Goal: Task Accomplishment & Management: Manage account settings

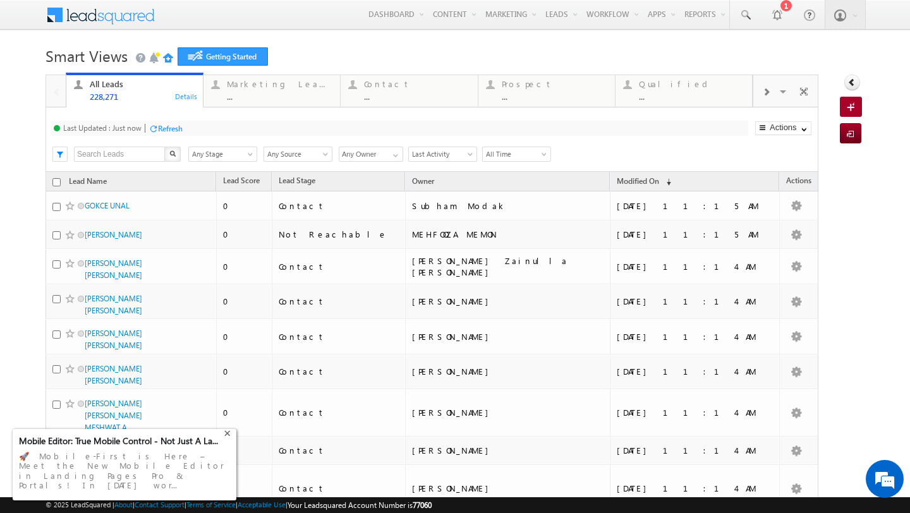
click at [227, 438] on div "+" at bounding box center [228, 432] width 15 height 15
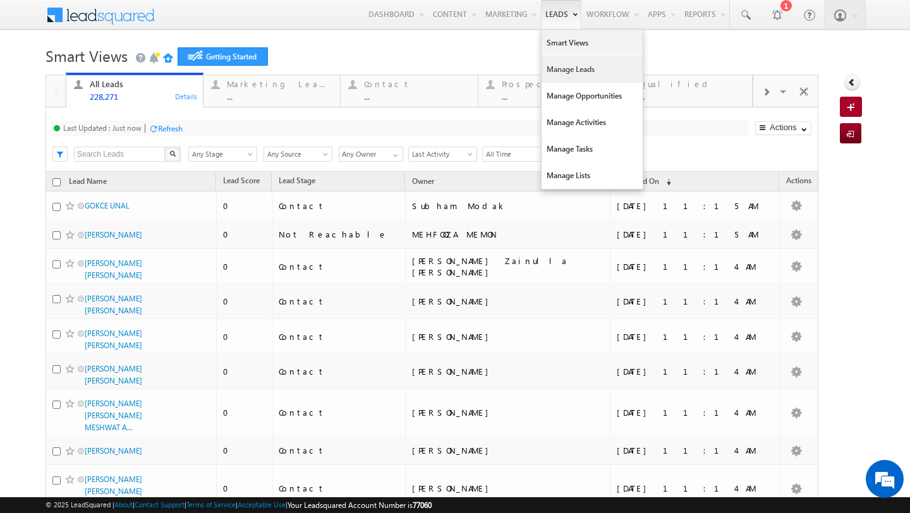
click at [555, 73] on link "Manage Leads" at bounding box center [591, 69] width 101 height 27
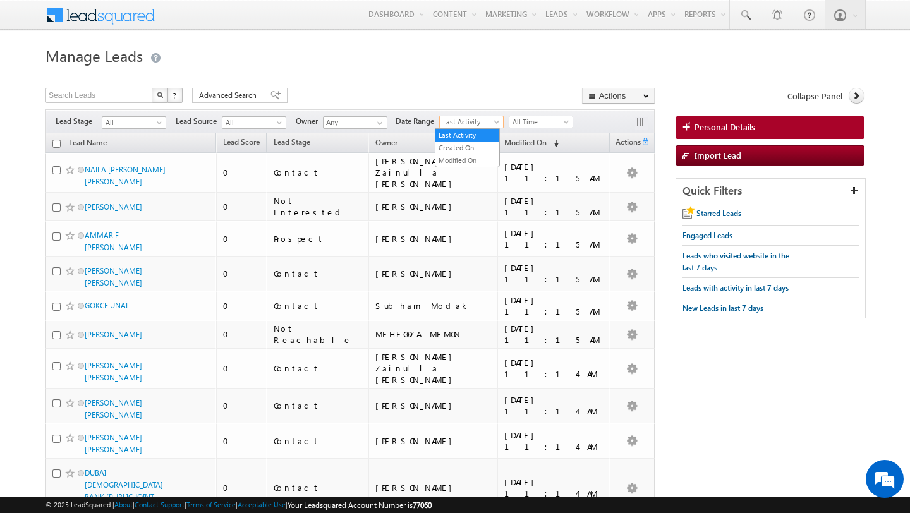
click at [483, 126] on span "Last Activity" at bounding box center [470, 121] width 60 height 11
click at [481, 159] on link "Modified On" at bounding box center [467, 160] width 64 height 11
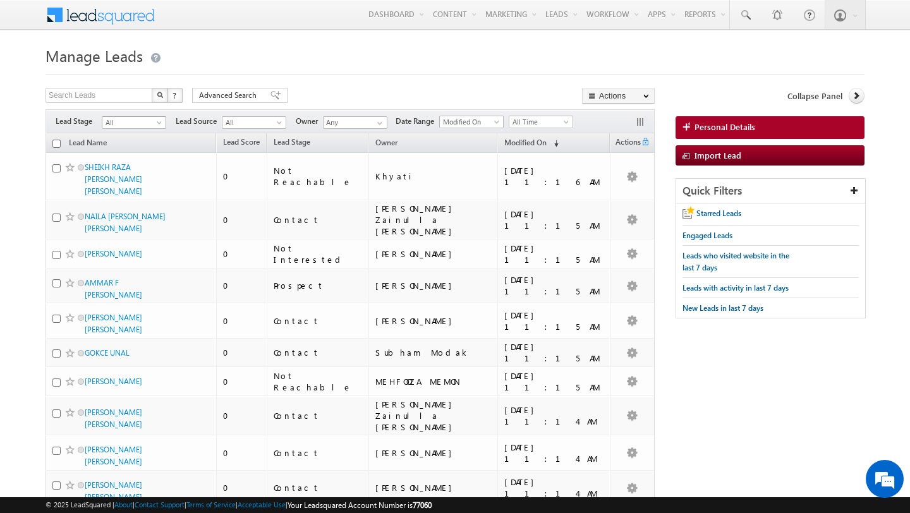
click at [135, 122] on span "All" at bounding box center [132, 122] width 60 height 11
click at [121, 147] on link "Contact" at bounding box center [134, 148] width 64 height 11
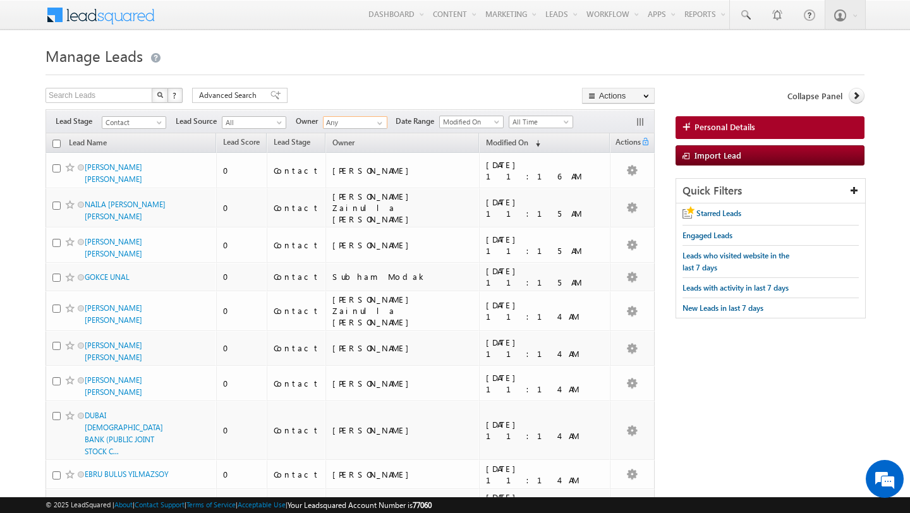
click at [366, 124] on input "Any" at bounding box center [355, 122] width 64 height 13
click at [378, 161] on link "Shubham Tripathi shubhamdutta.tripathi@indglobal.ae" at bounding box center [386, 163] width 126 height 24
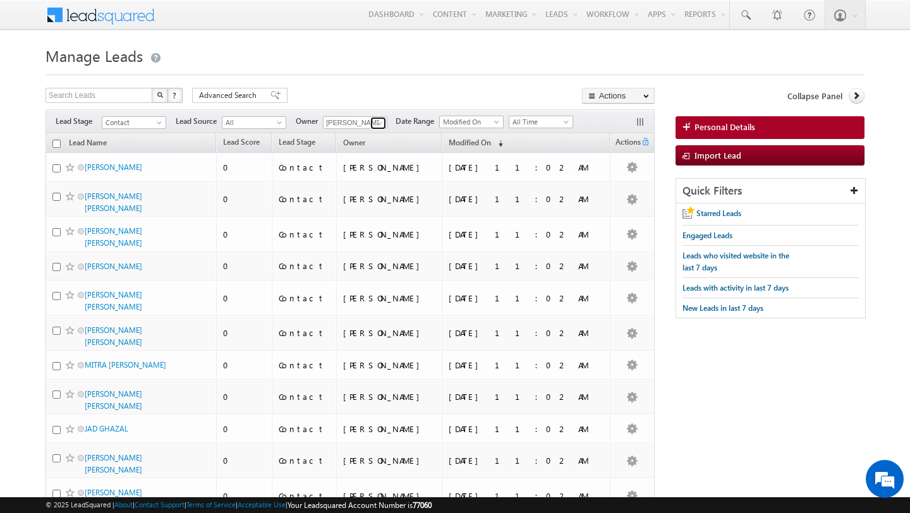
click at [381, 124] on span at bounding box center [380, 123] width 10 height 10
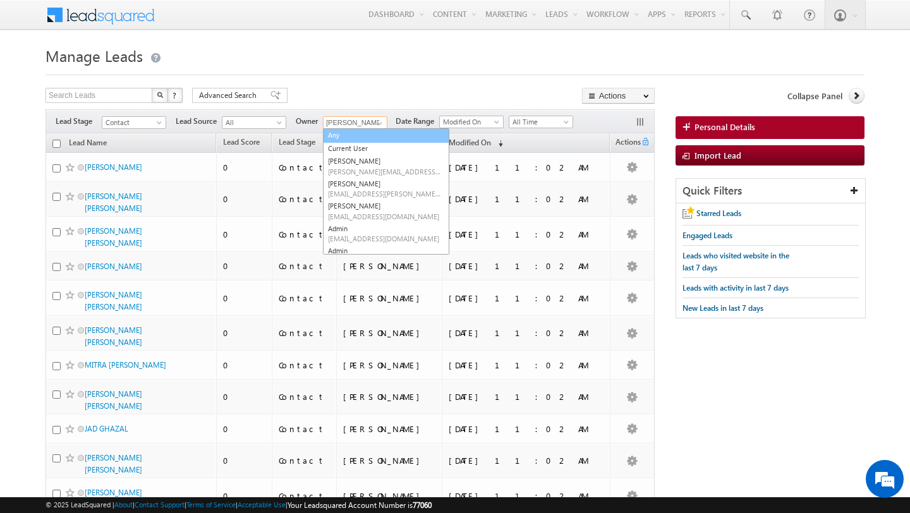
click at [360, 136] on link "Any" at bounding box center [386, 135] width 126 height 15
type input "Any"
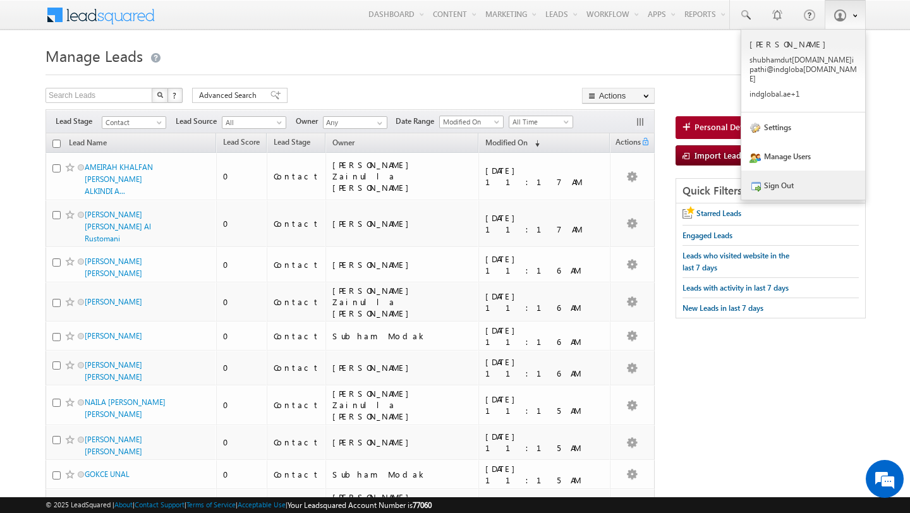
click at [776, 181] on link "Sign Out" at bounding box center [803, 185] width 124 height 29
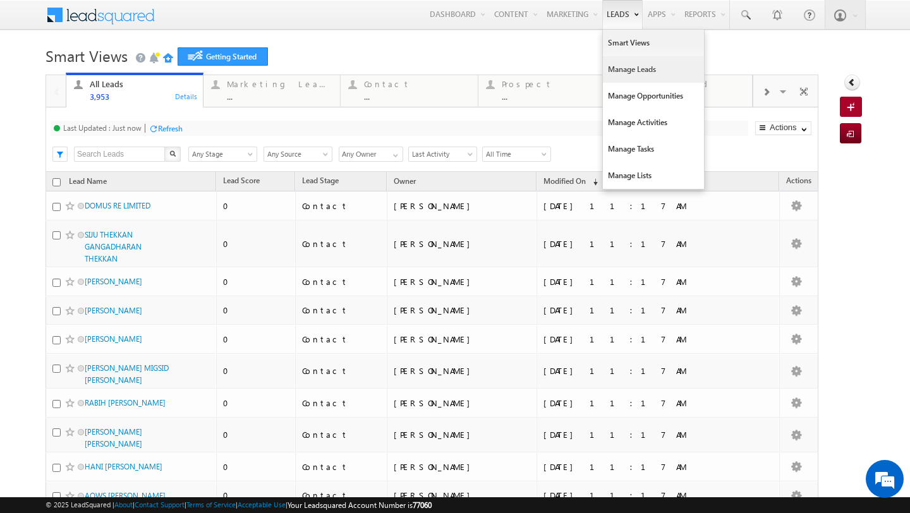
click at [617, 76] on link "Manage Leads" at bounding box center [653, 69] width 101 height 27
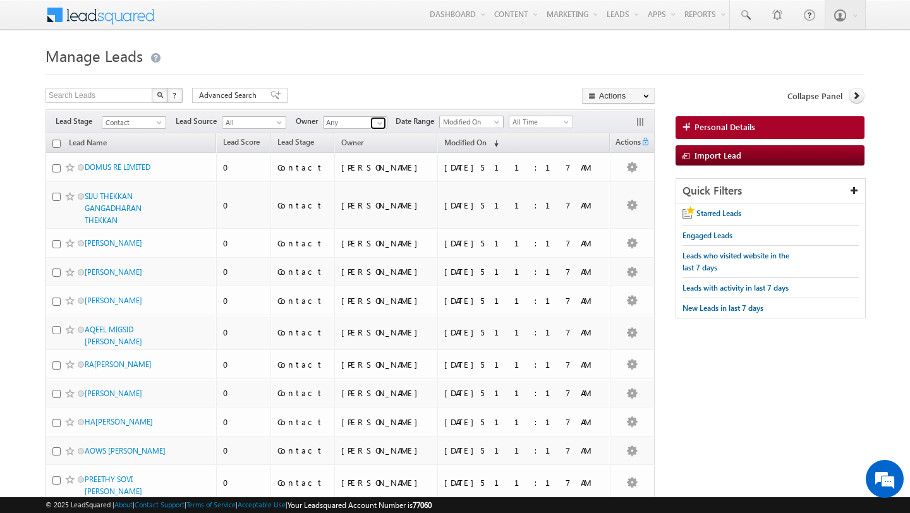
click at [379, 123] on span at bounding box center [380, 123] width 10 height 10
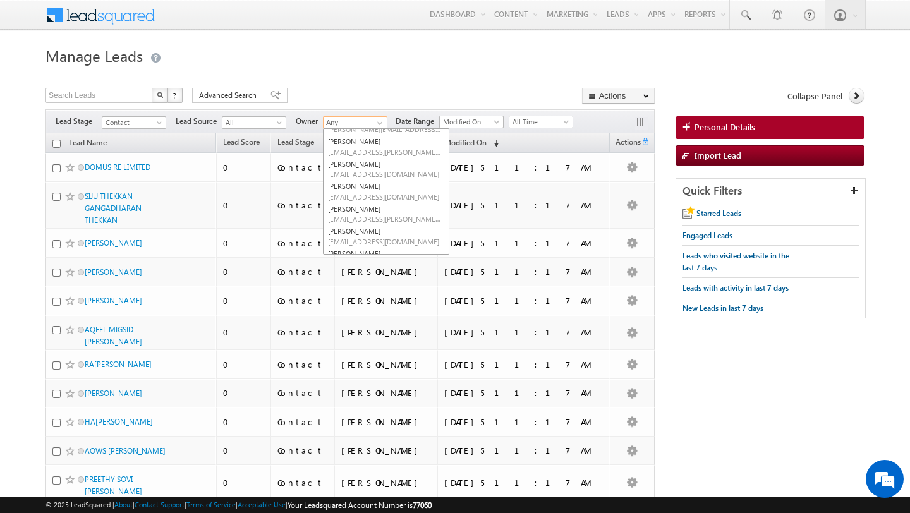
scroll to position [271, 0]
click at [366, 65] on h1 "Manage Leads" at bounding box center [454, 54] width 819 height 25
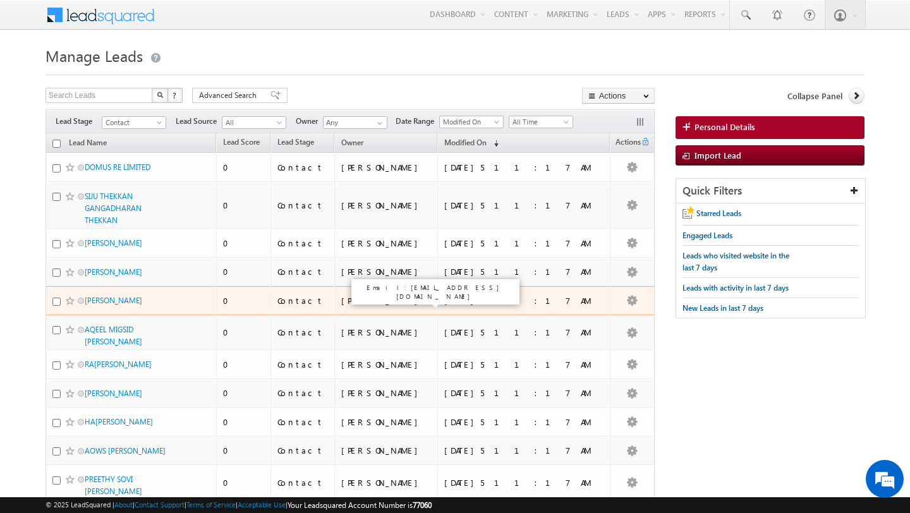
scroll to position [0, 0]
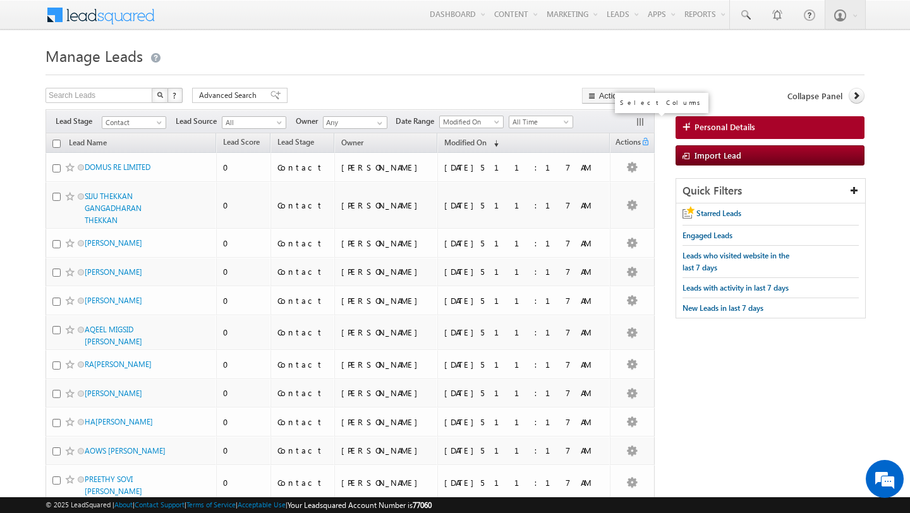
click at [639, 126] on button "button" at bounding box center [641, 123] width 13 height 13
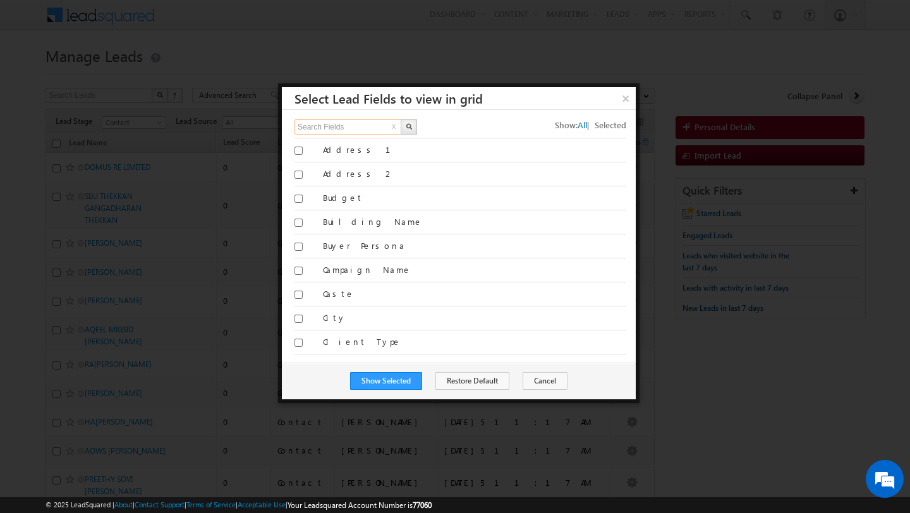
click at [373, 124] on input "Search Fields" at bounding box center [348, 126] width 108 height 15
type input "source"
click at [412, 128] on button "button" at bounding box center [409, 126] width 16 height 15
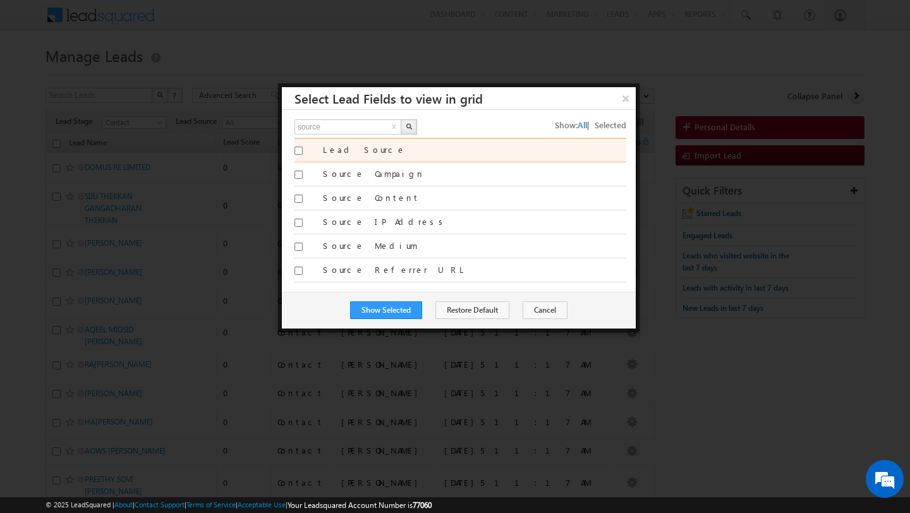
click at [303, 149] on div at bounding box center [304, 153] width 20 height 18
click at [300, 151] on input "Lead Source" at bounding box center [298, 151] width 8 height 8
checkbox input "true"
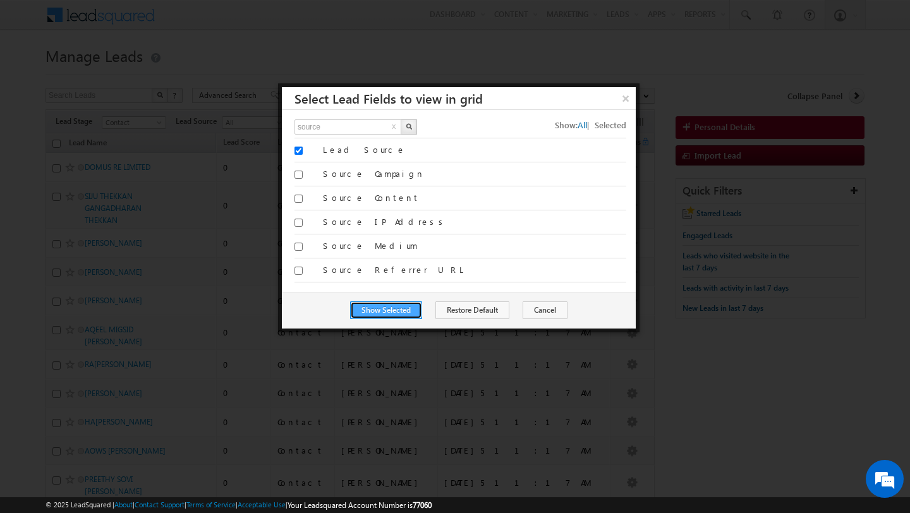
click at [407, 306] on button "Show Selected" at bounding box center [386, 310] width 72 height 18
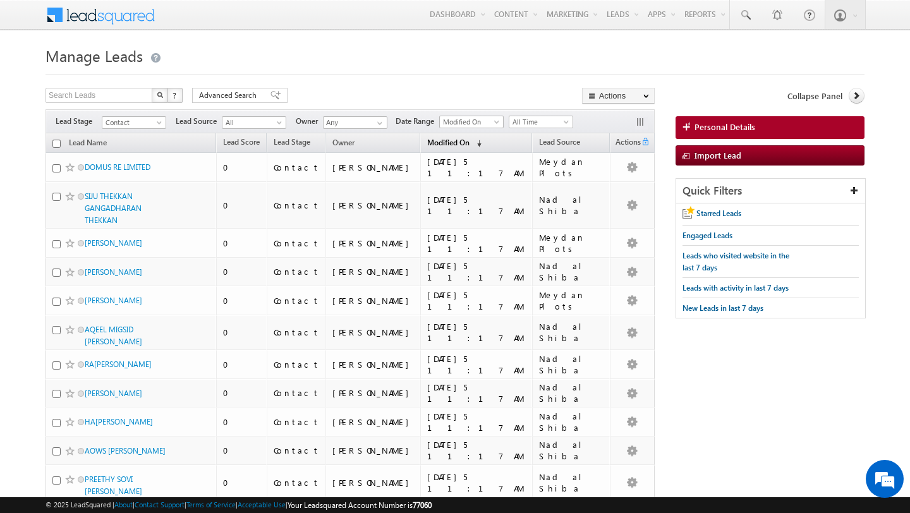
click at [462, 140] on span "Modified On" at bounding box center [448, 142] width 42 height 9
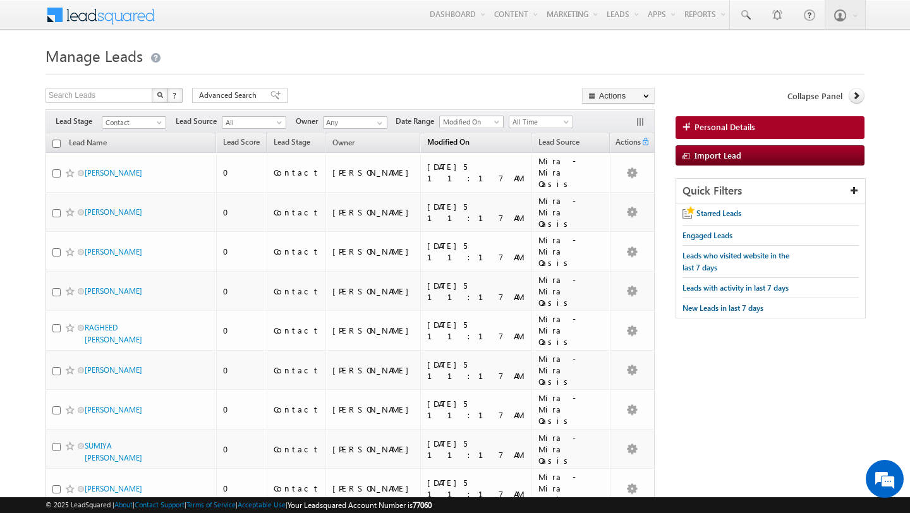
click at [462, 140] on span "Modified On" at bounding box center [448, 141] width 42 height 9
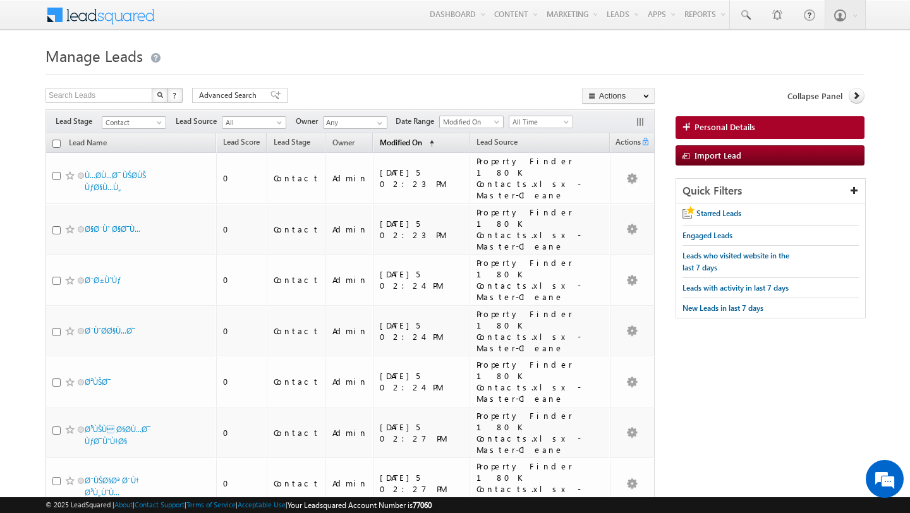
click at [380, 143] on span "Modified On" at bounding box center [401, 142] width 42 height 9
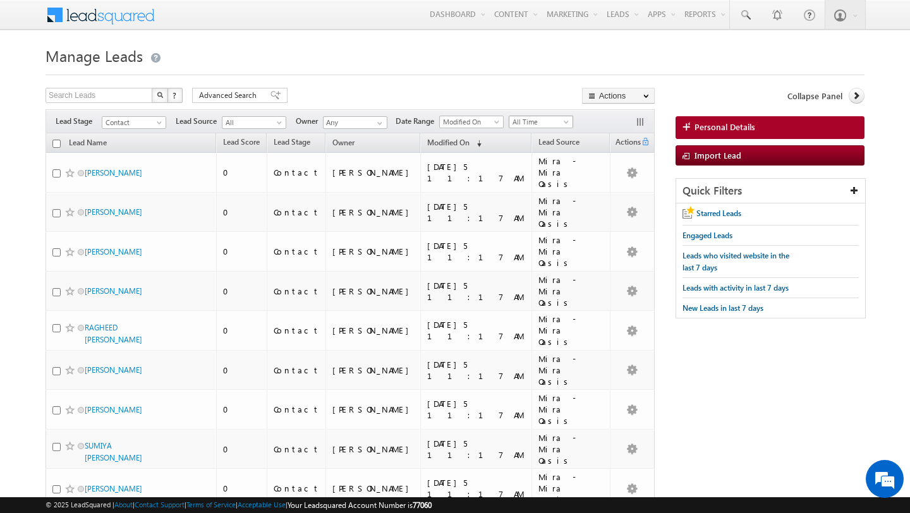
click at [545, 123] on span "All Time" at bounding box center [539, 121] width 60 height 11
click at [536, 181] on link "Today" at bounding box center [537, 176] width 64 height 11
click at [58, 144] on input "checkbox" at bounding box center [56, 144] width 8 height 8
checkbox input "true"
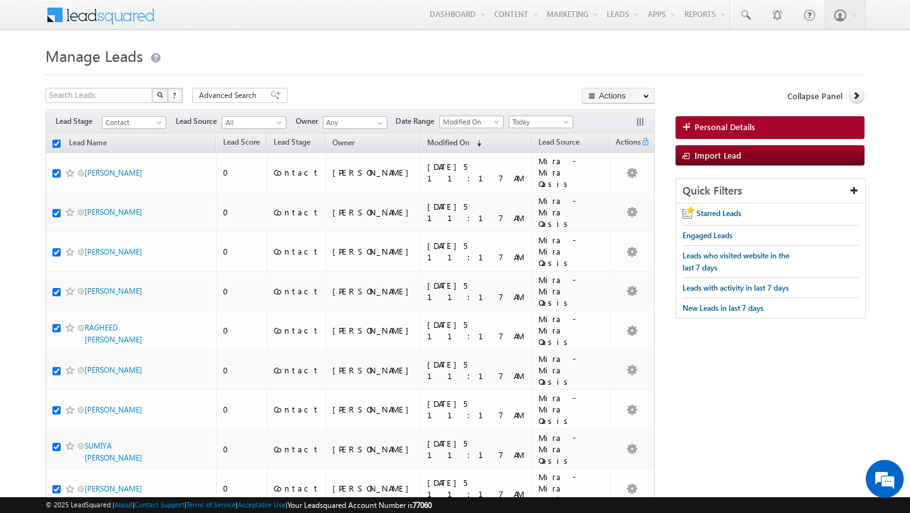
checkbox input "true"
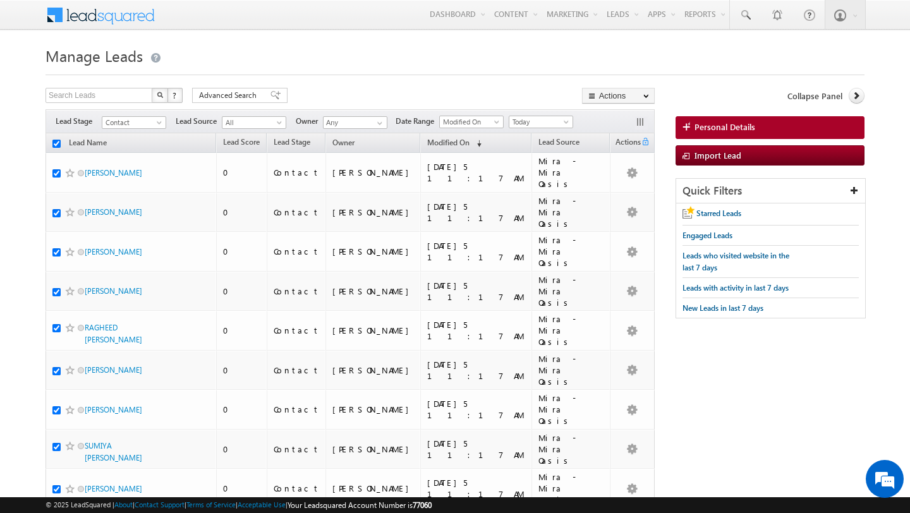
checkbox input "true"
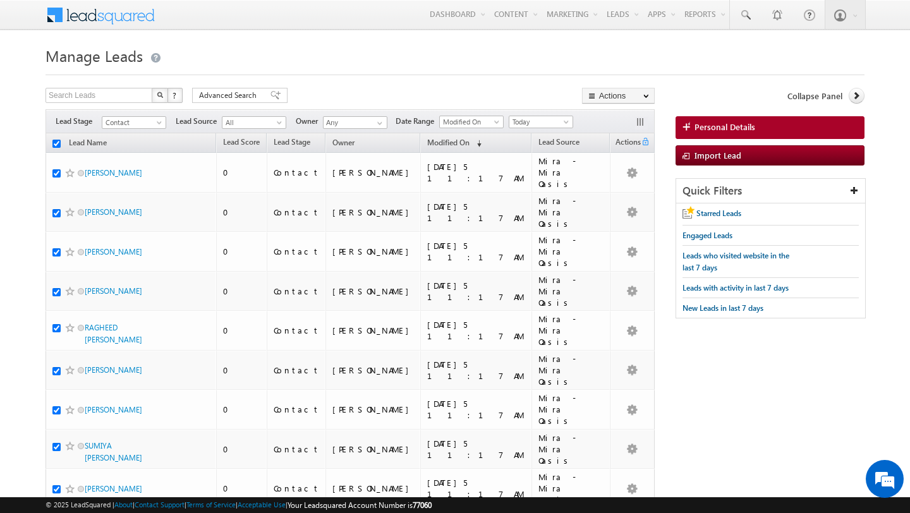
checkbox input "true"
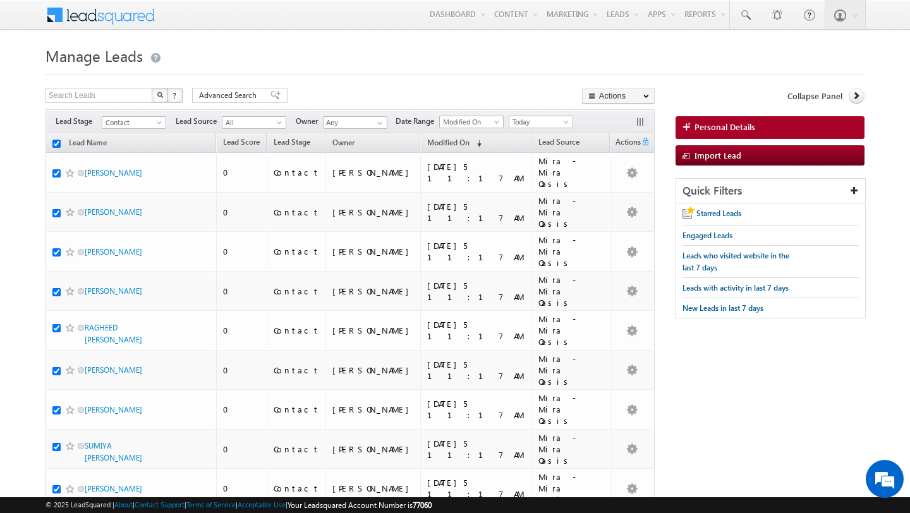
checkbox input "true"
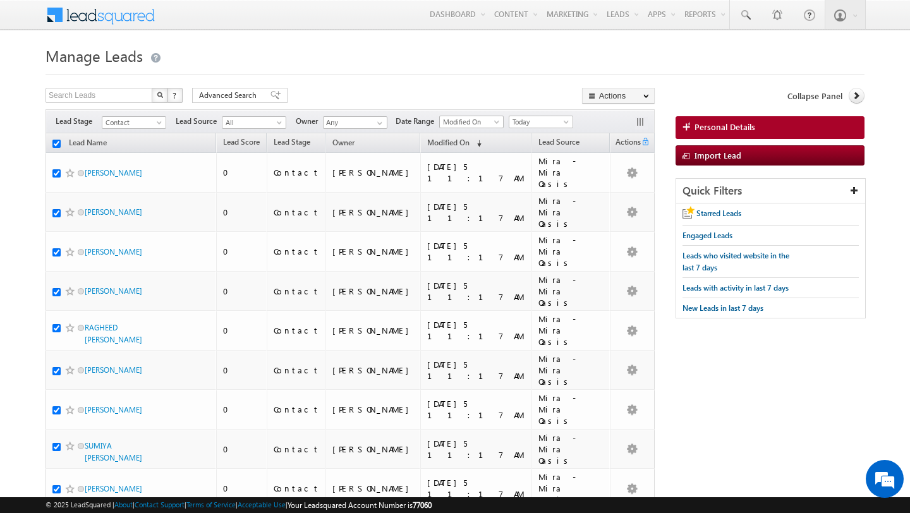
checkbox input "true"
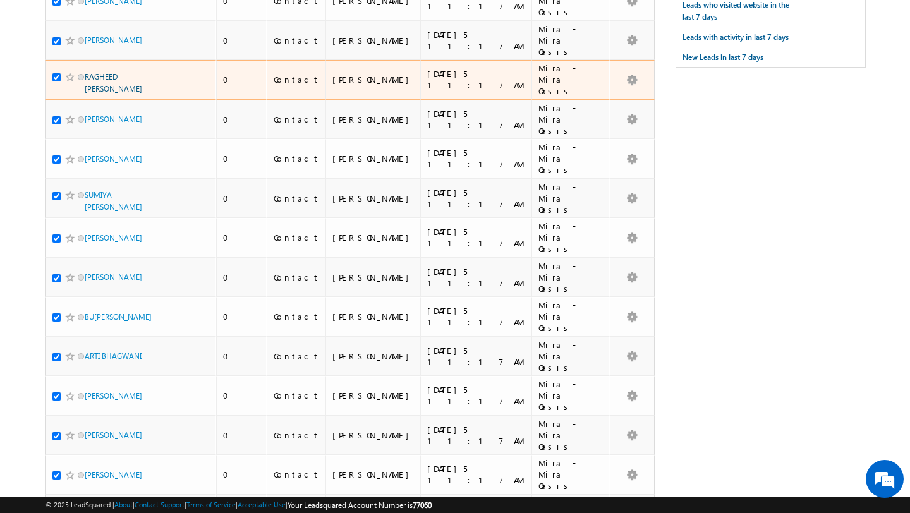
scroll to position [531, 0]
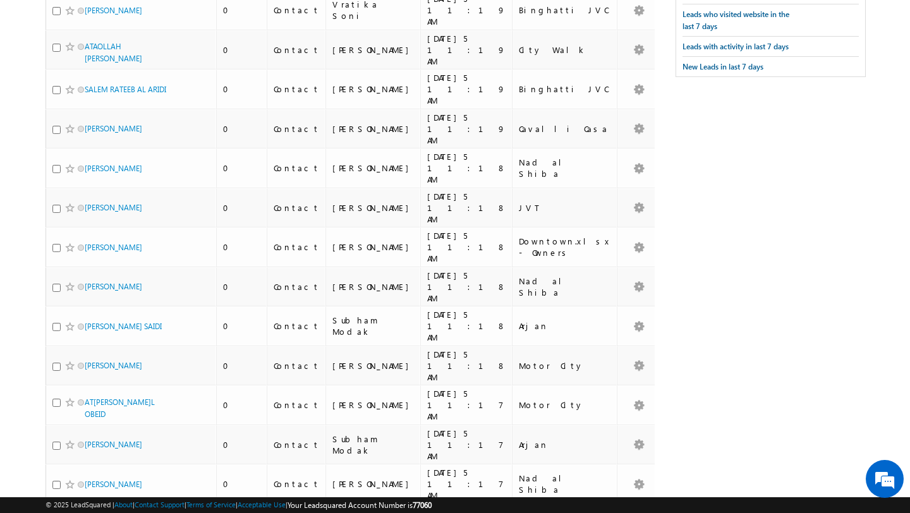
scroll to position [0, 0]
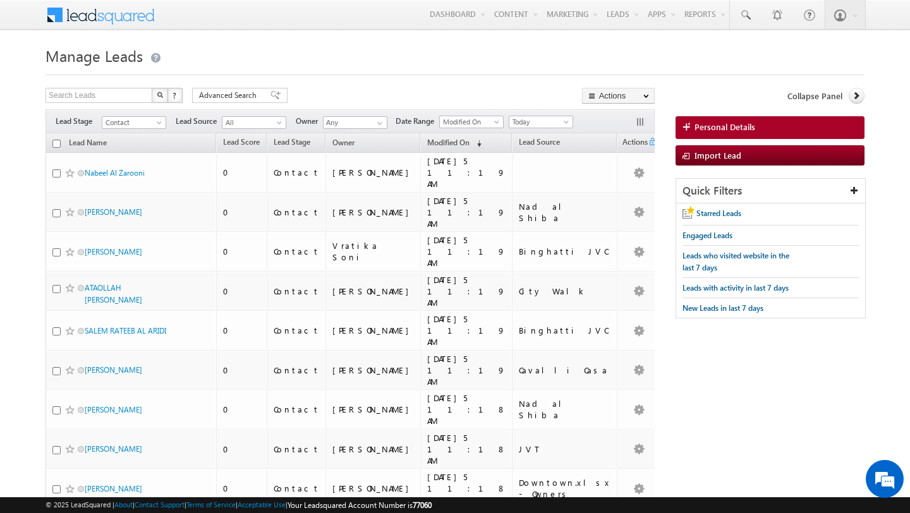
click at [55, 143] on input "checkbox" at bounding box center [56, 144] width 8 height 8
checkbox input "true"
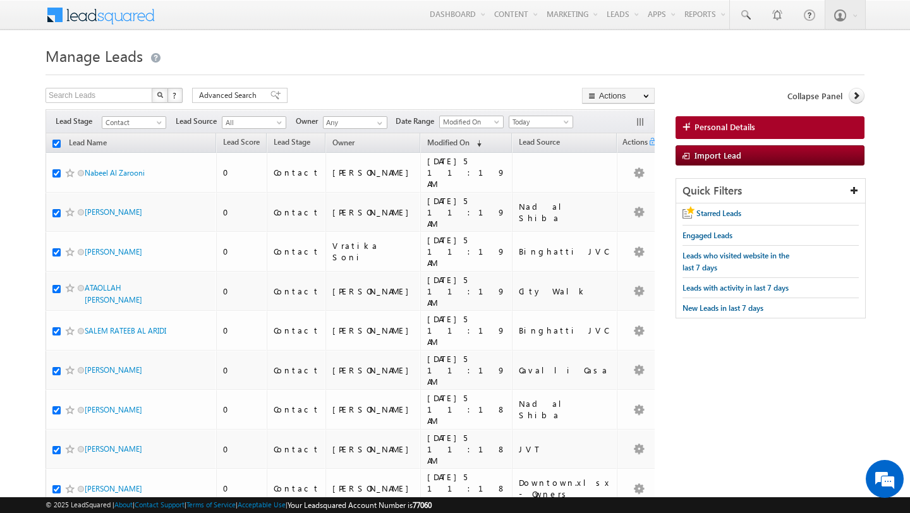
checkbox input "true"
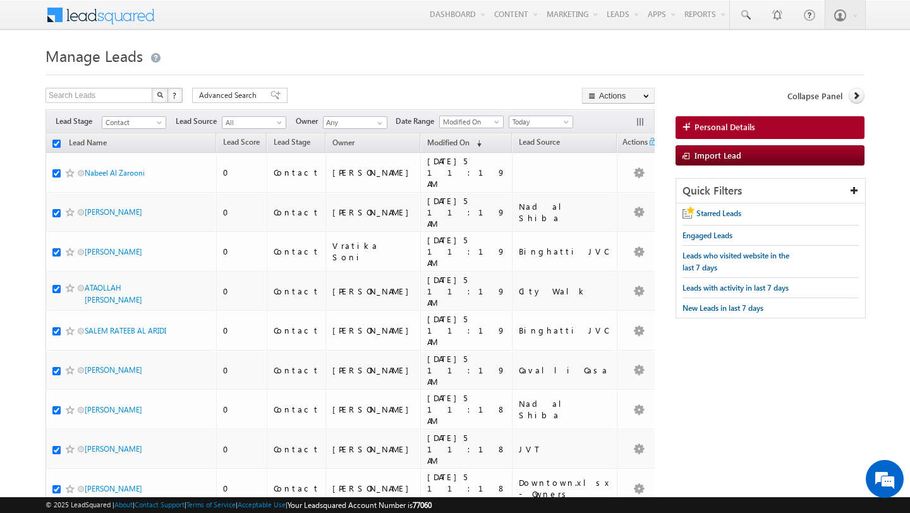
checkbox input "true"
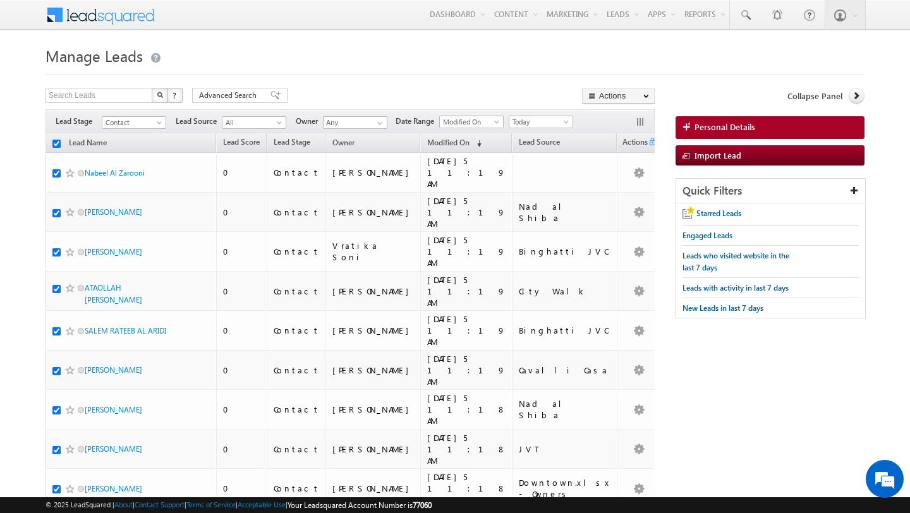
checkbox input "true"
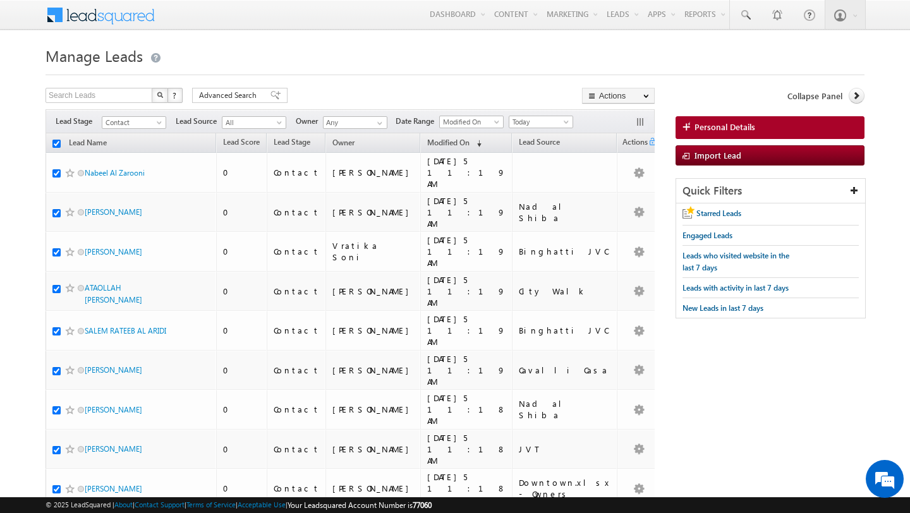
checkbox input "true"
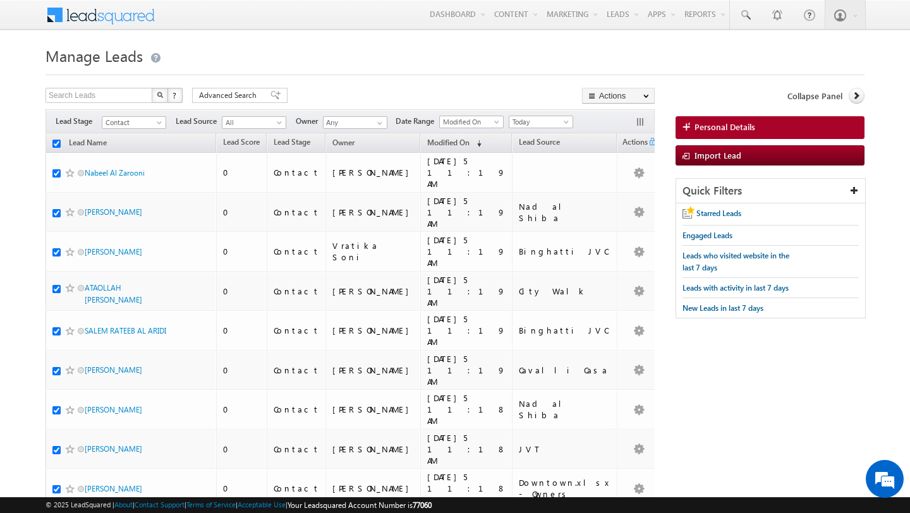
checkbox input "true"
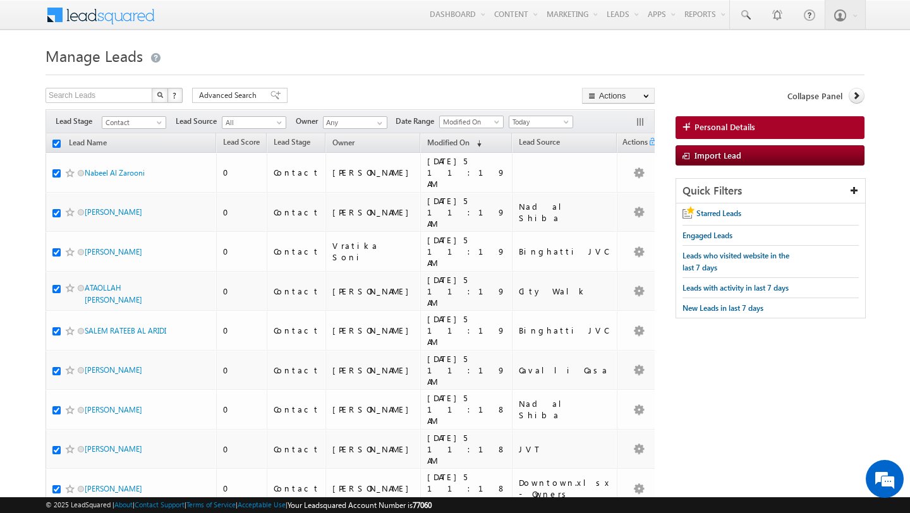
checkbox input "true"
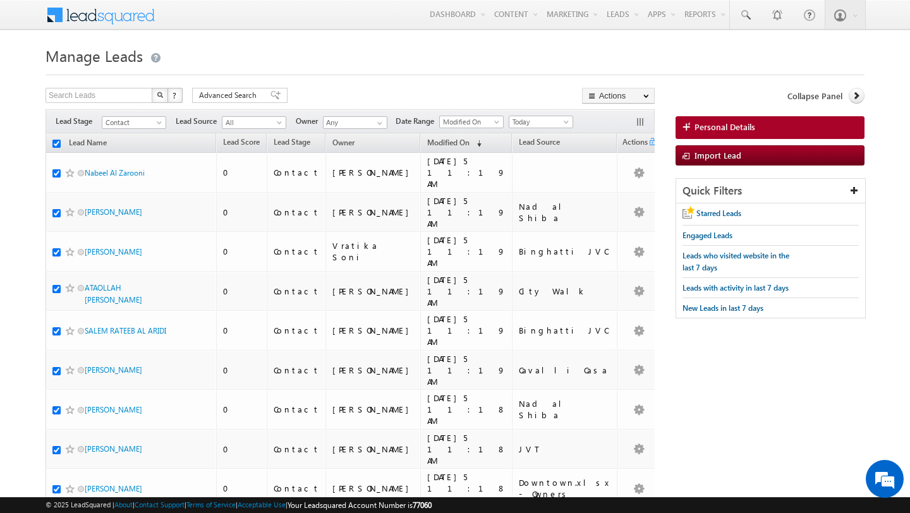
checkbox input "true"
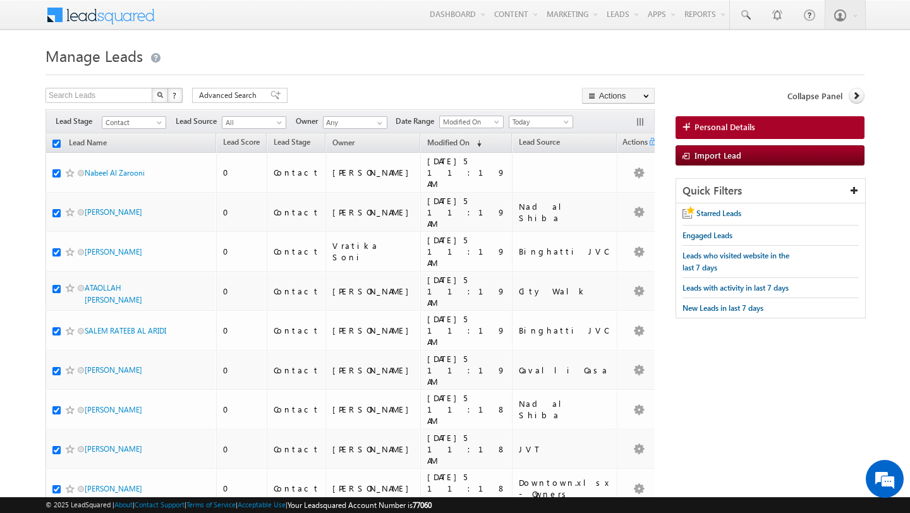
checkbox input "true"
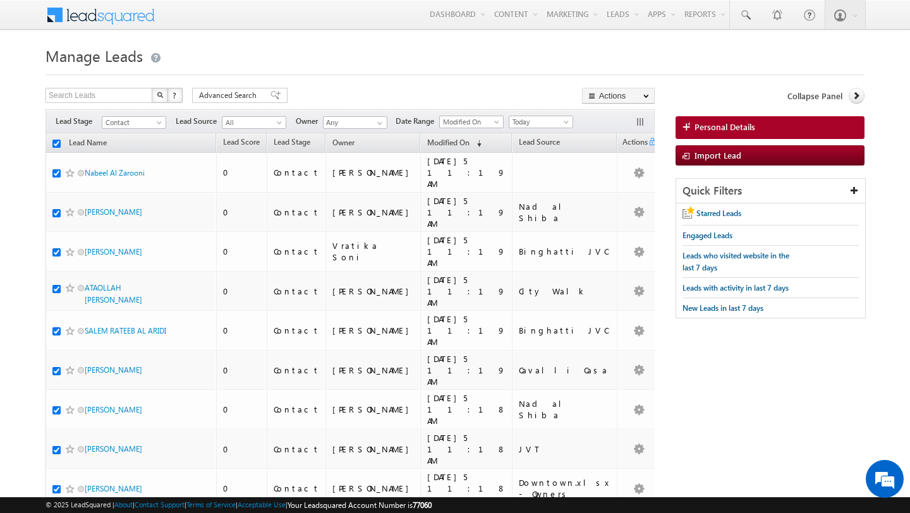
checkbox input "true"
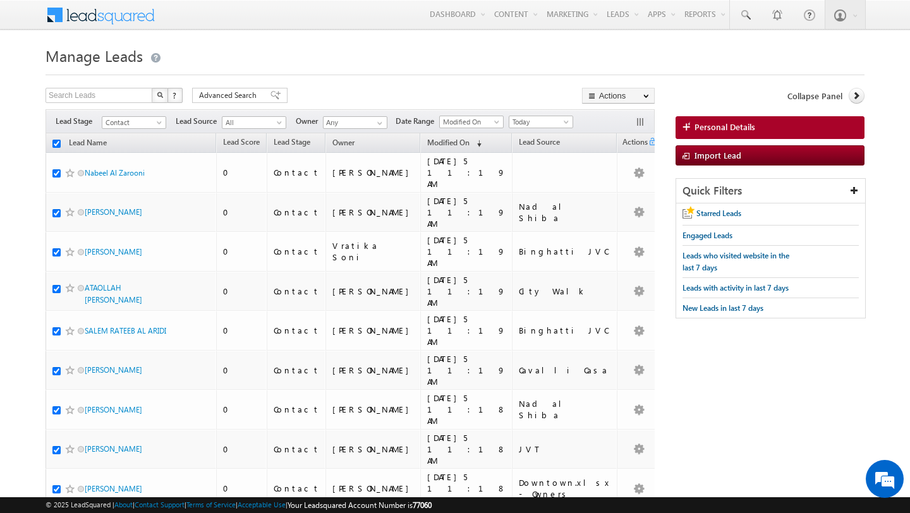
checkbox input "true"
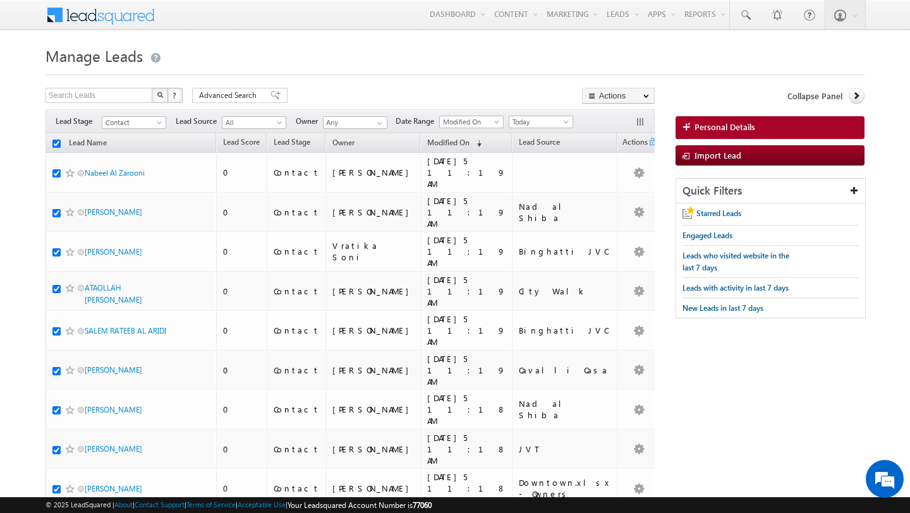
checkbox input "true"
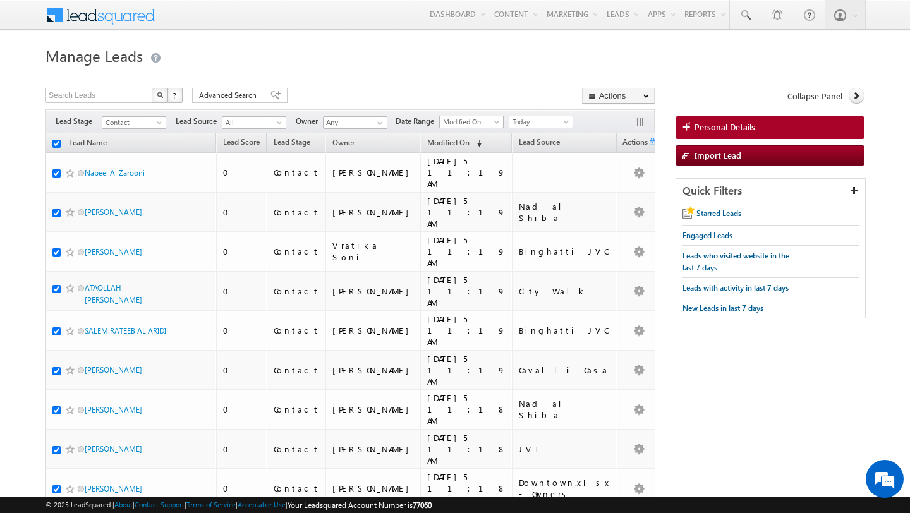
checkbox input "true"
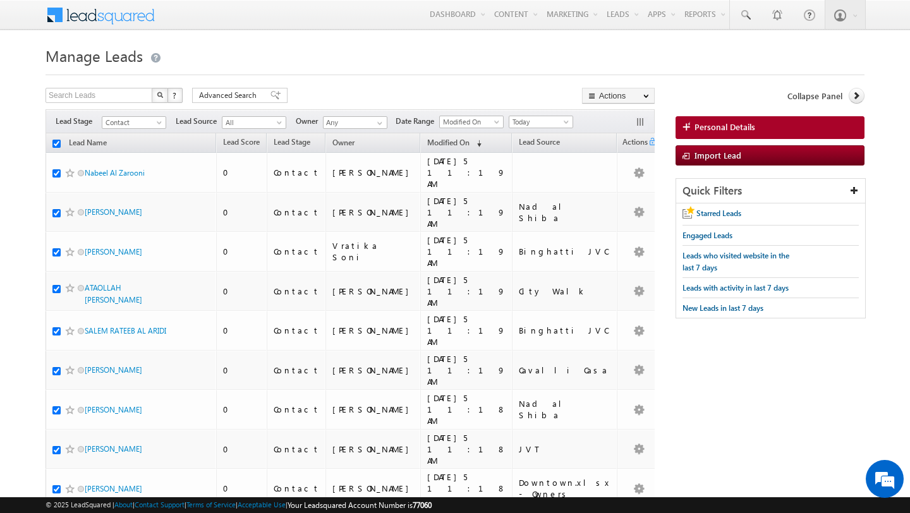
checkbox input "true"
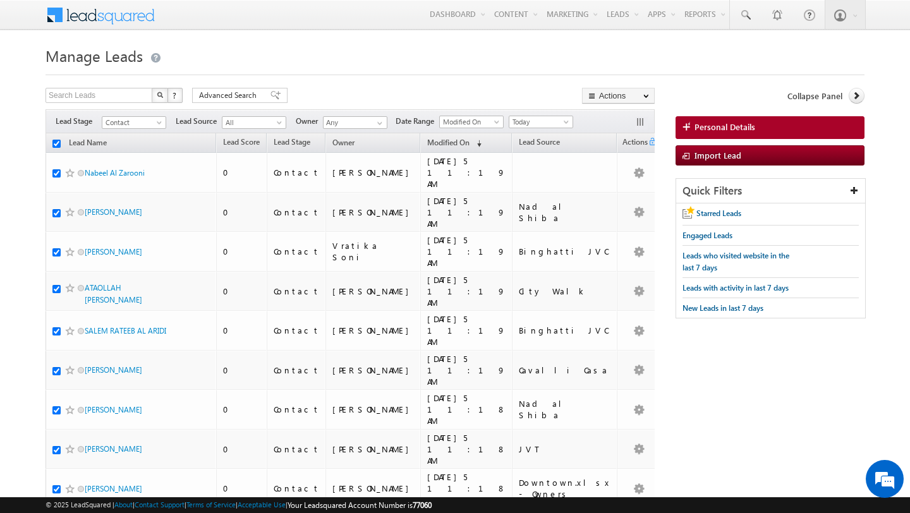
checkbox input "true"
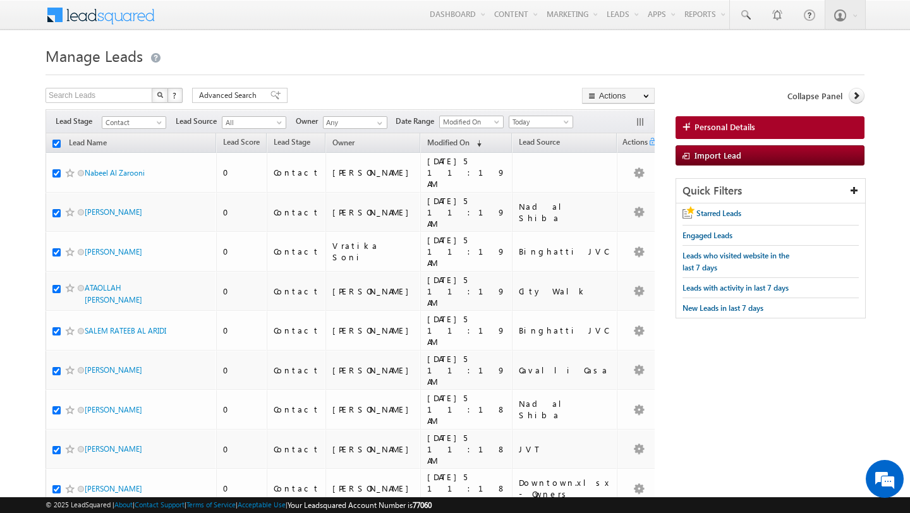
checkbox input "true"
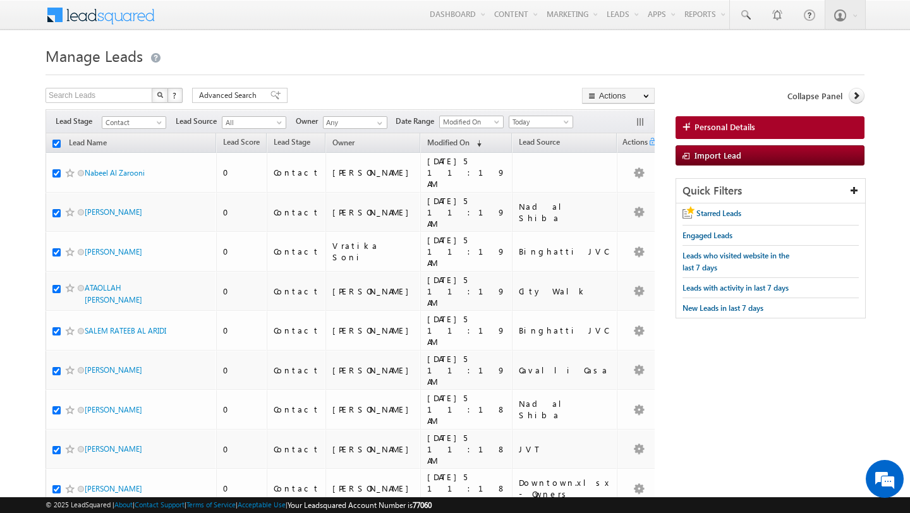
checkbox input "true"
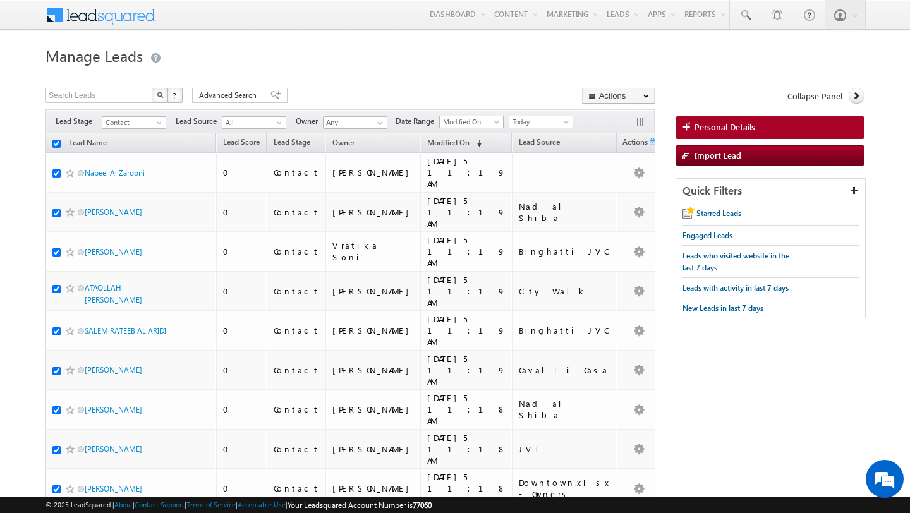
checkbox input "true"
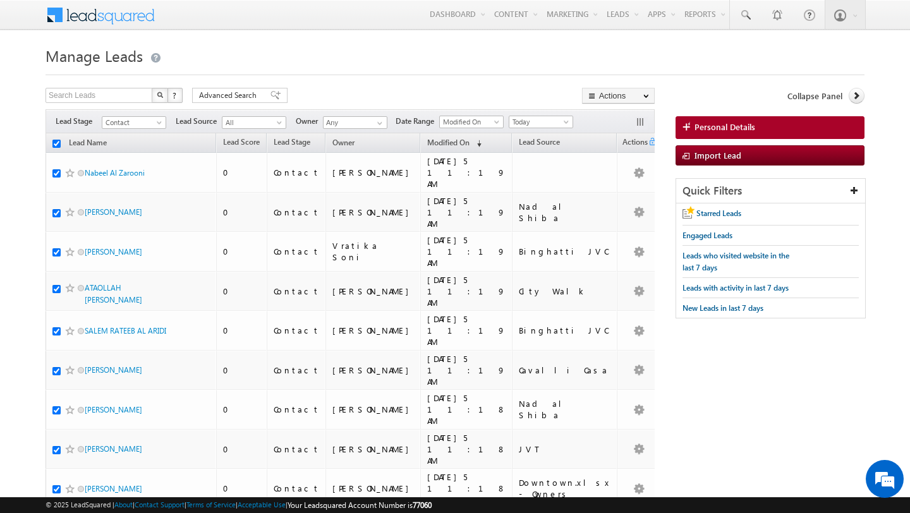
checkbox input "true"
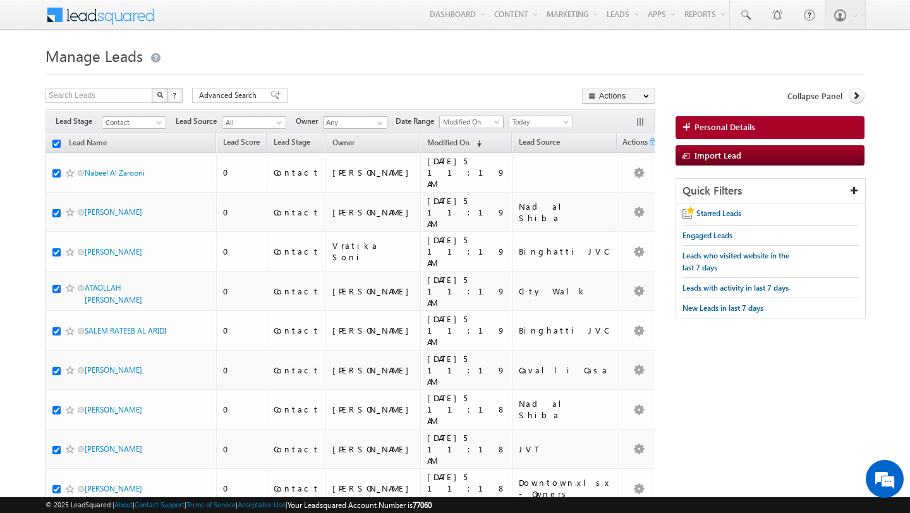
checkbox input "true"
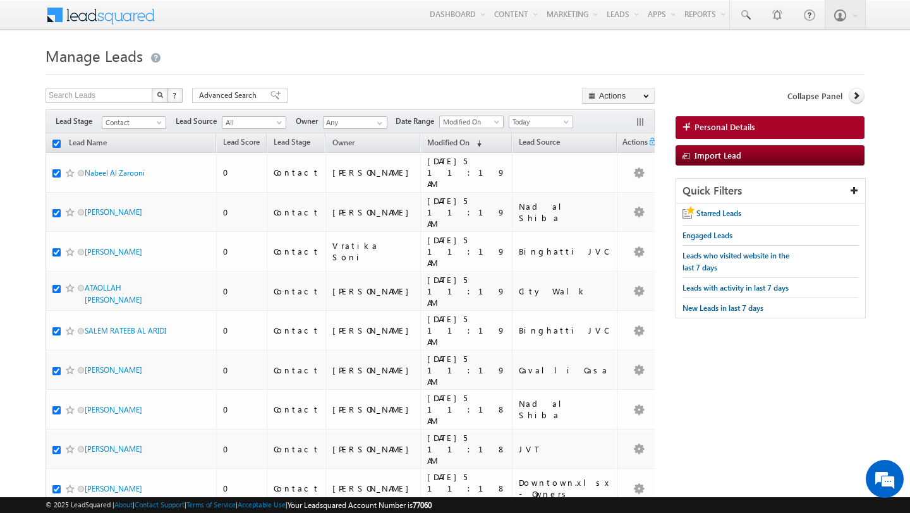
checkbox input "true"
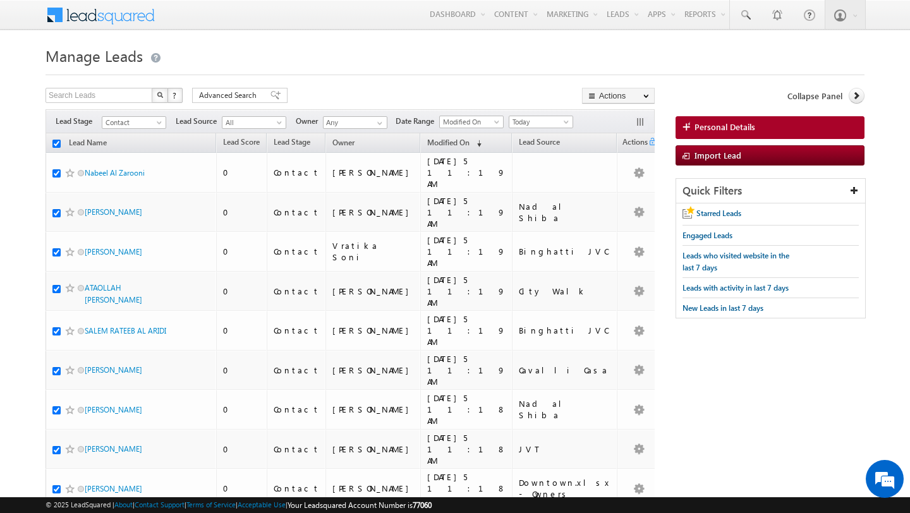
checkbox input "true"
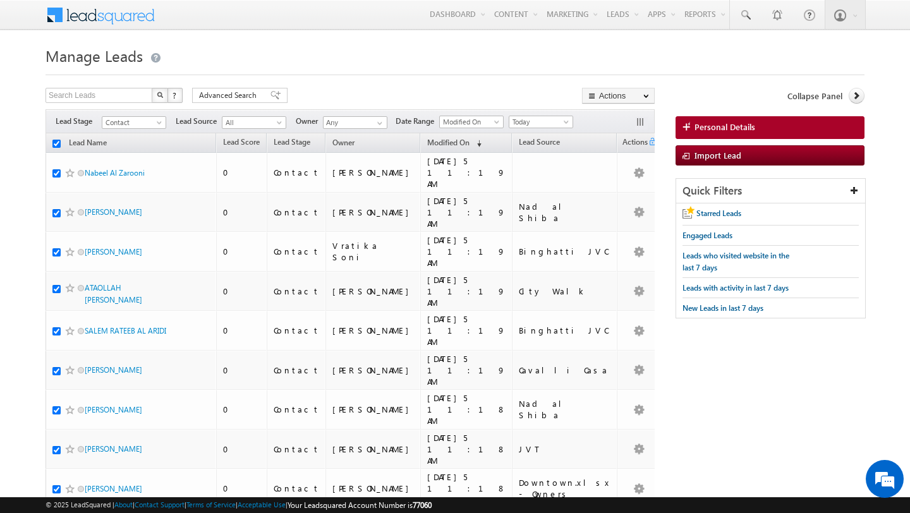
checkbox input "true"
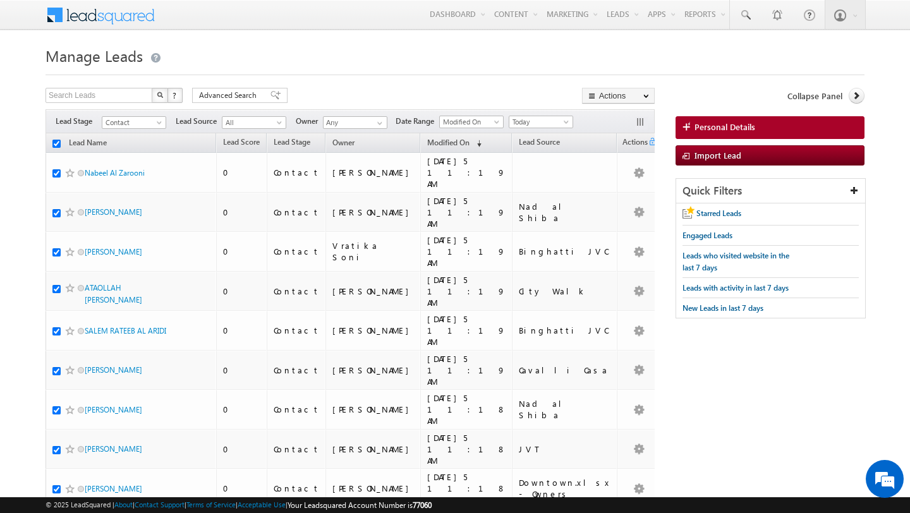
checkbox input "true"
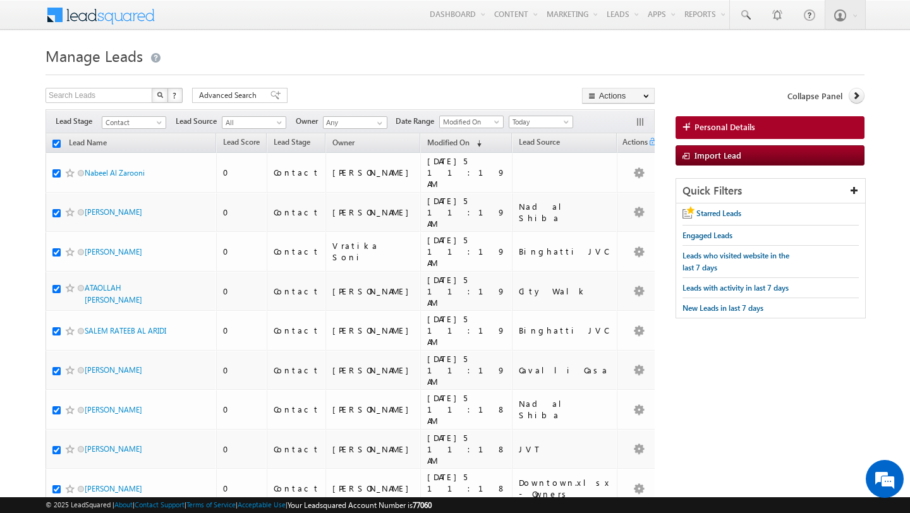
checkbox input "true"
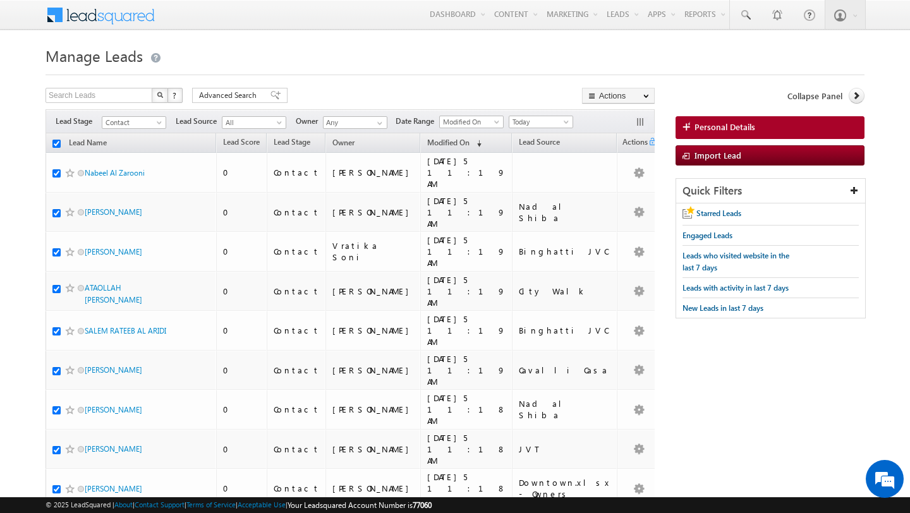
checkbox input "true"
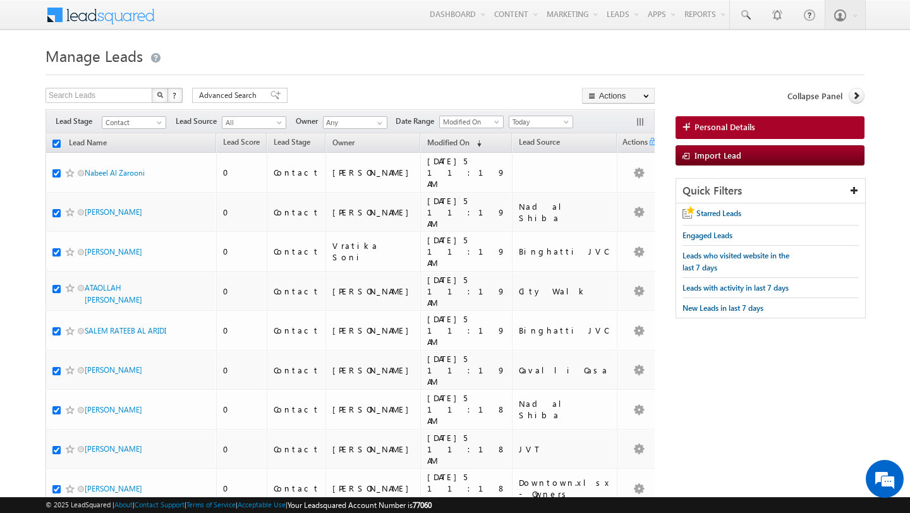
checkbox input "true"
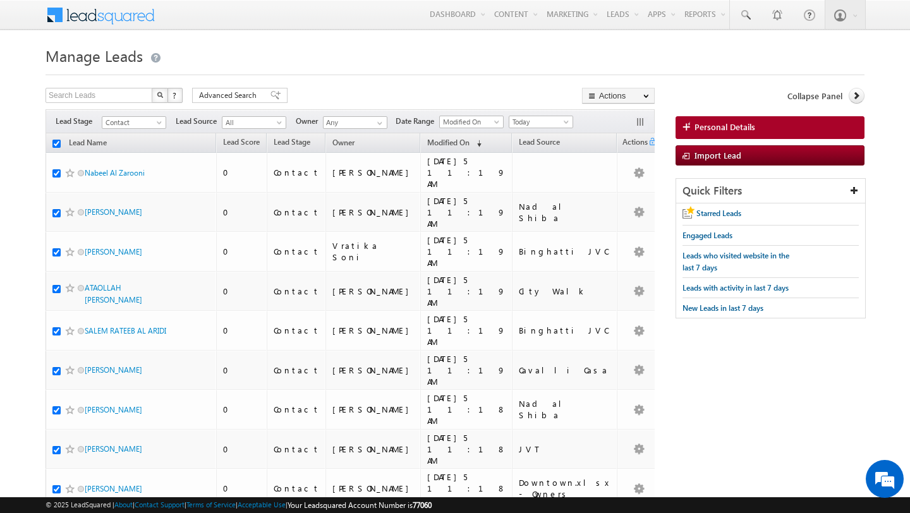
checkbox input "true"
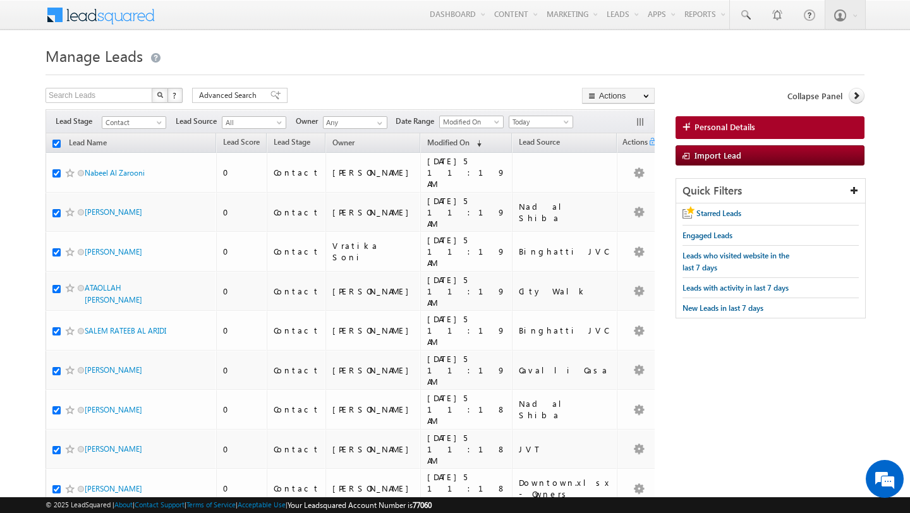
checkbox input "true"
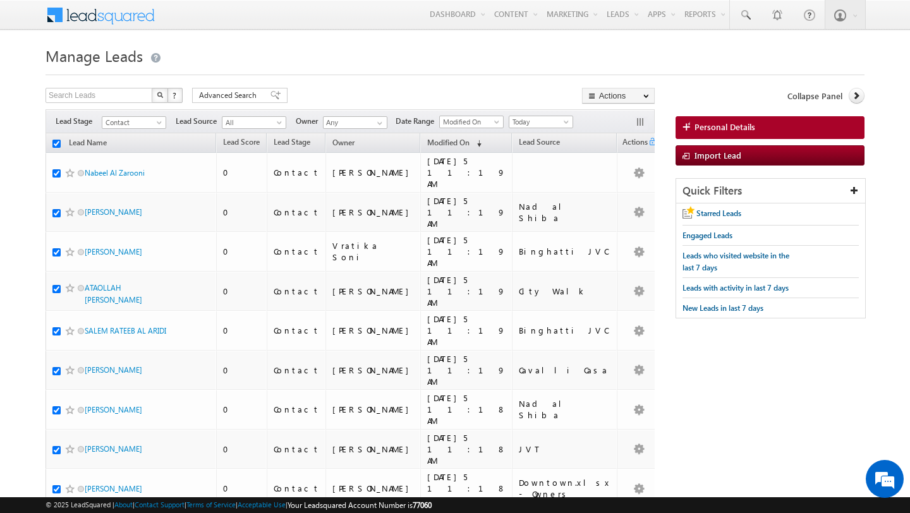
checkbox input "true"
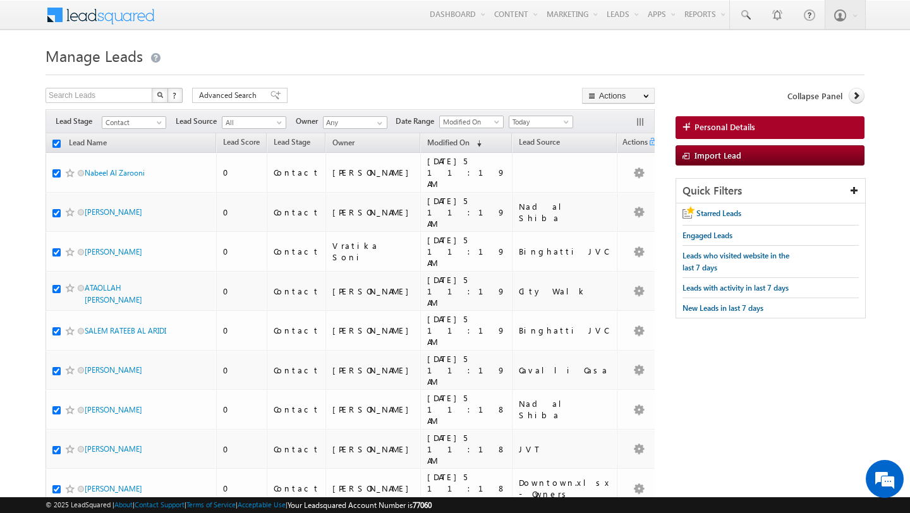
checkbox input "true"
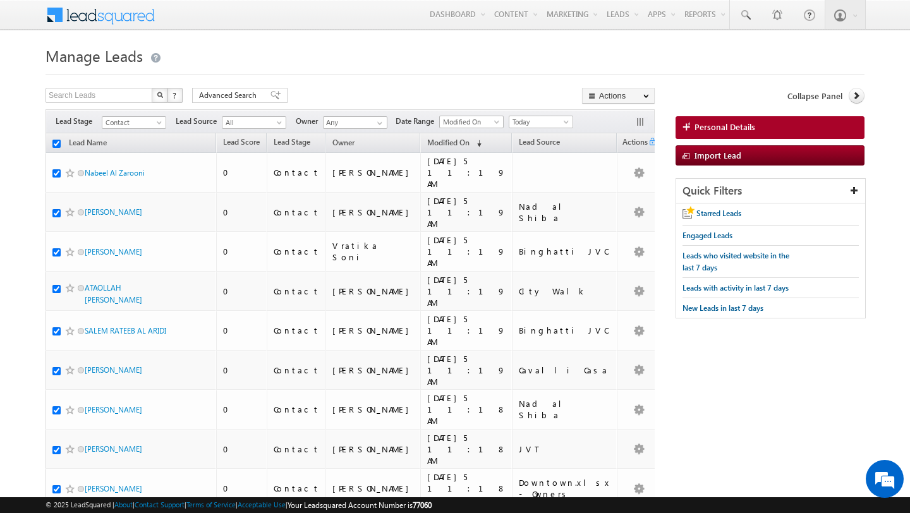
checkbox input "true"
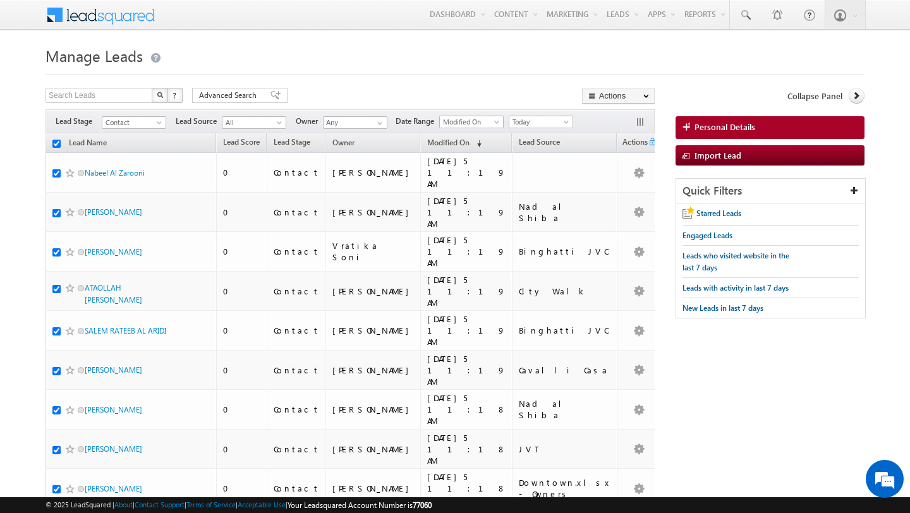
checkbox input "true"
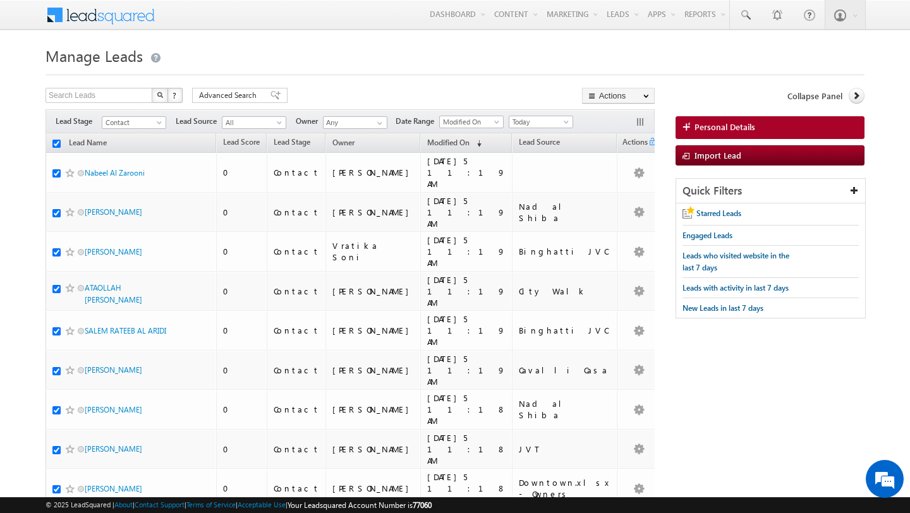
checkbox input "true"
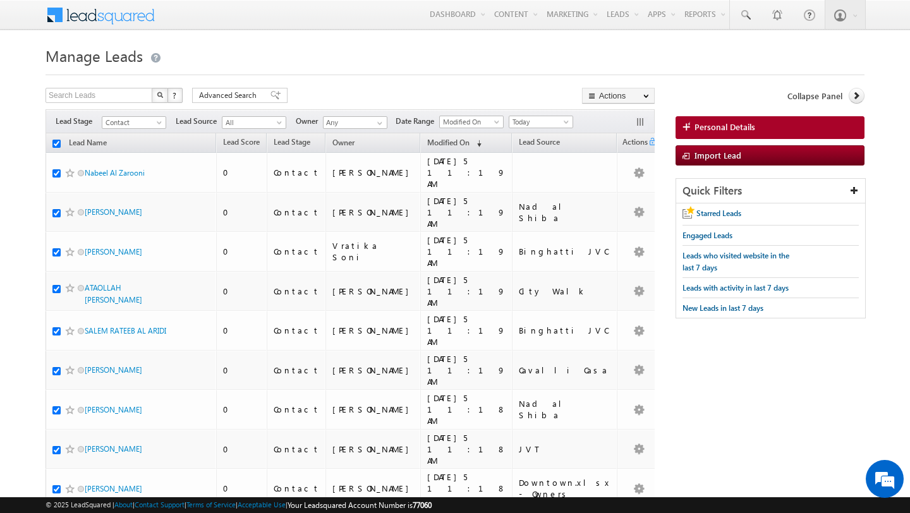
checkbox input "true"
click at [377, 126] on span at bounding box center [380, 123] width 10 height 10
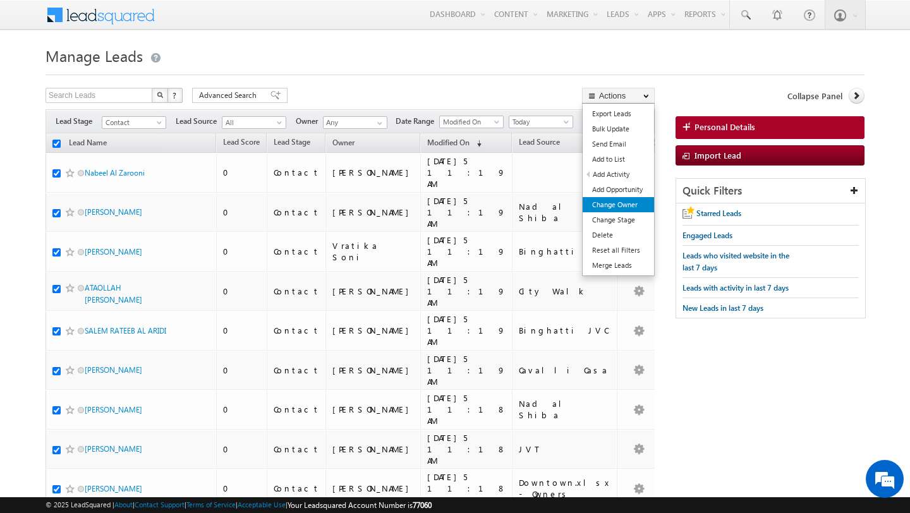
click at [615, 206] on link "Change Owner" at bounding box center [617, 204] width 71 height 15
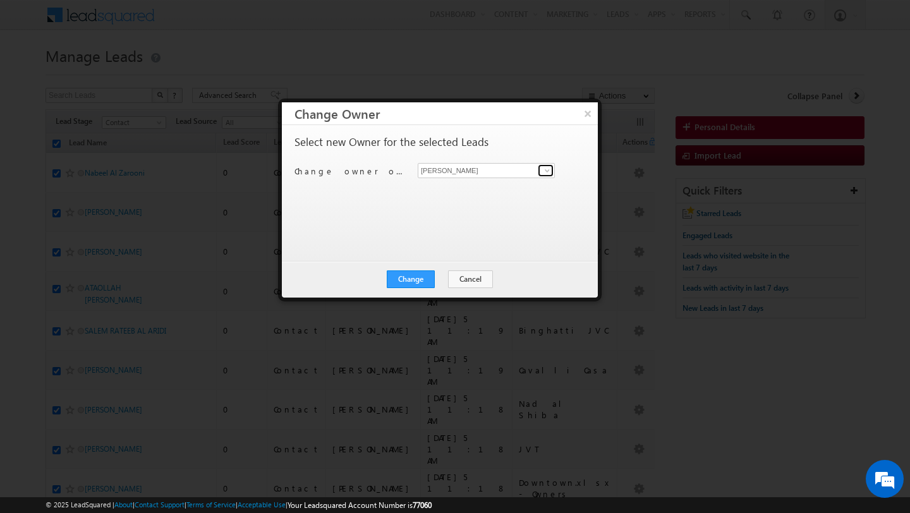
click at [548, 174] on span at bounding box center [547, 171] width 10 height 10
click at [462, 276] on button "Cancel" at bounding box center [470, 279] width 45 height 18
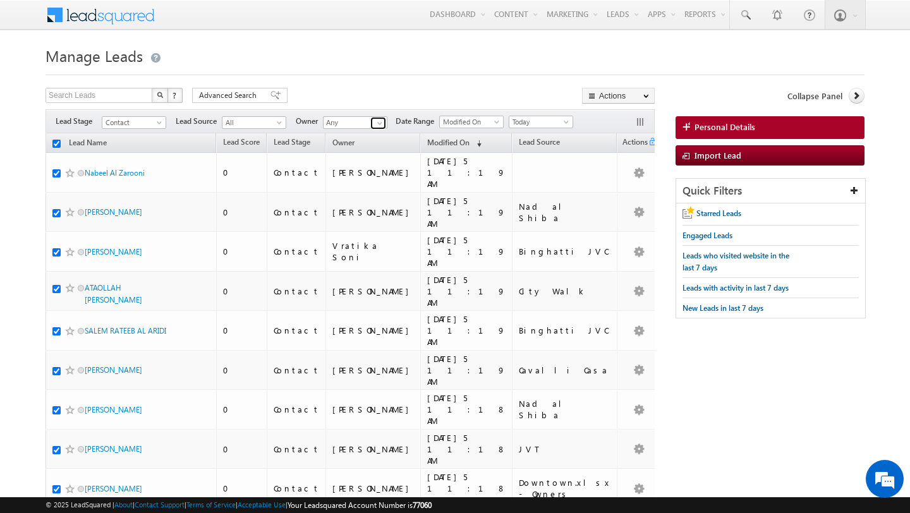
click at [376, 126] on span at bounding box center [380, 123] width 10 height 10
click at [338, 57] on h1 "Manage Leads" at bounding box center [454, 54] width 819 height 25
click at [377, 118] on link at bounding box center [378, 123] width 16 height 13
click at [369, 135] on link "Shubham Tripathi shubhamdutta.tripathi@indglobal.ae" at bounding box center [386, 140] width 126 height 24
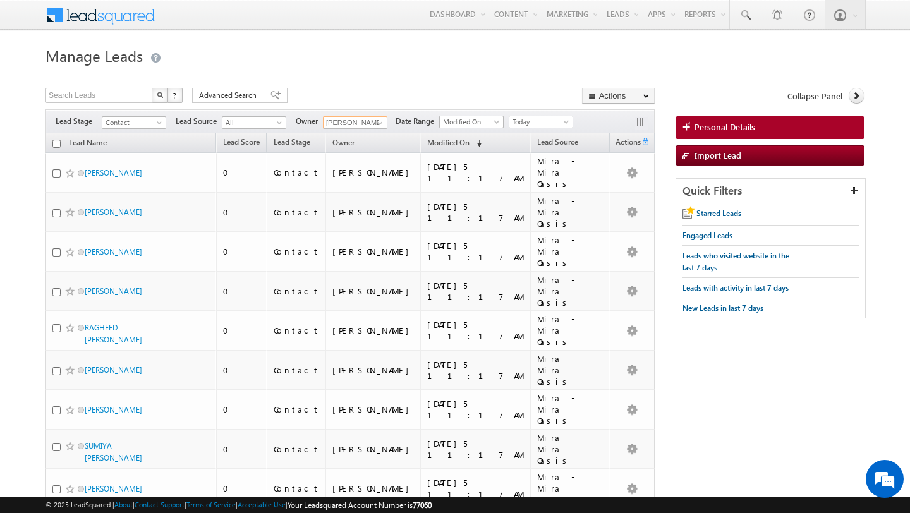
click at [56, 143] on input "checkbox" at bounding box center [56, 144] width 8 height 8
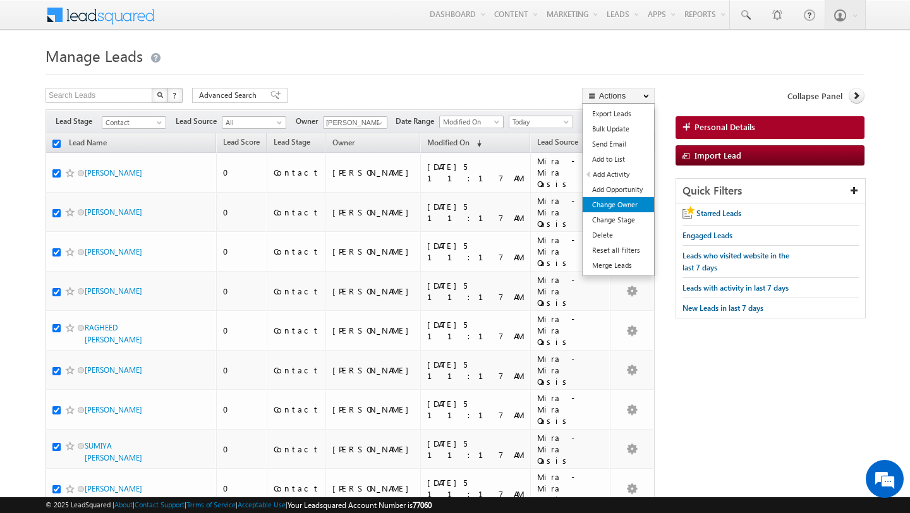
click at [620, 203] on link "Change Owner" at bounding box center [617, 204] width 71 height 15
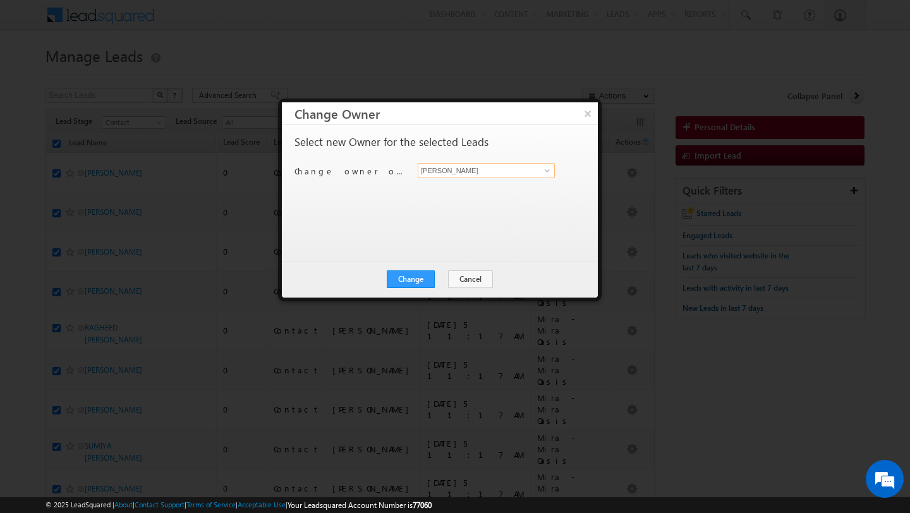
click at [490, 168] on input "[PERSON_NAME]" at bounding box center [486, 170] width 137 height 15
click at [423, 194] on span "pratyush.kuanr@indglobal.ae" at bounding box center [480, 195] width 114 height 9
click at [414, 275] on button "Change" at bounding box center [411, 279] width 48 height 18
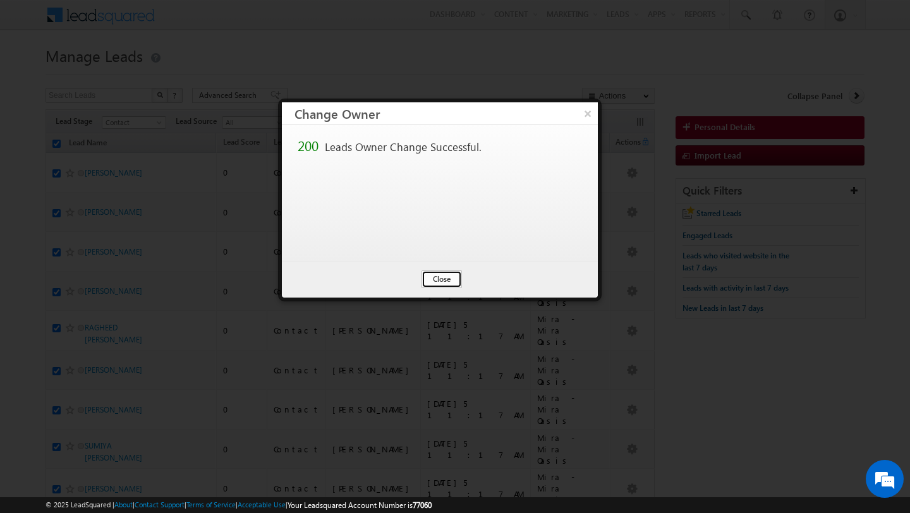
click at [435, 286] on button "Close" at bounding box center [441, 279] width 40 height 18
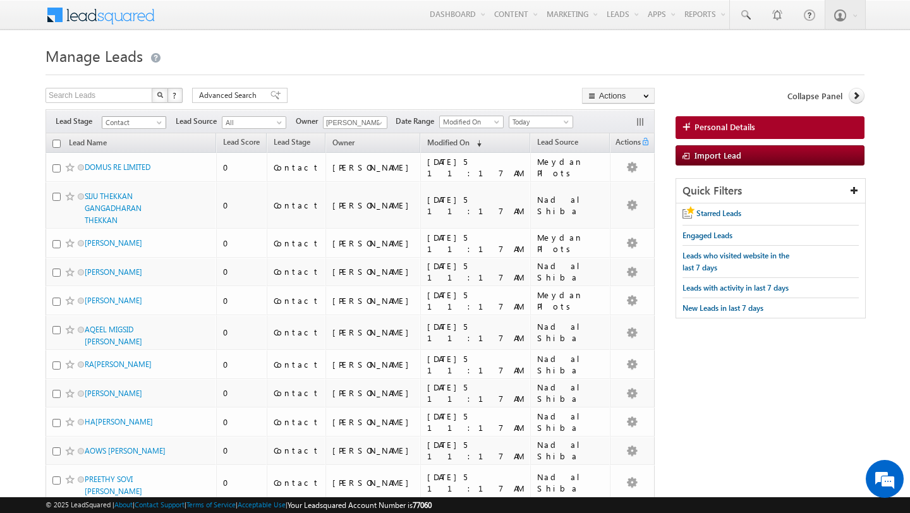
click at [143, 124] on span "Contact" at bounding box center [132, 122] width 60 height 11
click at [366, 61] on h1 "Manage Leads" at bounding box center [454, 54] width 819 height 25
click at [138, 122] on span "Contact" at bounding box center [132, 122] width 60 height 11
click at [371, 58] on h1 "Manage Leads" at bounding box center [454, 54] width 819 height 25
click at [154, 124] on span "Contact" at bounding box center [132, 122] width 60 height 11
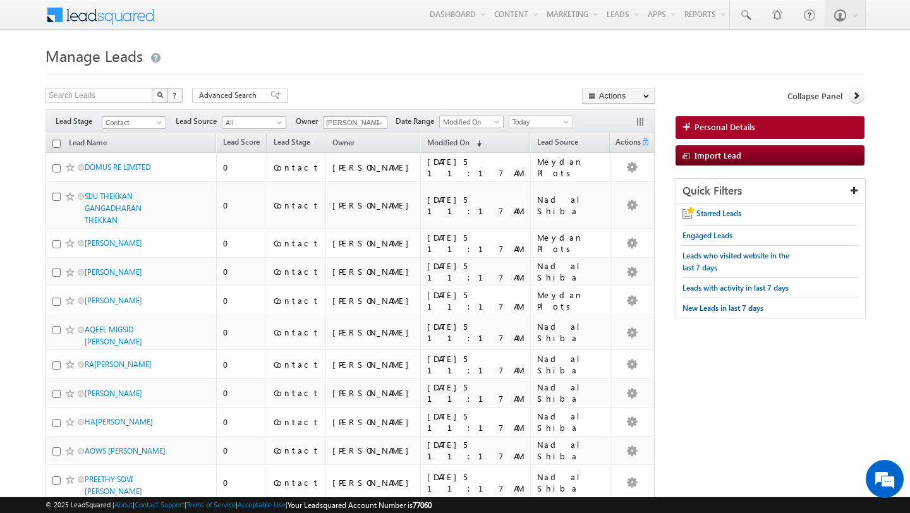
click at [234, 69] on div at bounding box center [454, 71] width 819 height 8
click at [451, 143] on span "Modified On" at bounding box center [448, 142] width 42 height 9
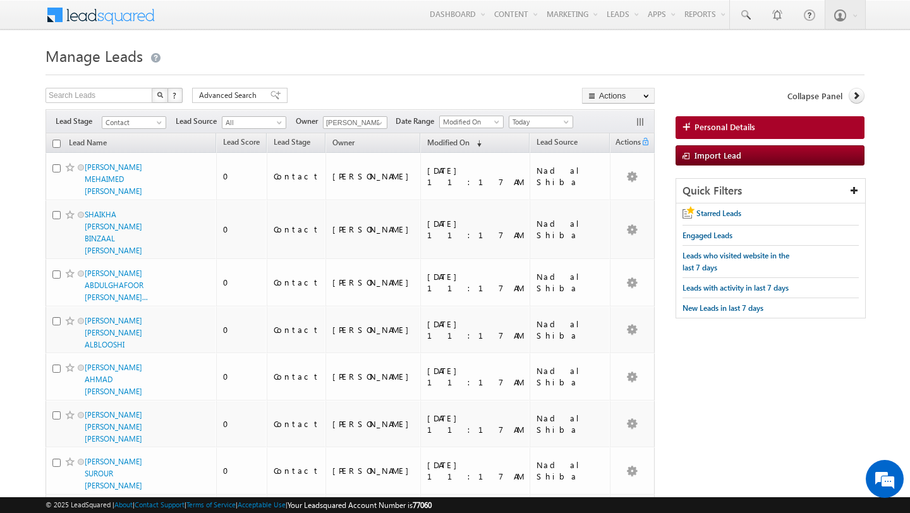
click at [56, 144] on input "checkbox" at bounding box center [56, 144] width 8 height 8
checkbox input "true"
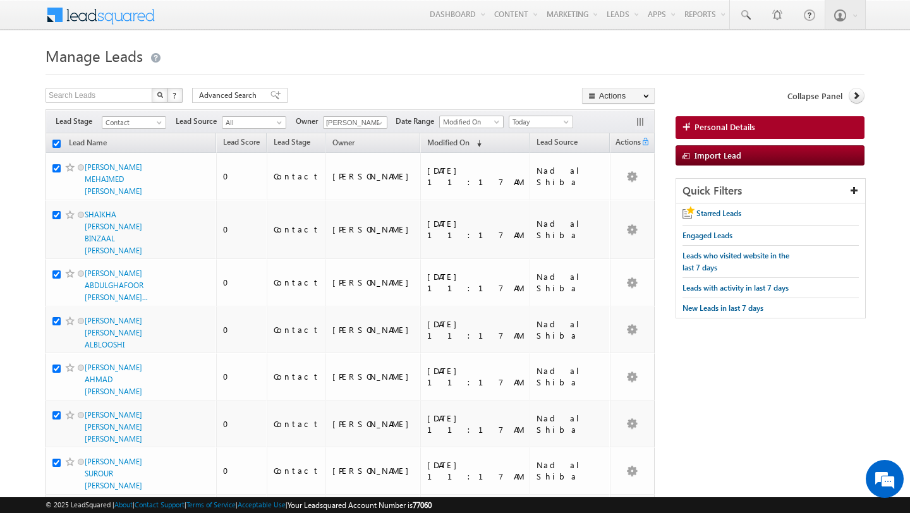
checkbox input "true"
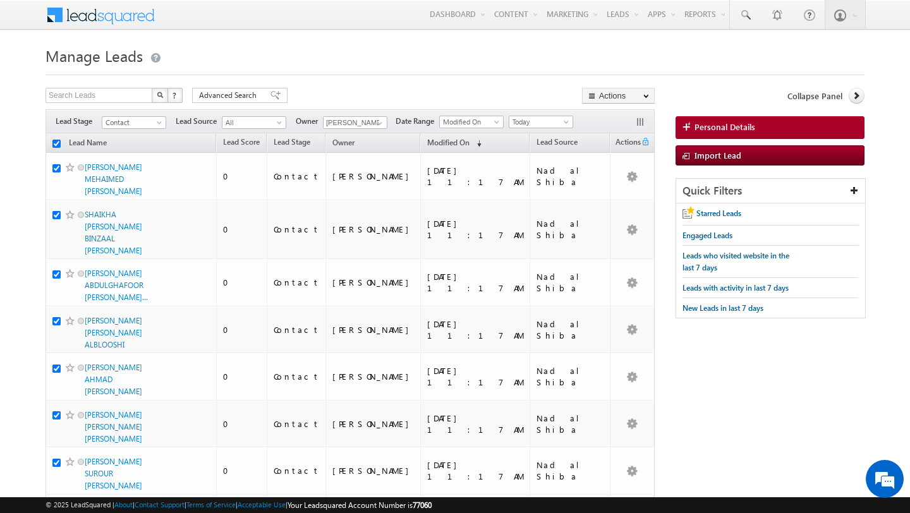
checkbox input "true"
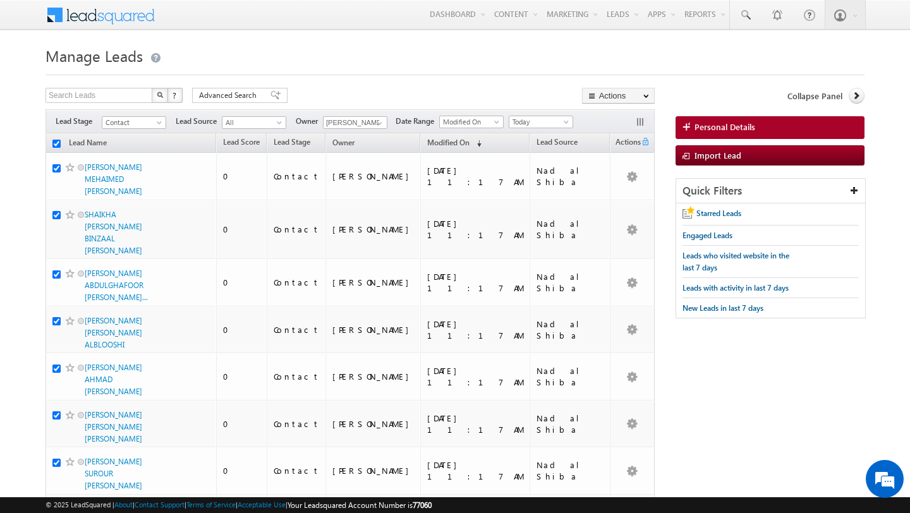
checkbox input "true"
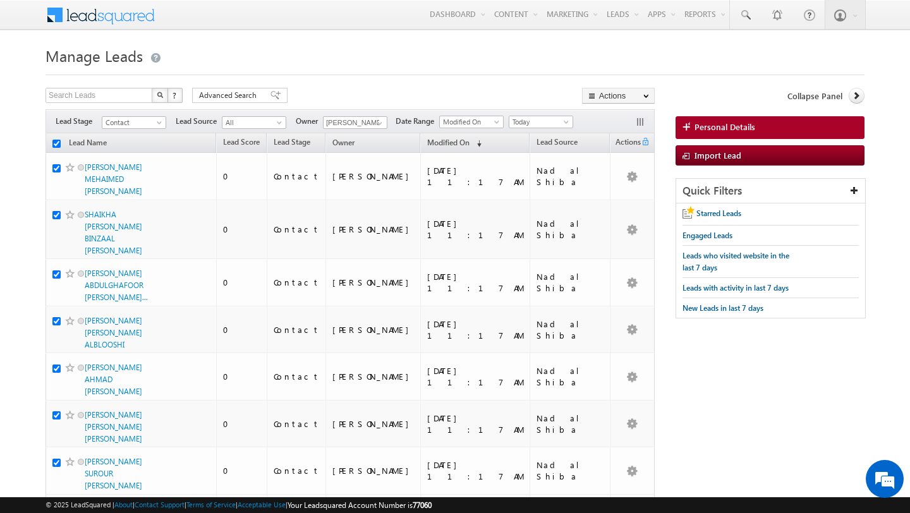
checkbox input "true"
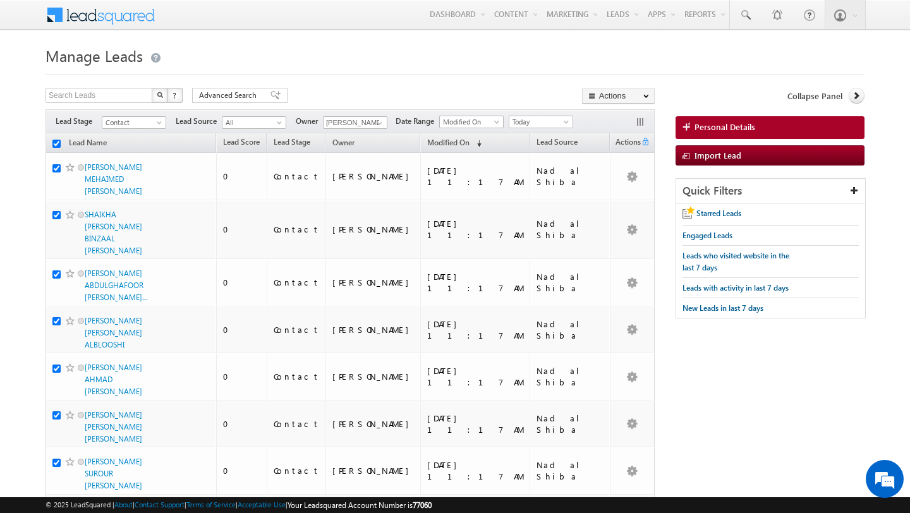
checkbox input "true"
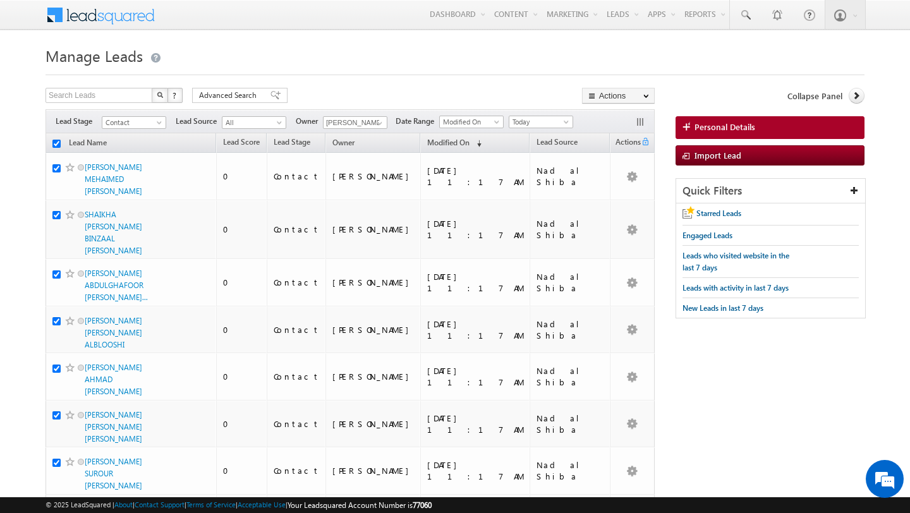
checkbox input "true"
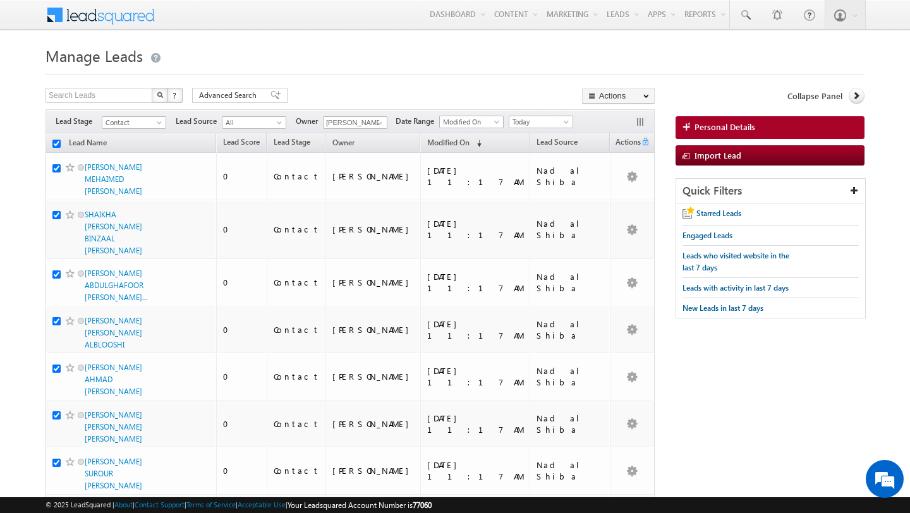
checkbox input "true"
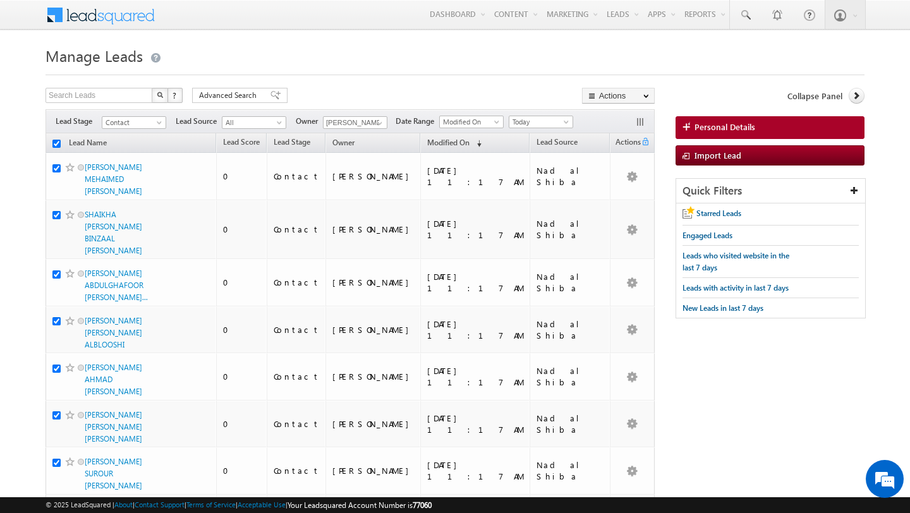
checkbox input "true"
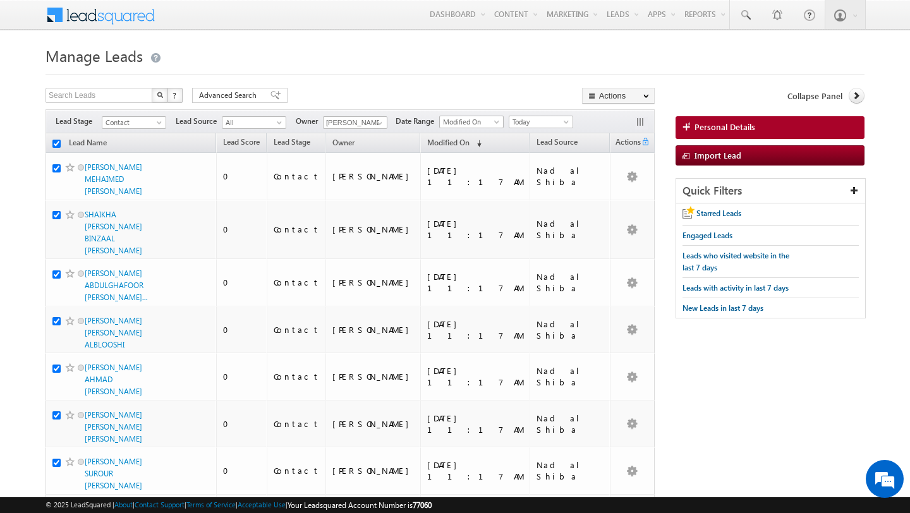
checkbox input "true"
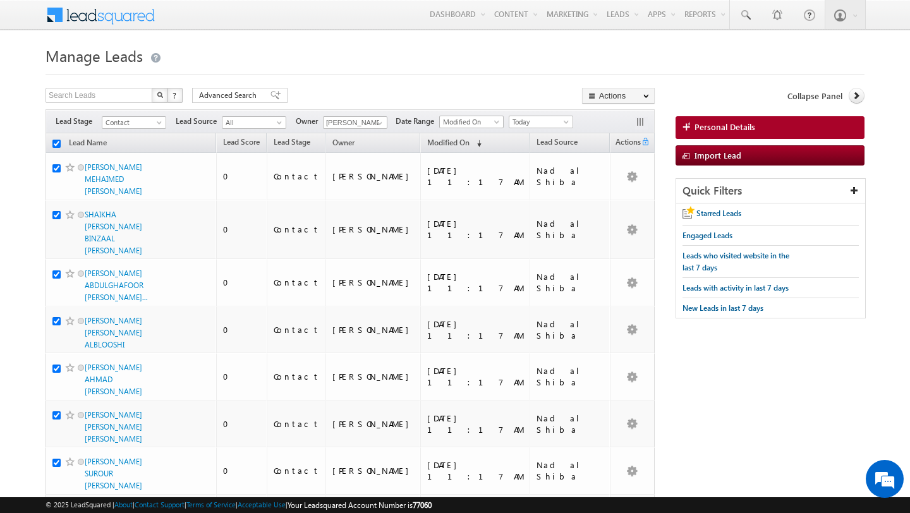
checkbox input "true"
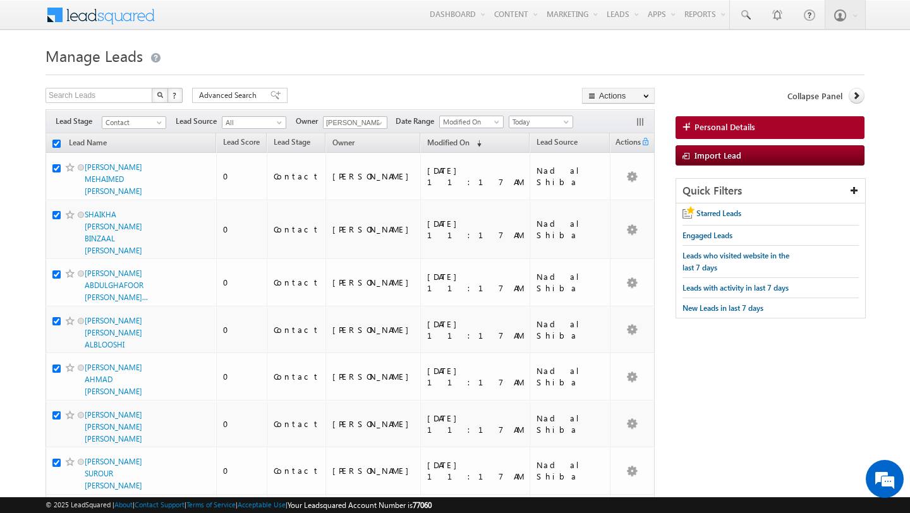
checkbox input "true"
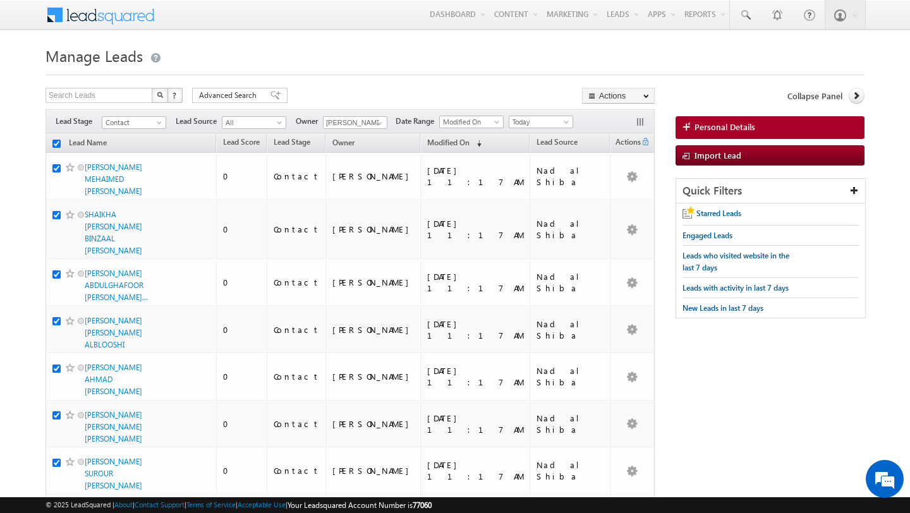
checkbox input "true"
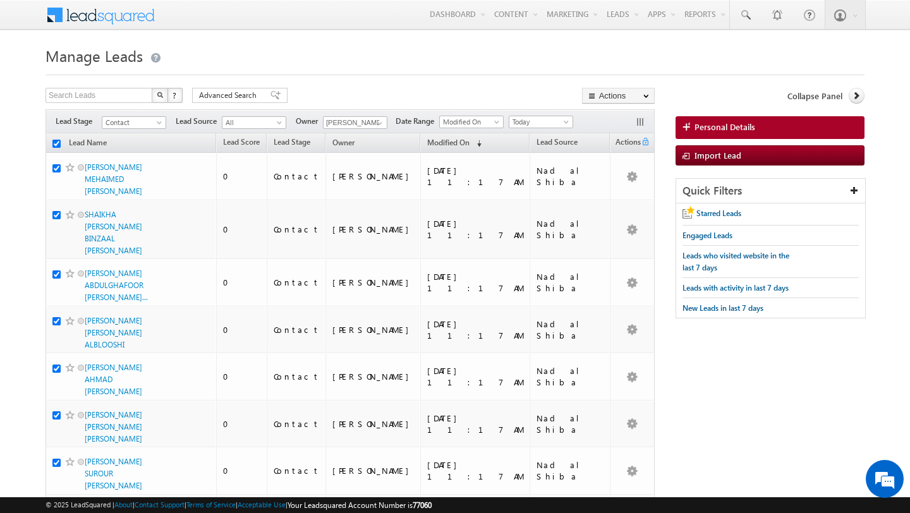
checkbox input "true"
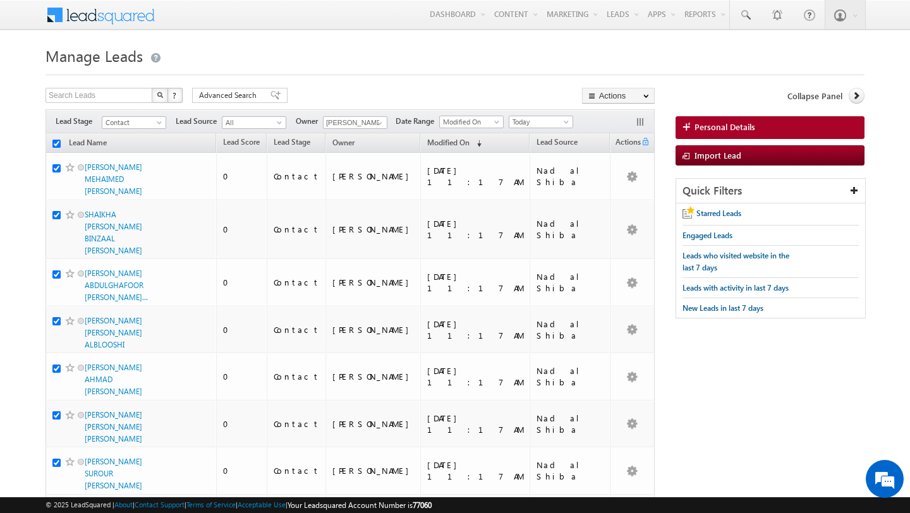
checkbox input "true"
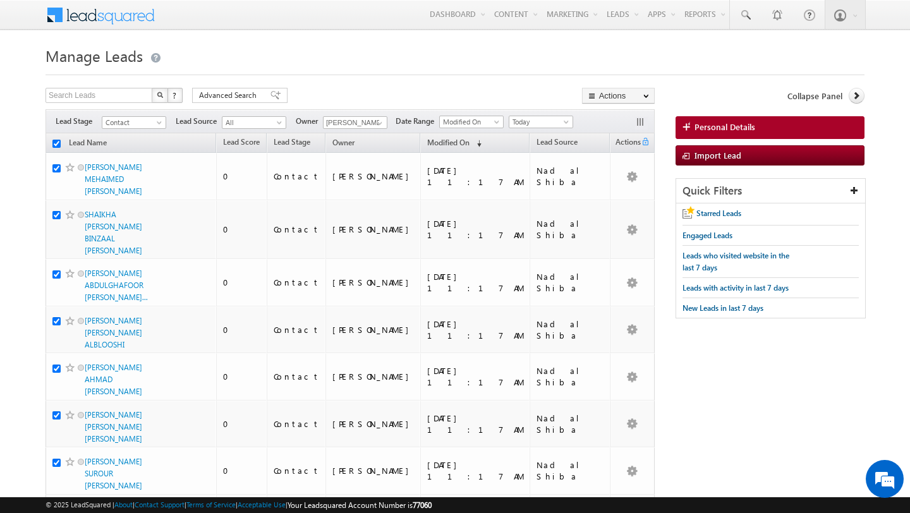
checkbox input "true"
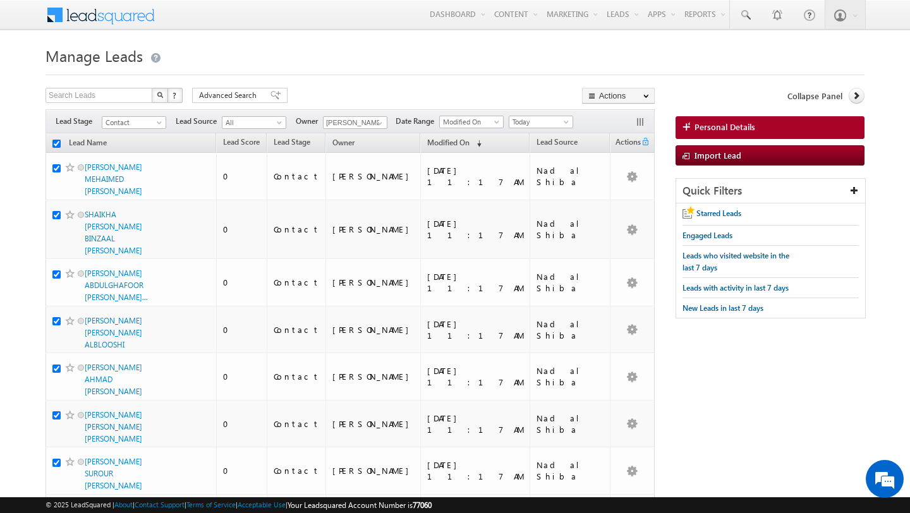
checkbox input "true"
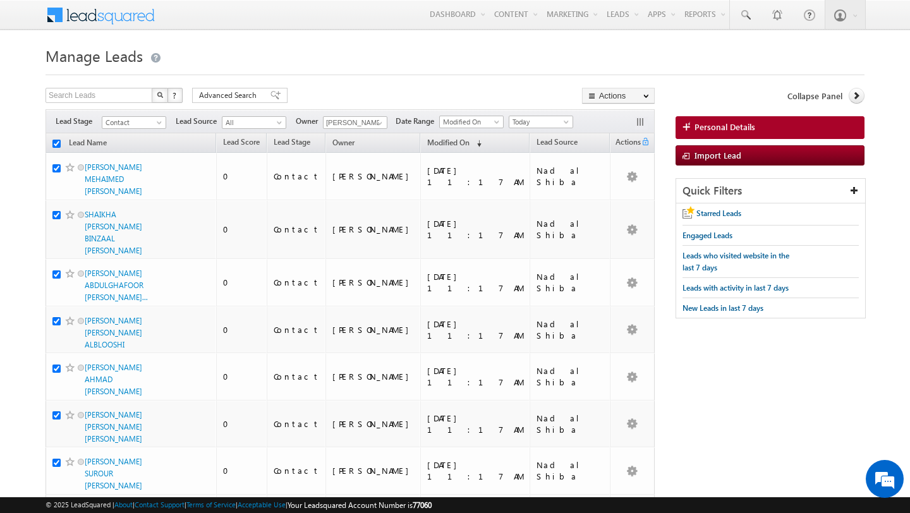
checkbox input "true"
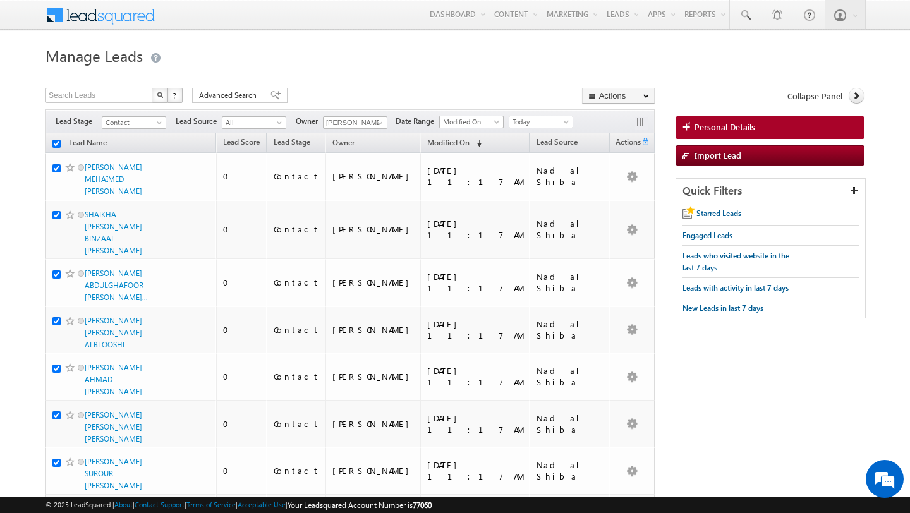
checkbox input "true"
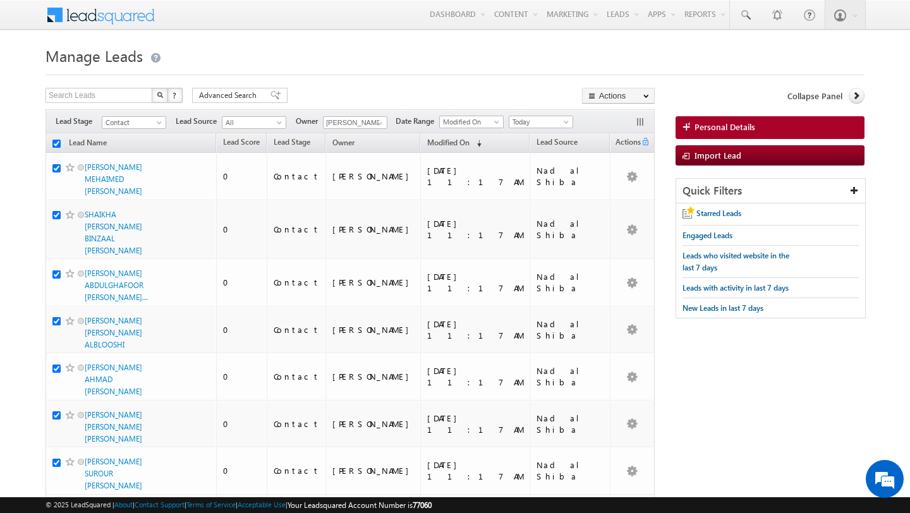
checkbox input "true"
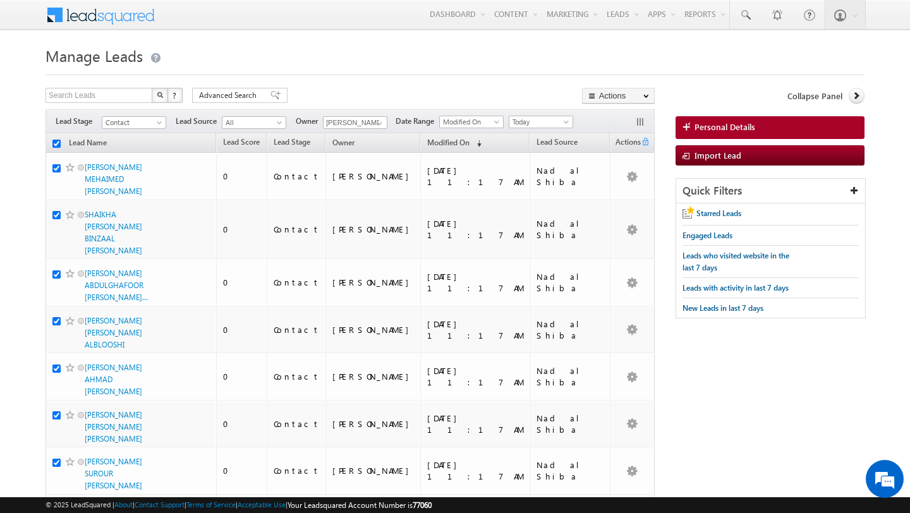
checkbox input "true"
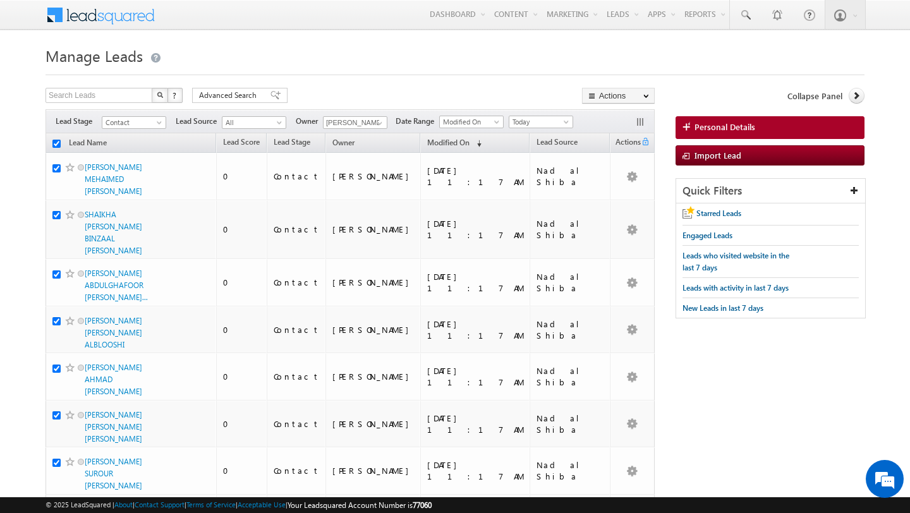
checkbox input "true"
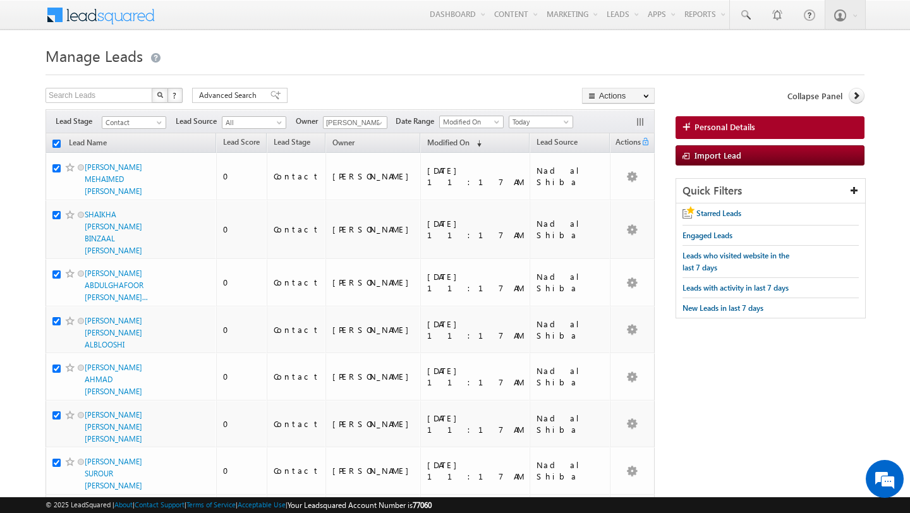
checkbox input "true"
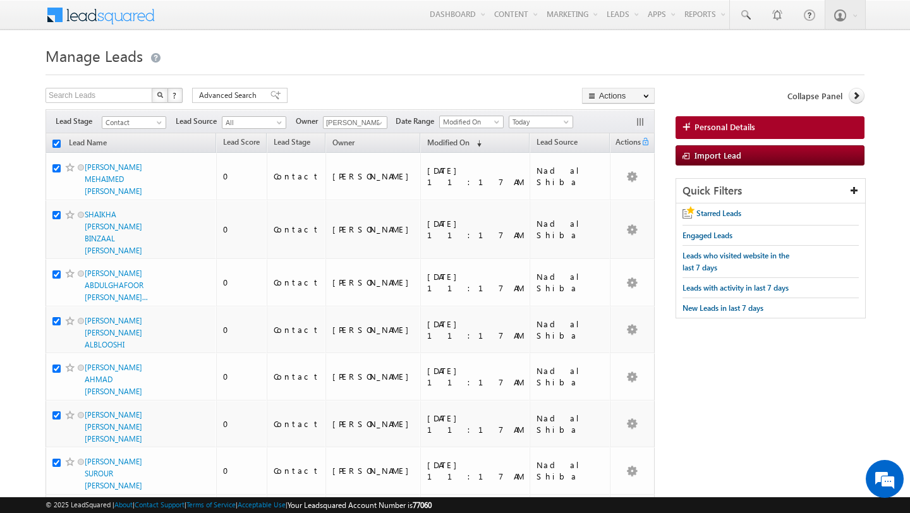
checkbox input "true"
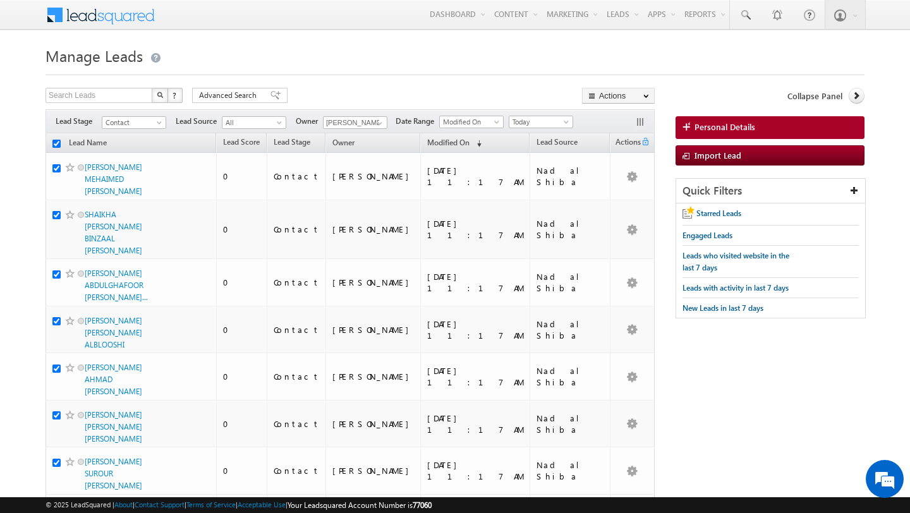
checkbox input "true"
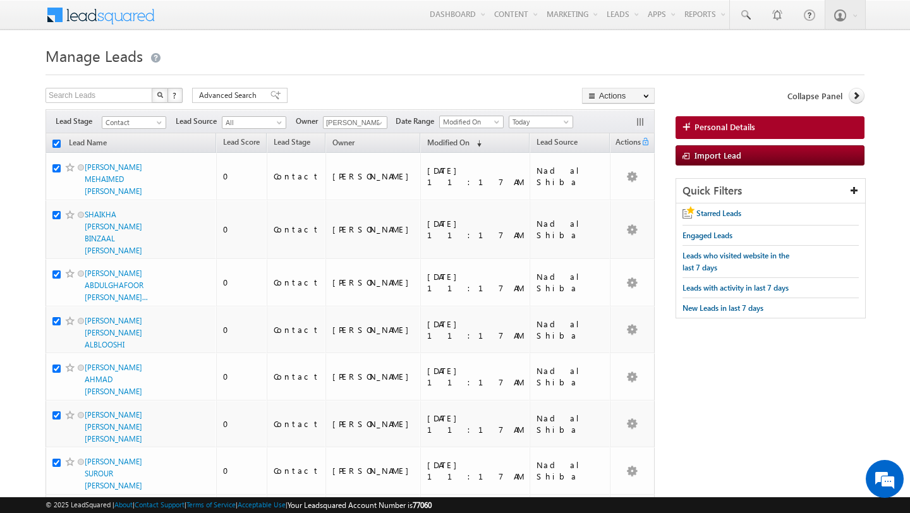
checkbox input "true"
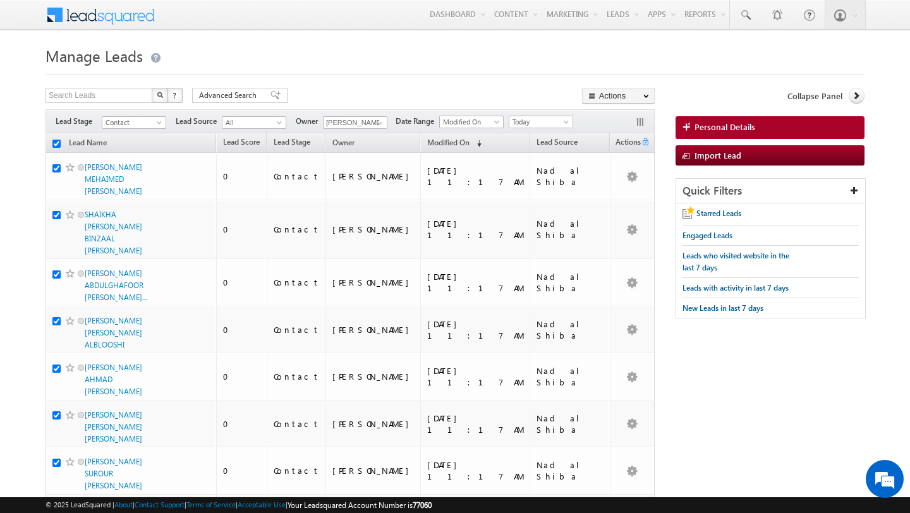
checkbox input "true"
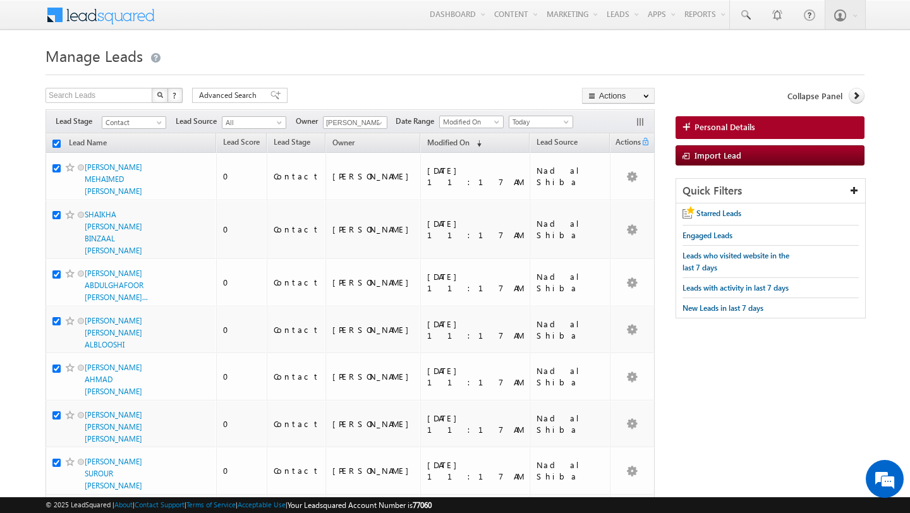
checkbox input "true"
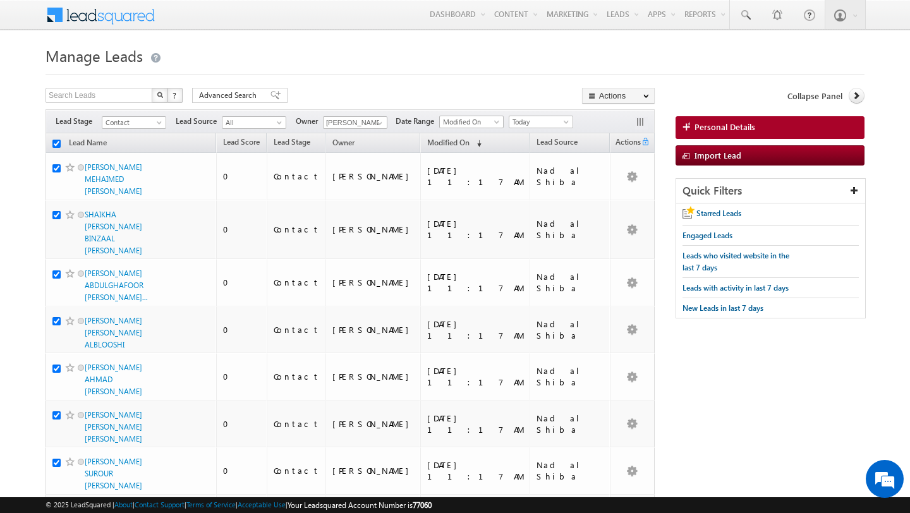
checkbox input "true"
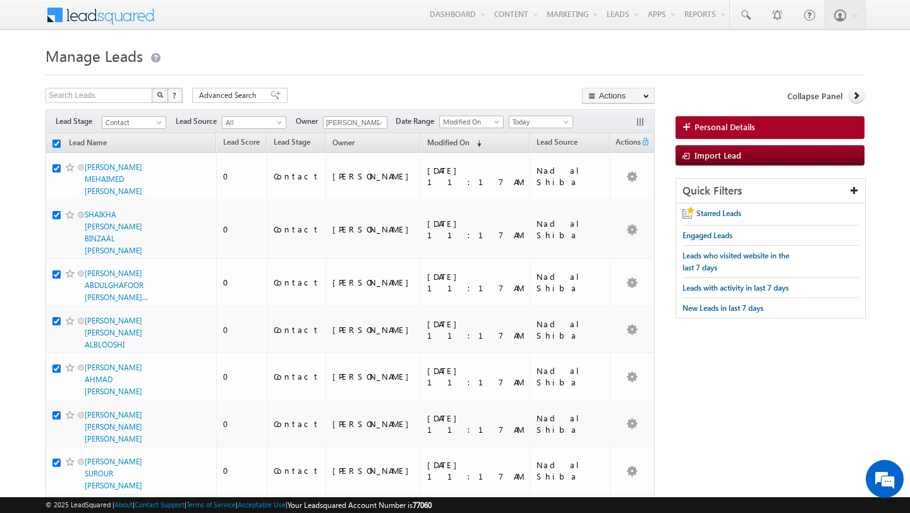
checkbox input "true"
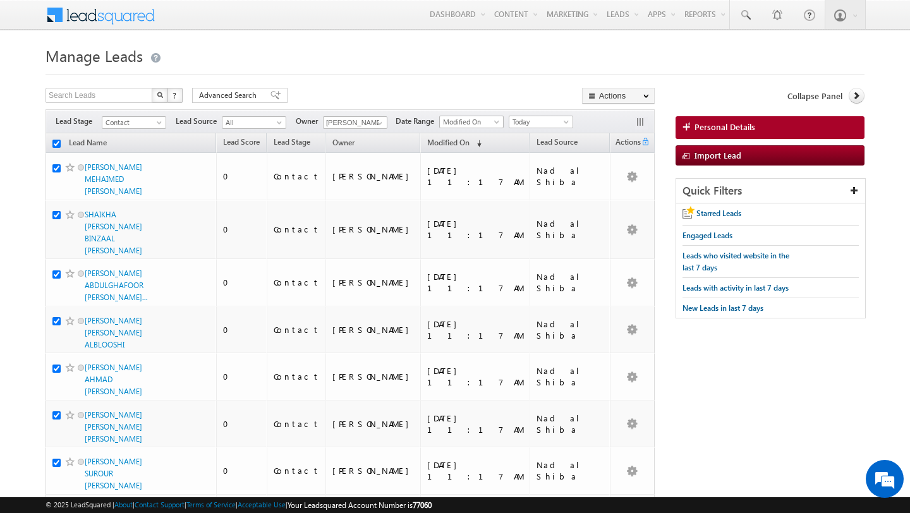
checkbox input "true"
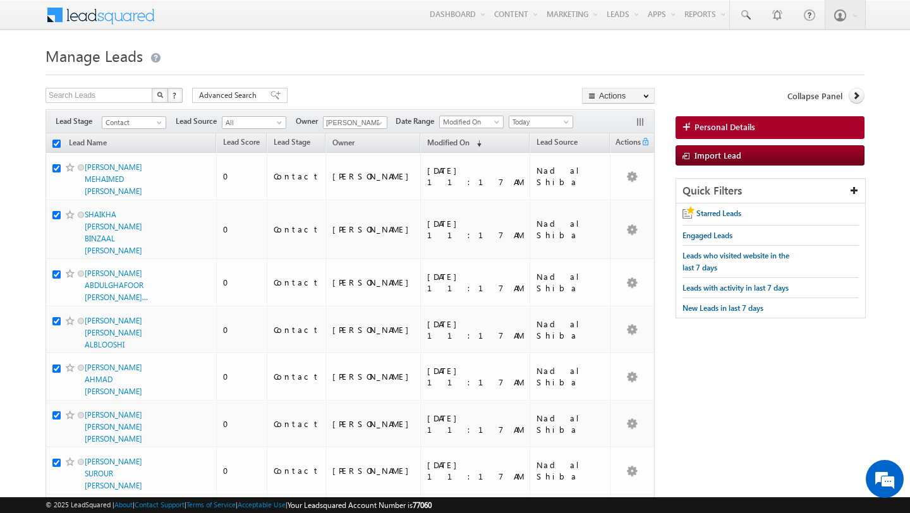
checkbox input "true"
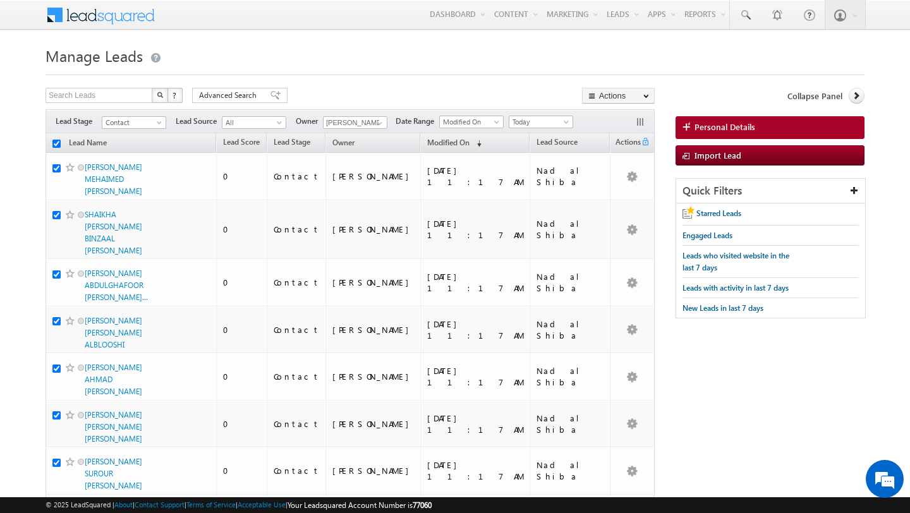
checkbox input "true"
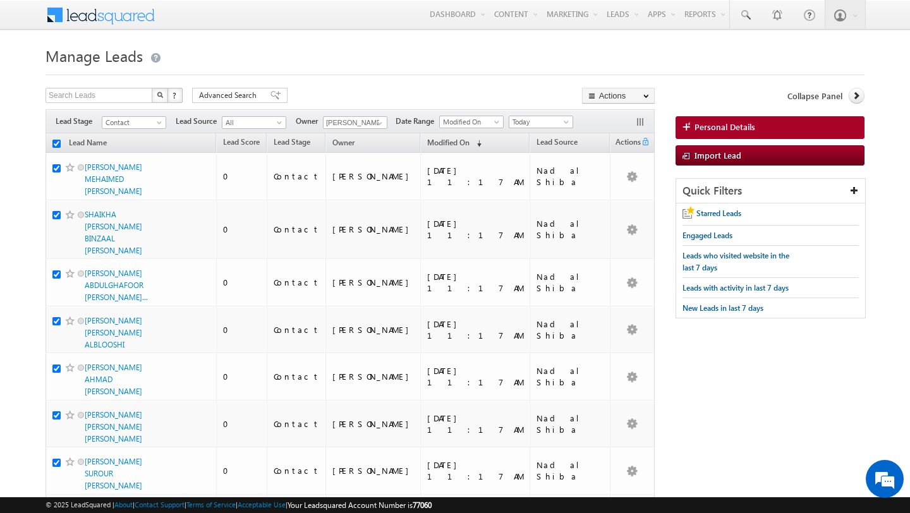
checkbox input "true"
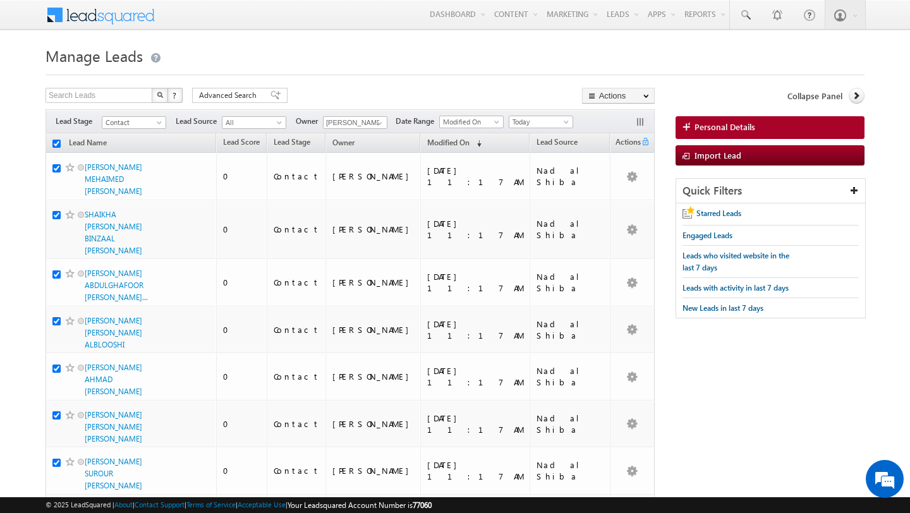
checkbox input "true"
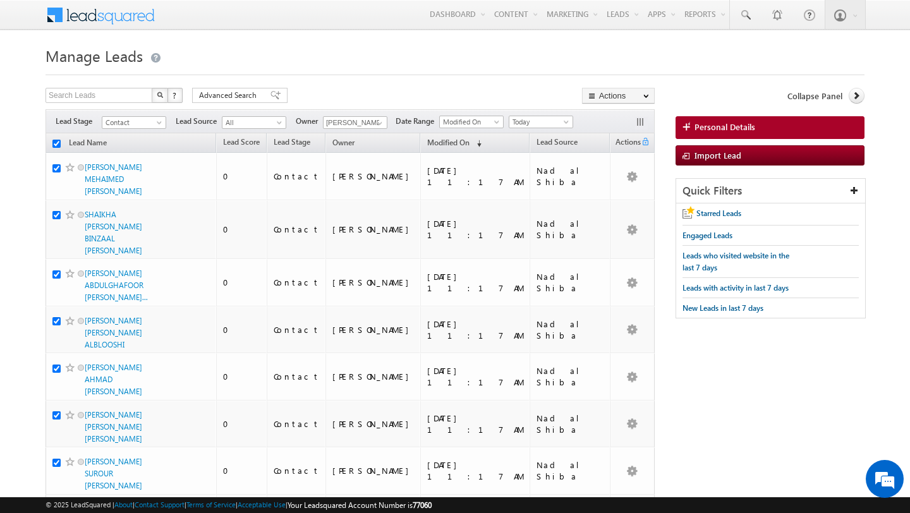
checkbox input "true"
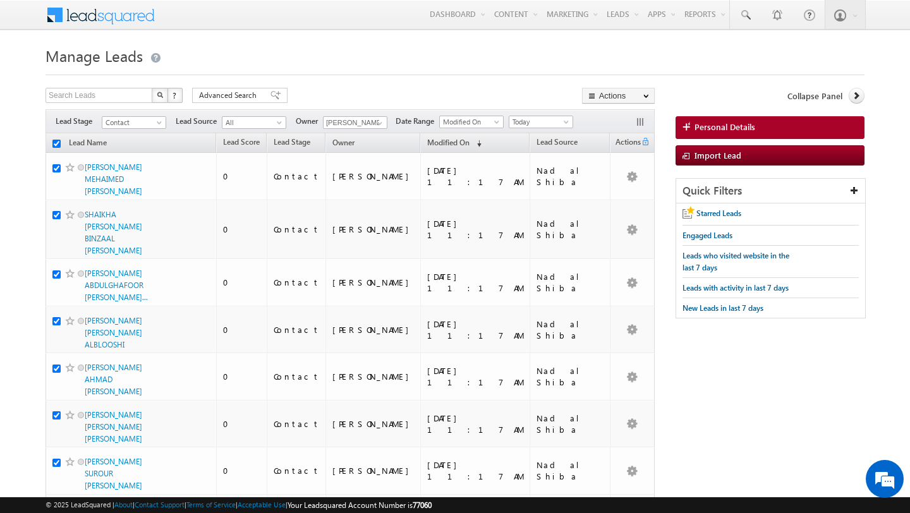
checkbox input "true"
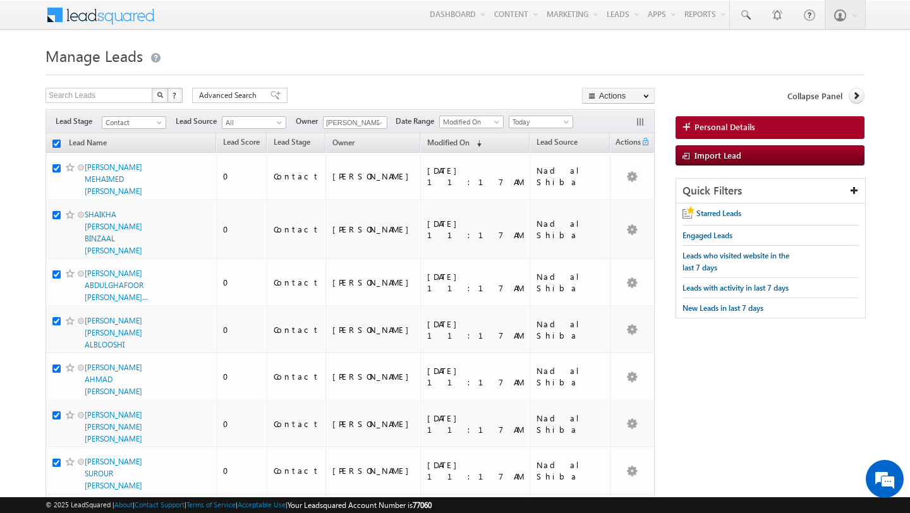
checkbox input "true"
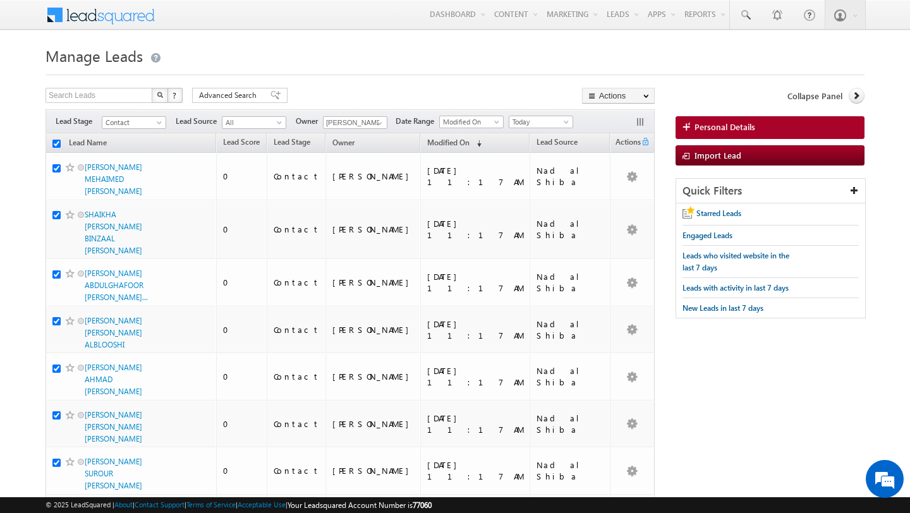
checkbox input "true"
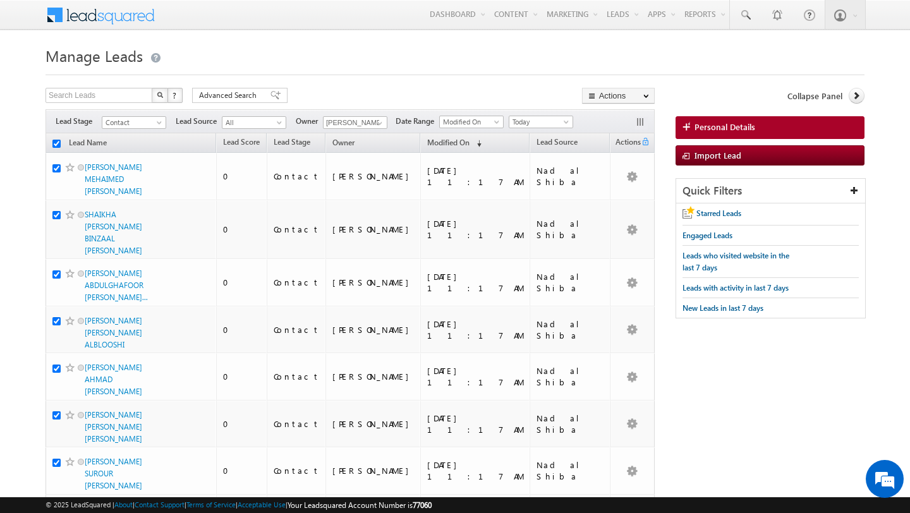
checkbox input "true"
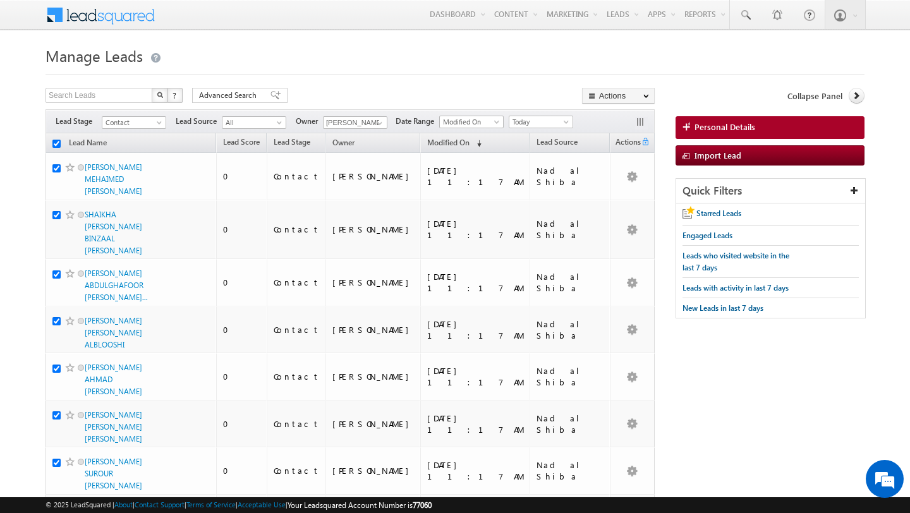
checkbox input "true"
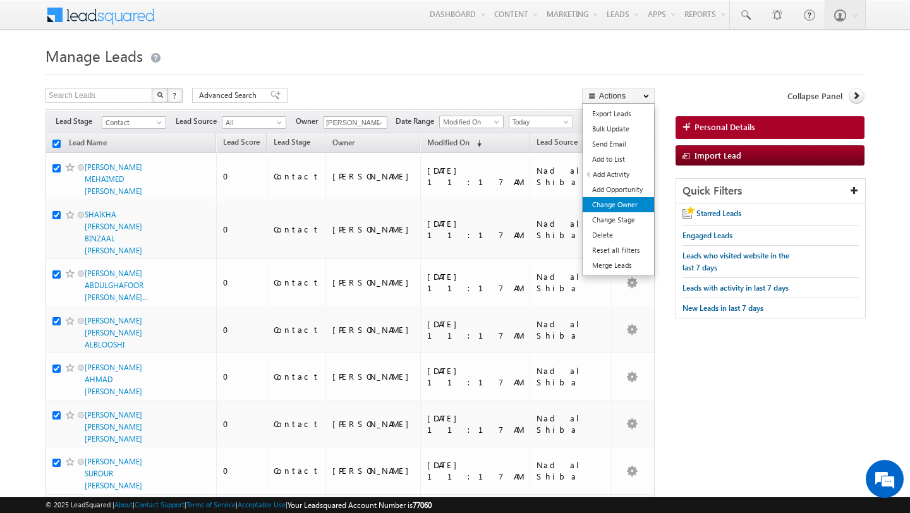
click at [625, 198] on link "Change Owner" at bounding box center [617, 204] width 71 height 15
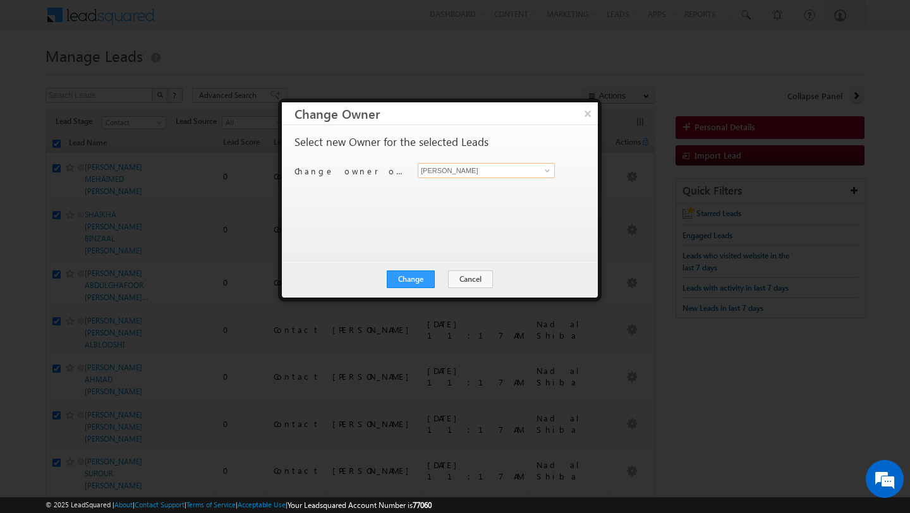
click at [489, 176] on input "[PERSON_NAME]" at bounding box center [486, 170] width 137 height 15
click at [455, 202] on link "MEHFOOZA MEMON mehfooza.memon@indglobal.ae" at bounding box center [486, 213] width 137 height 24
click at [411, 281] on button "Change" at bounding box center [411, 279] width 48 height 18
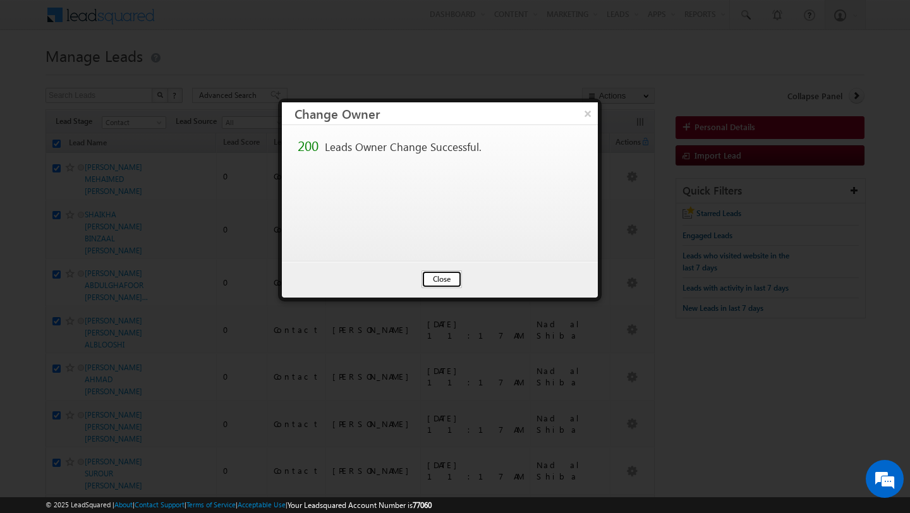
click at [440, 280] on button "Close" at bounding box center [441, 279] width 40 height 18
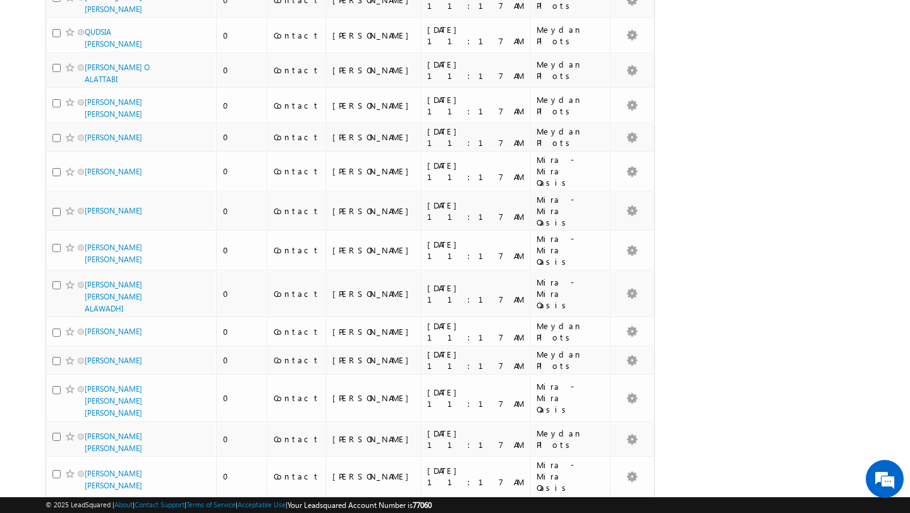
scroll to position [2720, 0]
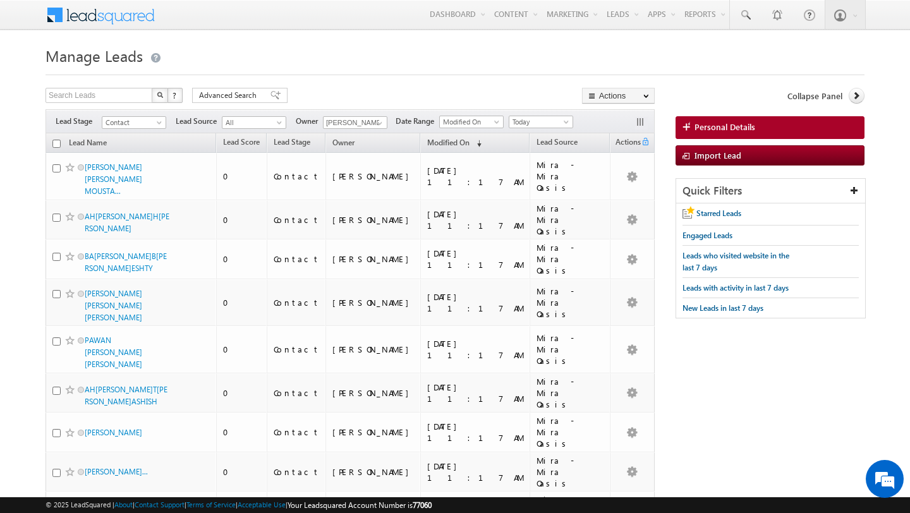
click at [56, 142] on input "checkbox" at bounding box center [56, 144] width 8 height 8
checkbox input "true"
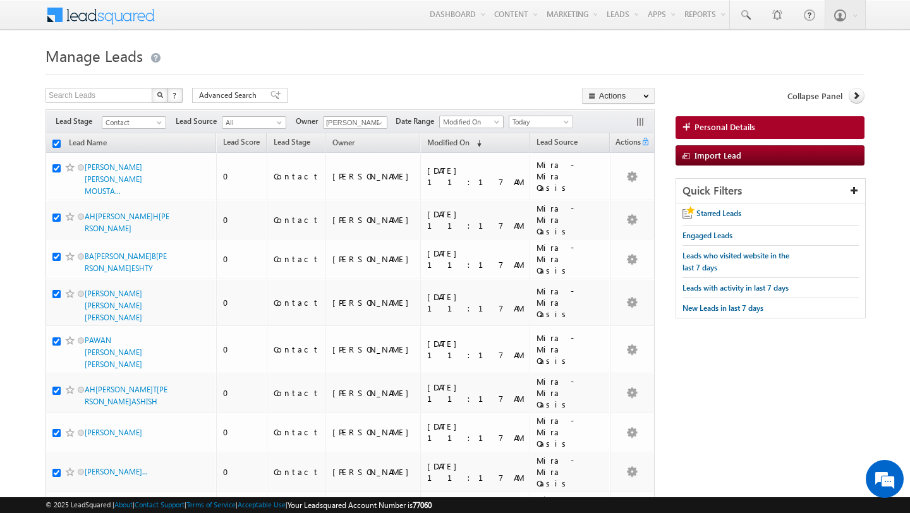
checkbox input "true"
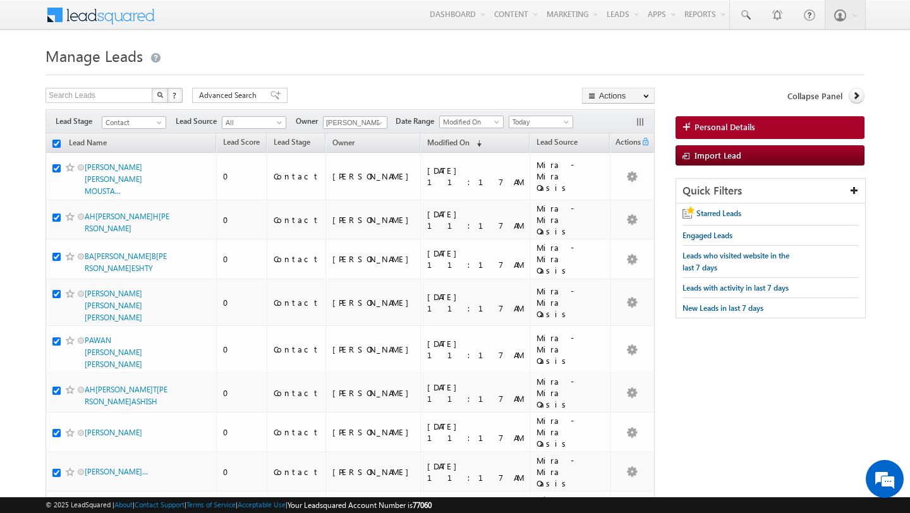
checkbox input "true"
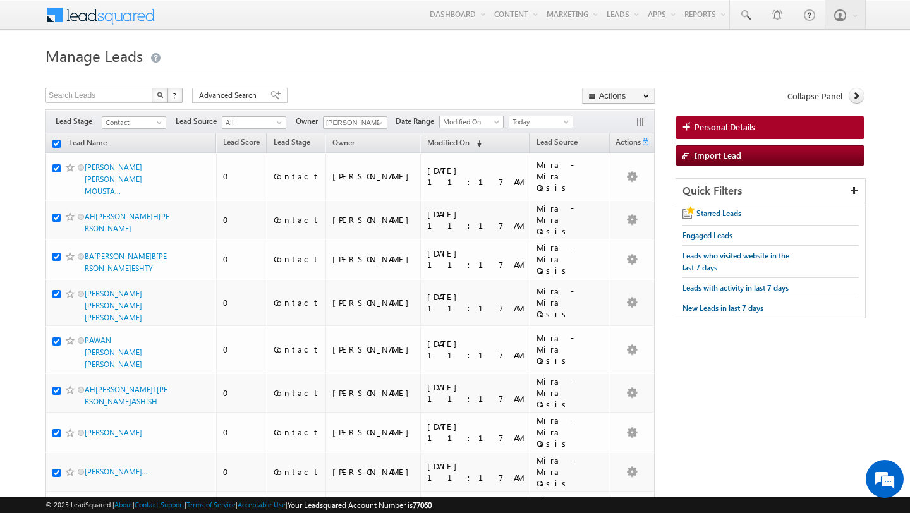
checkbox input "true"
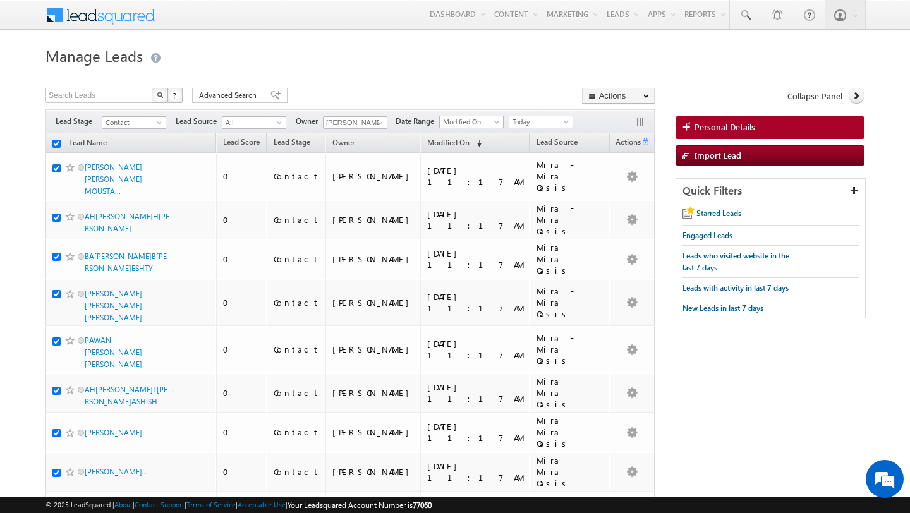
checkbox input "true"
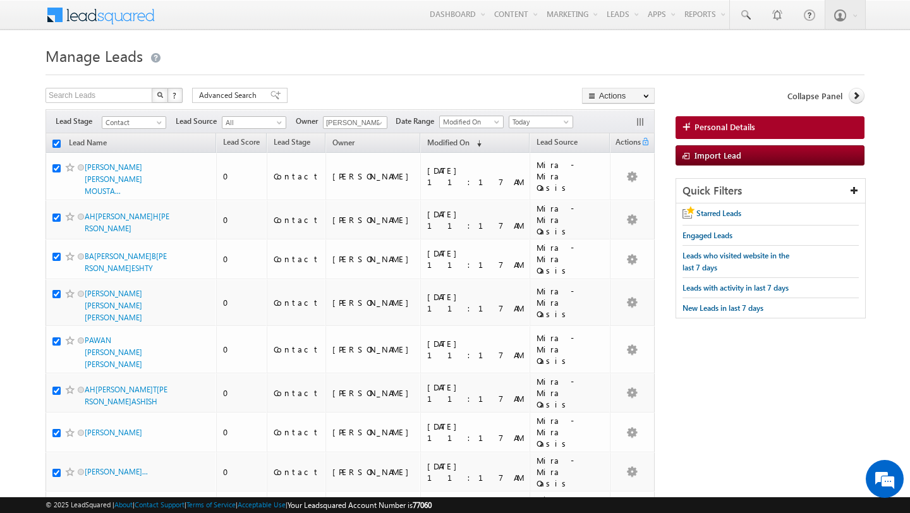
checkbox input "true"
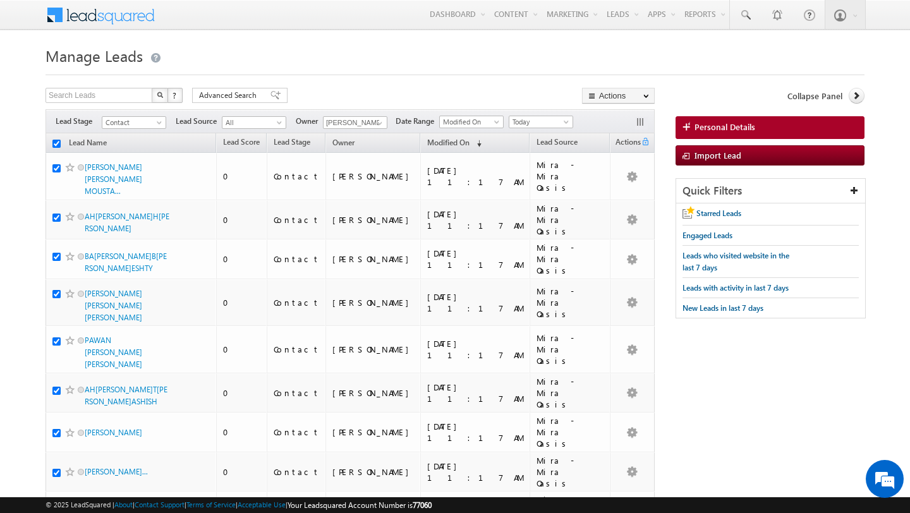
checkbox input "true"
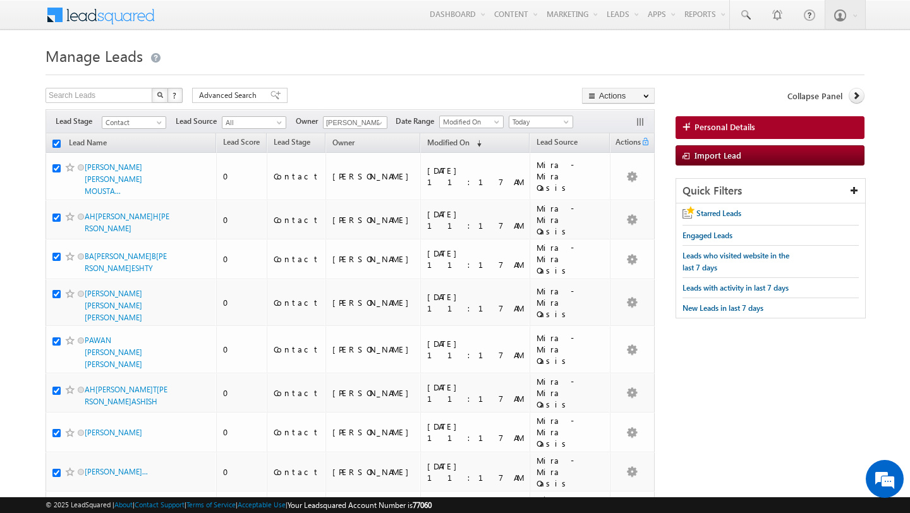
checkbox input "true"
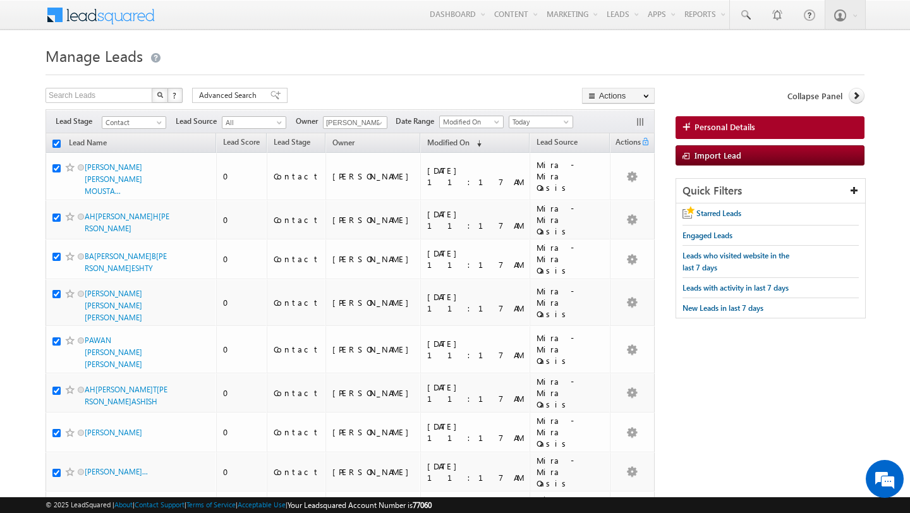
checkbox input "true"
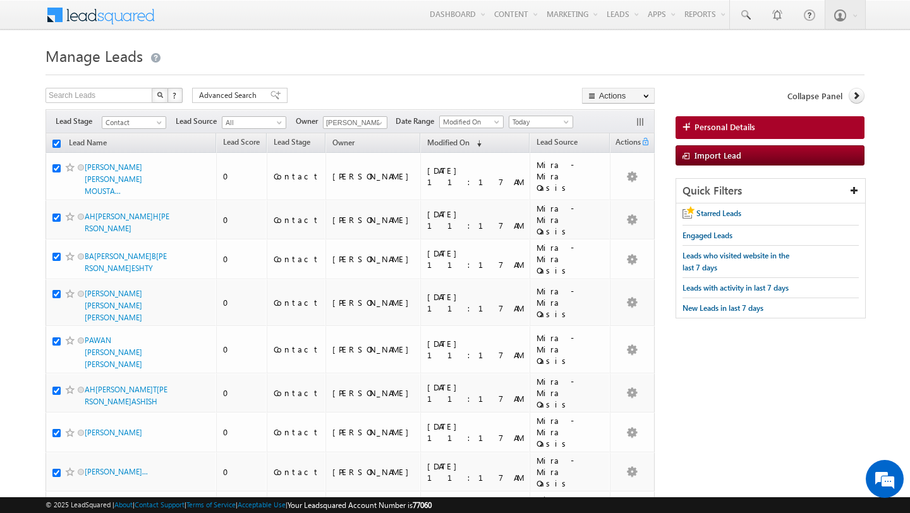
checkbox input "true"
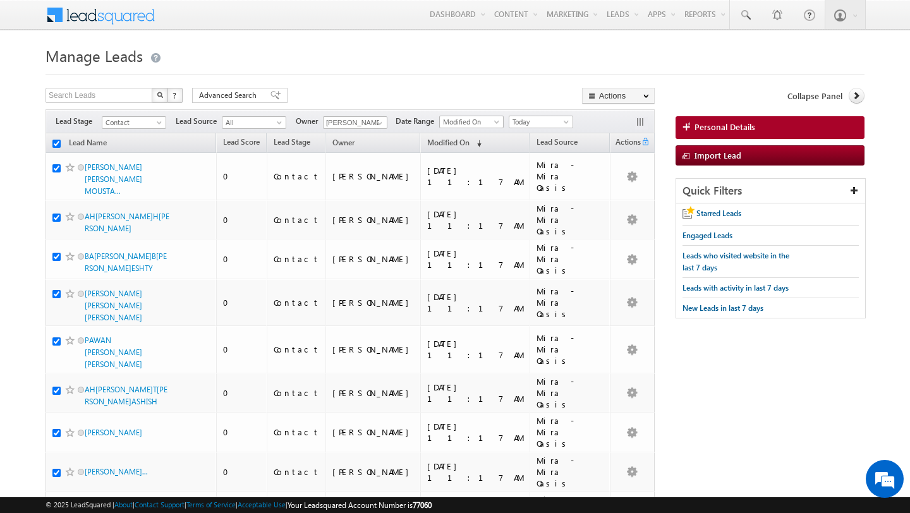
checkbox input "true"
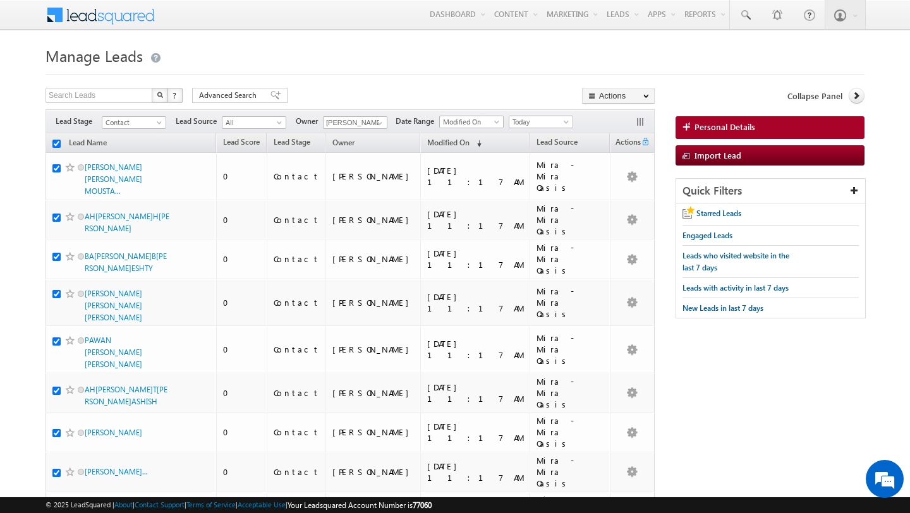
checkbox input "true"
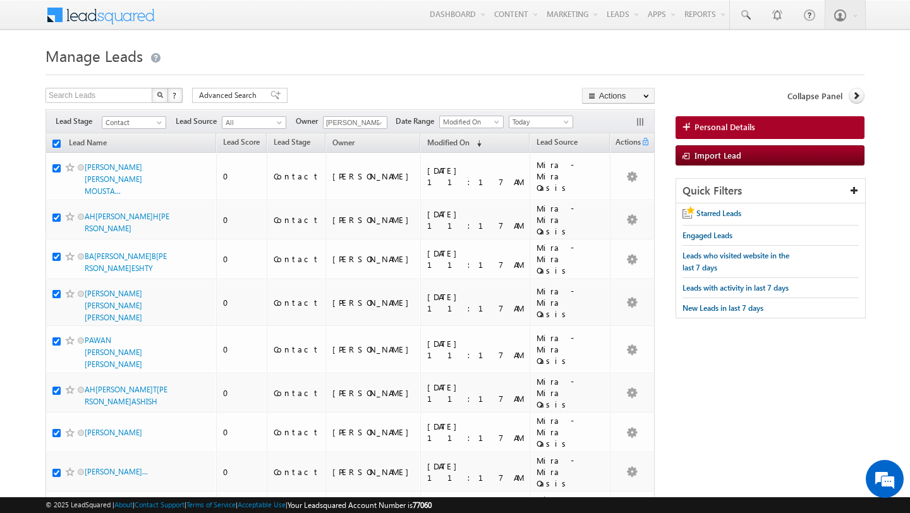
checkbox input "true"
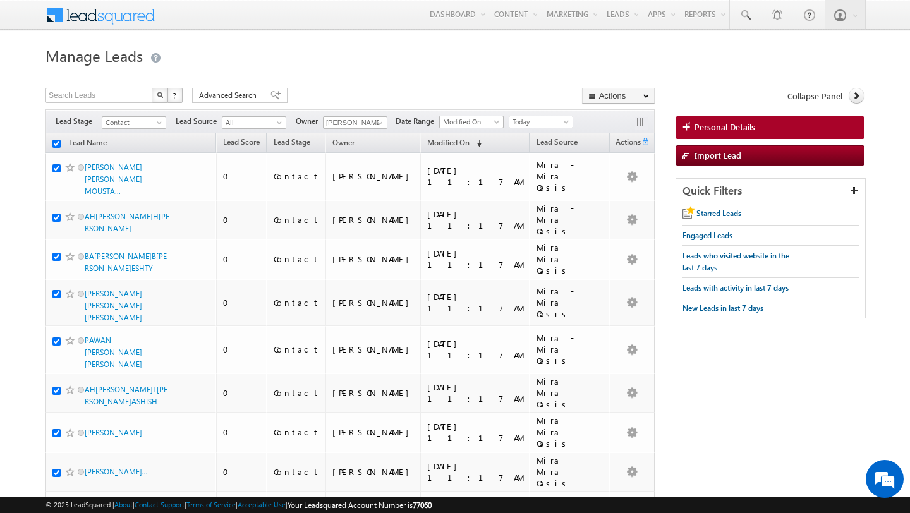
checkbox input "true"
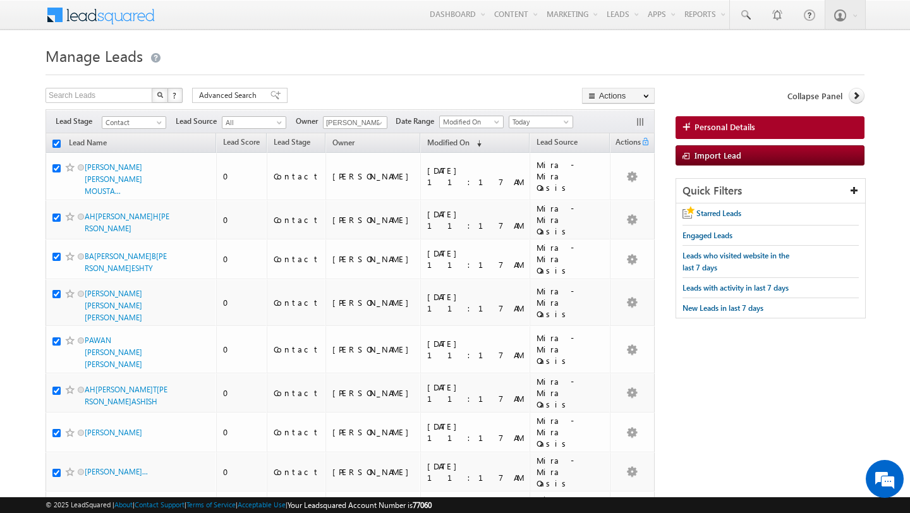
checkbox input "true"
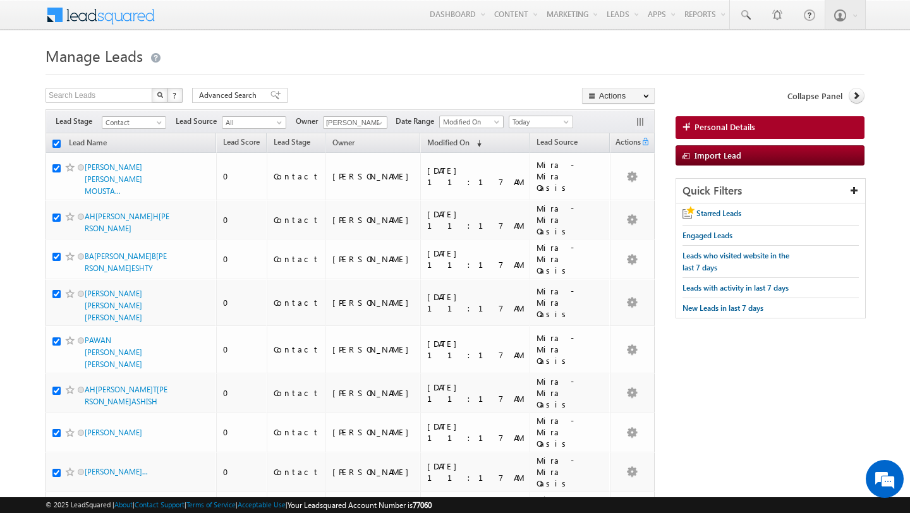
checkbox input "true"
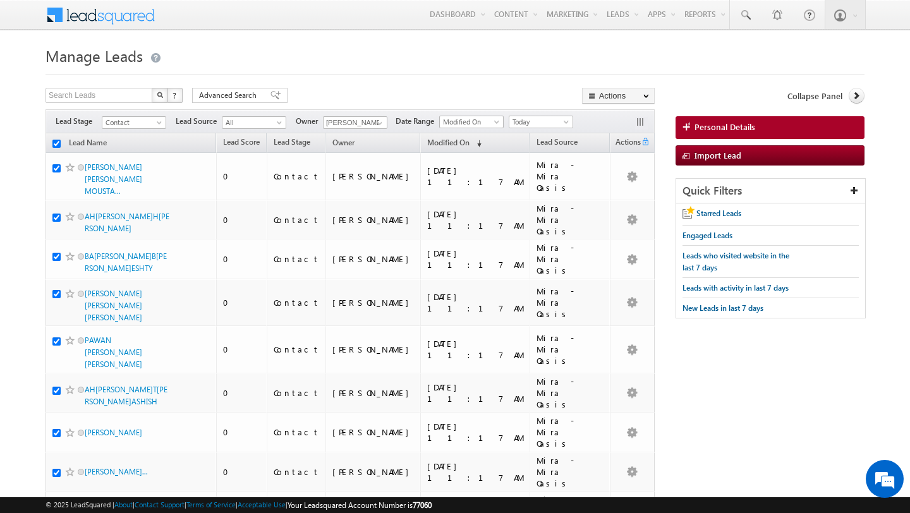
checkbox input "true"
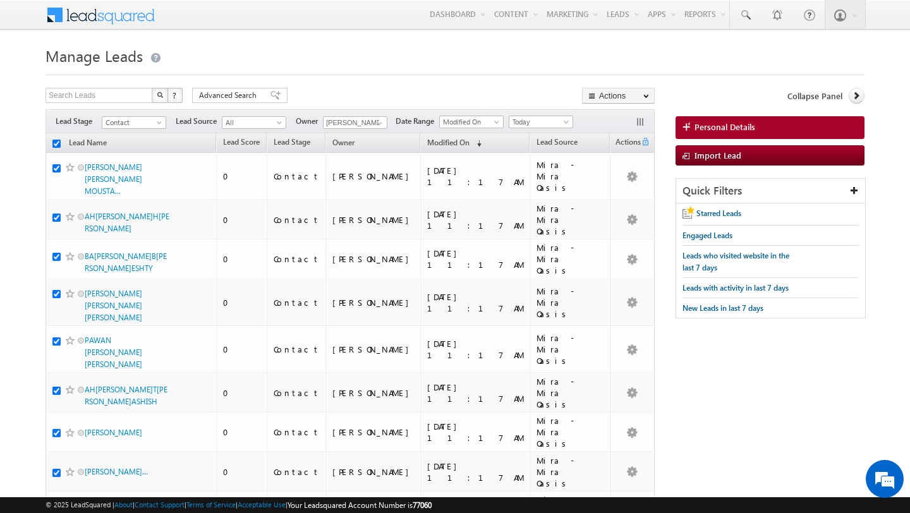
checkbox input "true"
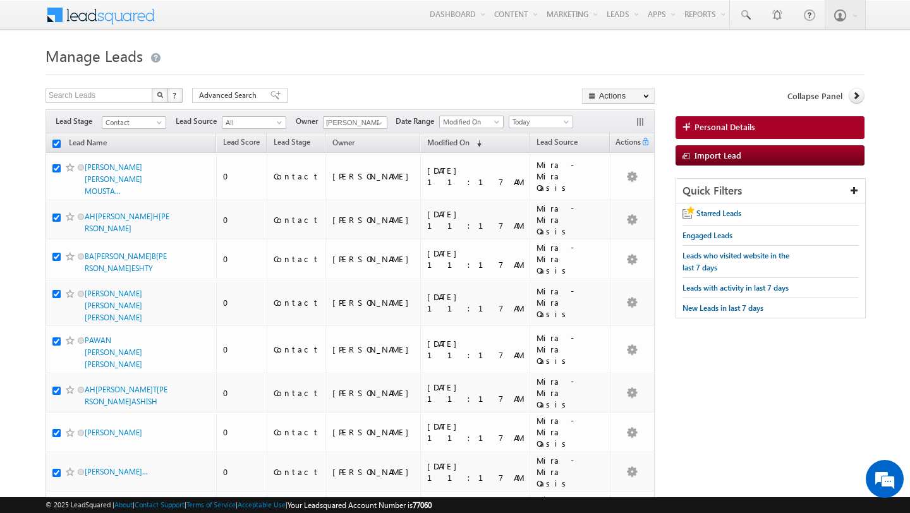
checkbox input "true"
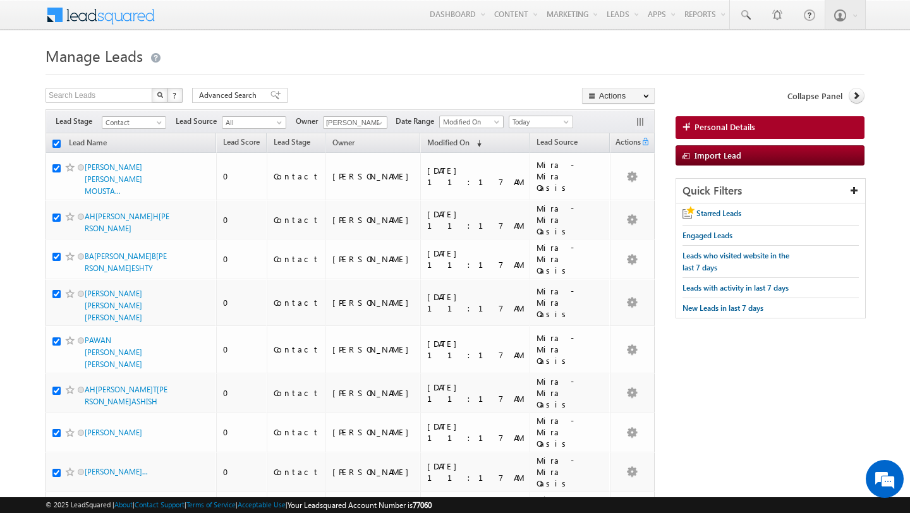
checkbox input "true"
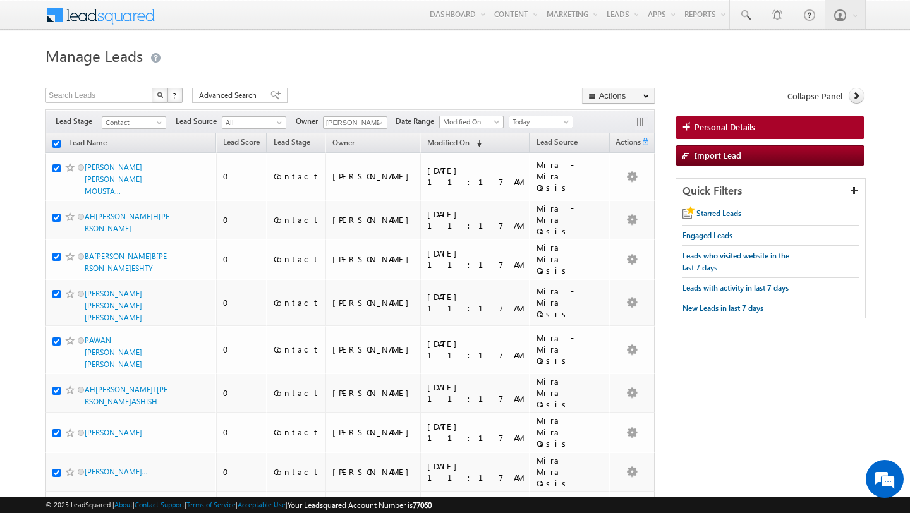
checkbox input "true"
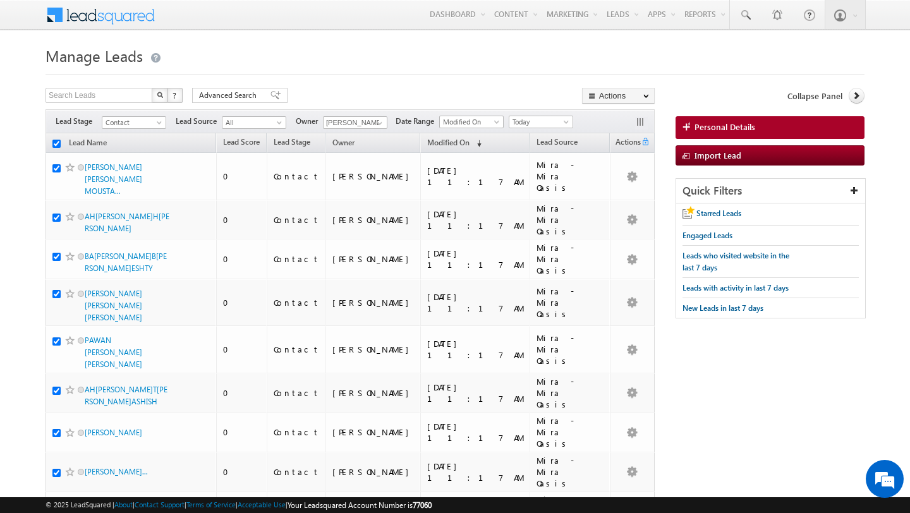
checkbox input "true"
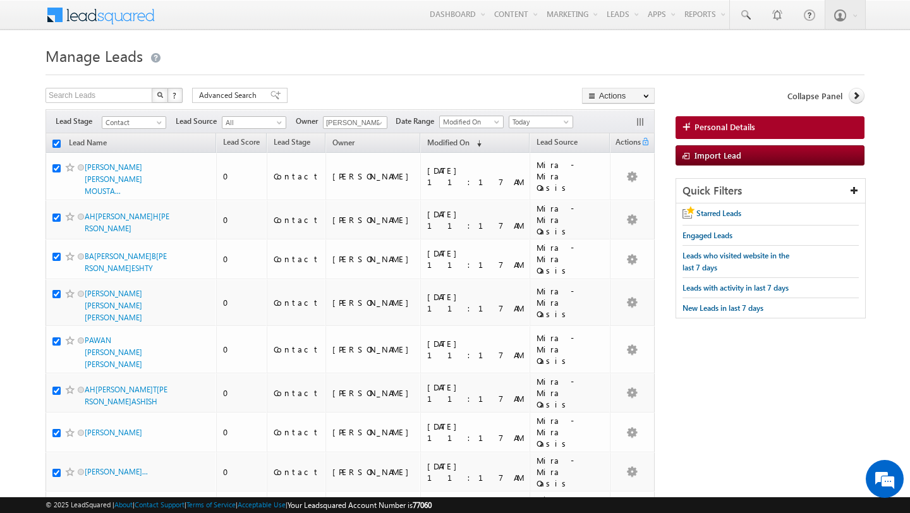
checkbox input "true"
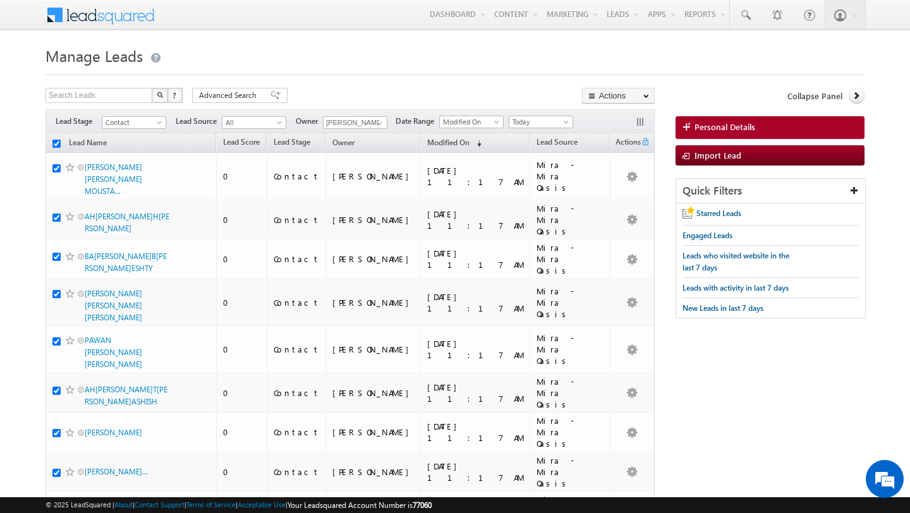
checkbox input "true"
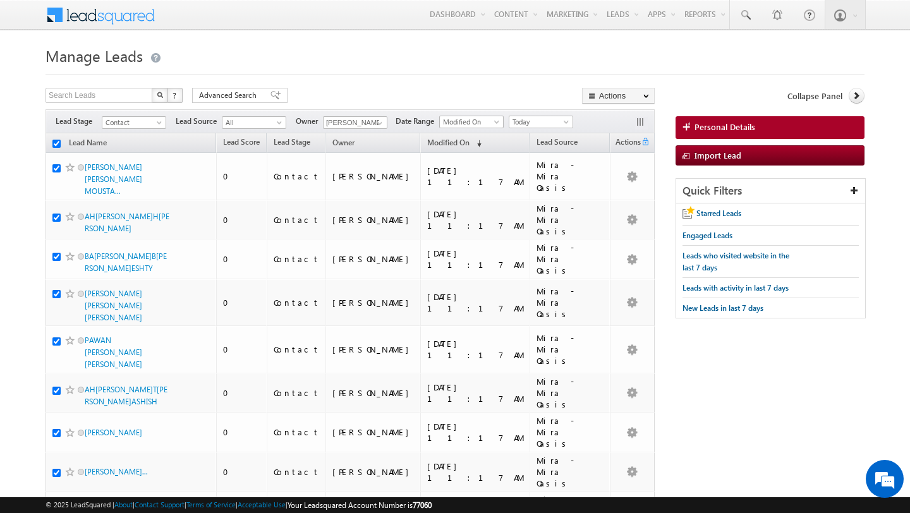
checkbox input "true"
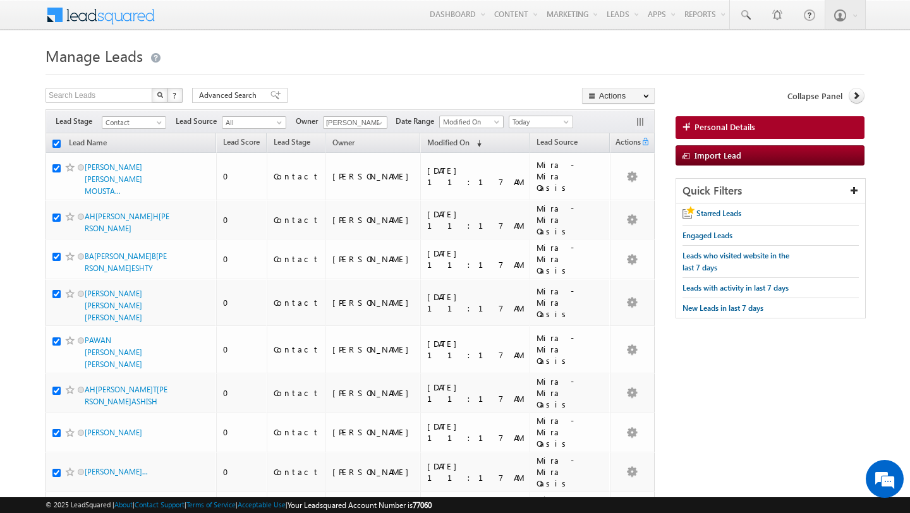
checkbox input "true"
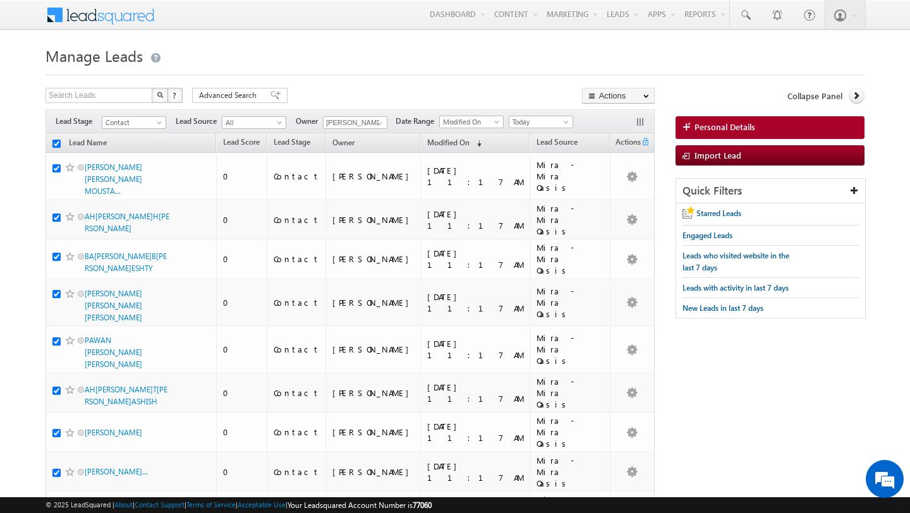
checkbox input "true"
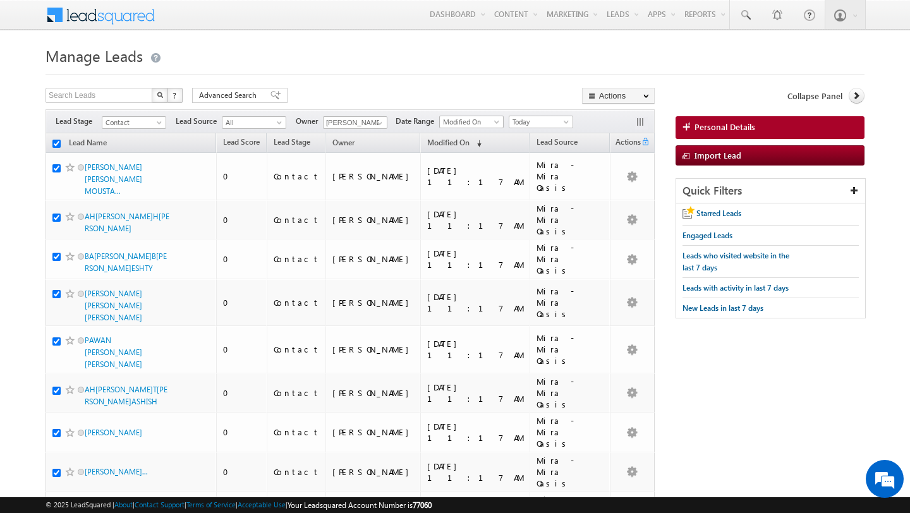
checkbox input "true"
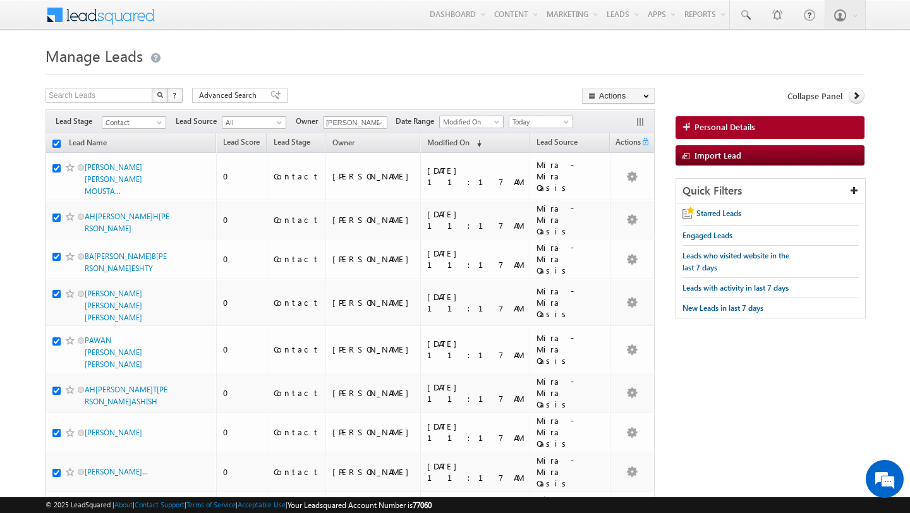
checkbox input "true"
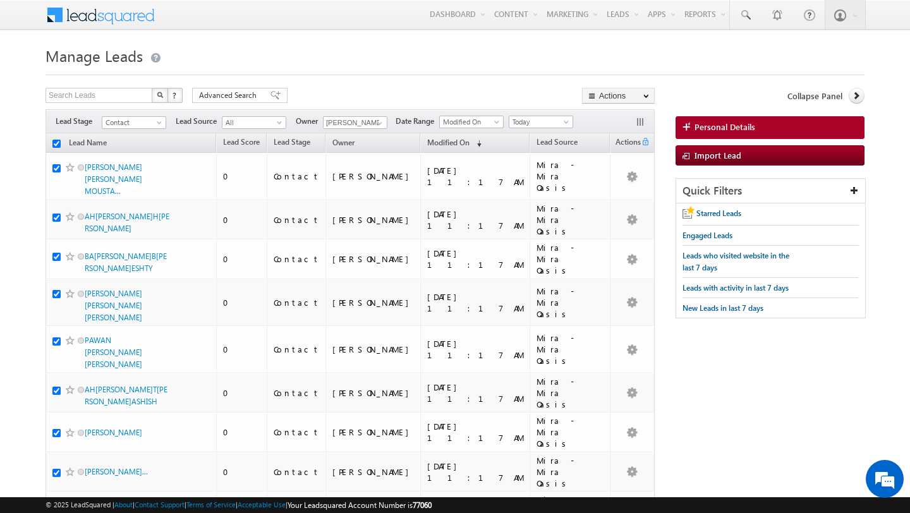
checkbox input "true"
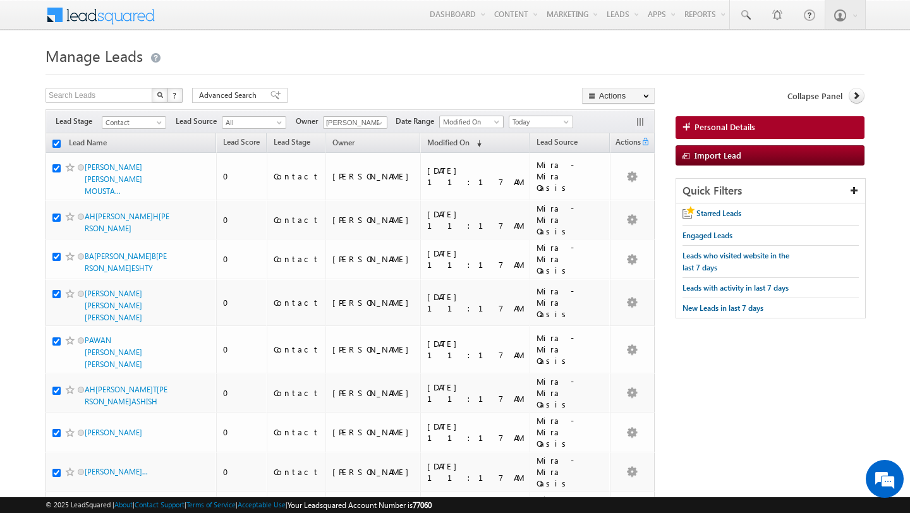
checkbox input "true"
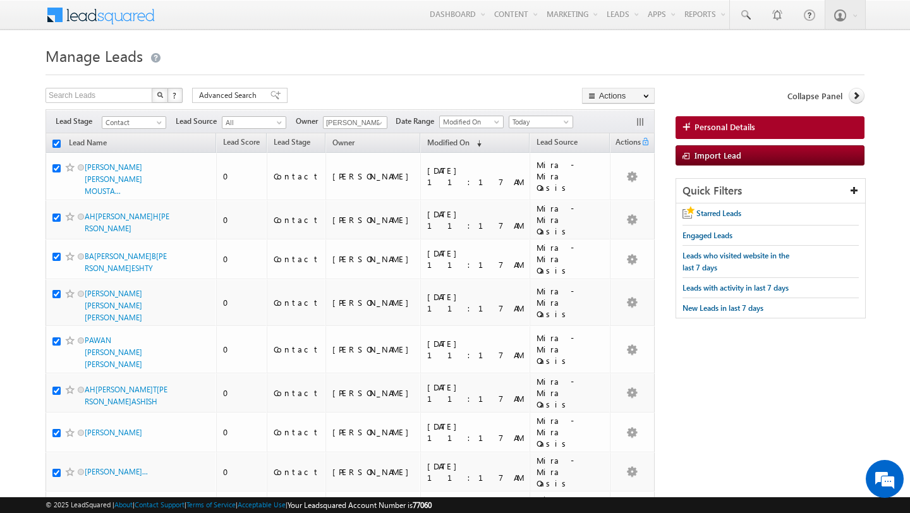
checkbox input "true"
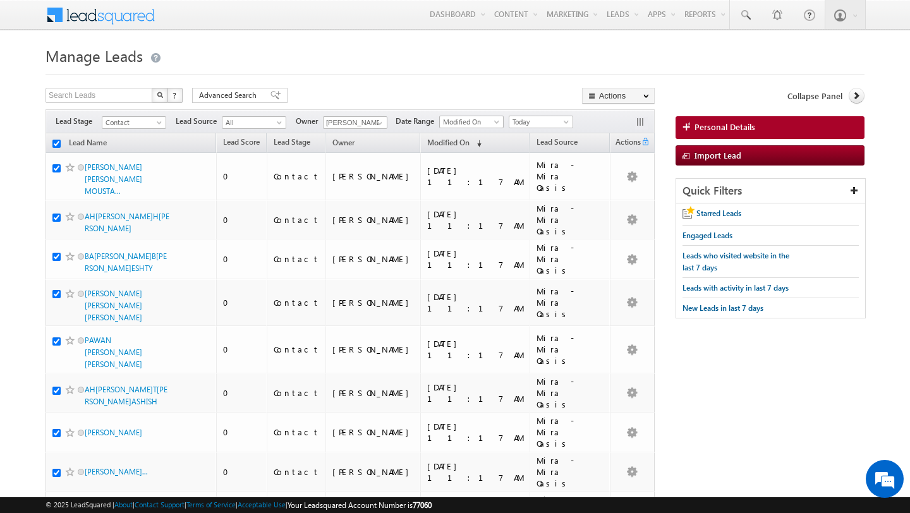
checkbox input "true"
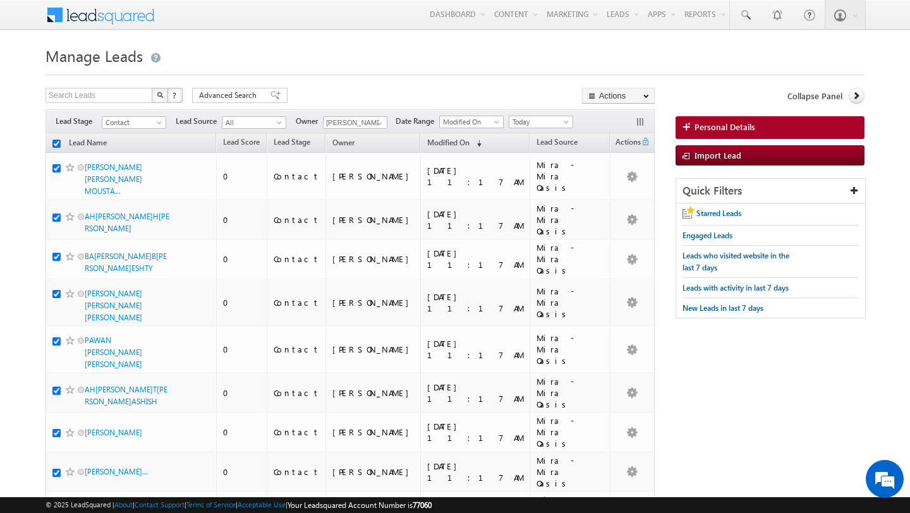
checkbox input "true"
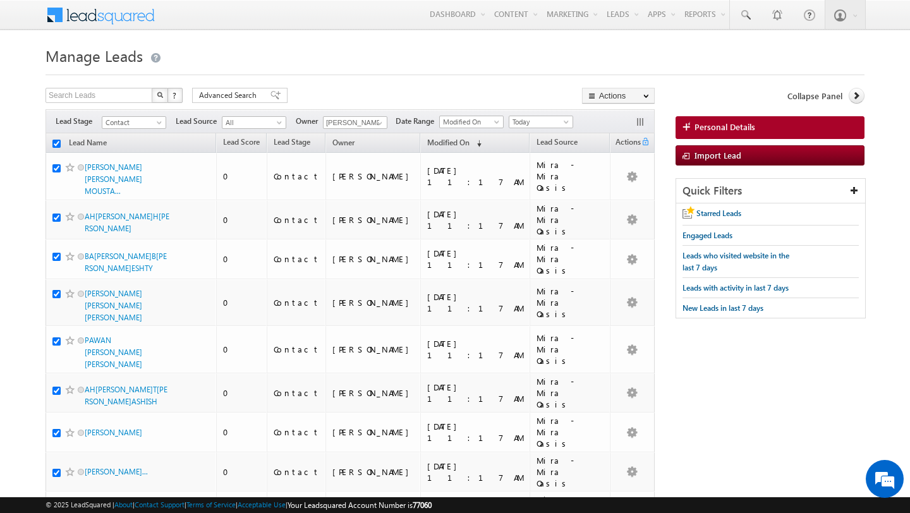
checkbox input "true"
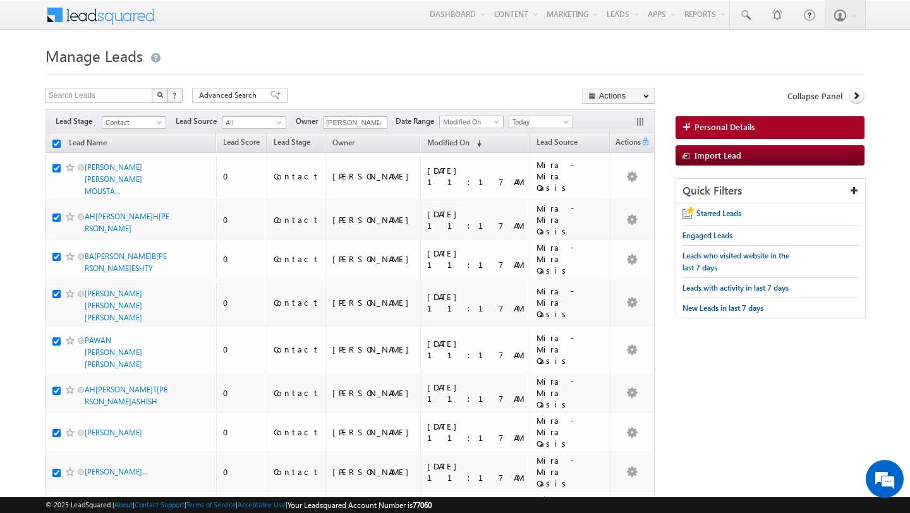
checkbox input "true"
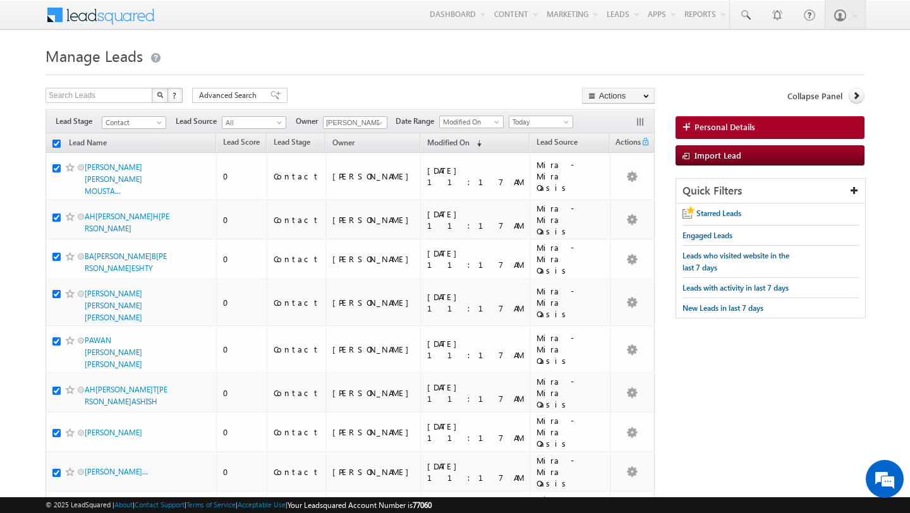
checkbox input "true"
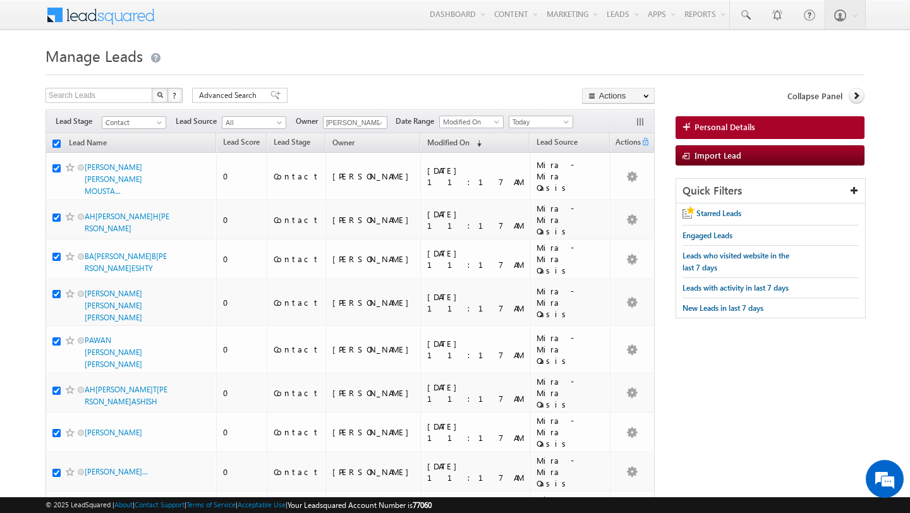
checkbox input "true"
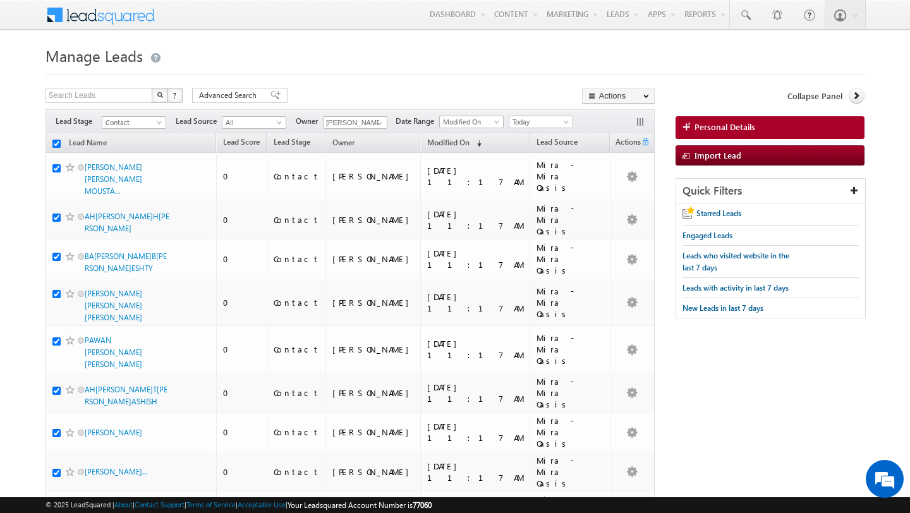
checkbox input "true"
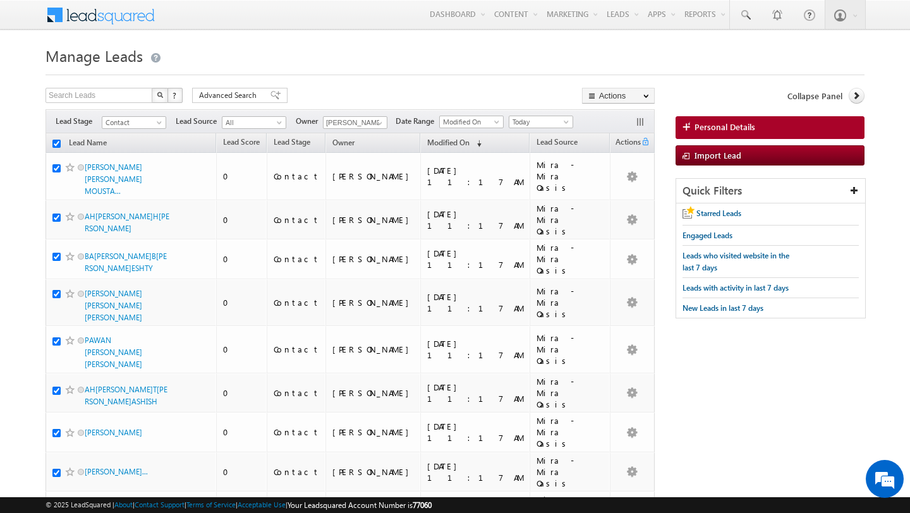
checkbox input "true"
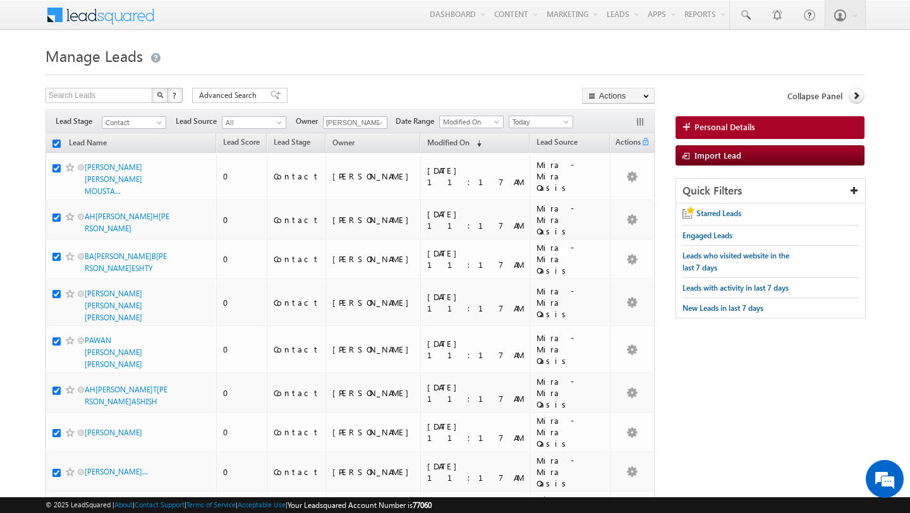
checkbox input "true"
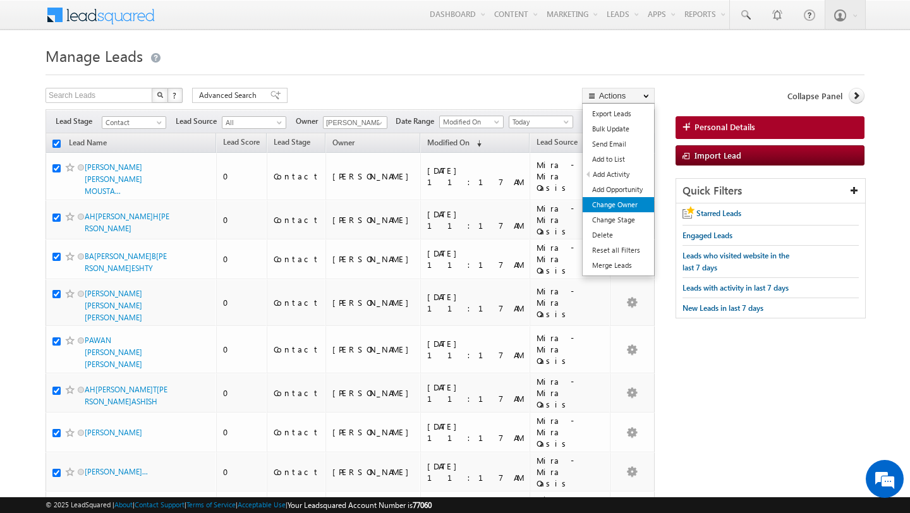
click at [627, 206] on link "Change Owner" at bounding box center [617, 204] width 71 height 15
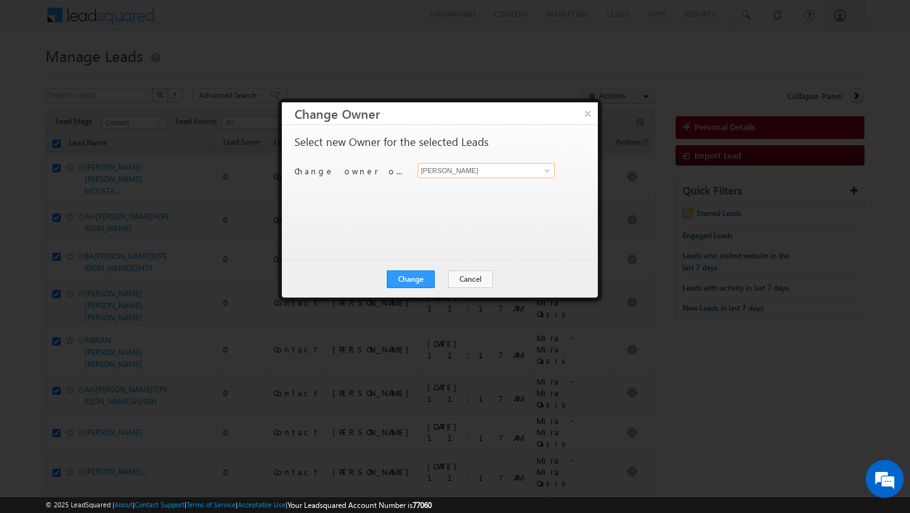
click at [461, 171] on input "[PERSON_NAME]" at bounding box center [486, 170] width 137 height 15
click at [461, 185] on link "Anand Pandey anand.pandey@indglobal.ae" at bounding box center [486, 190] width 137 height 24
click at [418, 275] on button "Change" at bounding box center [411, 279] width 48 height 18
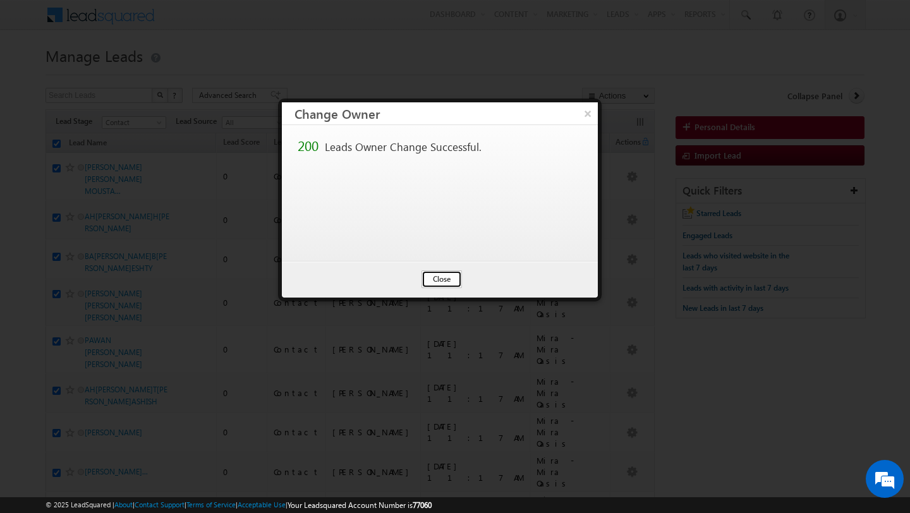
click at [440, 277] on button "Close" at bounding box center [441, 279] width 40 height 18
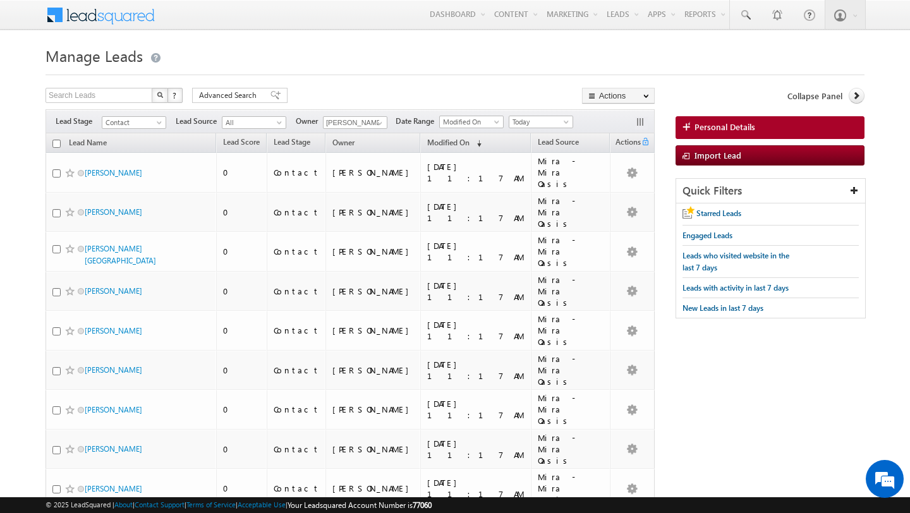
click at [57, 144] on input "checkbox" at bounding box center [56, 144] width 8 height 8
checkbox input "true"
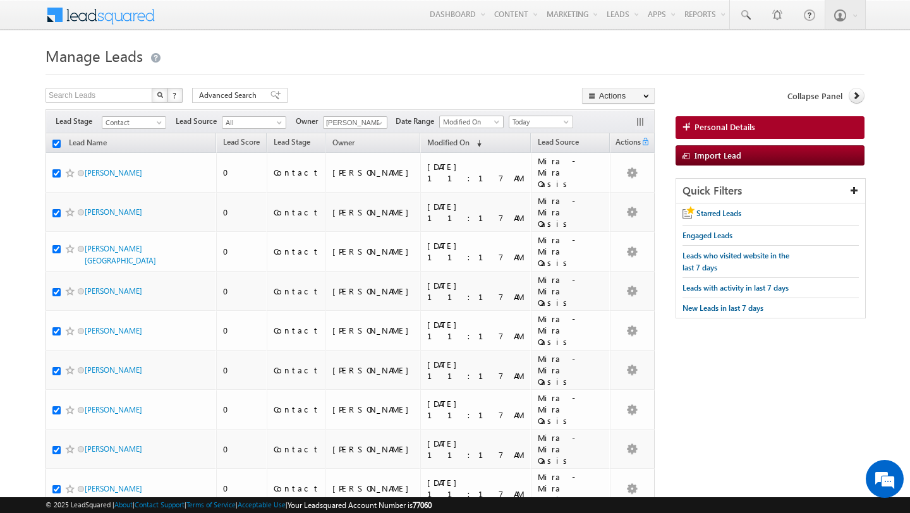
checkbox input "true"
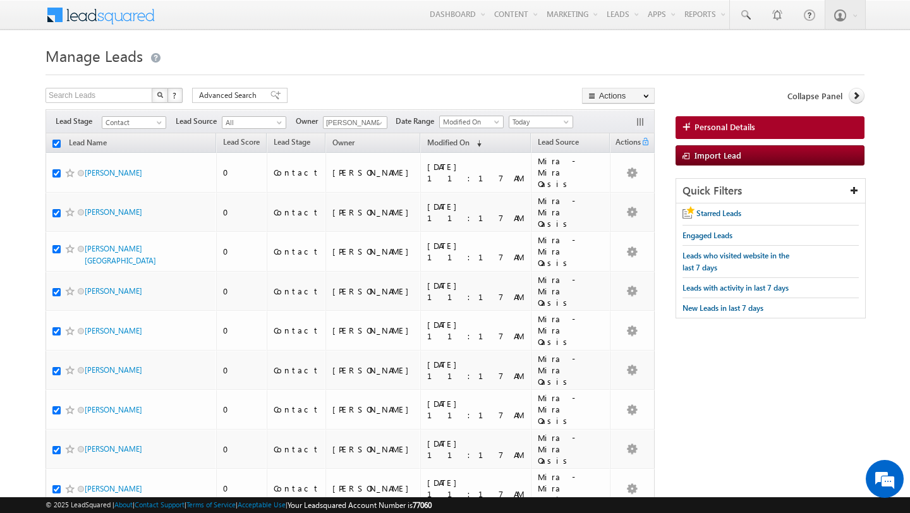
checkbox input "true"
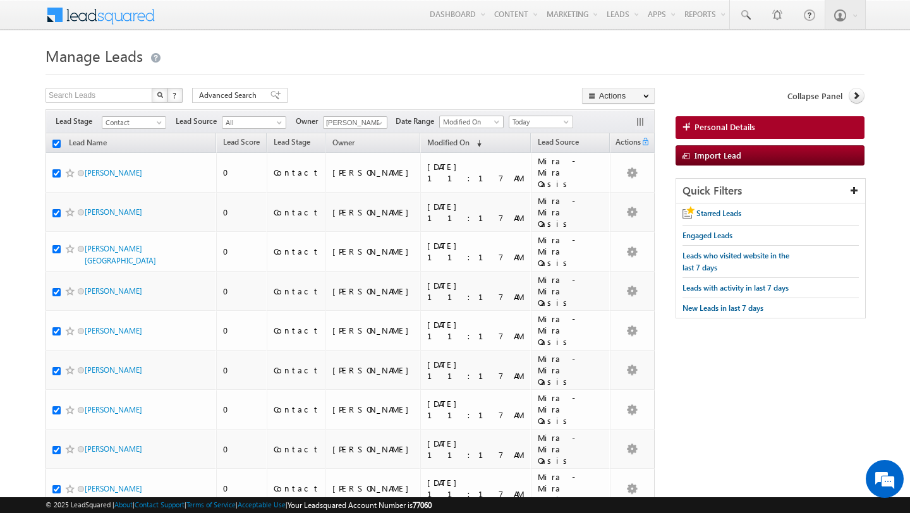
checkbox input "true"
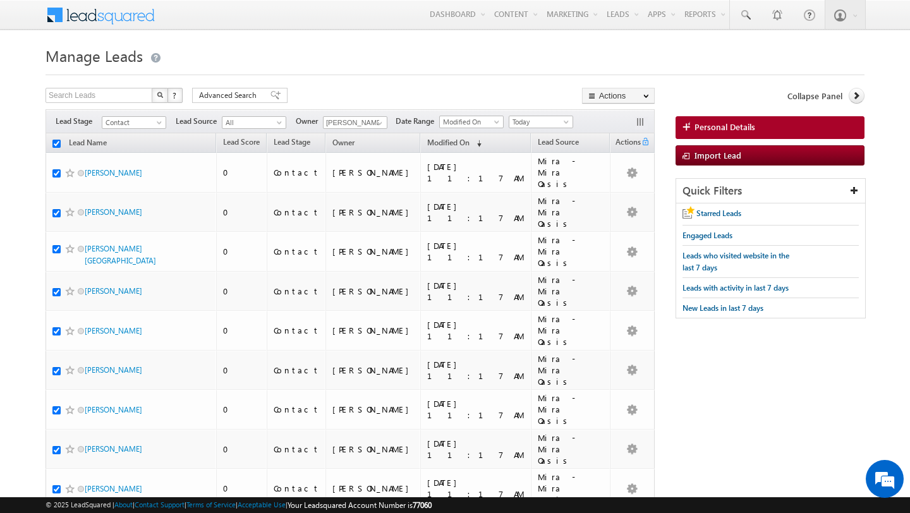
checkbox input "true"
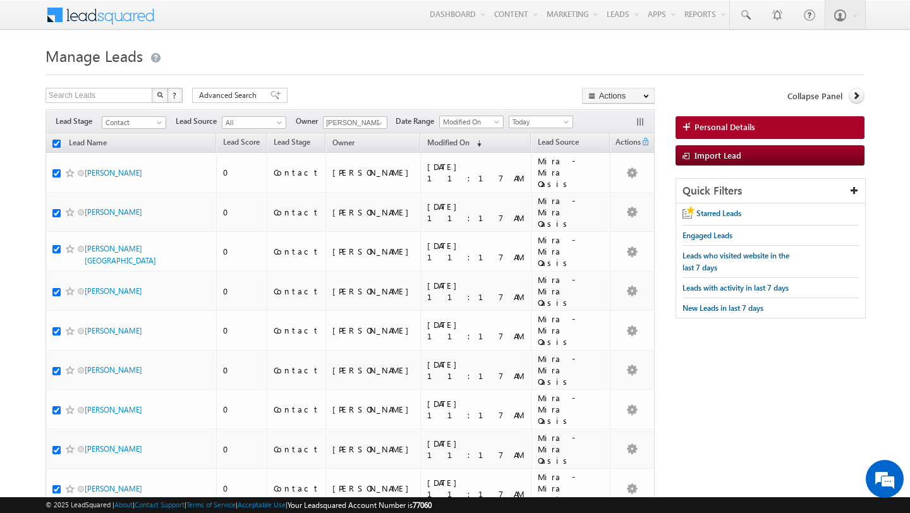
checkbox input "true"
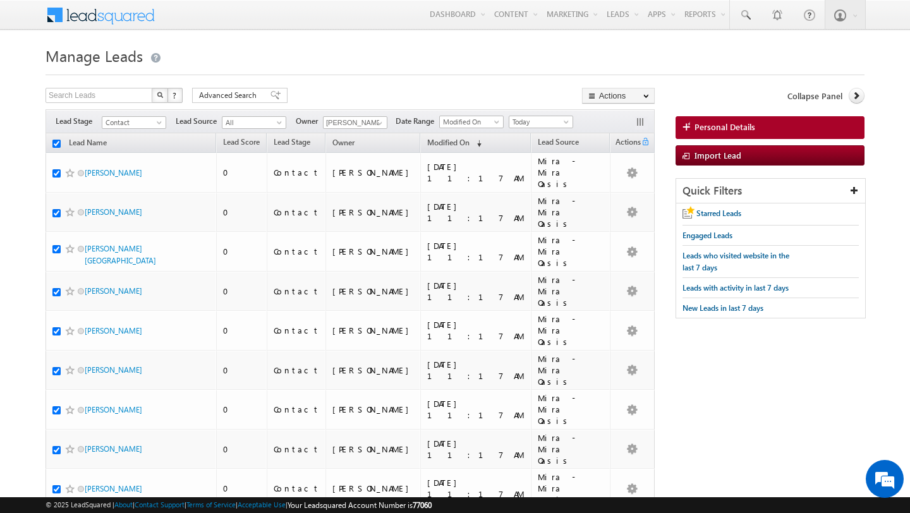
checkbox input "true"
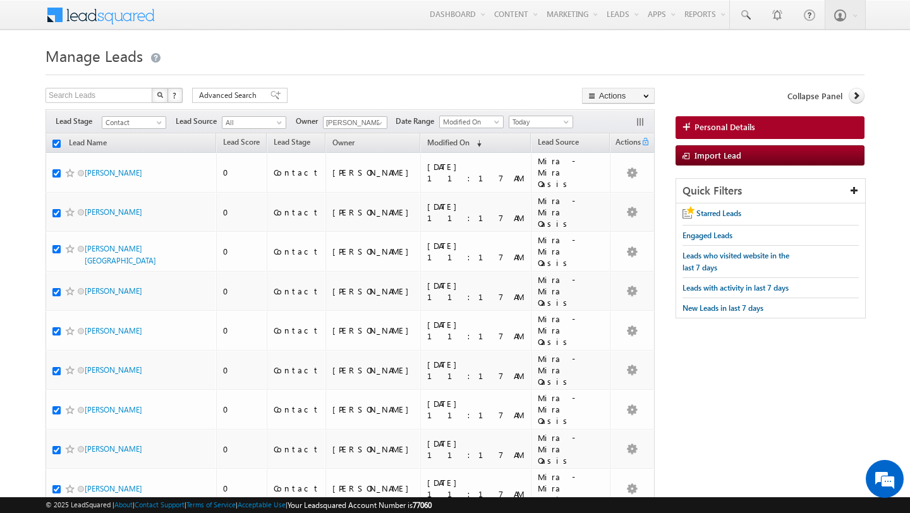
checkbox input "true"
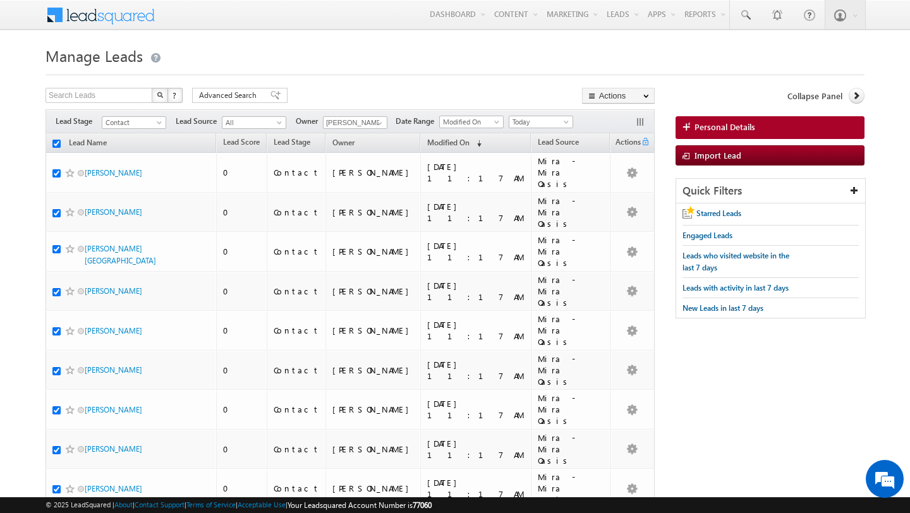
checkbox input "true"
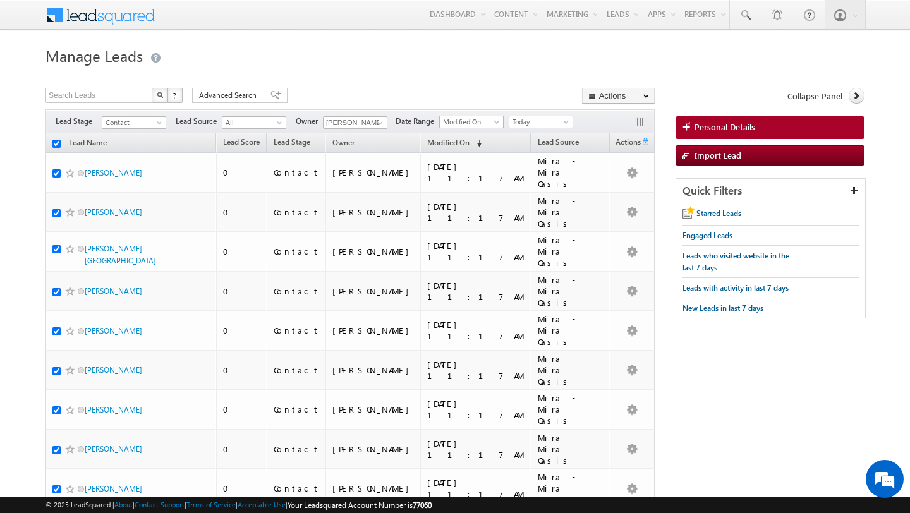
checkbox input "true"
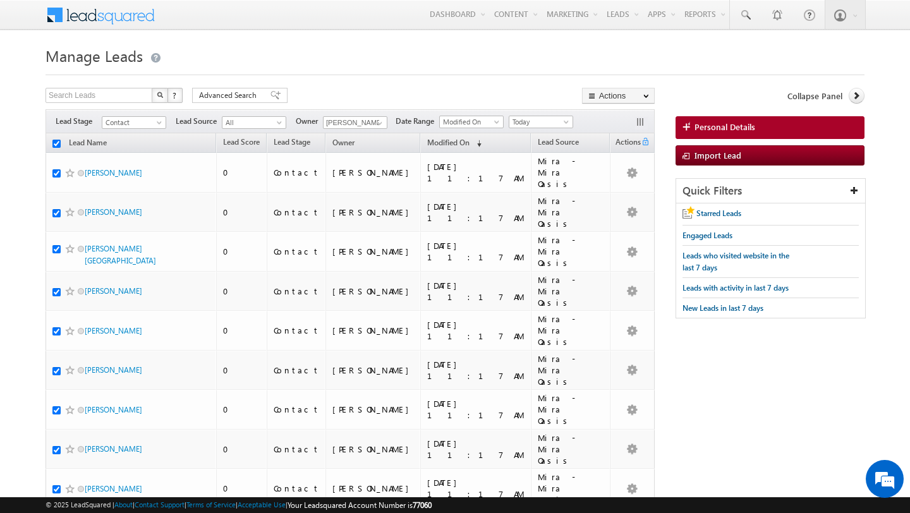
checkbox input "true"
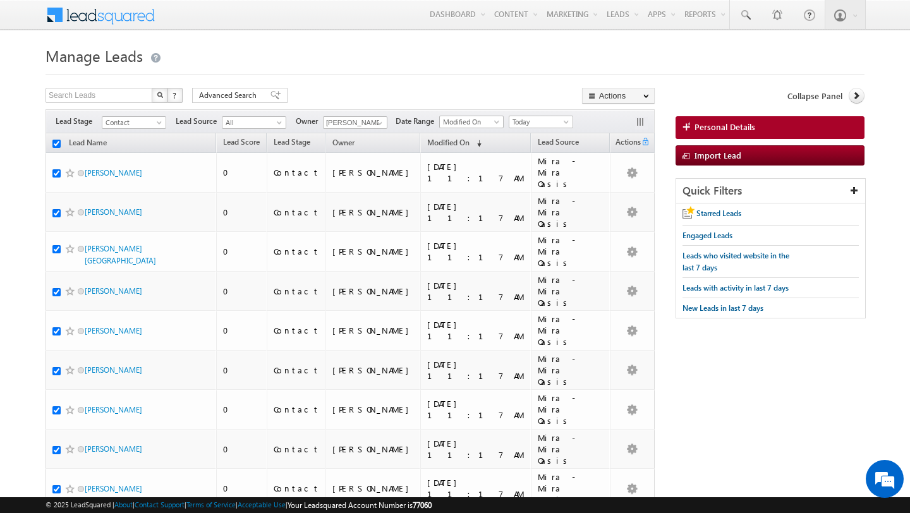
checkbox input "true"
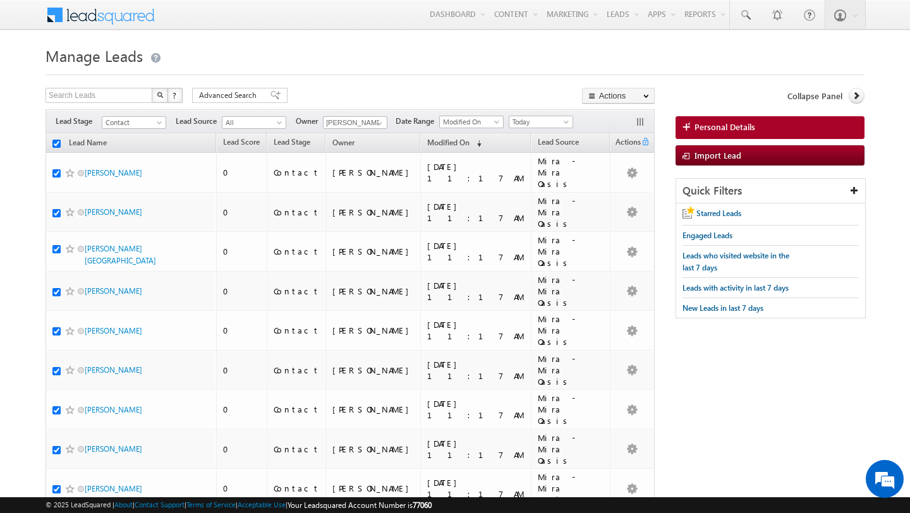
checkbox input "true"
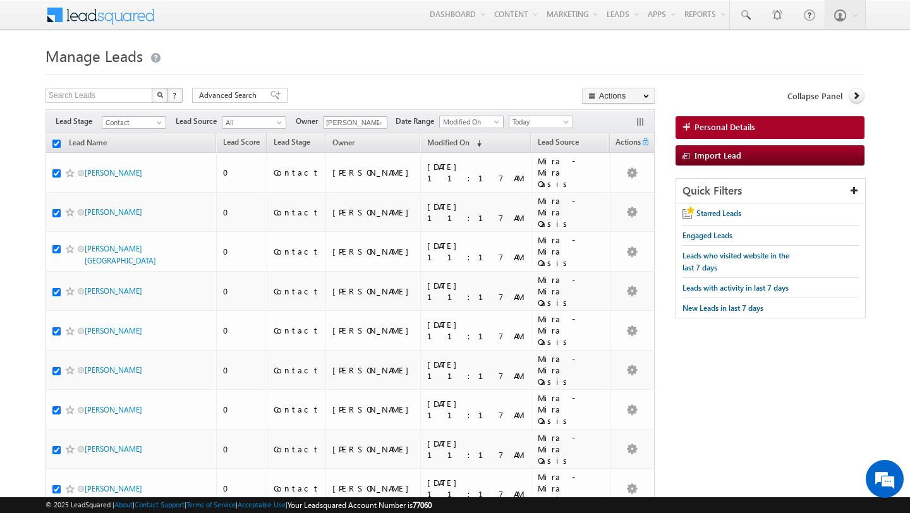
checkbox input "true"
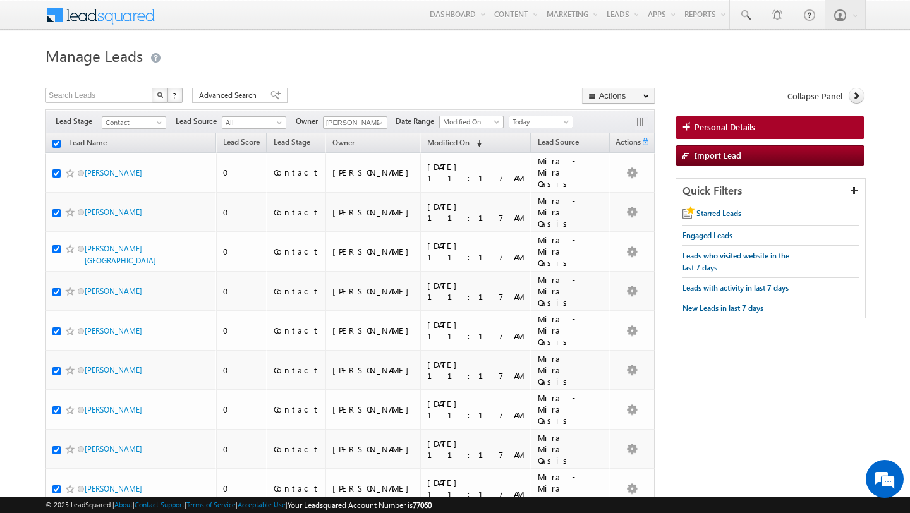
checkbox input "true"
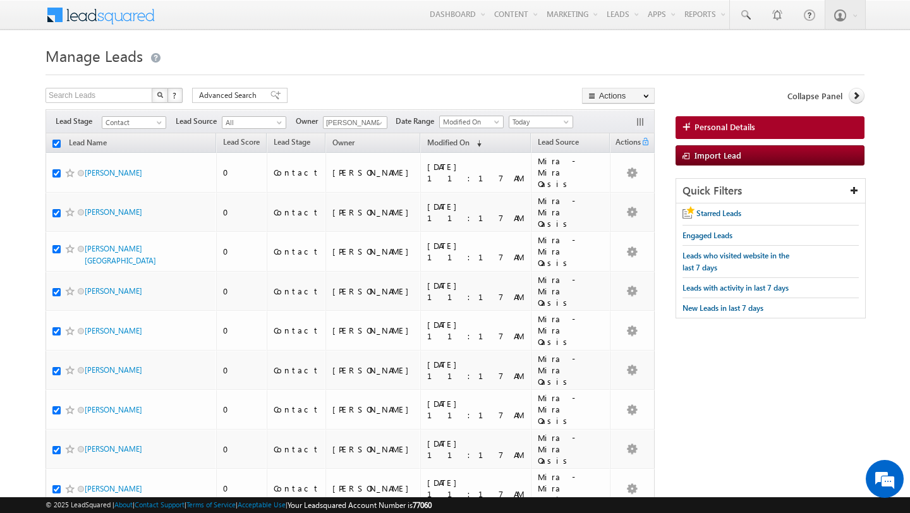
checkbox input "true"
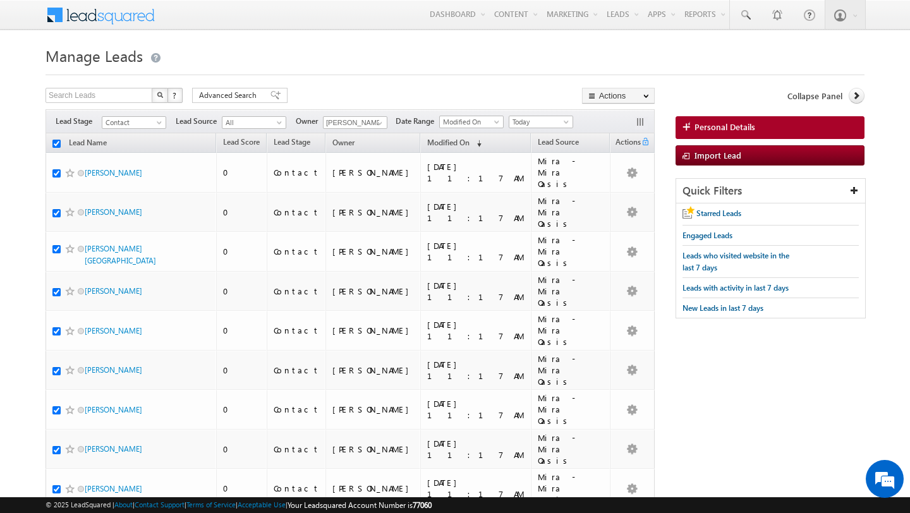
checkbox input "true"
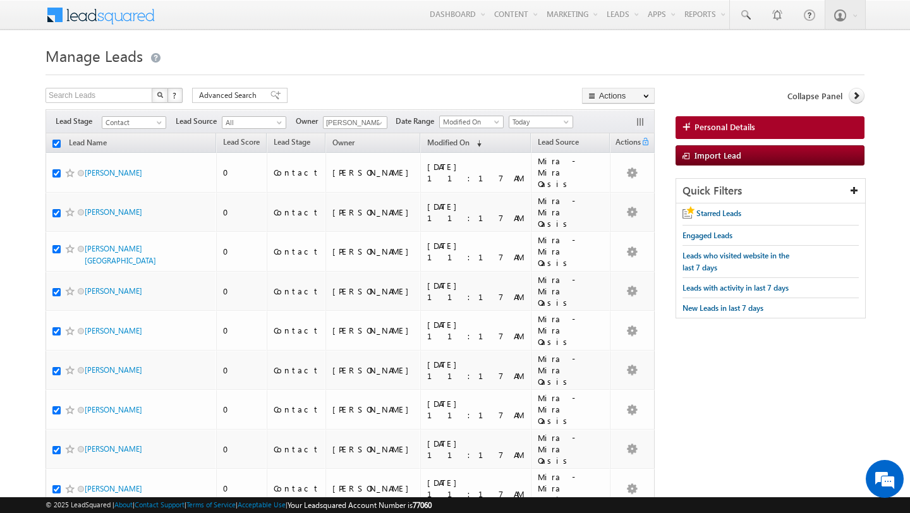
checkbox input "true"
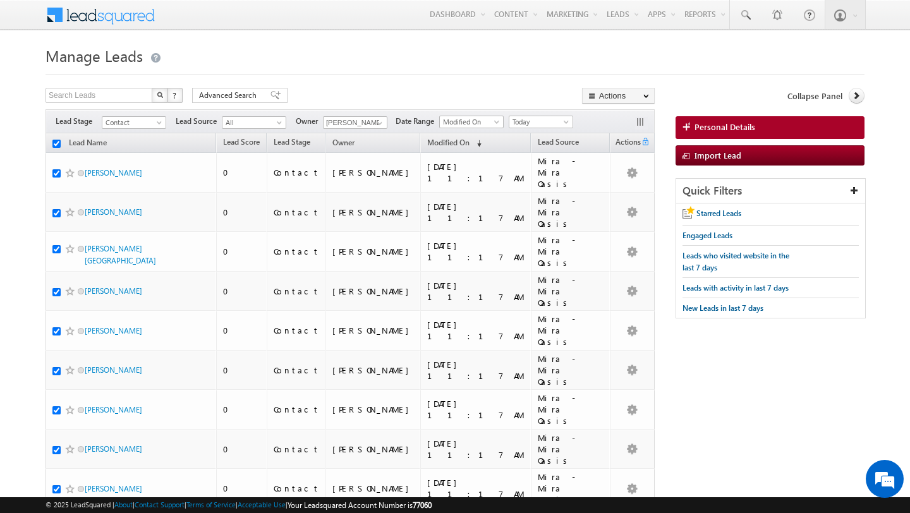
checkbox input "true"
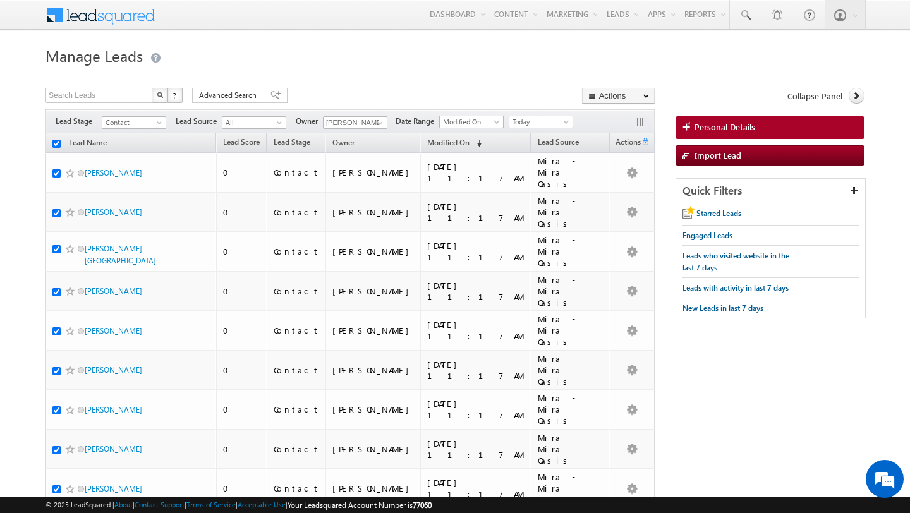
checkbox input "true"
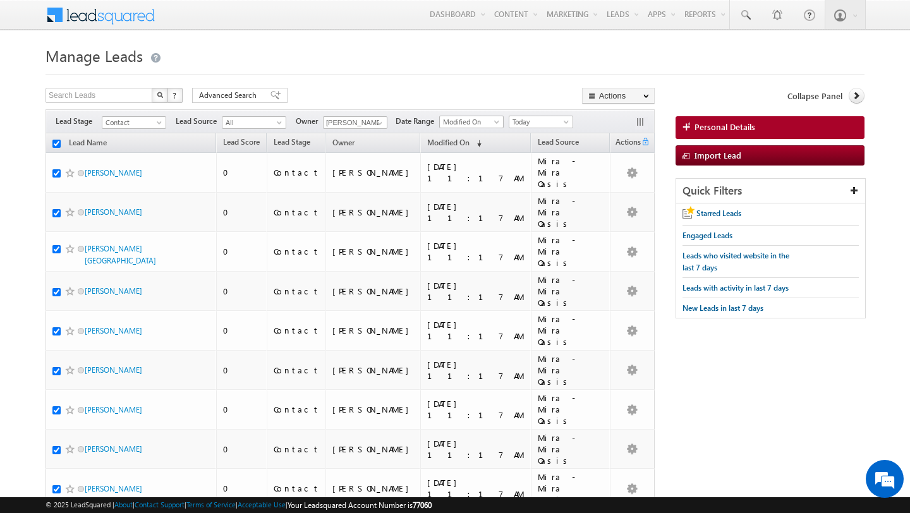
checkbox input "true"
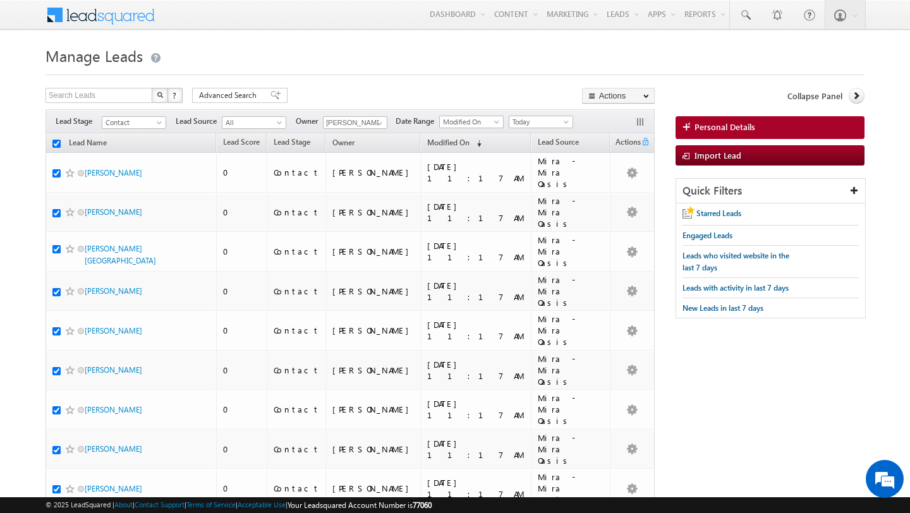
checkbox input "true"
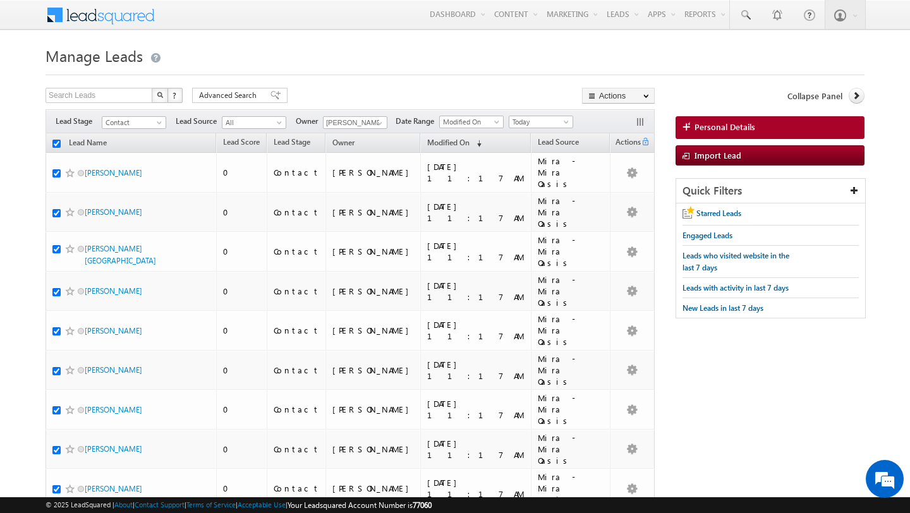
checkbox input "true"
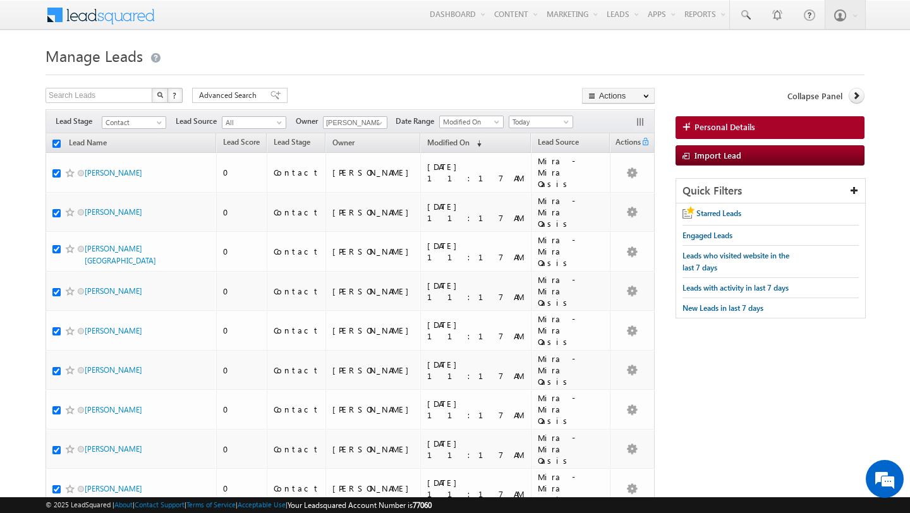
checkbox input "true"
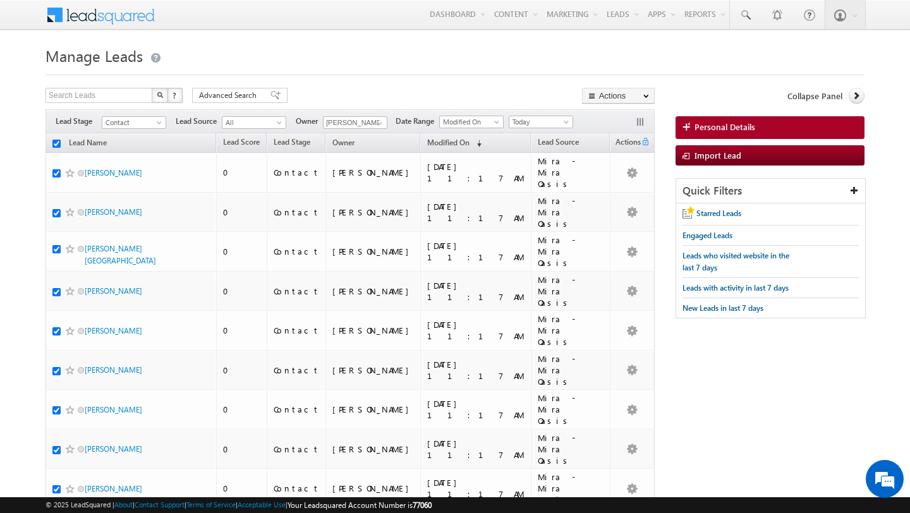
checkbox input "true"
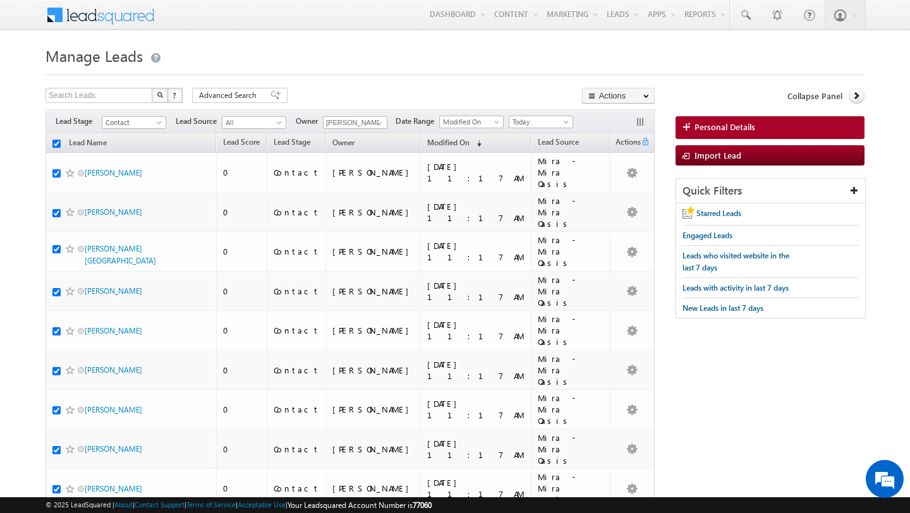
checkbox input "true"
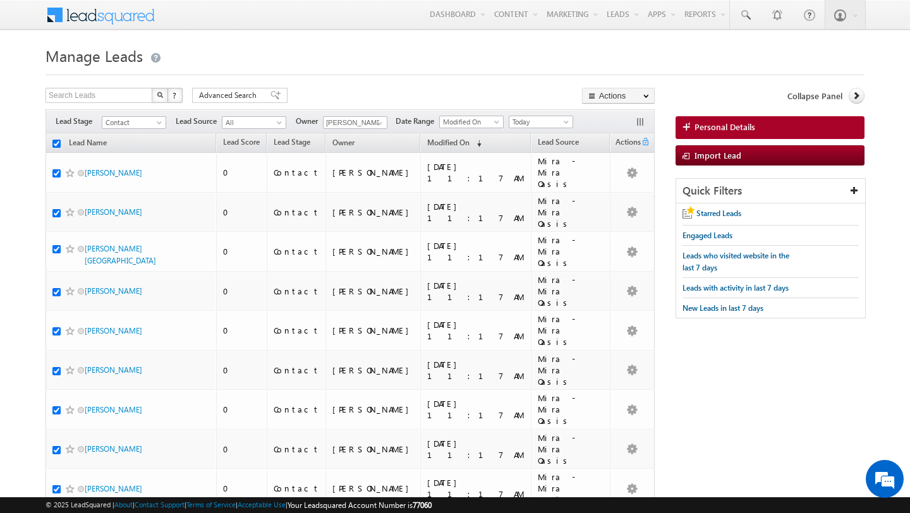
checkbox input "true"
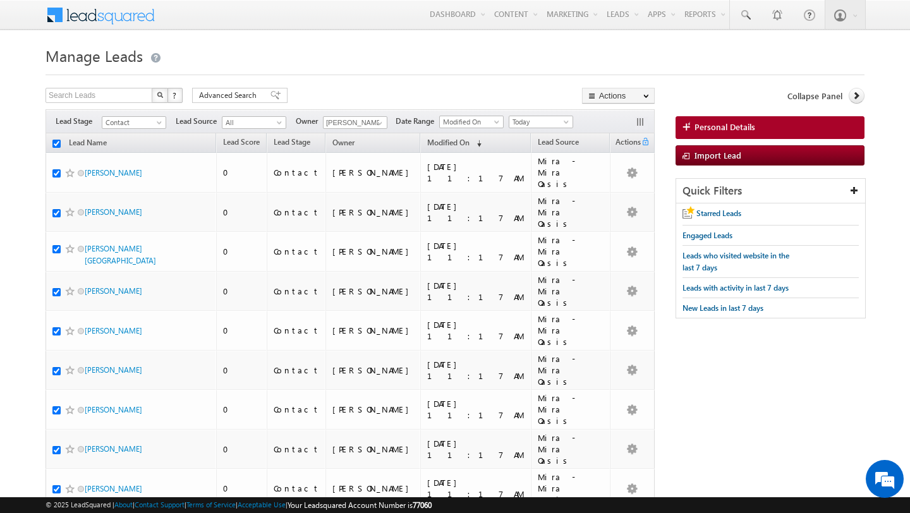
checkbox input "true"
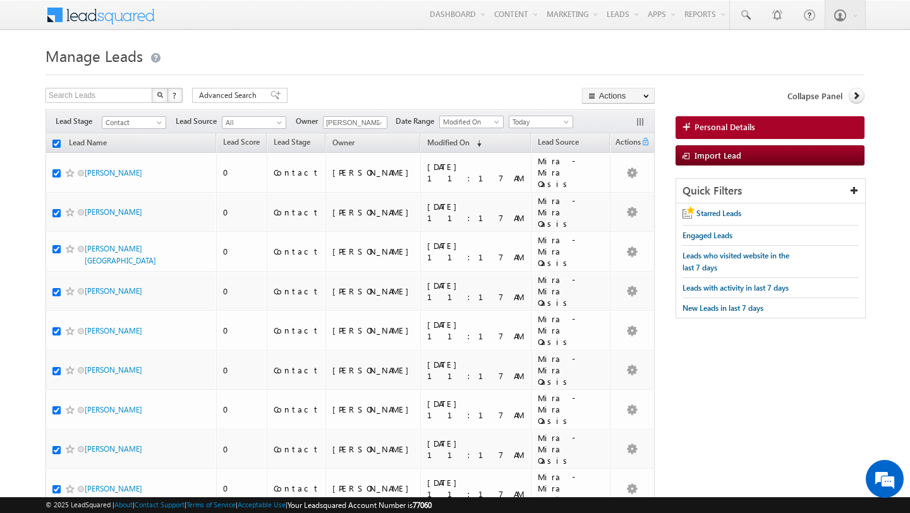
checkbox input "true"
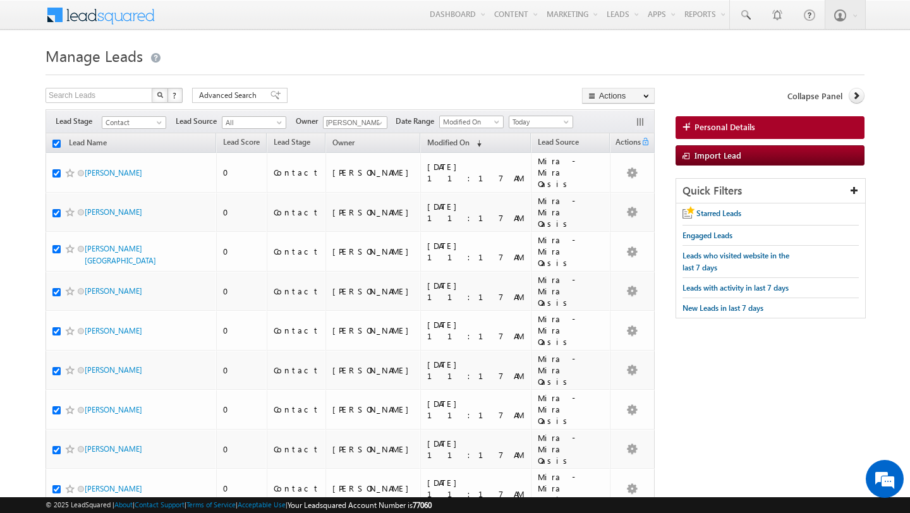
checkbox input "true"
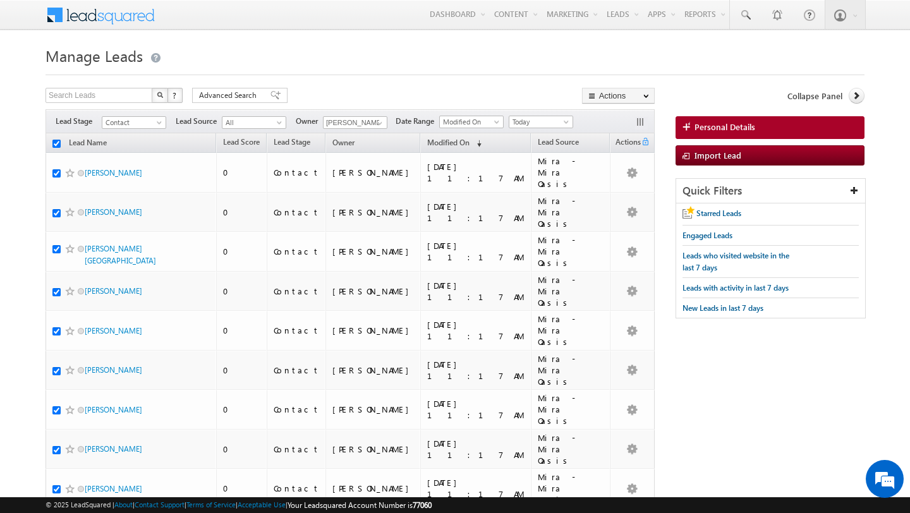
checkbox input "true"
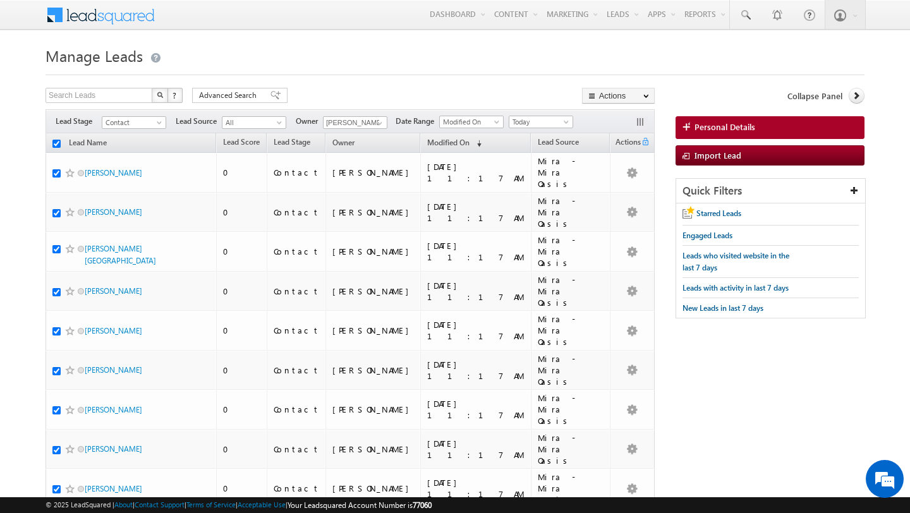
checkbox input "true"
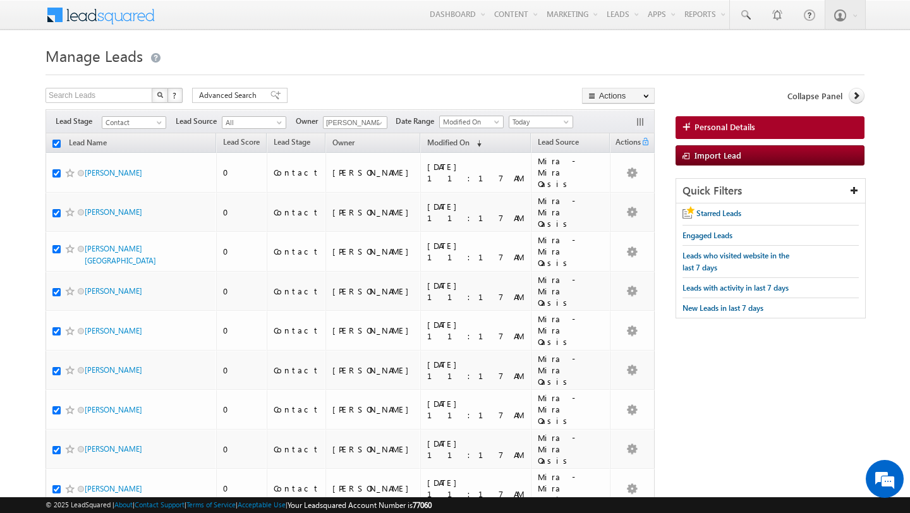
checkbox input "true"
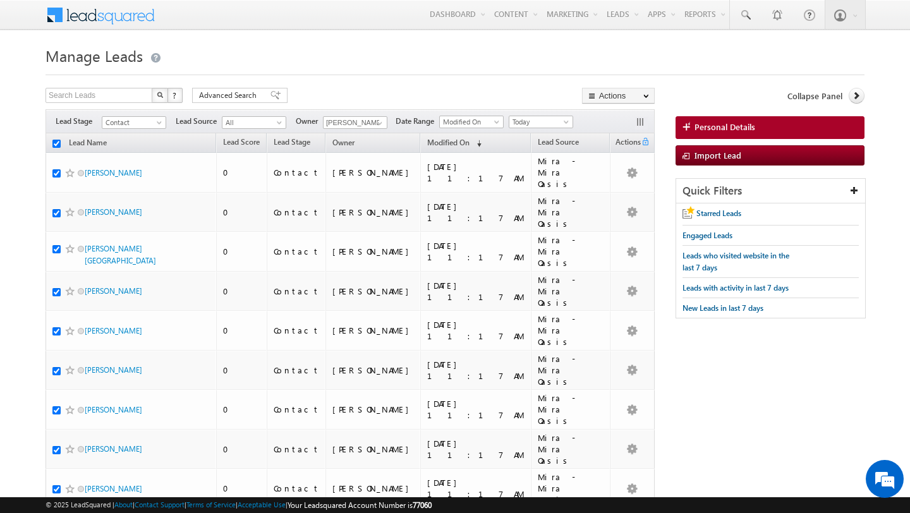
checkbox input "true"
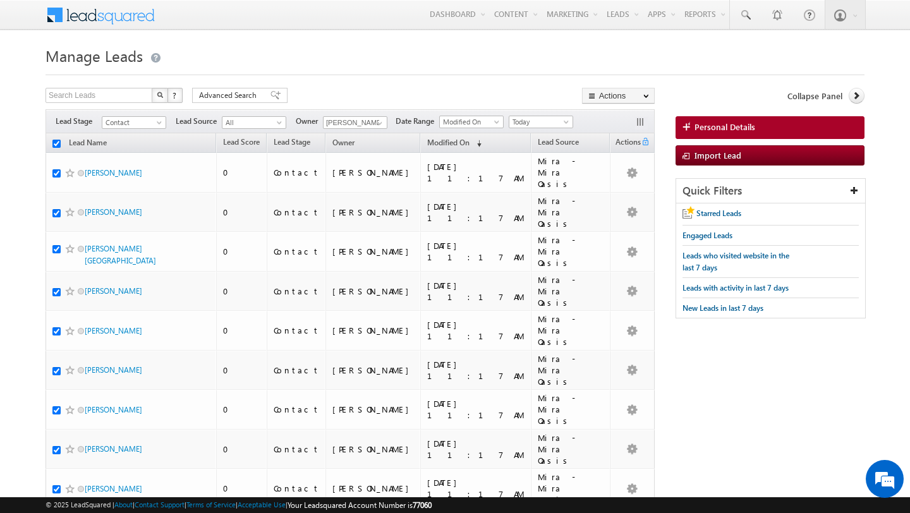
checkbox input "true"
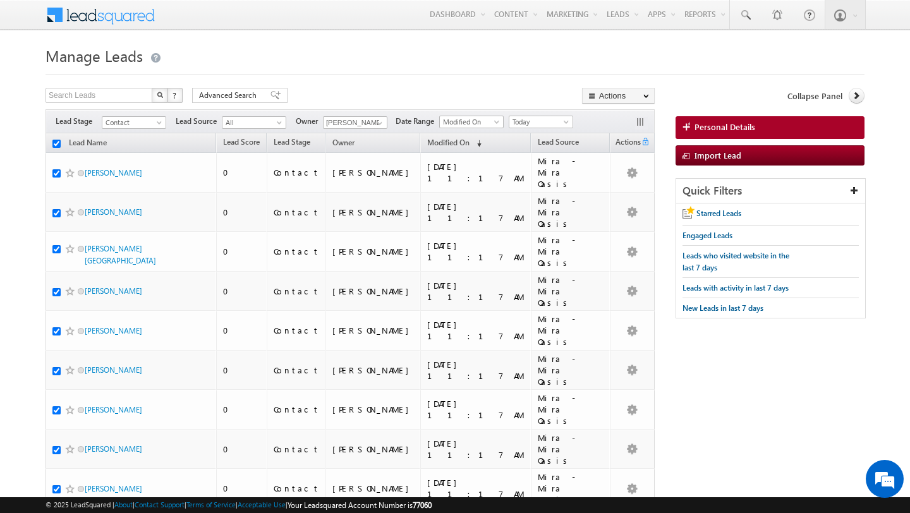
checkbox input "true"
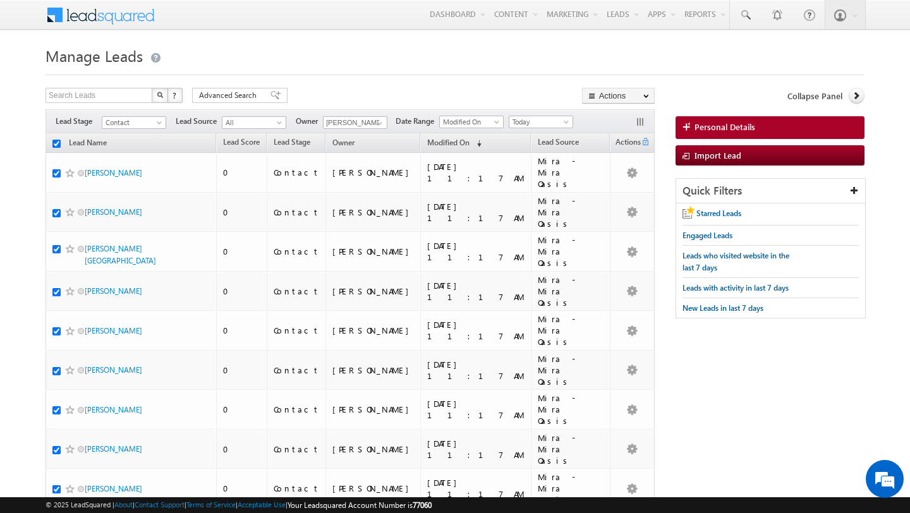
checkbox input "true"
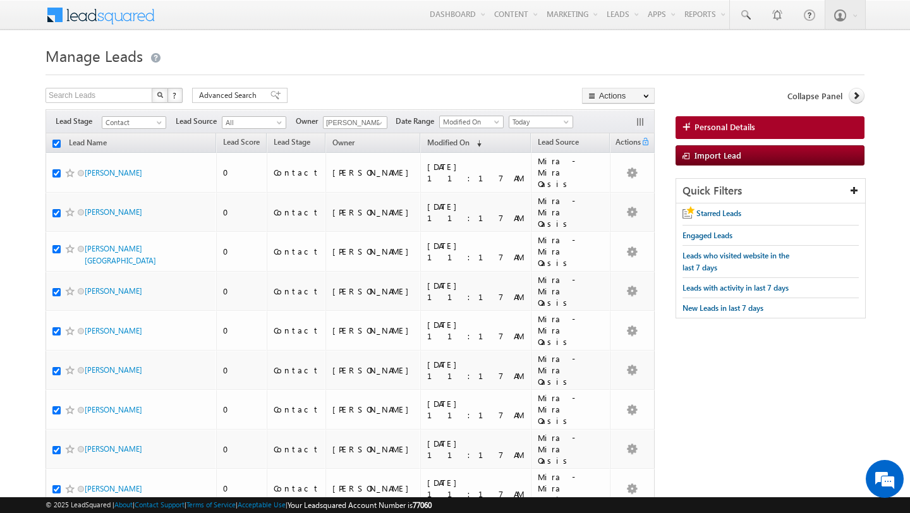
checkbox input "true"
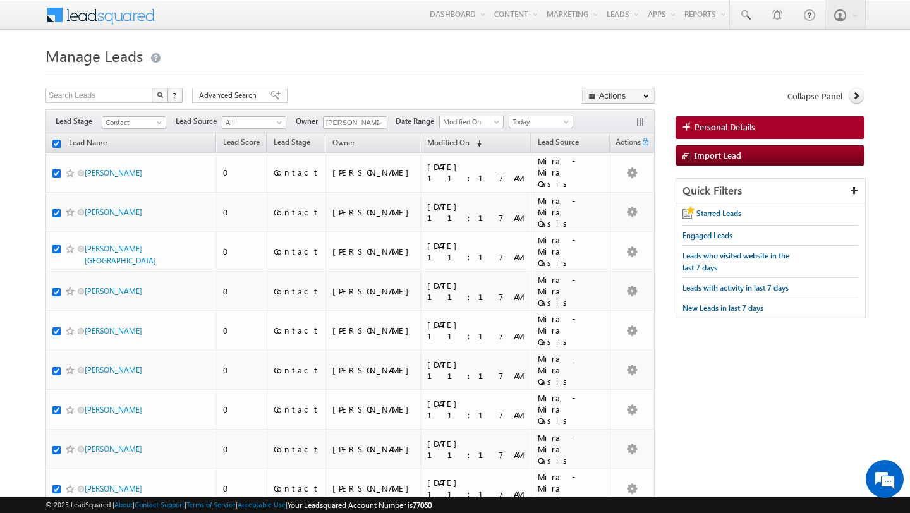
checkbox input "true"
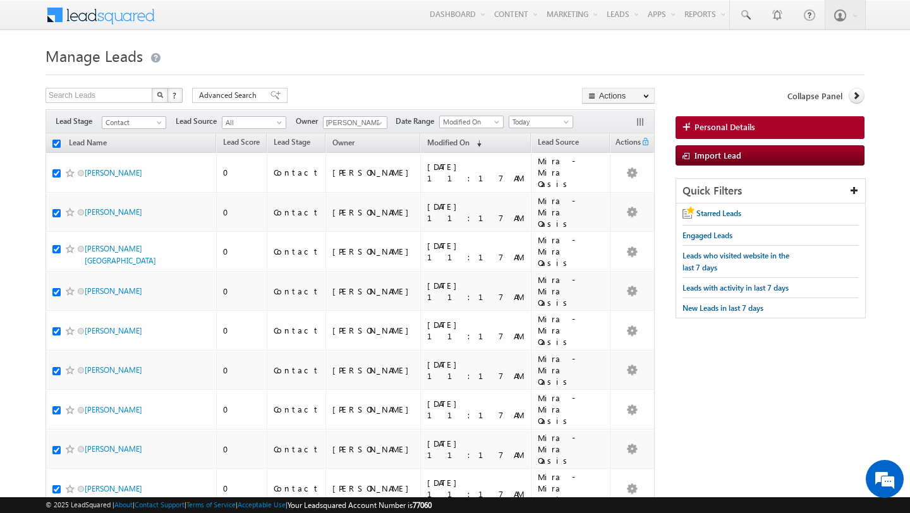
checkbox input "true"
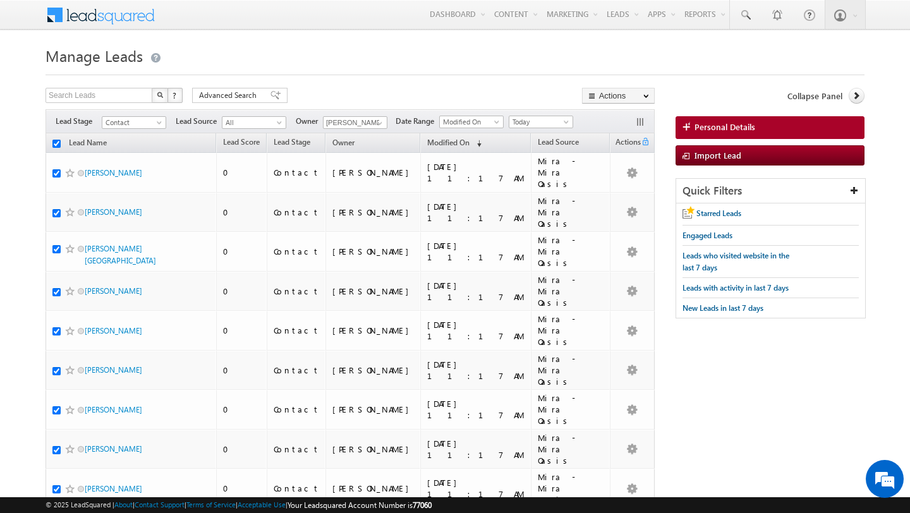
checkbox input "true"
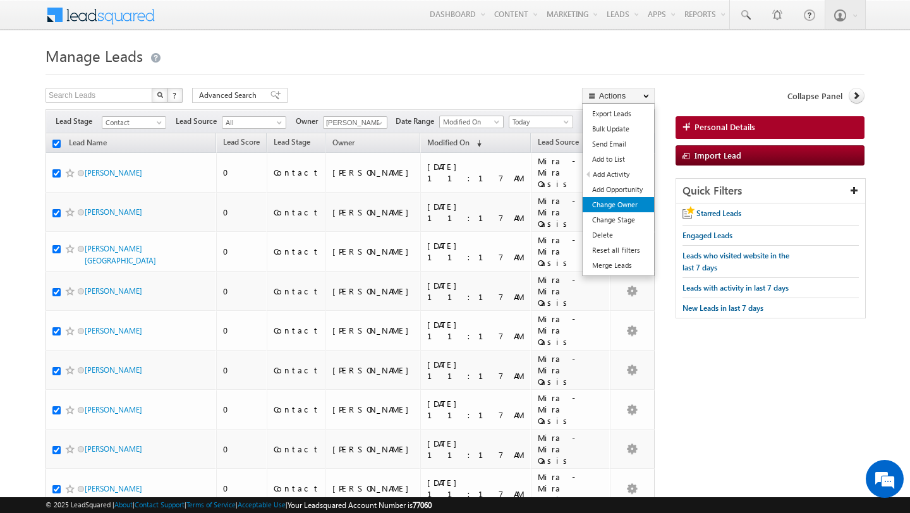
click at [619, 205] on link "Change Owner" at bounding box center [617, 204] width 71 height 15
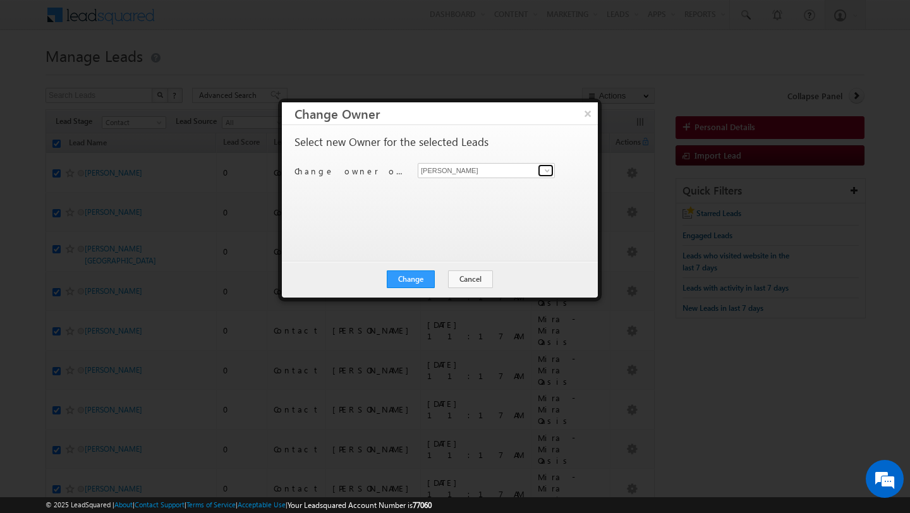
click at [549, 173] on span at bounding box center [547, 171] width 10 height 10
click at [530, 178] on ul "Swarup Chandradas swarup.chandradas@indglobal.ae" at bounding box center [486, 190] width 137 height 24
click at [430, 188] on link "Swarup Chandradas swarup.chandradas@indglobal.ae" at bounding box center [486, 190] width 137 height 24
click at [412, 277] on button "Change" at bounding box center [411, 279] width 48 height 18
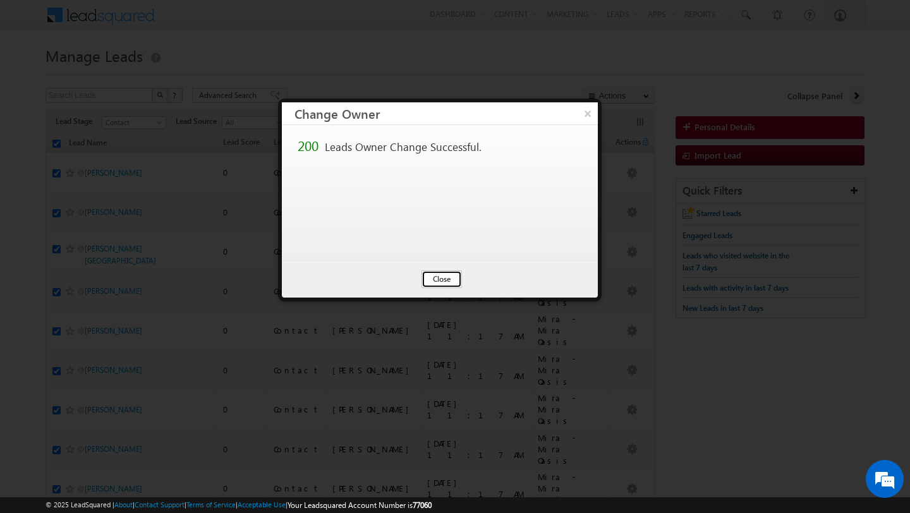
click at [430, 278] on button "Close" at bounding box center [441, 279] width 40 height 18
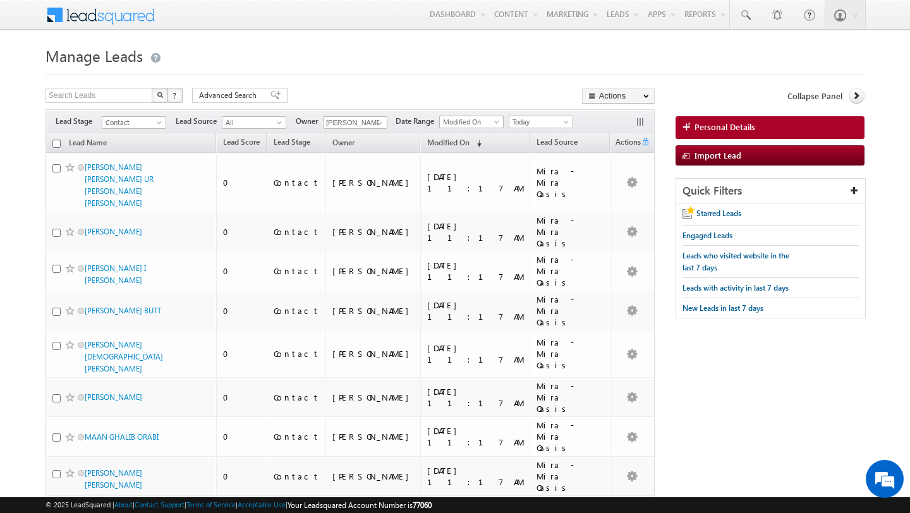
click at [59, 142] on input "checkbox" at bounding box center [56, 144] width 8 height 8
checkbox input "true"
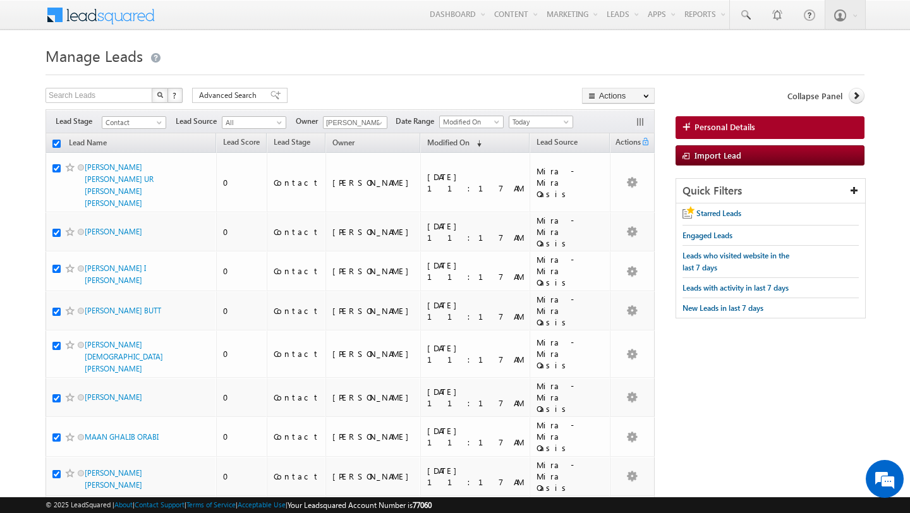
checkbox input "true"
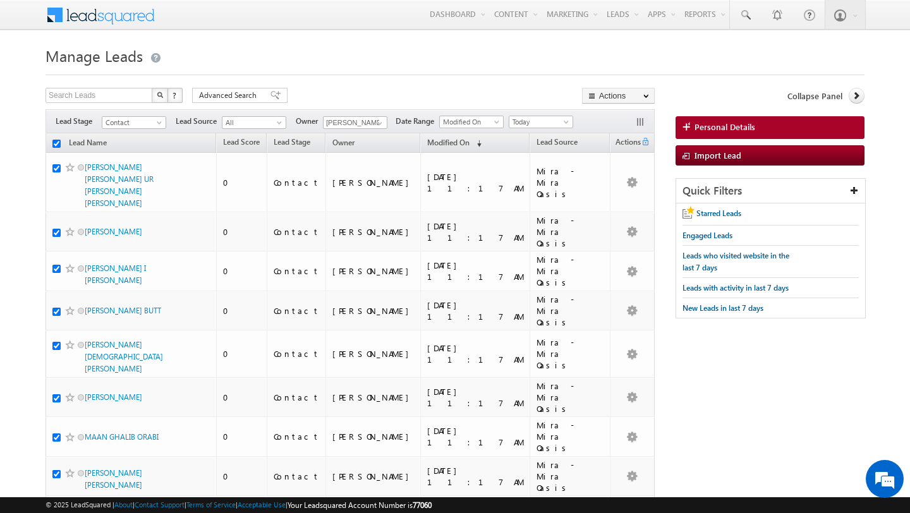
checkbox input "true"
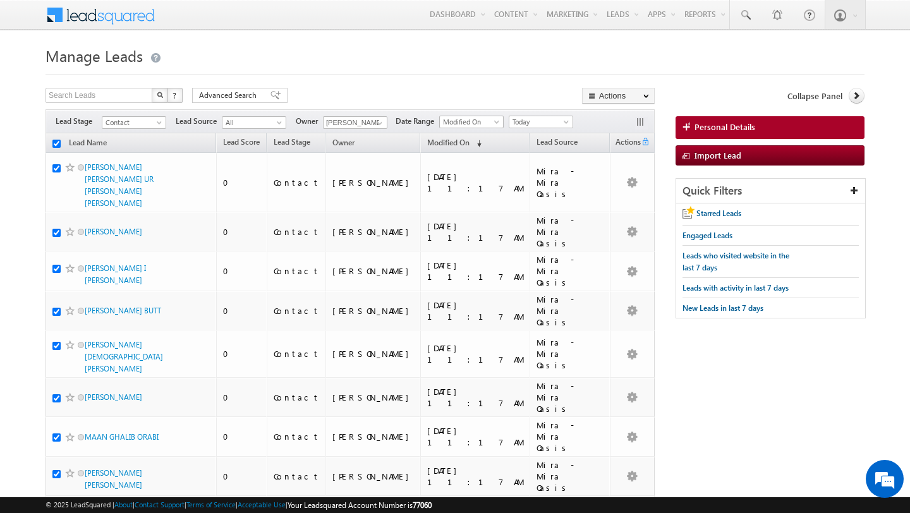
checkbox input "true"
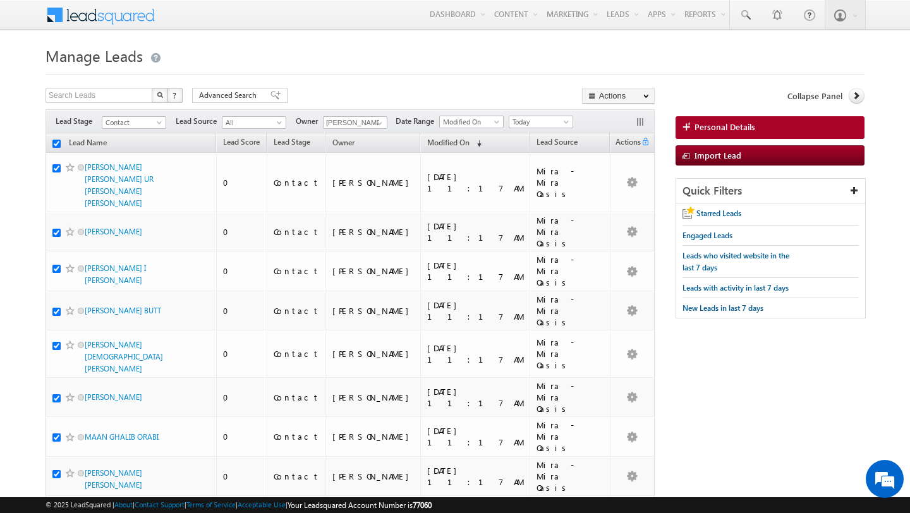
checkbox input "true"
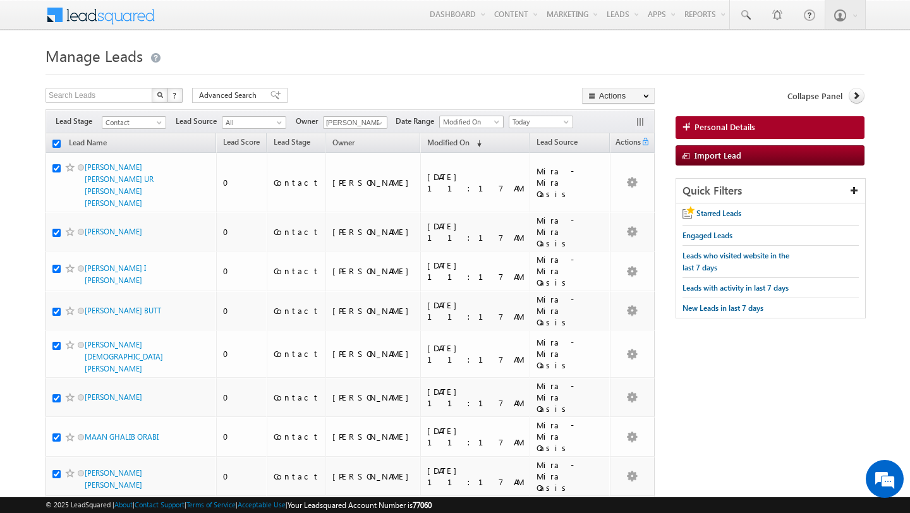
checkbox input "true"
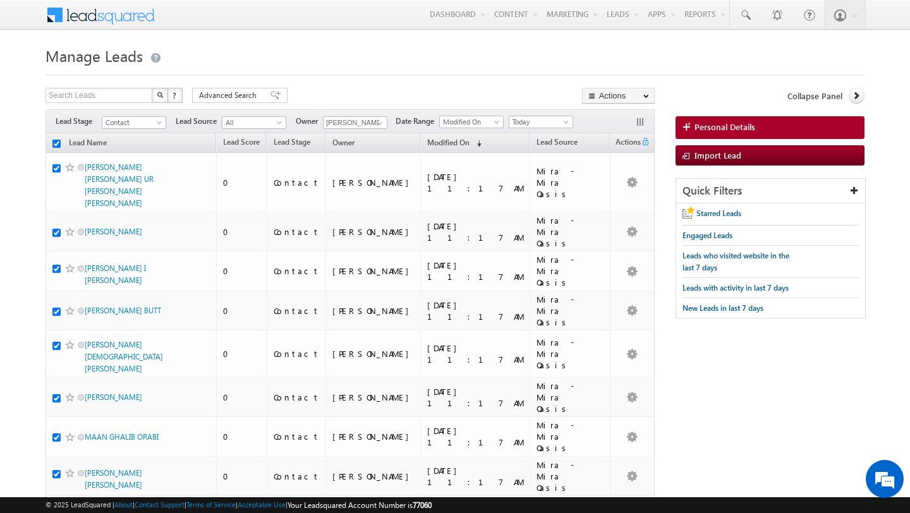
checkbox input "true"
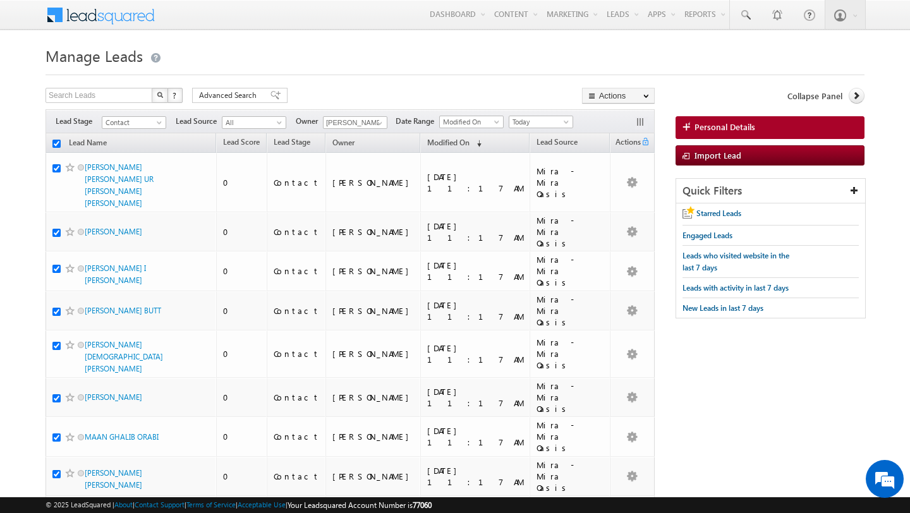
checkbox input "true"
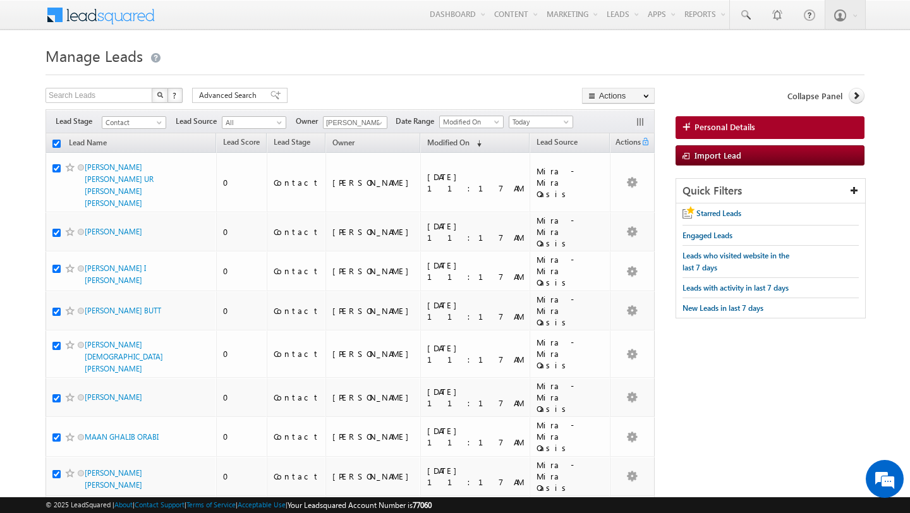
checkbox input "true"
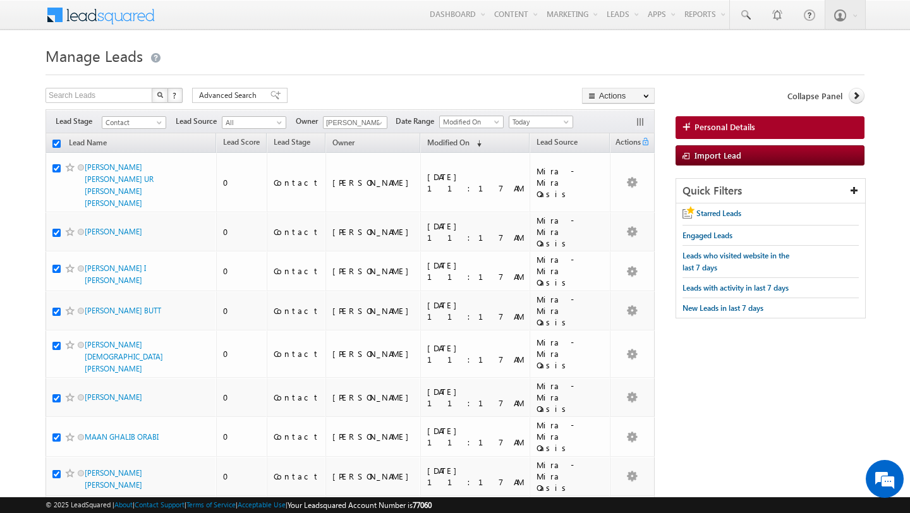
checkbox input "true"
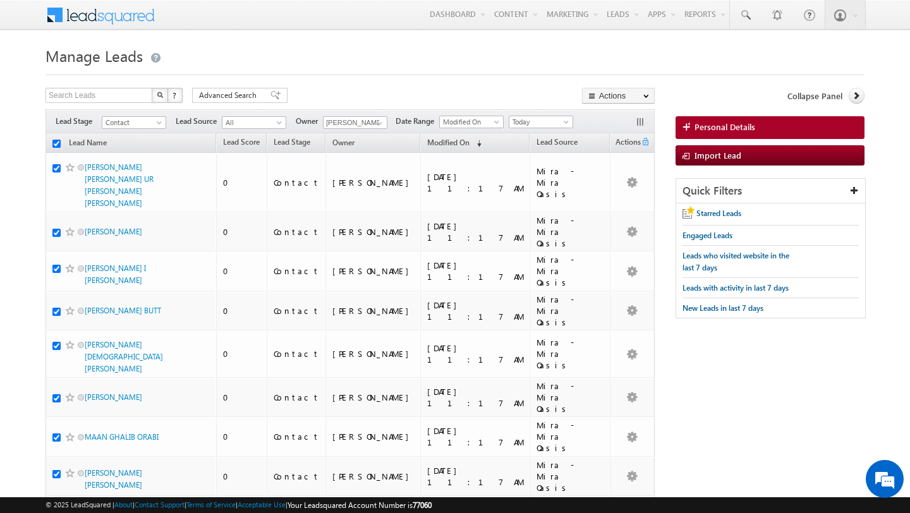
checkbox input "true"
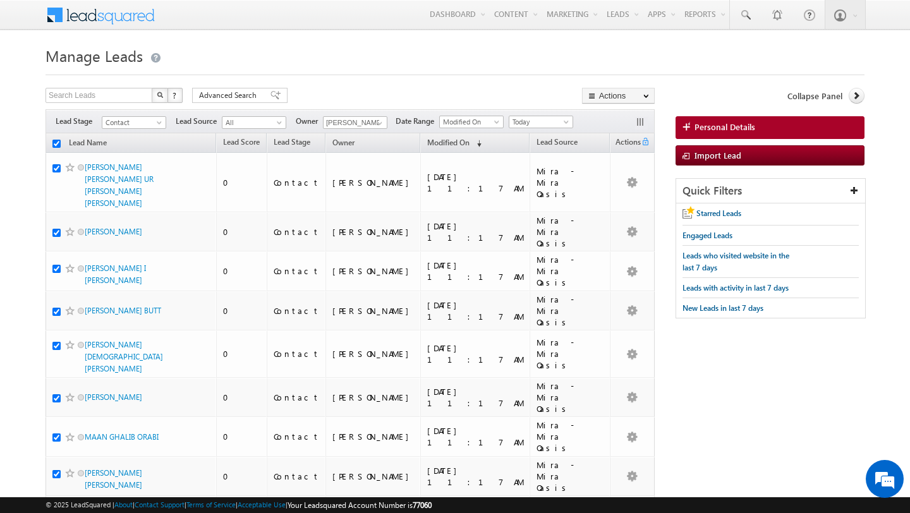
checkbox input "true"
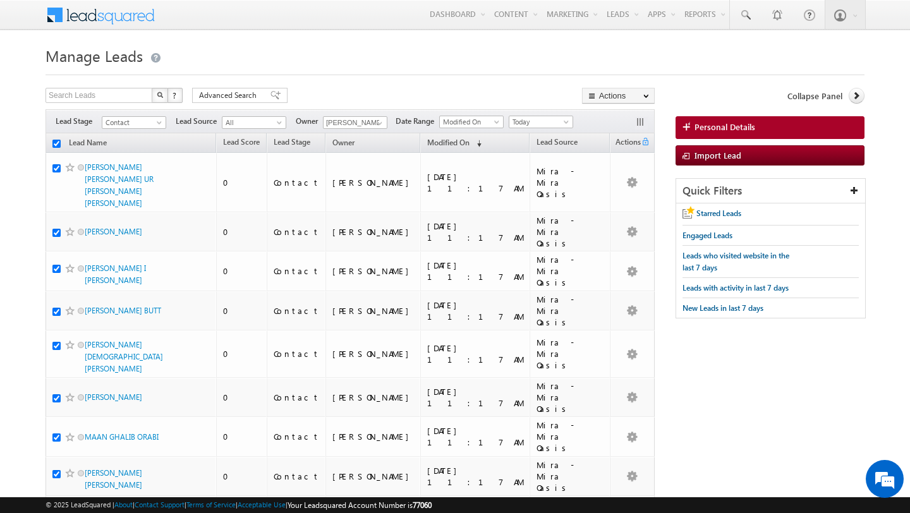
checkbox input "true"
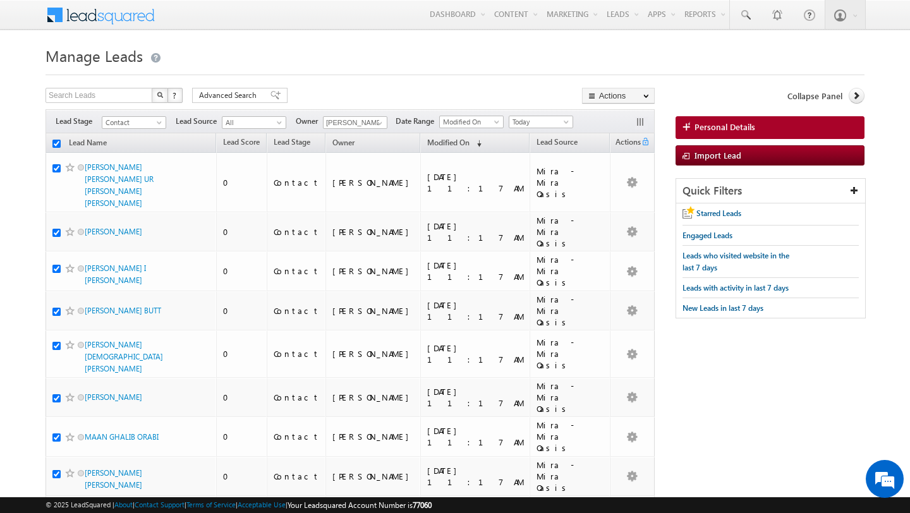
checkbox input "true"
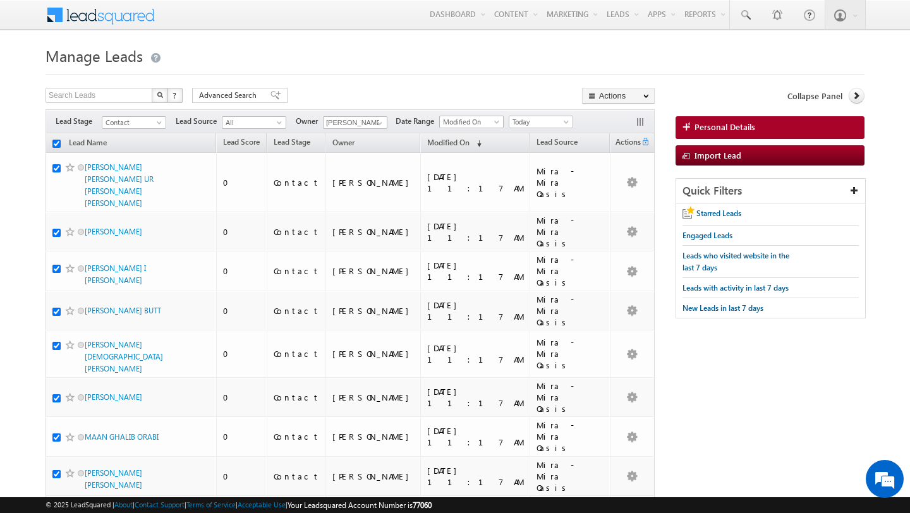
checkbox input "true"
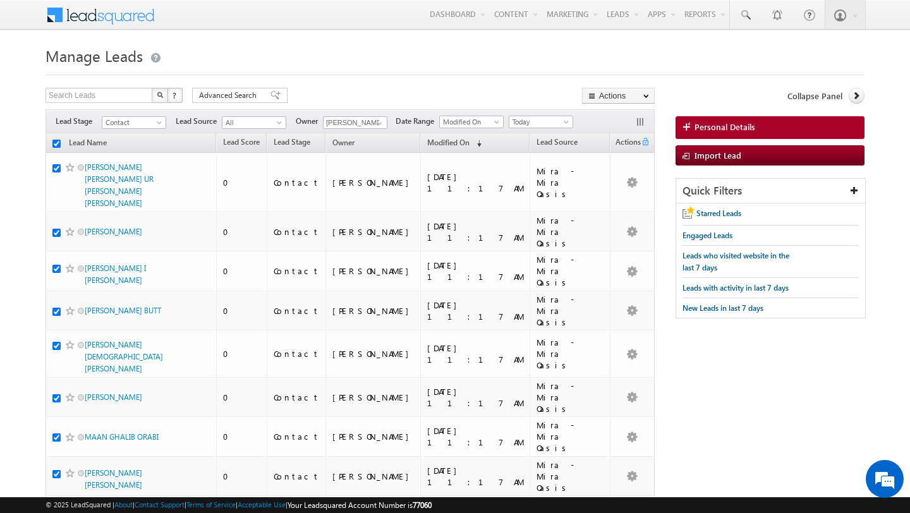
checkbox input "true"
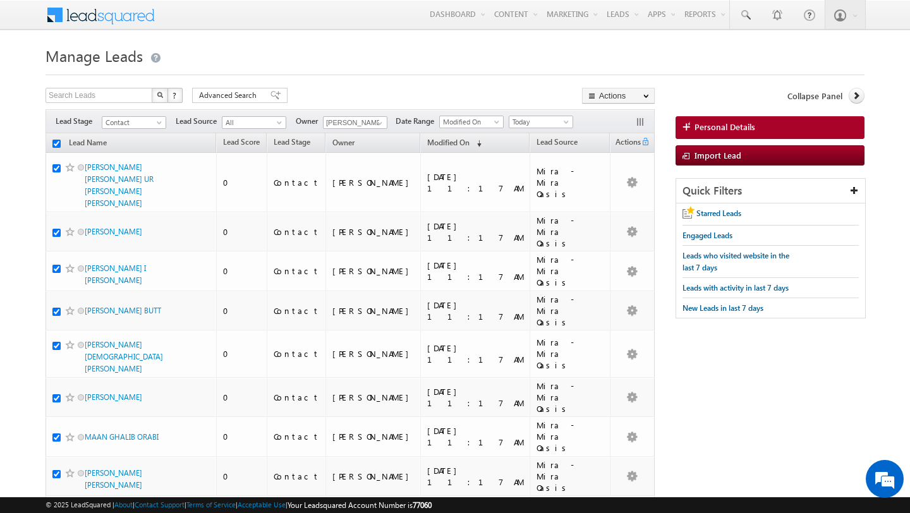
checkbox input "true"
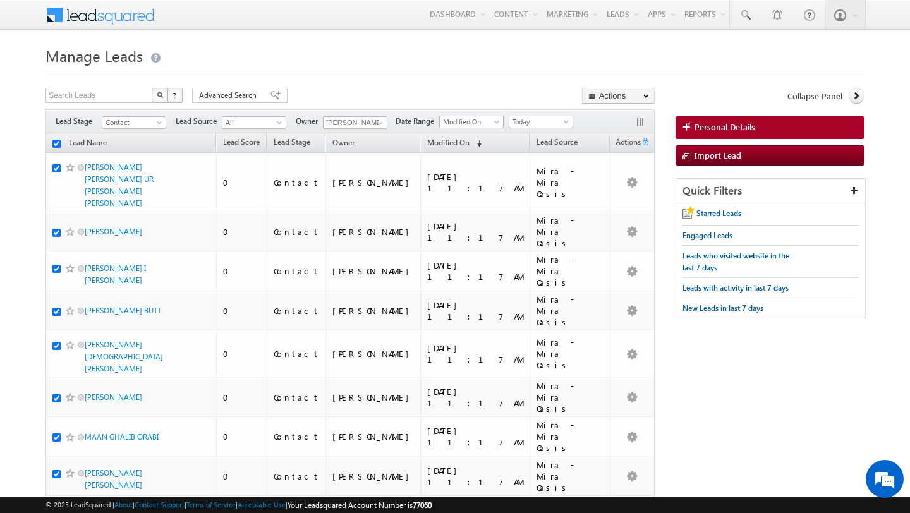
checkbox input "true"
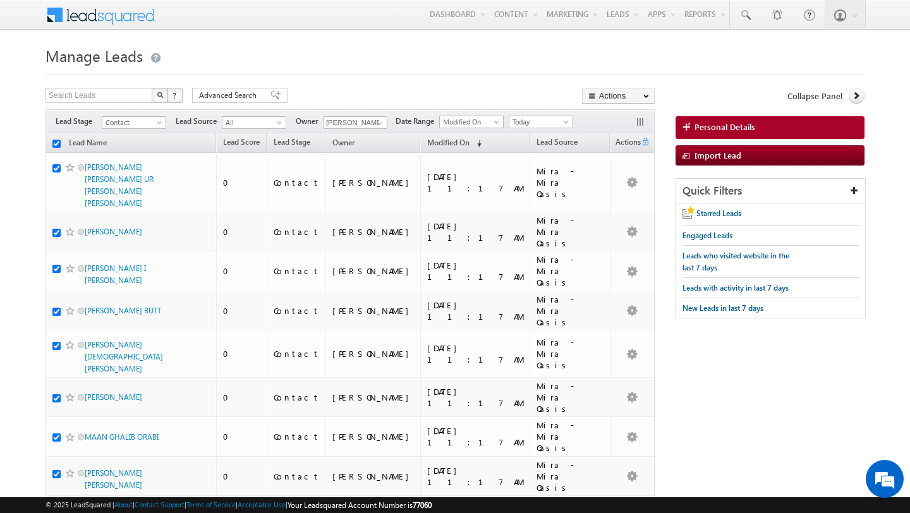
checkbox input "true"
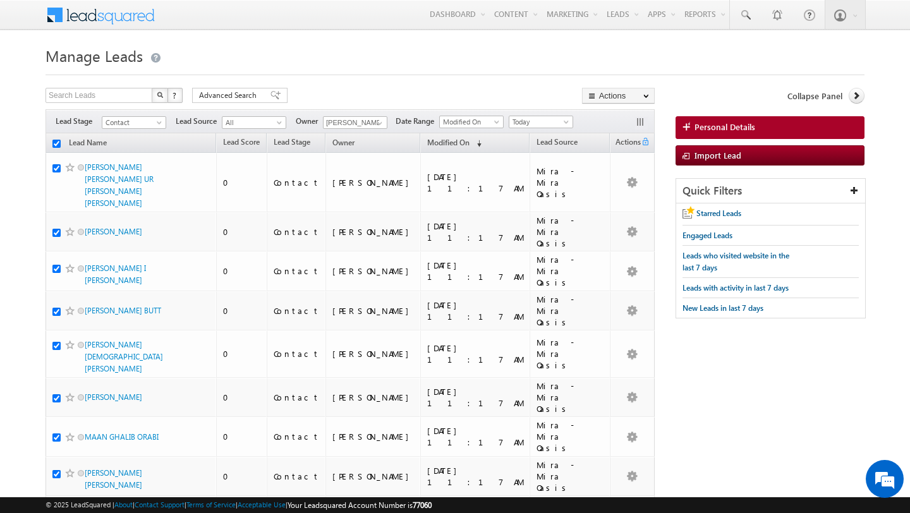
checkbox input "true"
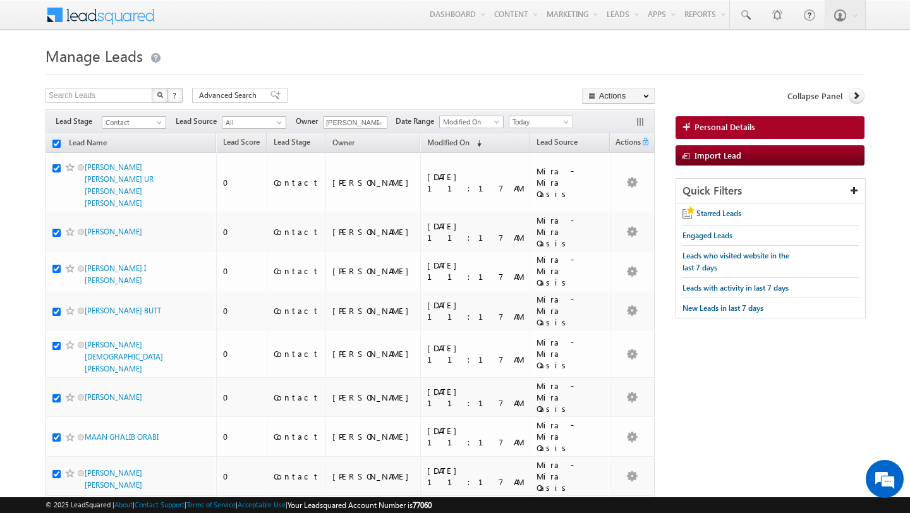
checkbox input "true"
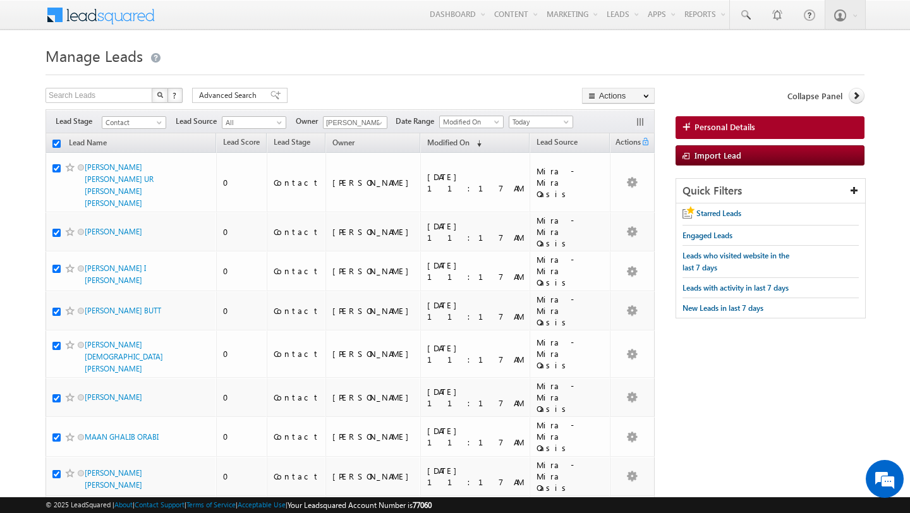
checkbox input "true"
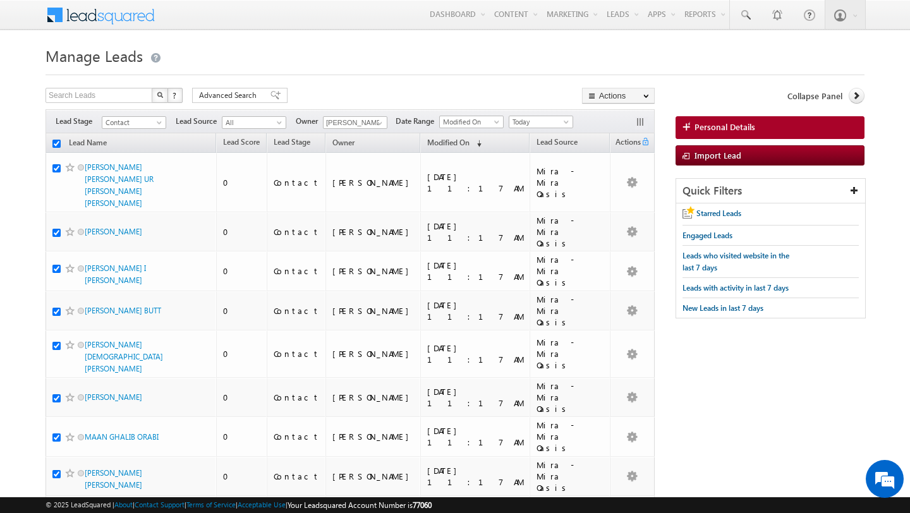
checkbox input "true"
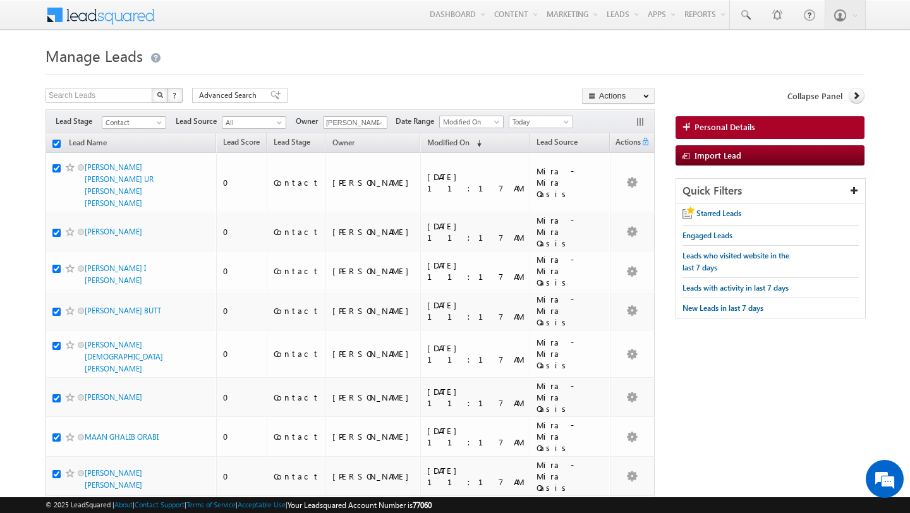
checkbox input "true"
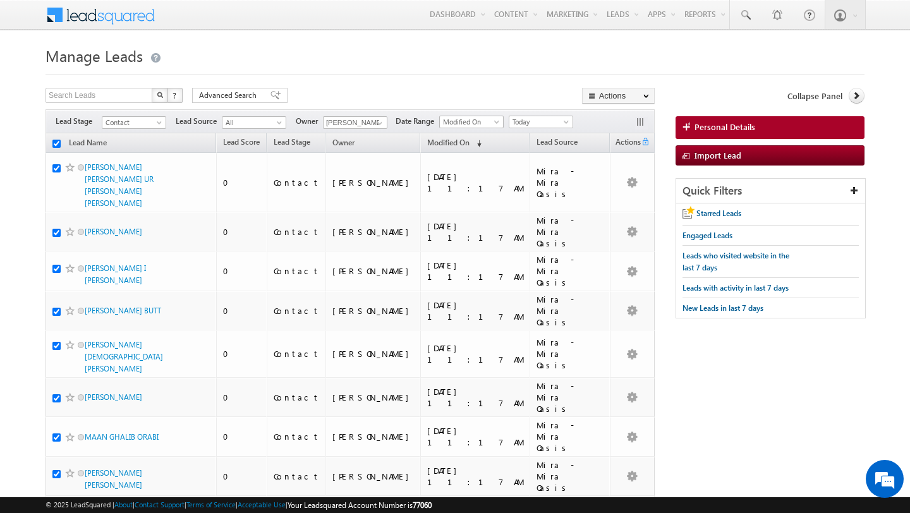
checkbox input "true"
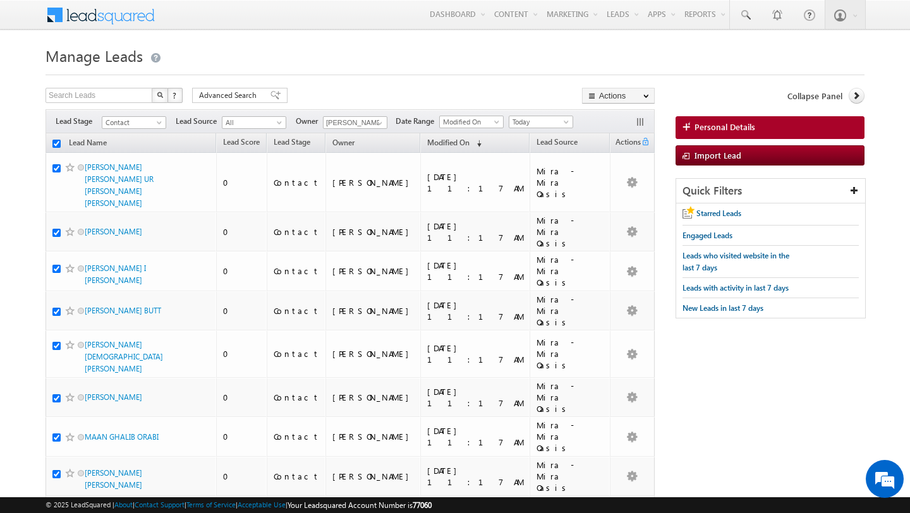
checkbox input "true"
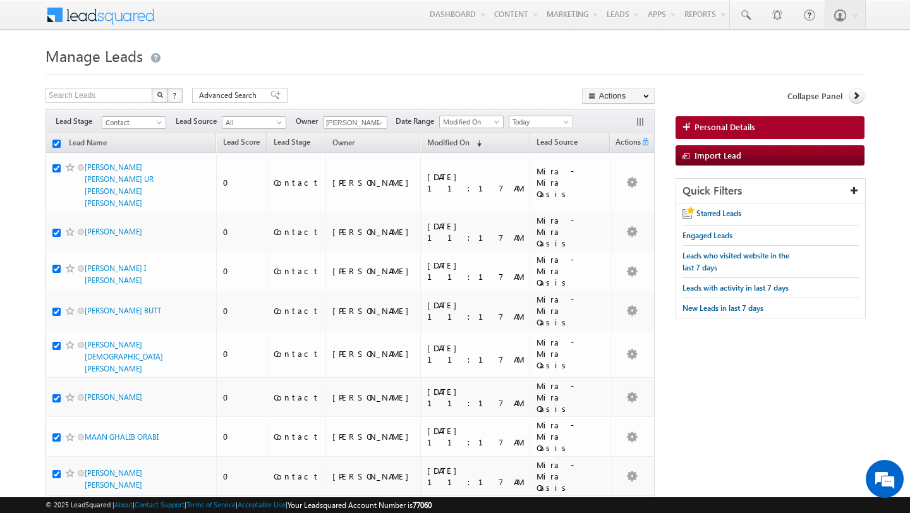
checkbox input "true"
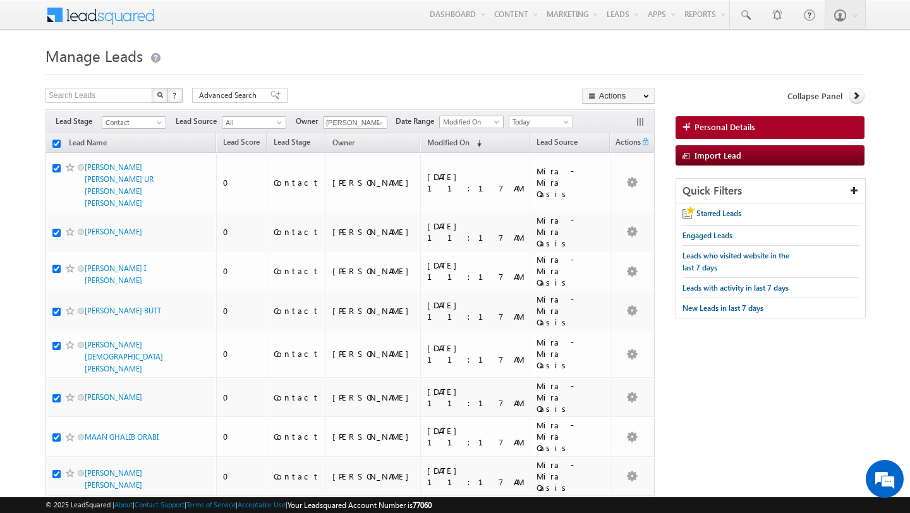
checkbox input "true"
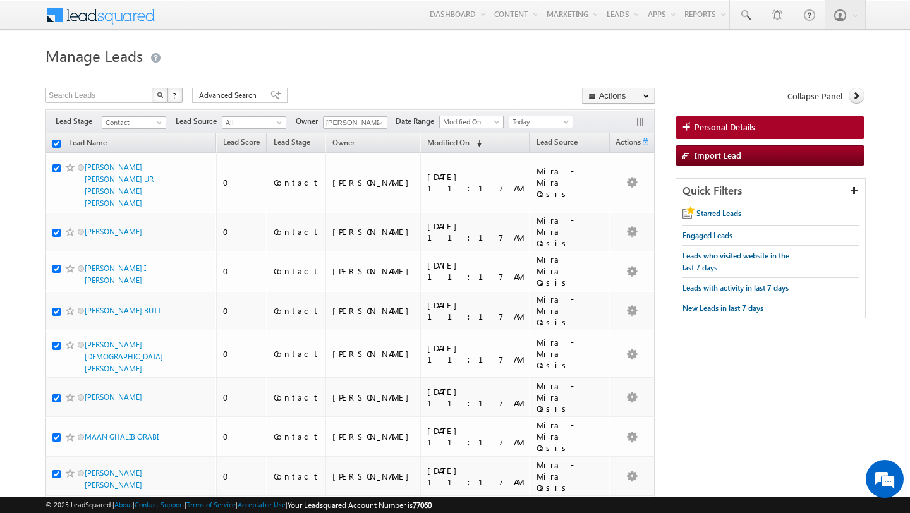
checkbox input "true"
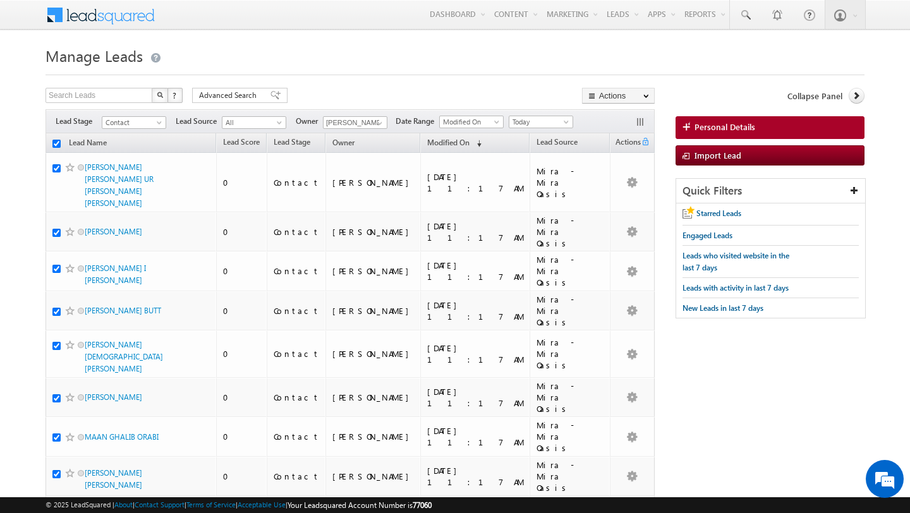
checkbox input "true"
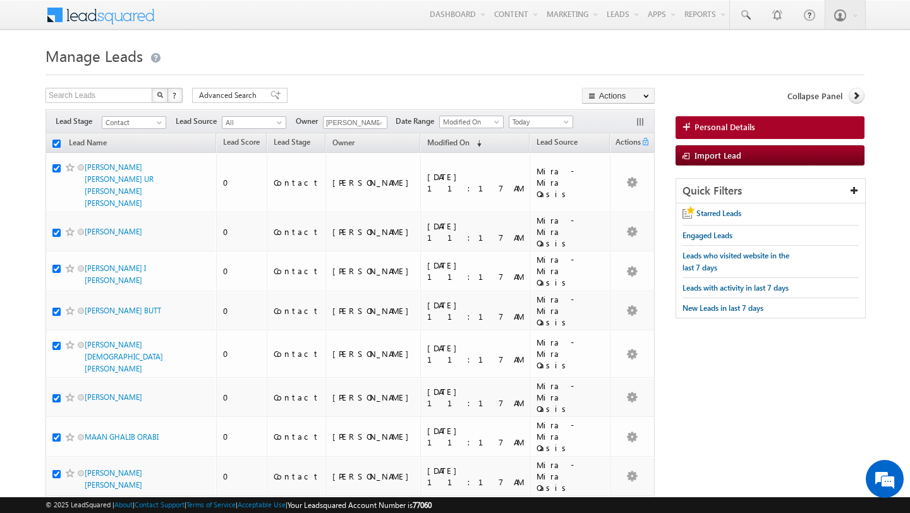
checkbox input "true"
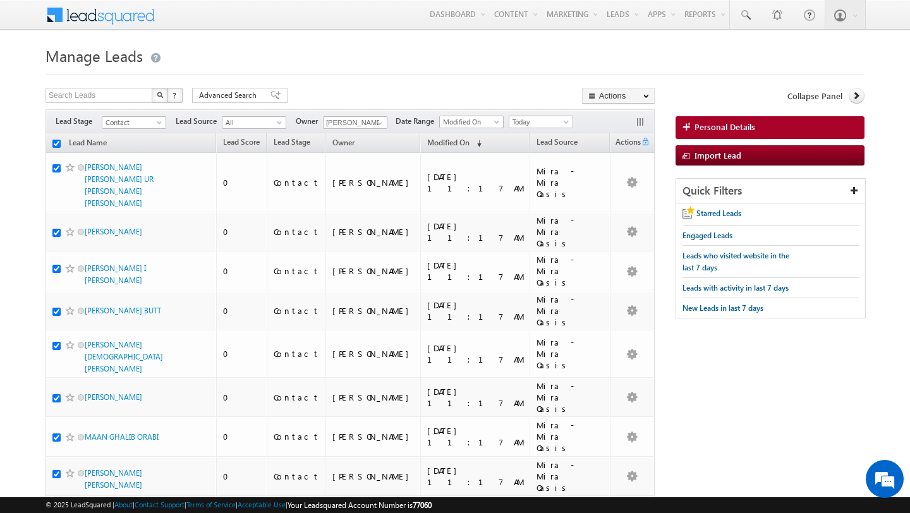
checkbox input "true"
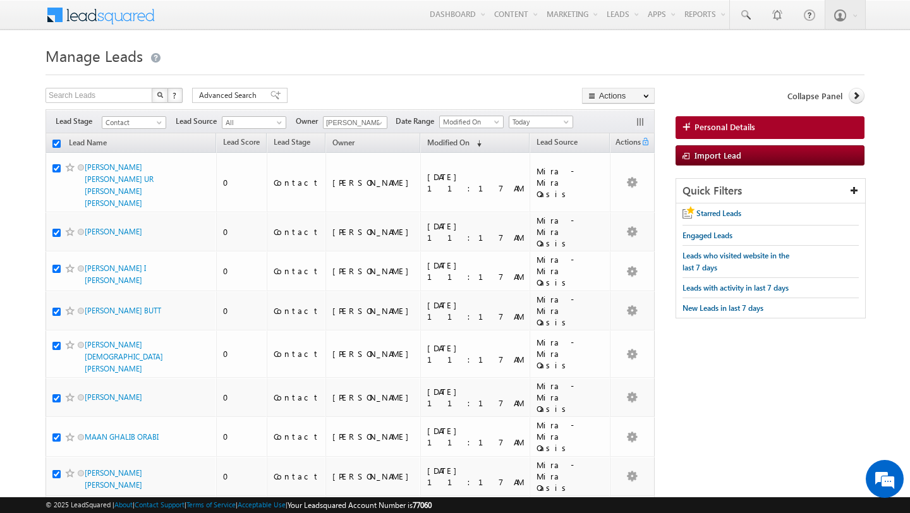
checkbox input "true"
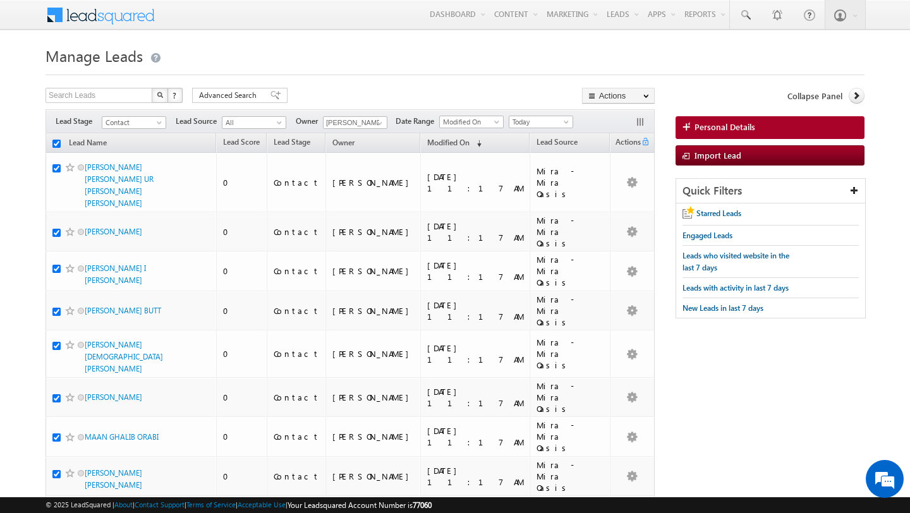
checkbox input "true"
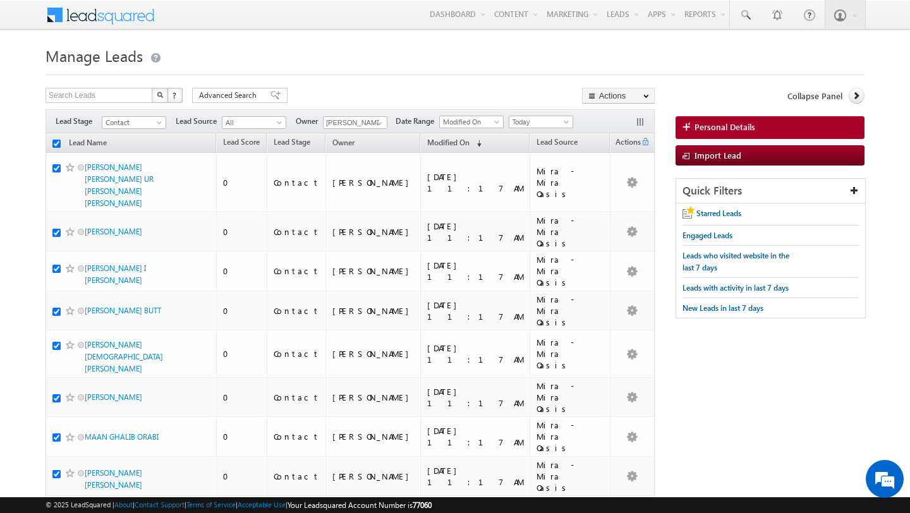
checkbox input "true"
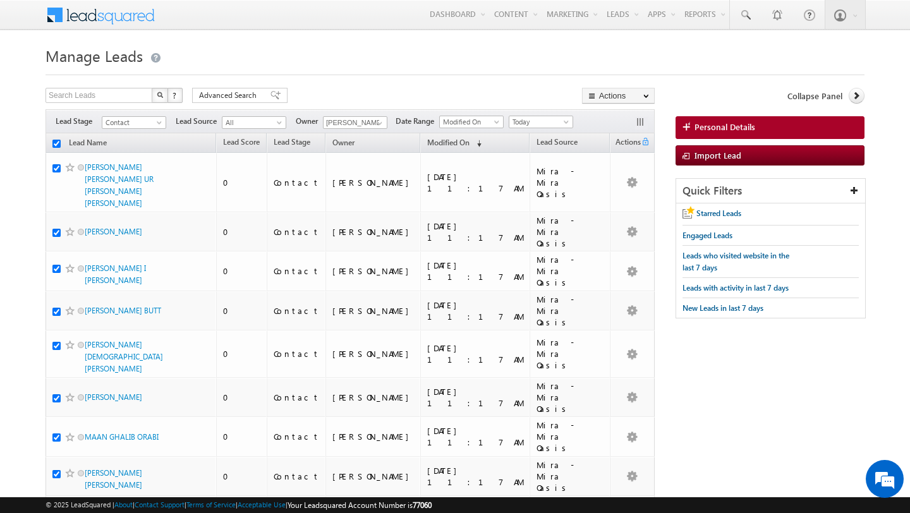
checkbox input "true"
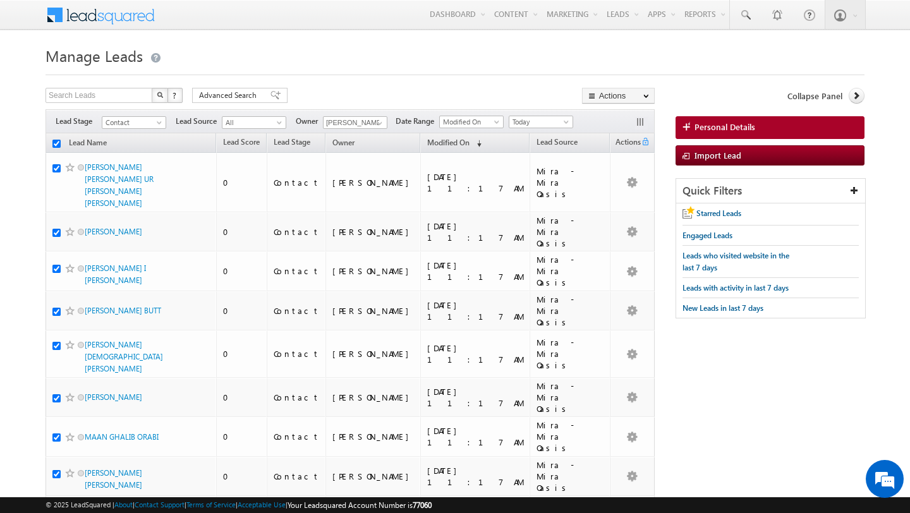
checkbox input "true"
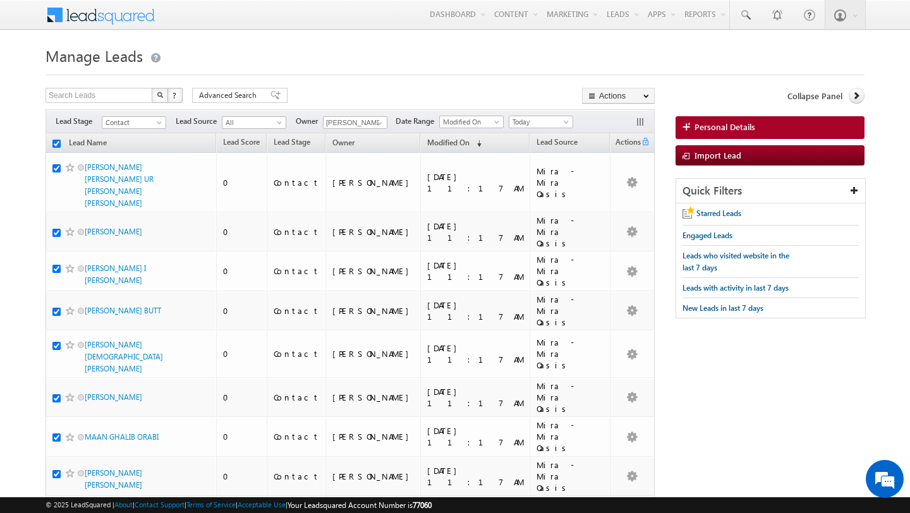
checkbox input "true"
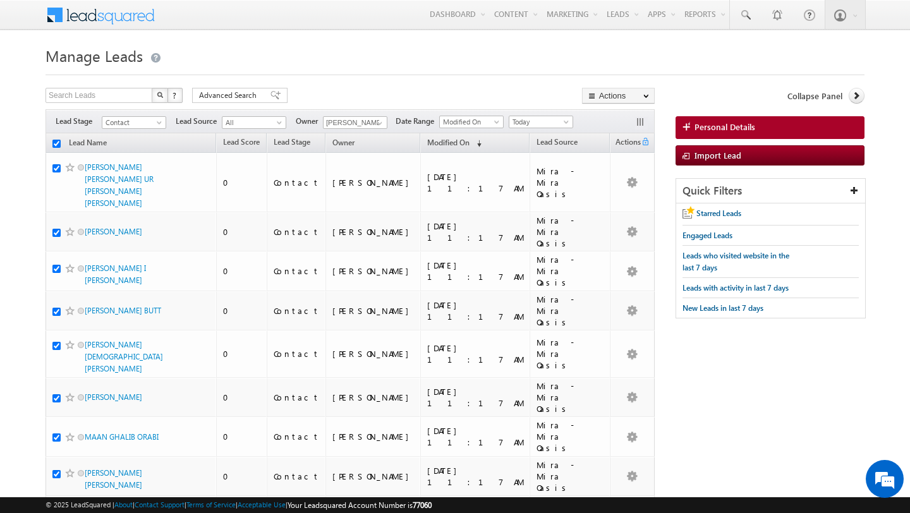
checkbox input "true"
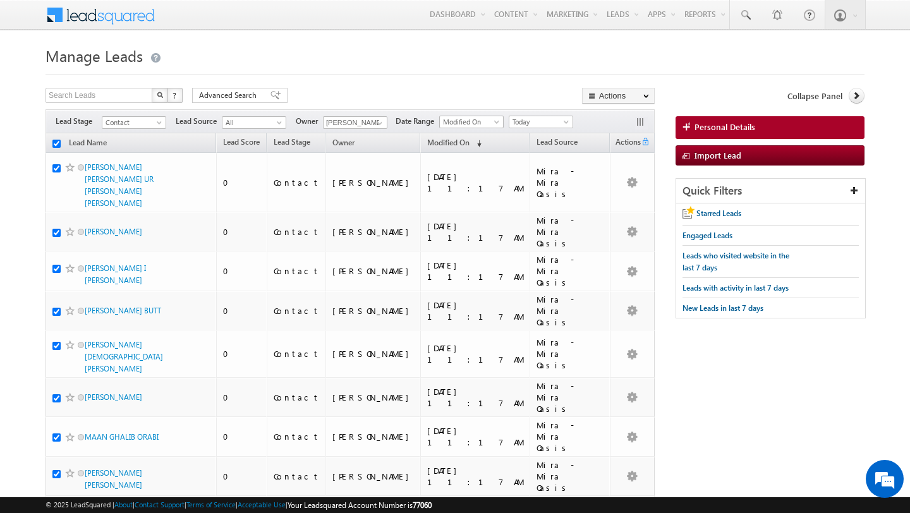
checkbox input "true"
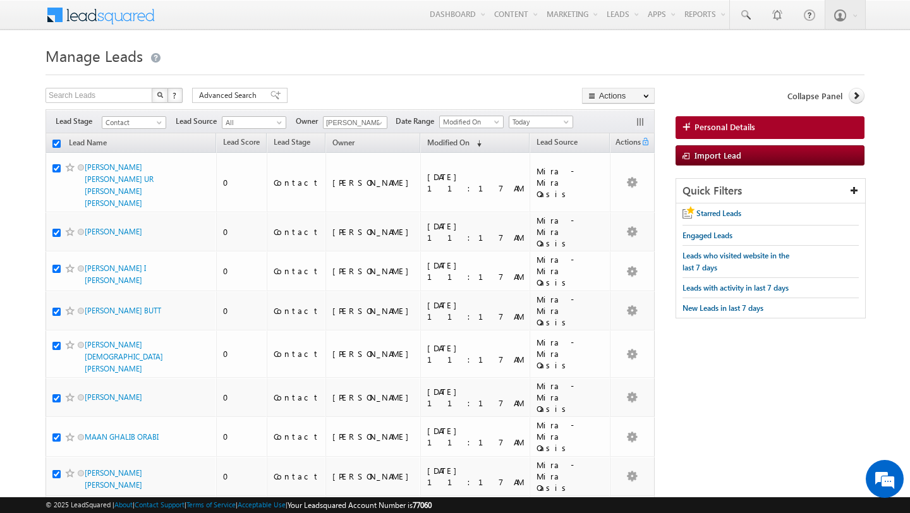
checkbox input "true"
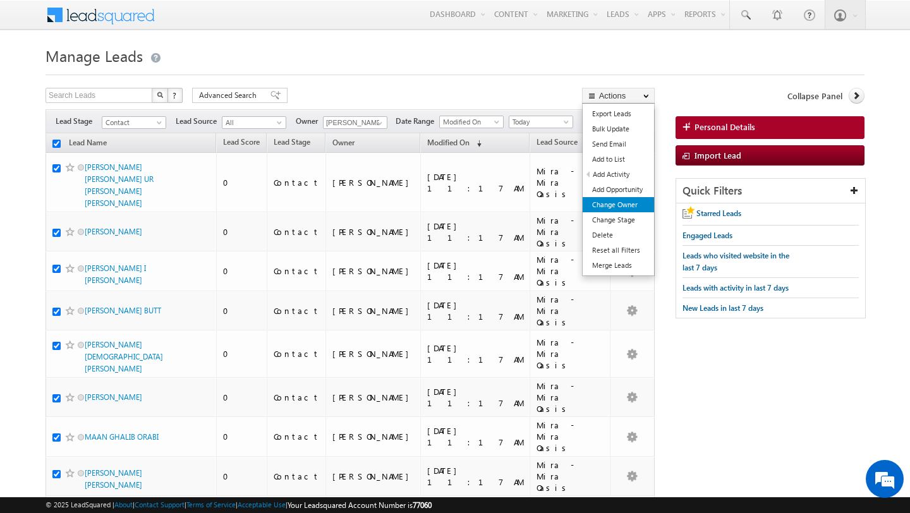
click at [622, 205] on link "Change Owner" at bounding box center [617, 204] width 71 height 15
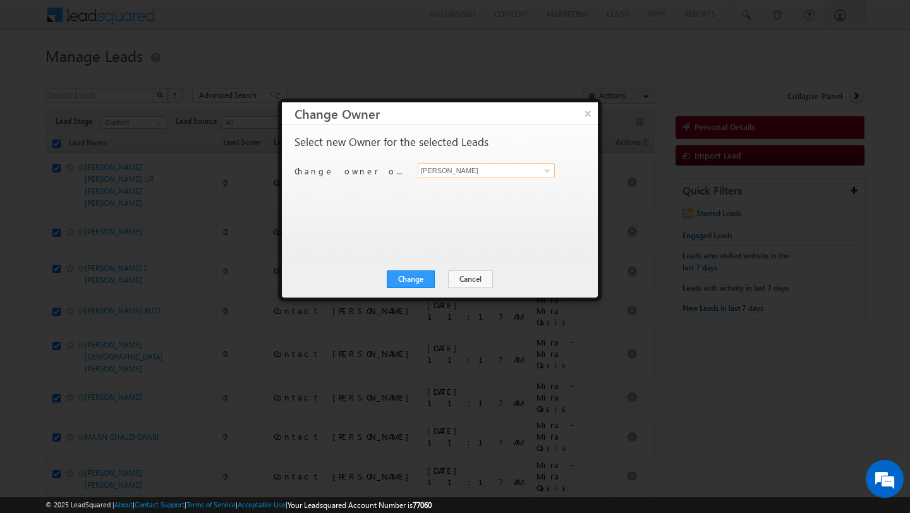
click at [543, 177] on input "[PERSON_NAME]" at bounding box center [486, 170] width 137 height 15
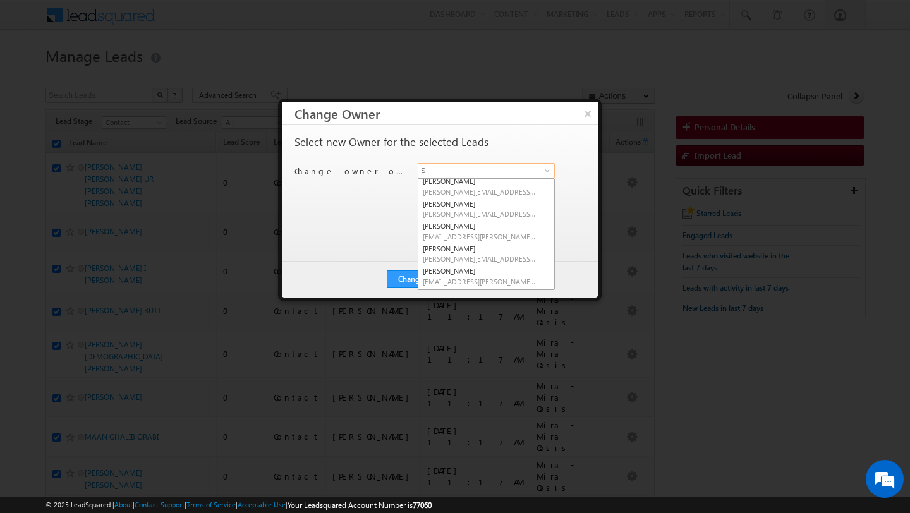
scroll to position [1011, 0]
click at [452, 260] on span "subham.modak@indglobal.ae" at bounding box center [480, 260] width 114 height 9
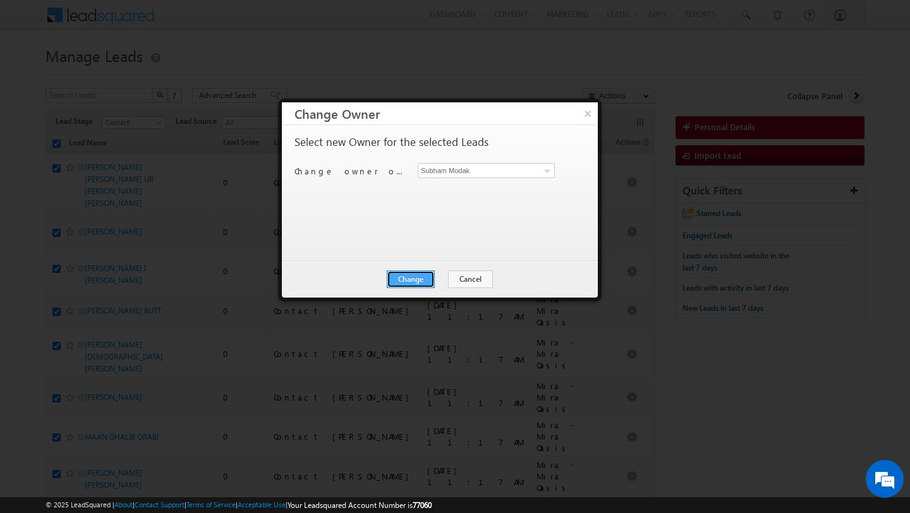
click at [421, 275] on button "Change" at bounding box center [411, 279] width 48 height 18
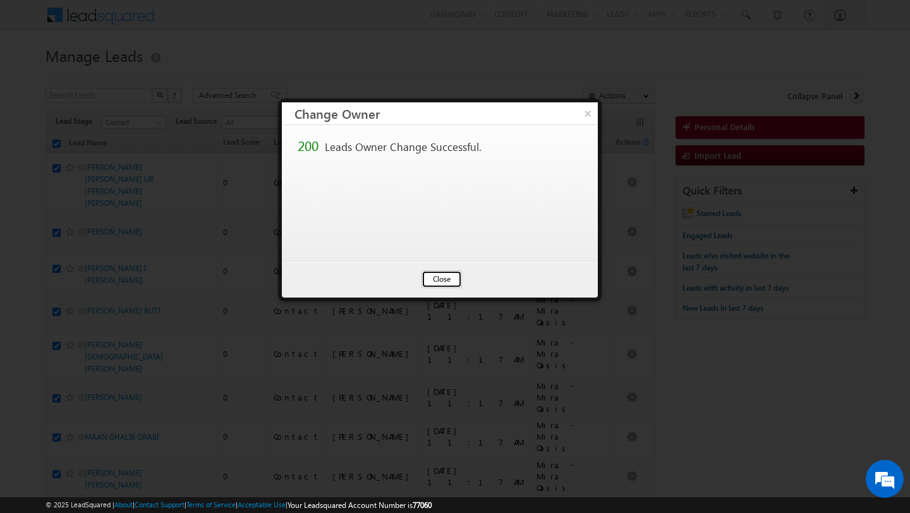
click at [433, 277] on button "Close" at bounding box center [441, 279] width 40 height 18
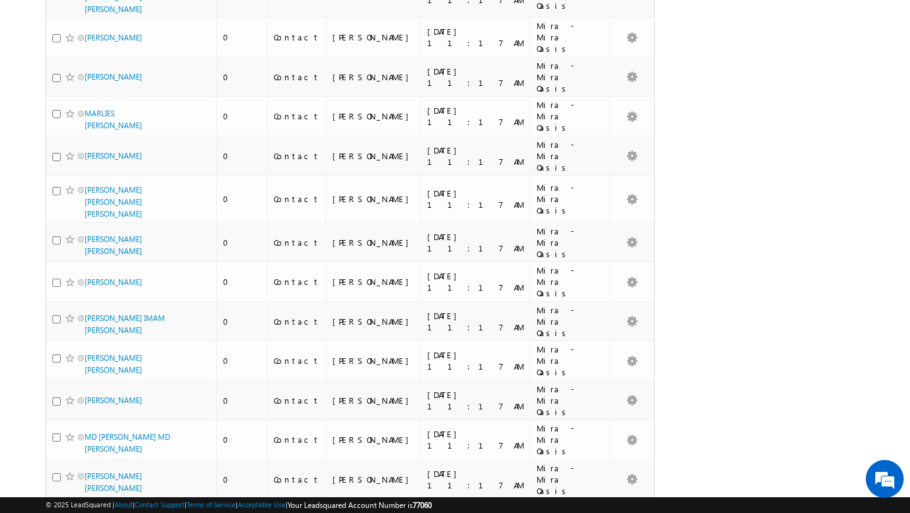
scroll to position [3164, 0]
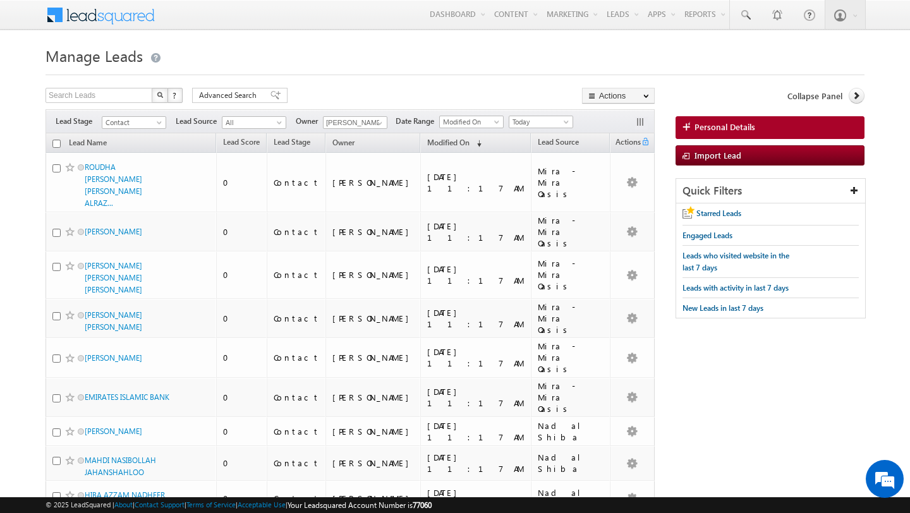
click at [54, 143] on input "checkbox" at bounding box center [56, 144] width 8 height 8
checkbox input "true"
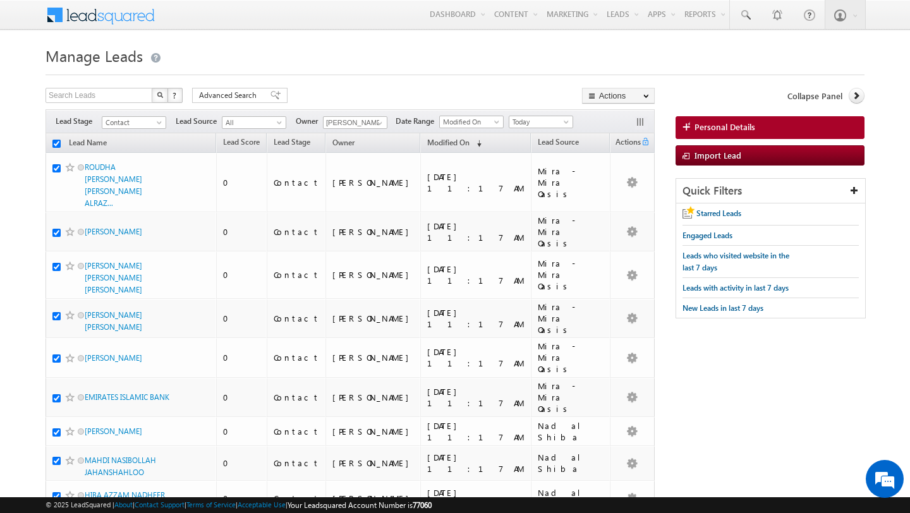
checkbox input "true"
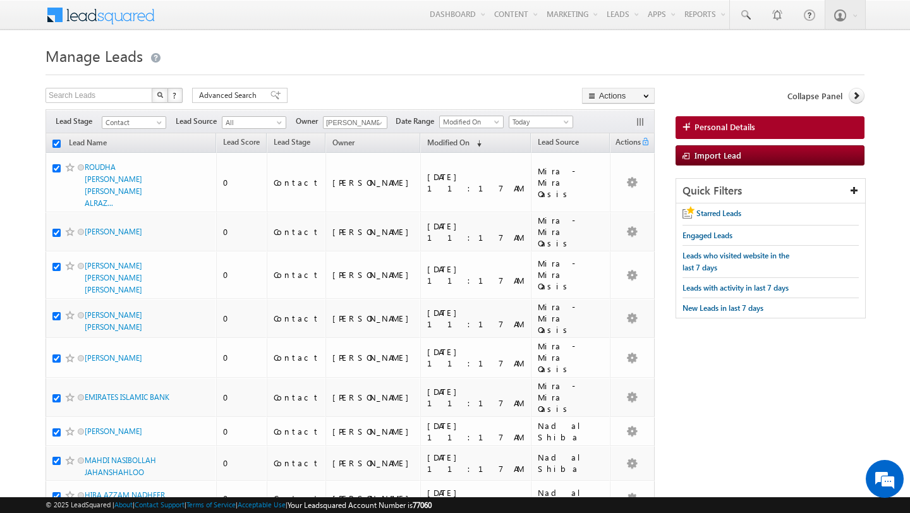
checkbox input "true"
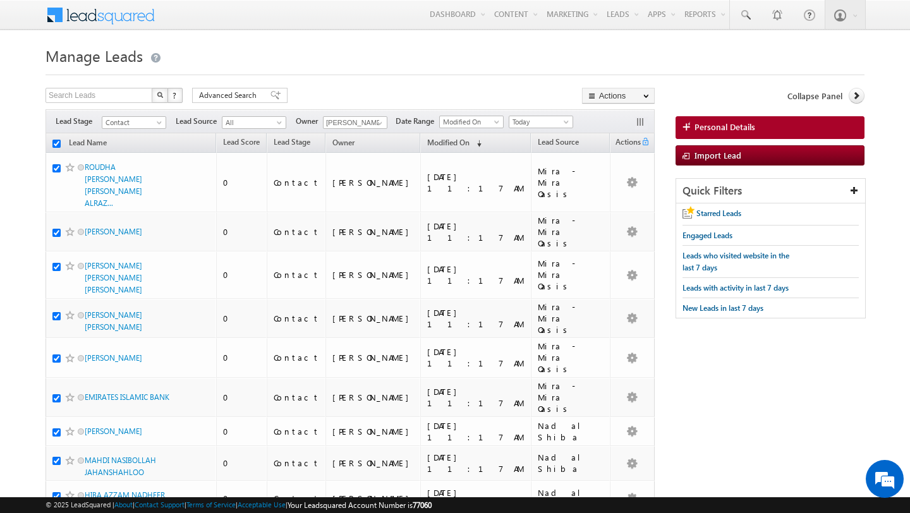
checkbox input "true"
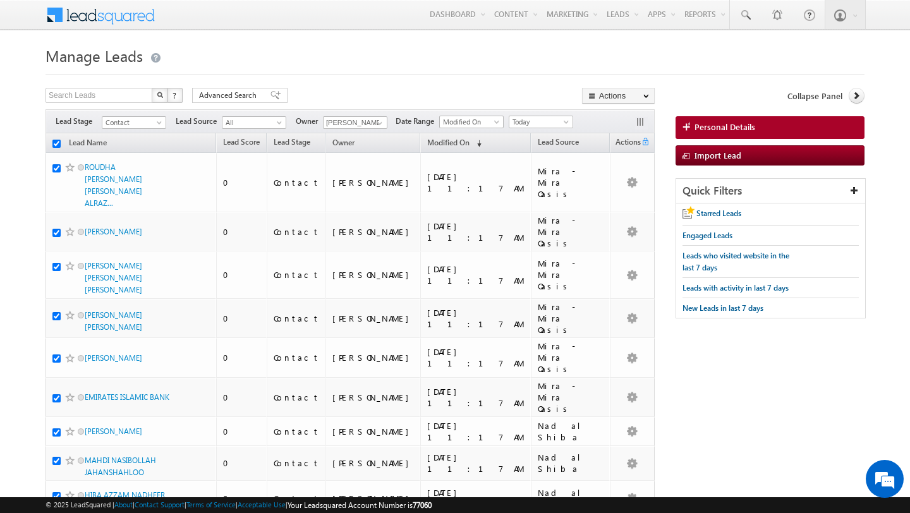
checkbox input "true"
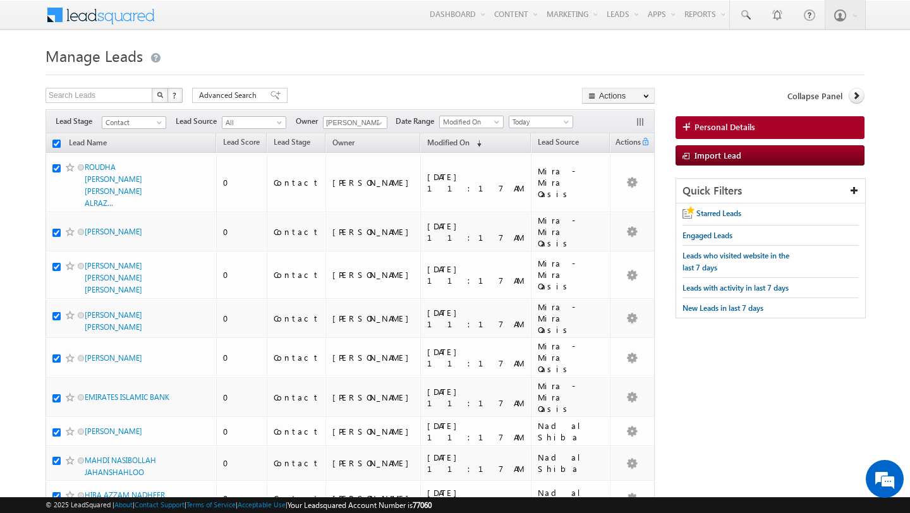
checkbox input "true"
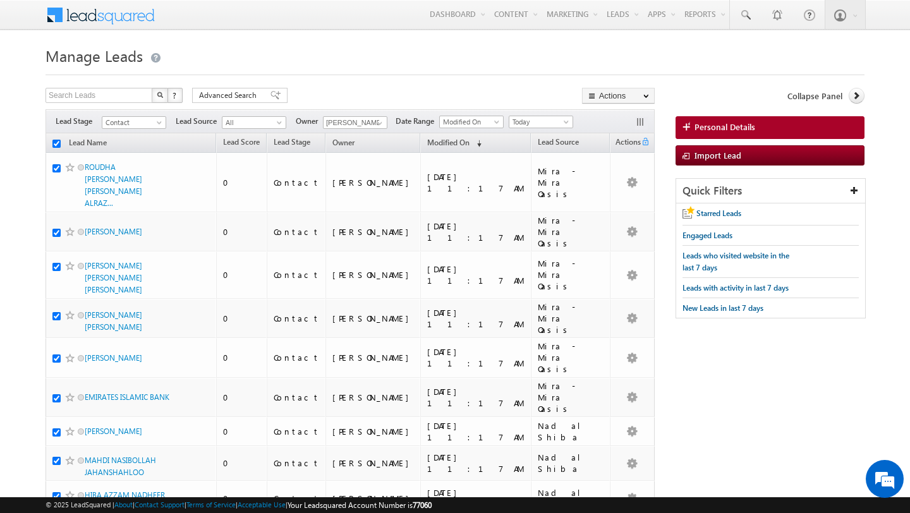
checkbox input "true"
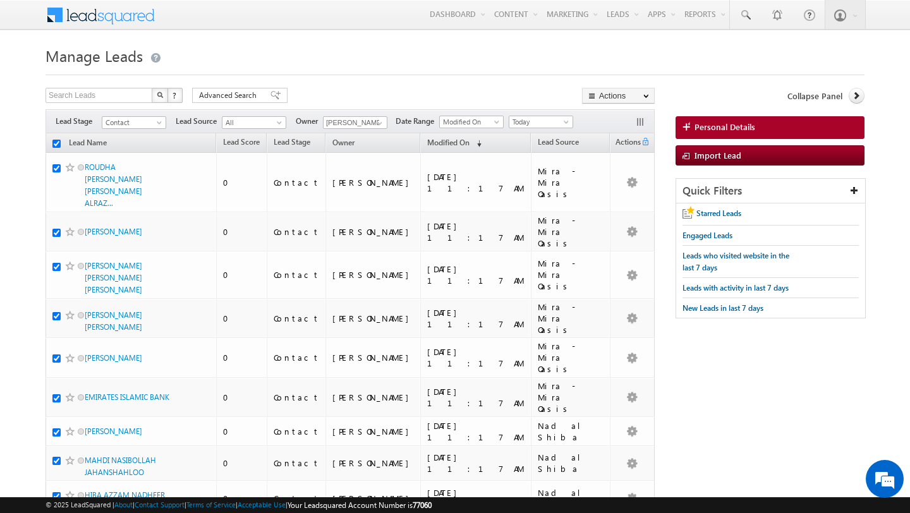
checkbox input "true"
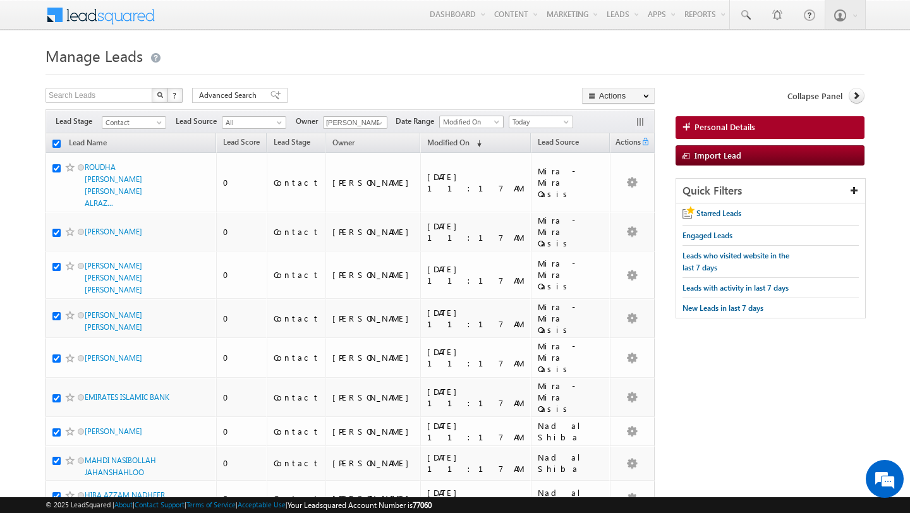
checkbox input "true"
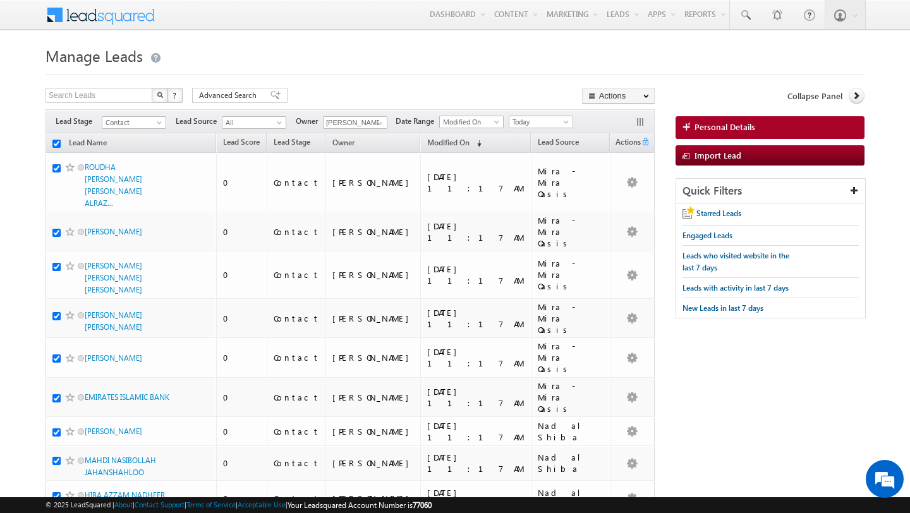
checkbox input "true"
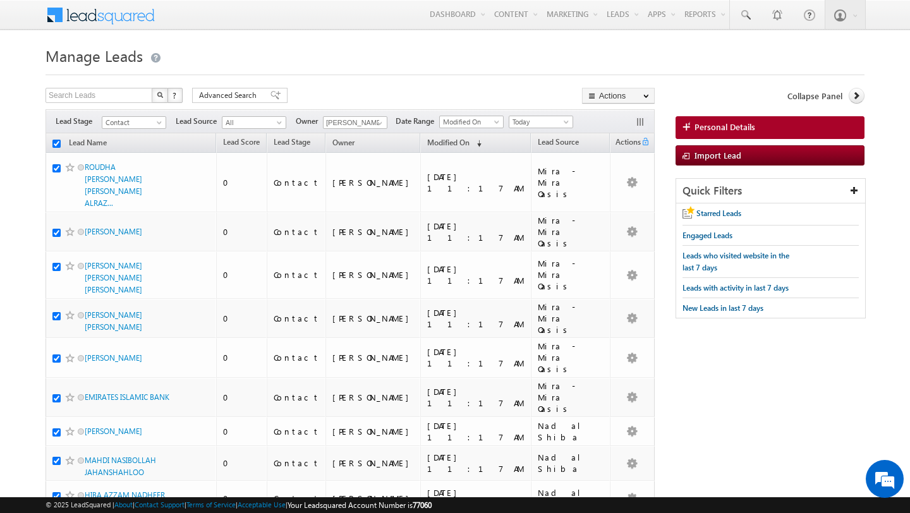
checkbox input "true"
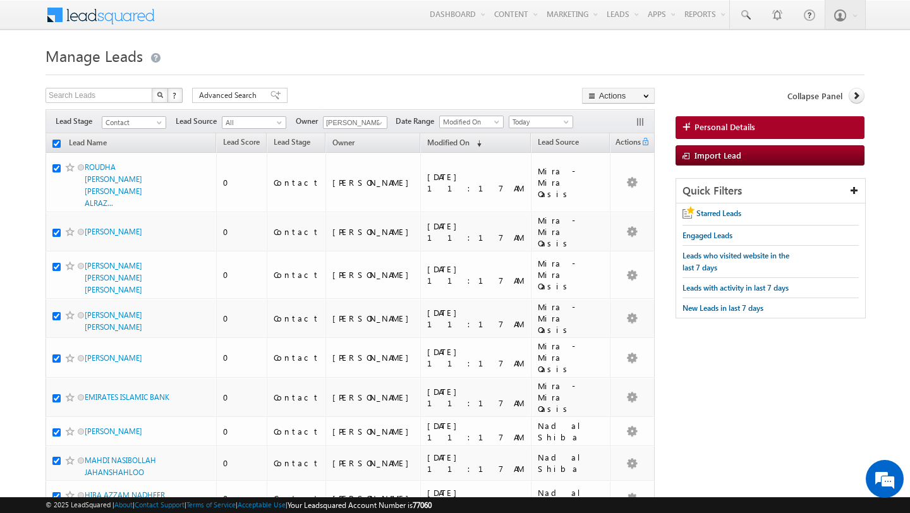
checkbox input "true"
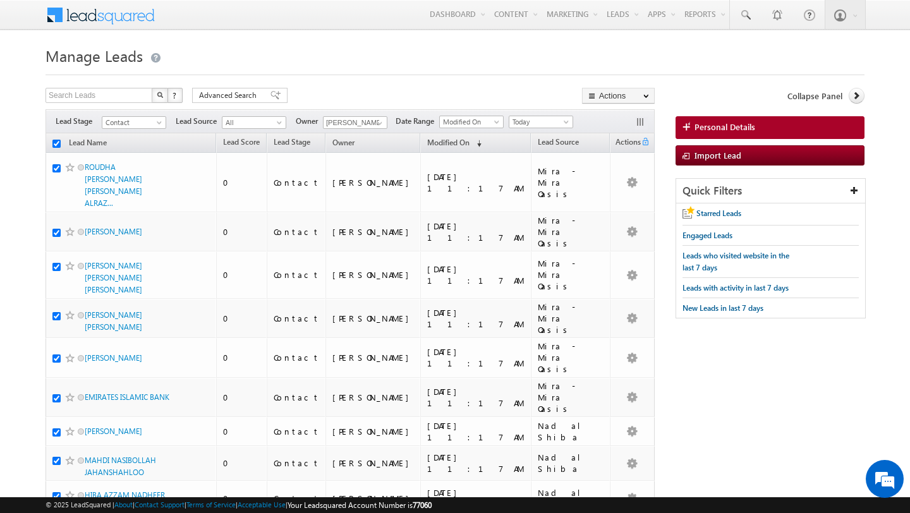
checkbox input "true"
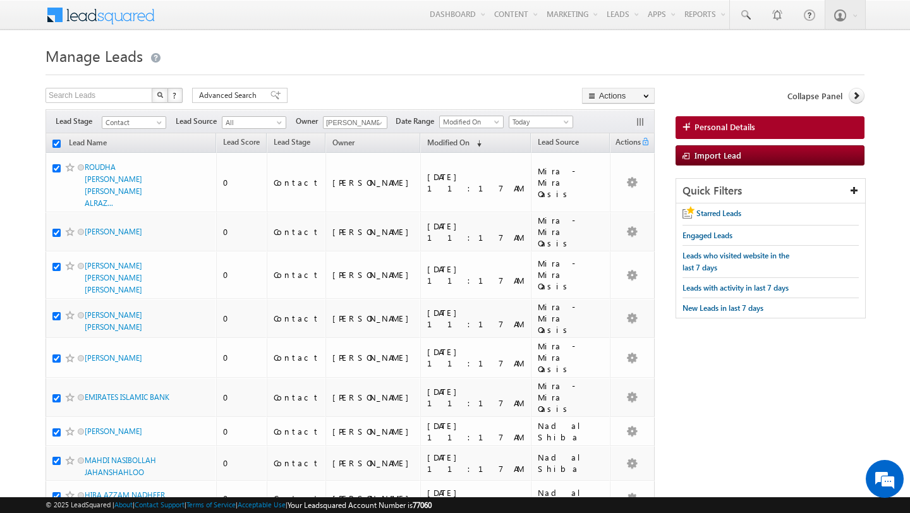
checkbox input "true"
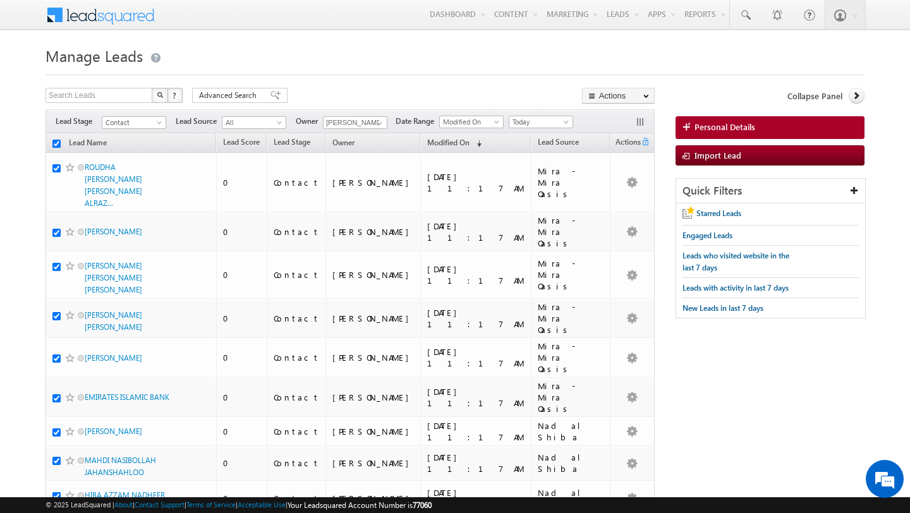
checkbox input "true"
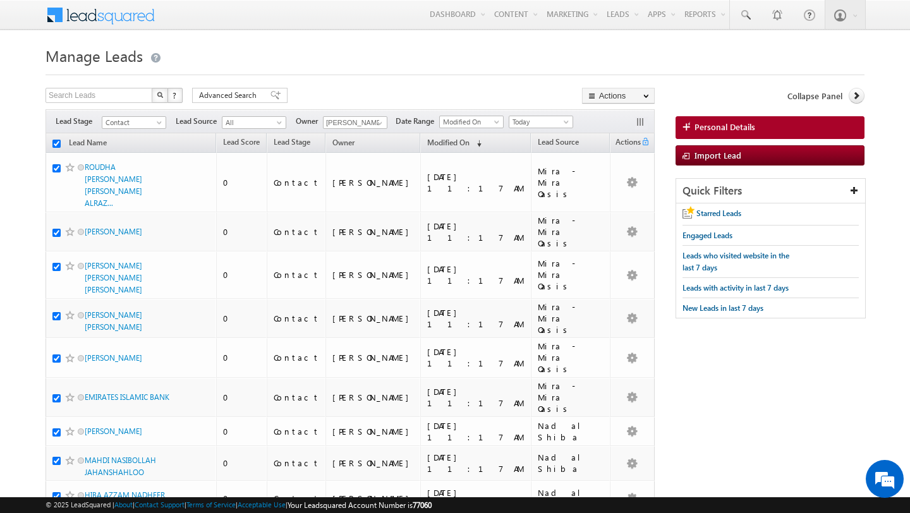
checkbox input "true"
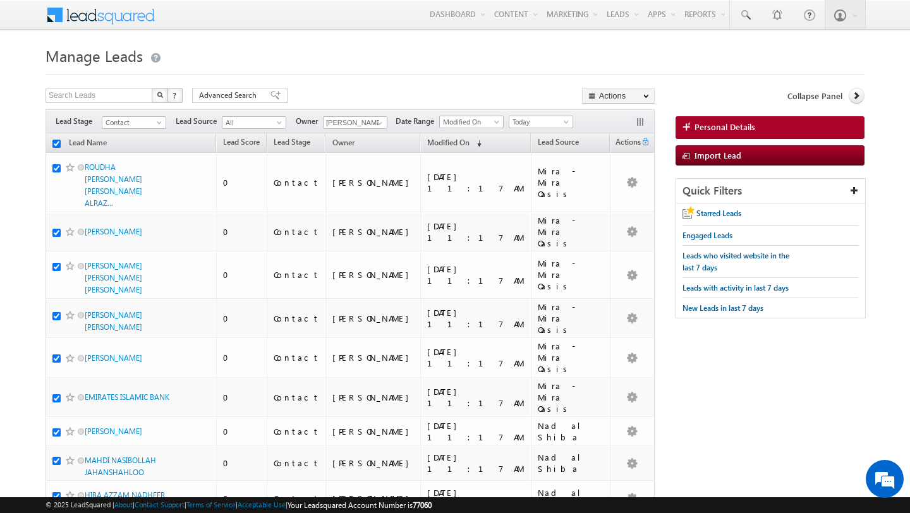
checkbox input "true"
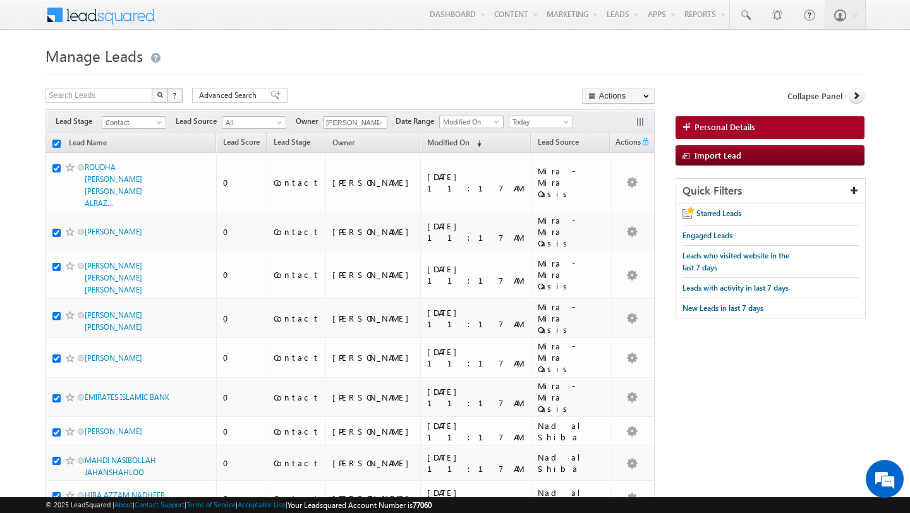
checkbox input "true"
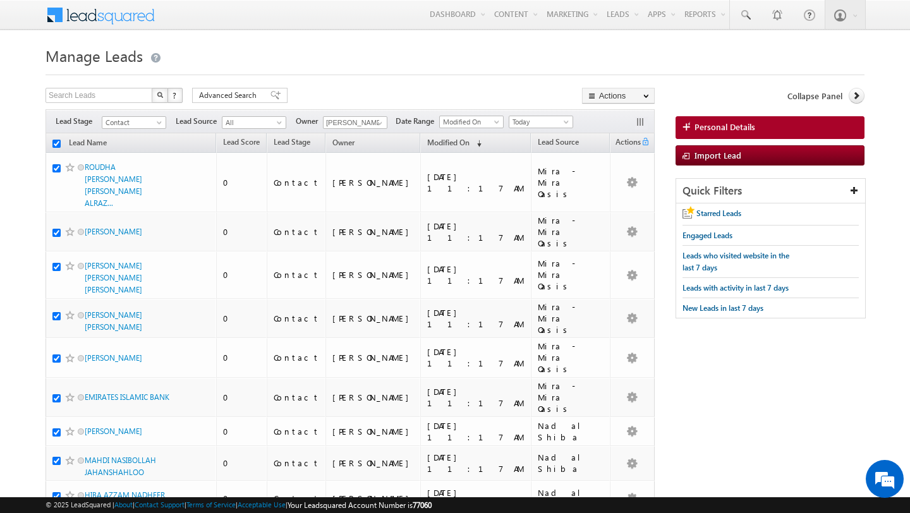
checkbox input "true"
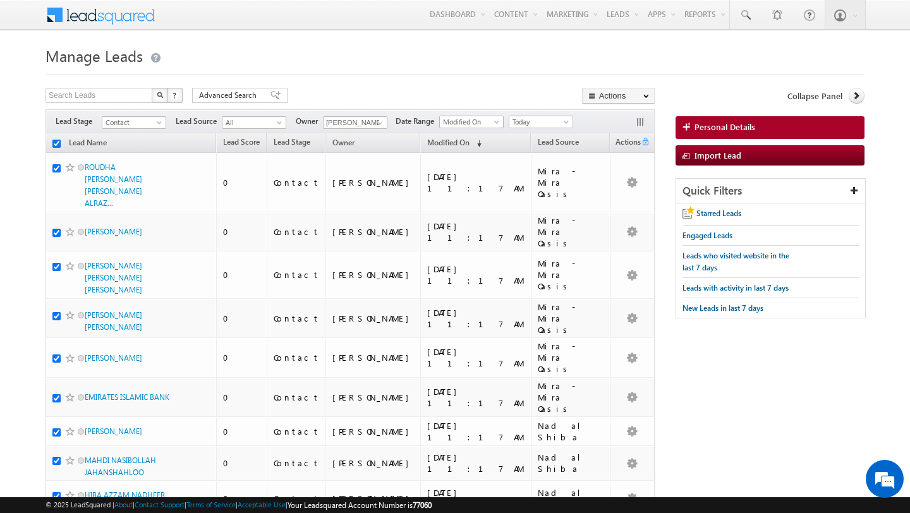
checkbox input "true"
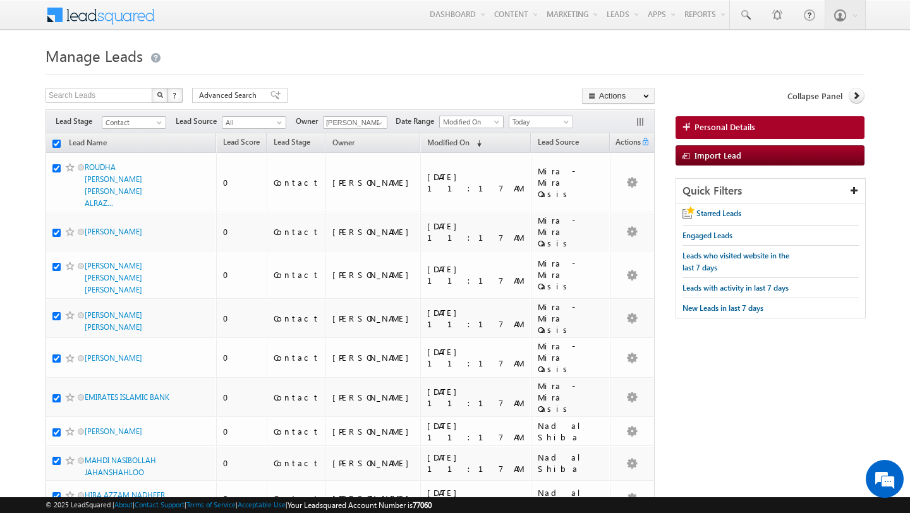
checkbox input "true"
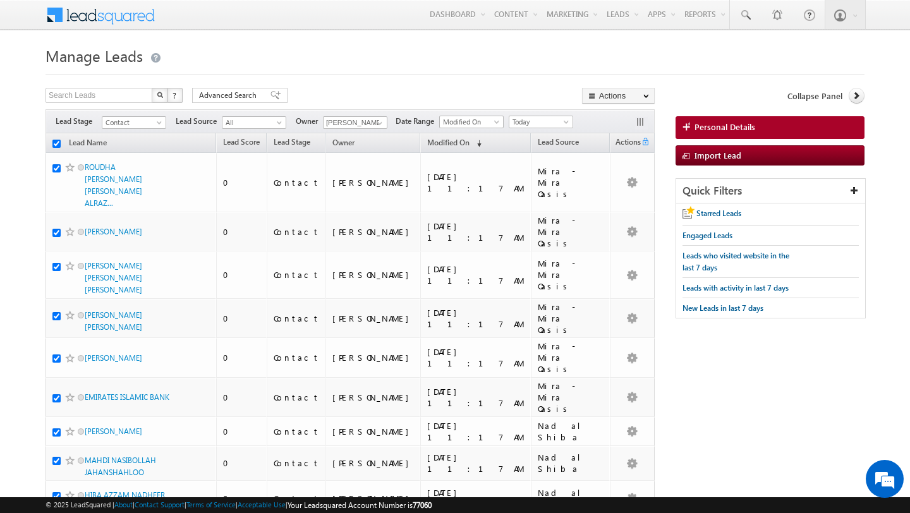
checkbox input "true"
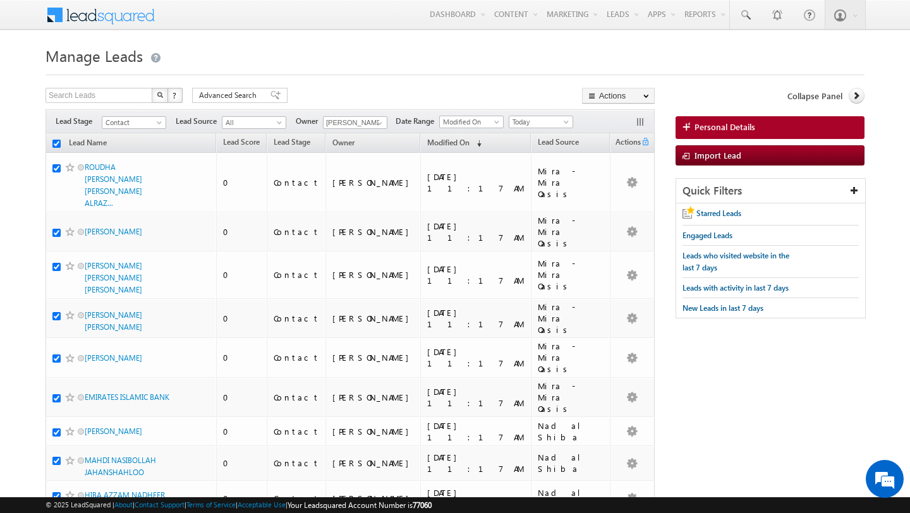
checkbox input "true"
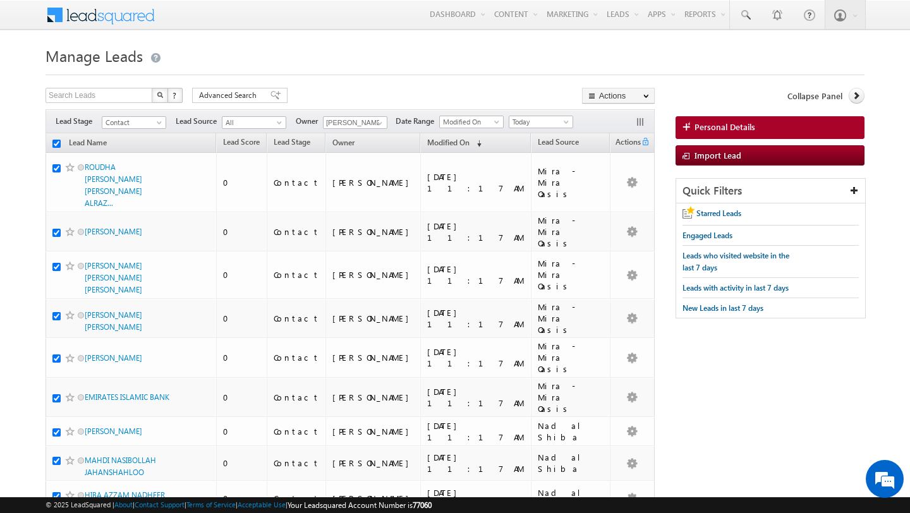
checkbox input "true"
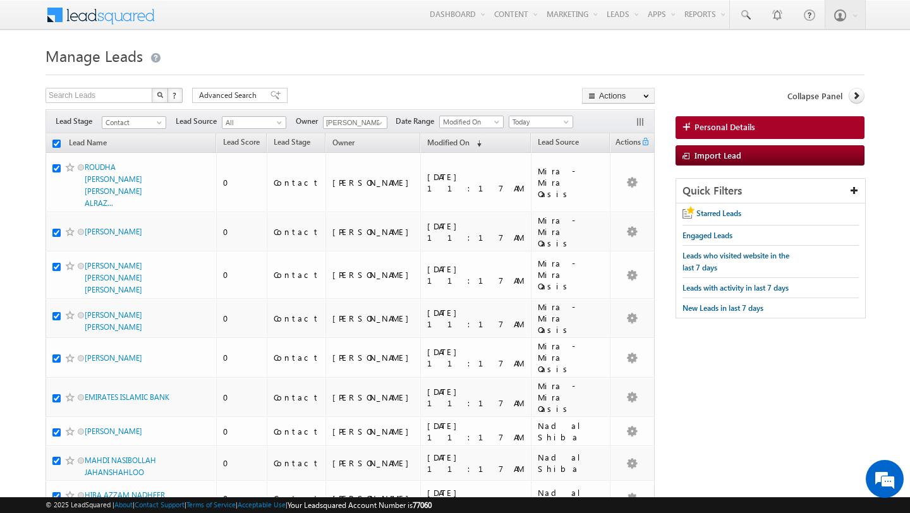
checkbox input "true"
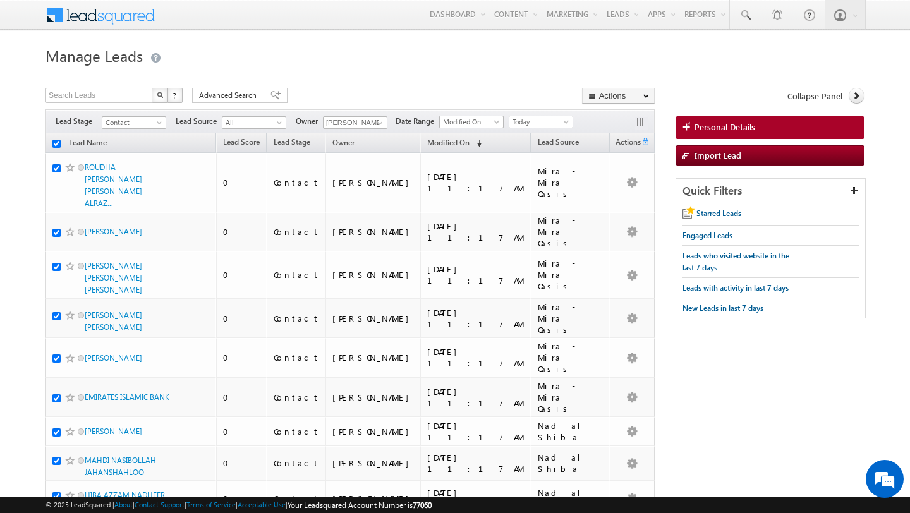
checkbox input "true"
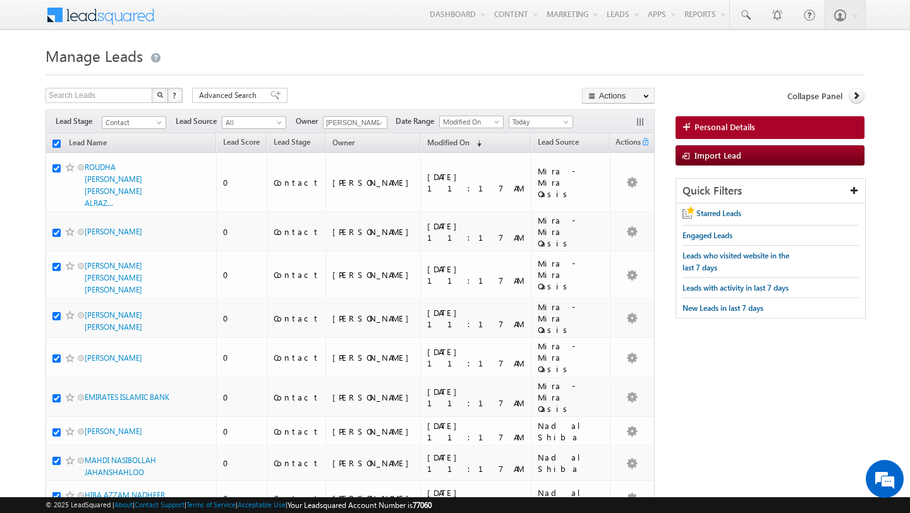
checkbox input "true"
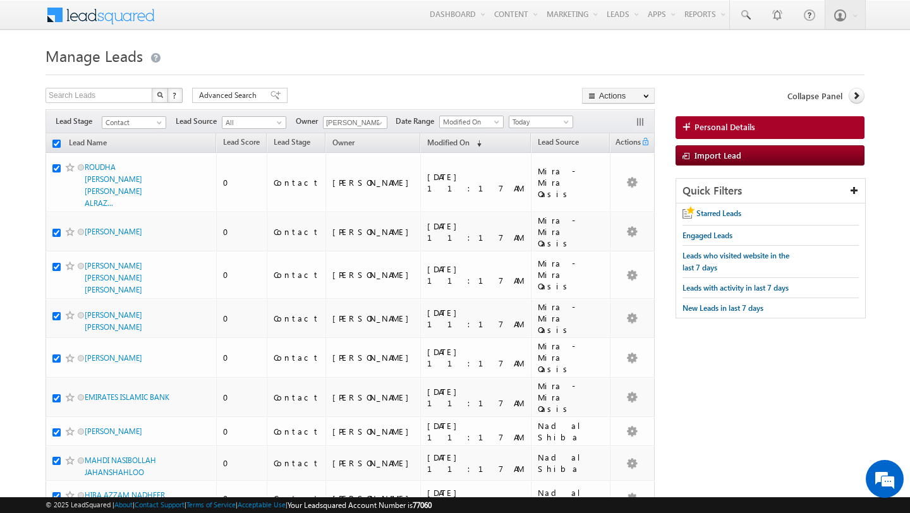
checkbox input "true"
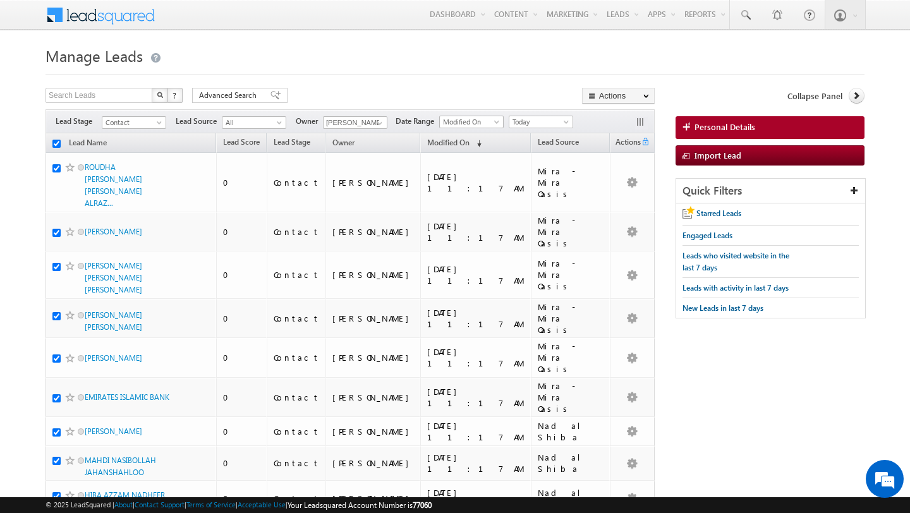
checkbox input "true"
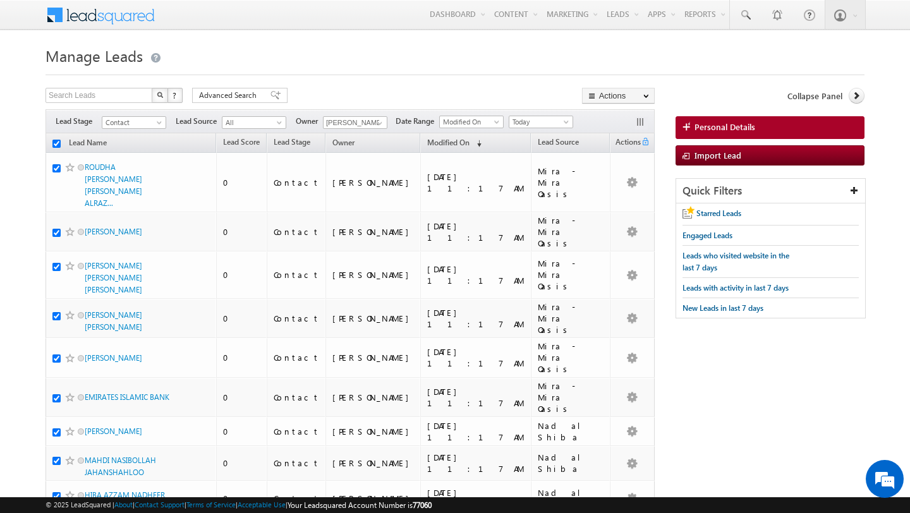
checkbox input "true"
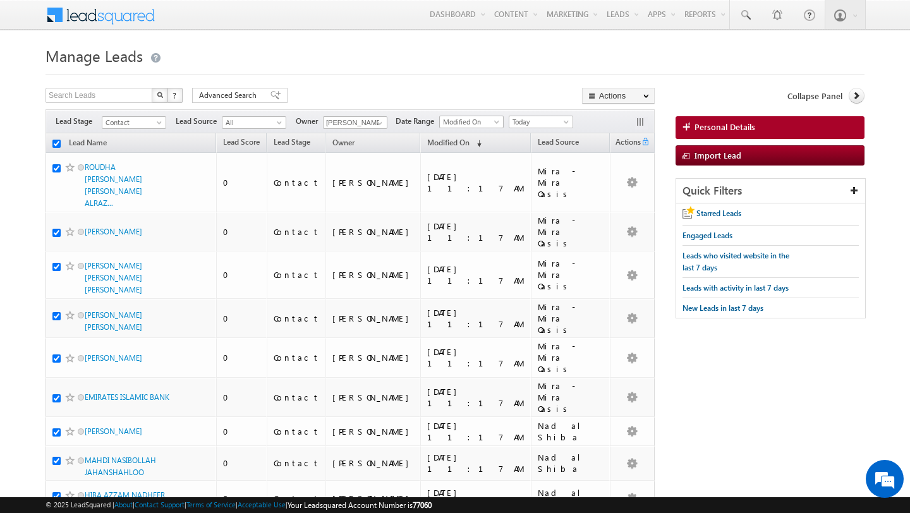
checkbox input "true"
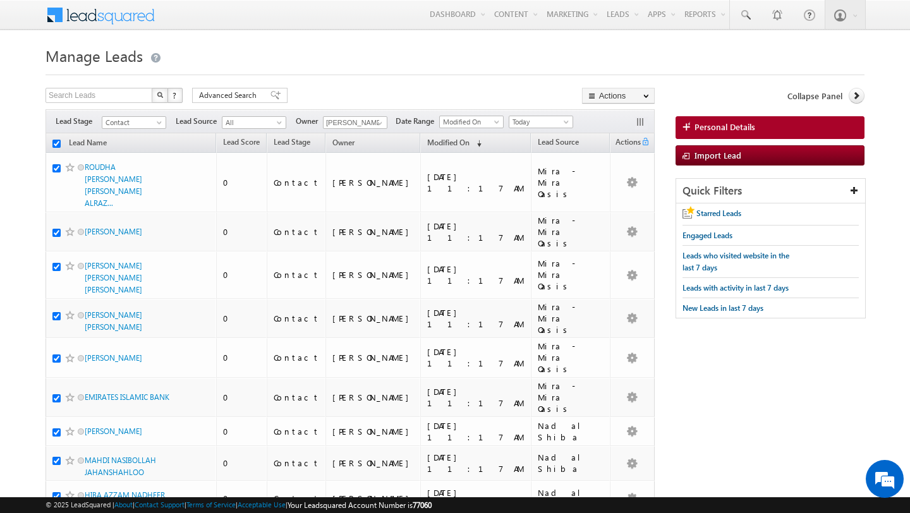
checkbox input "true"
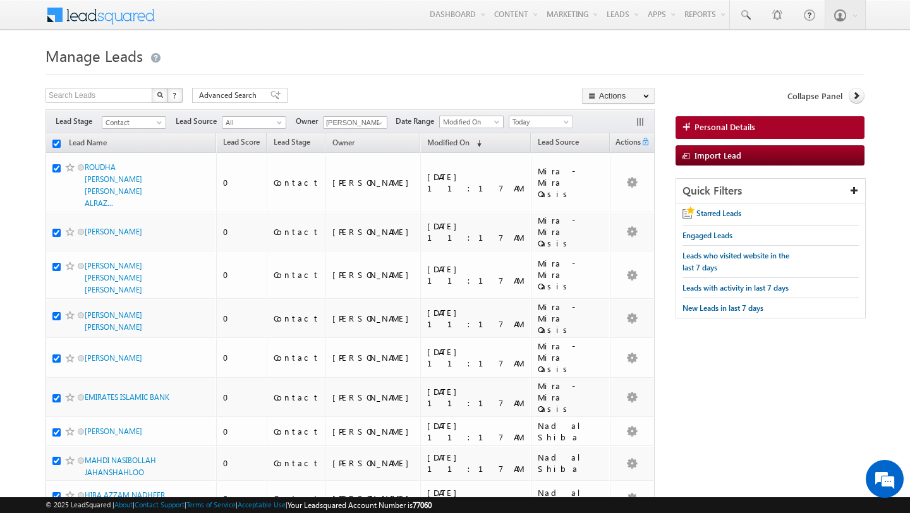
checkbox input "true"
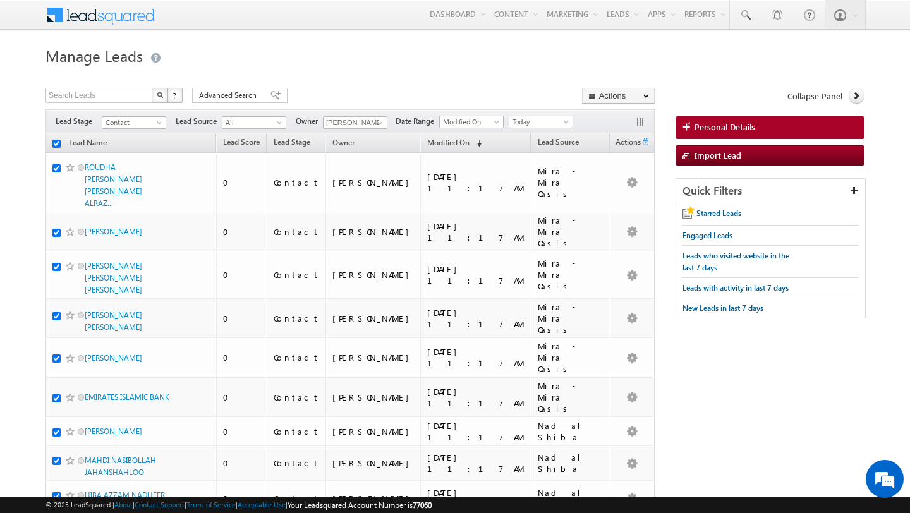
checkbox input "true"
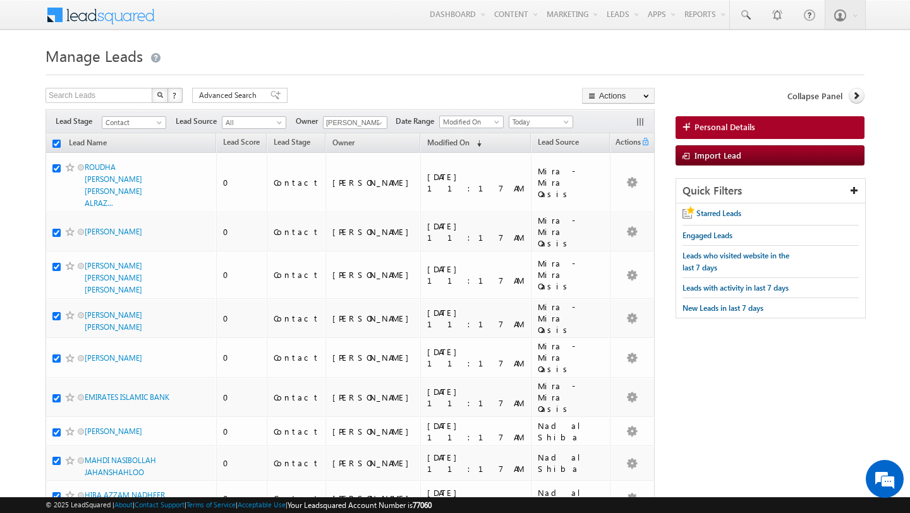
checkbox input "true"
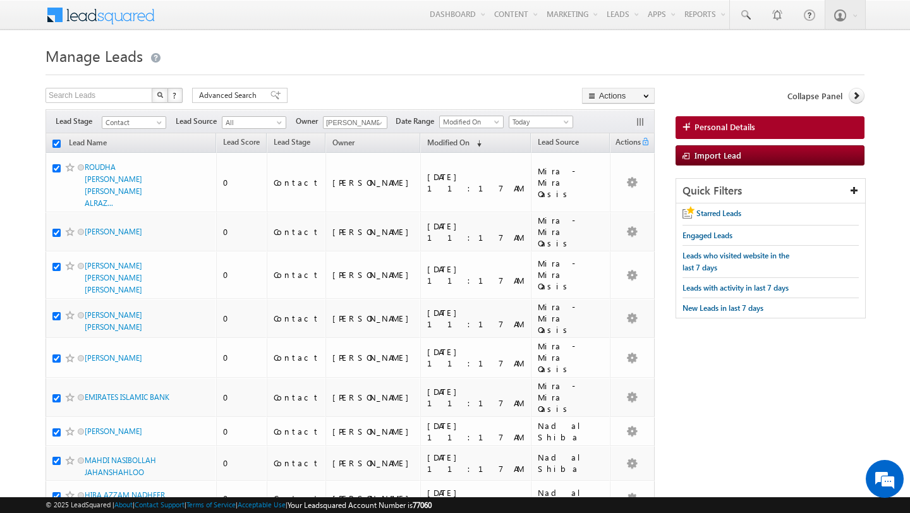
checkbox input "true"
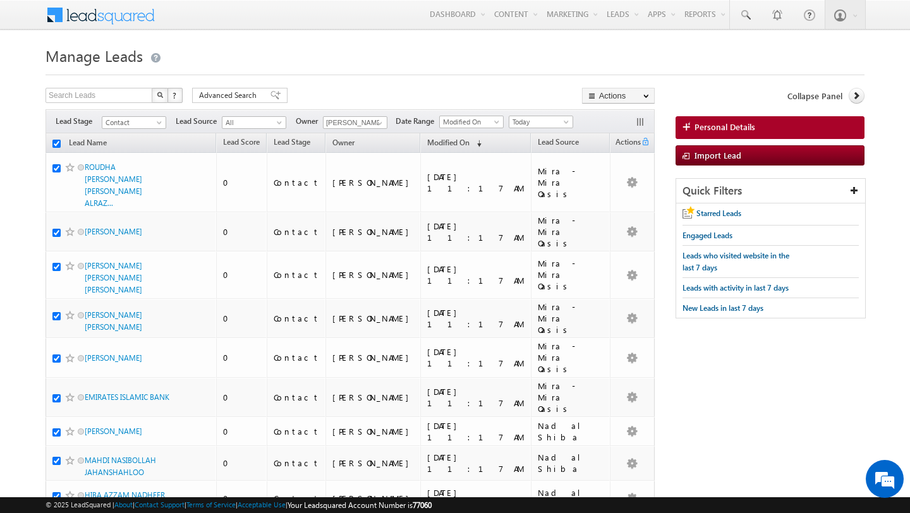
checkbox input "true"
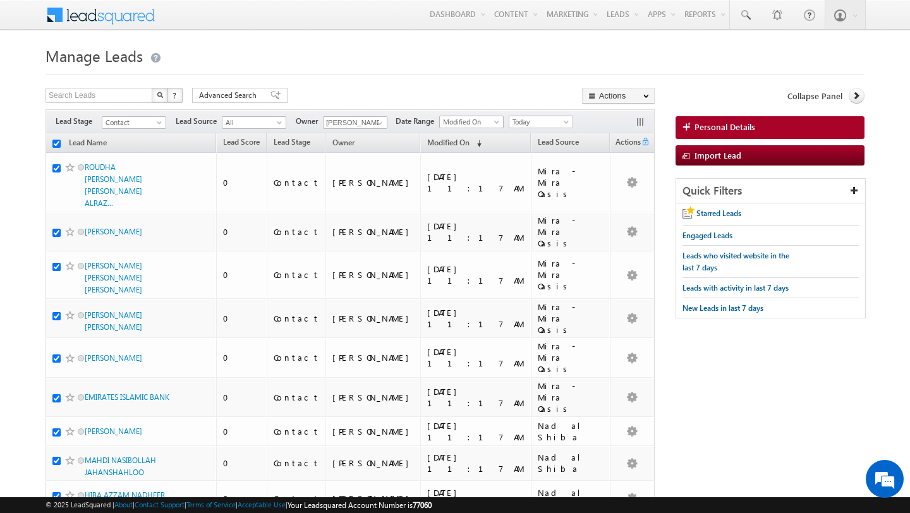
checkbox input "true"
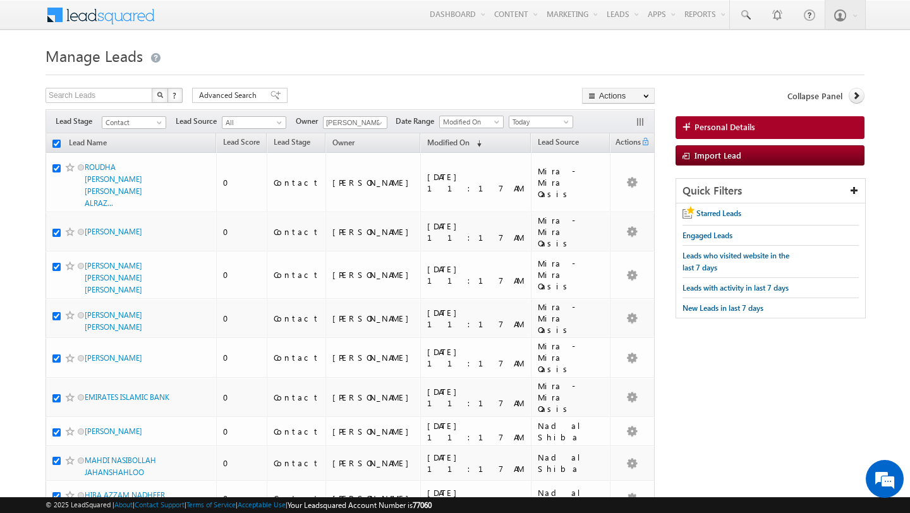
checkbox input "true"
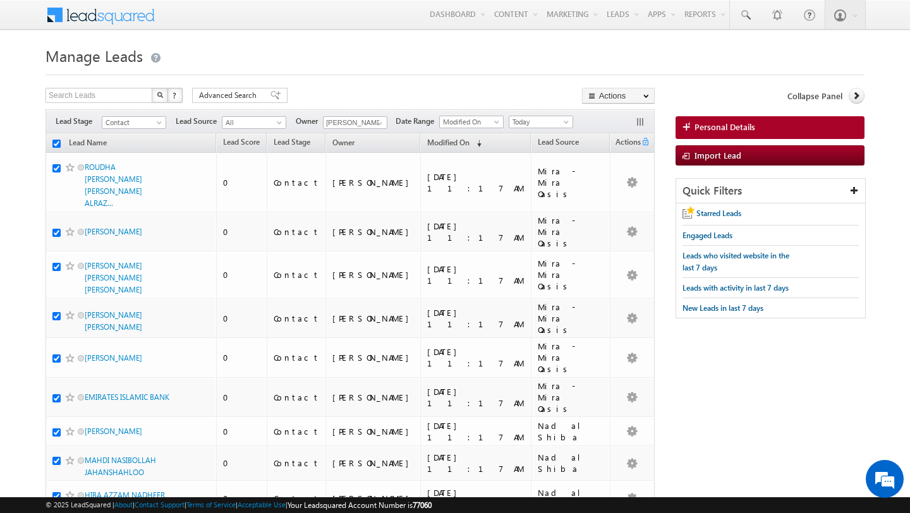
checkbox input "true"
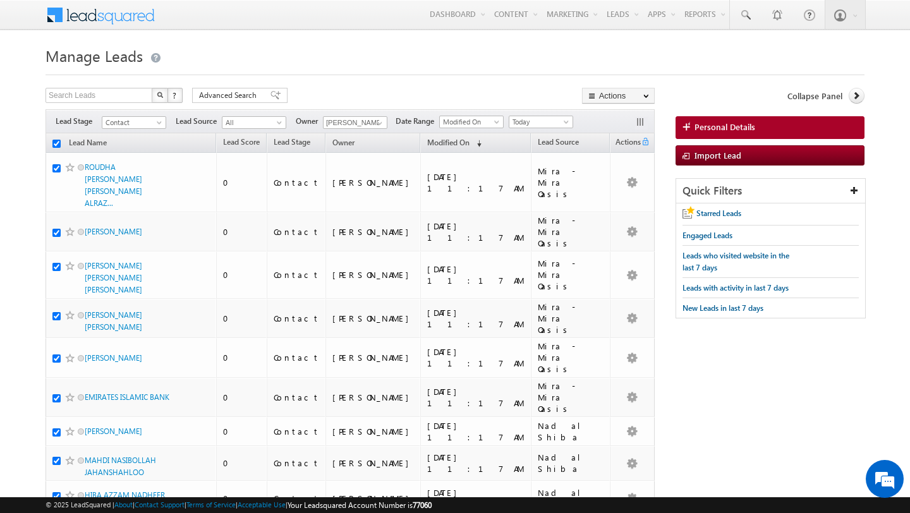
checkbox input "true"
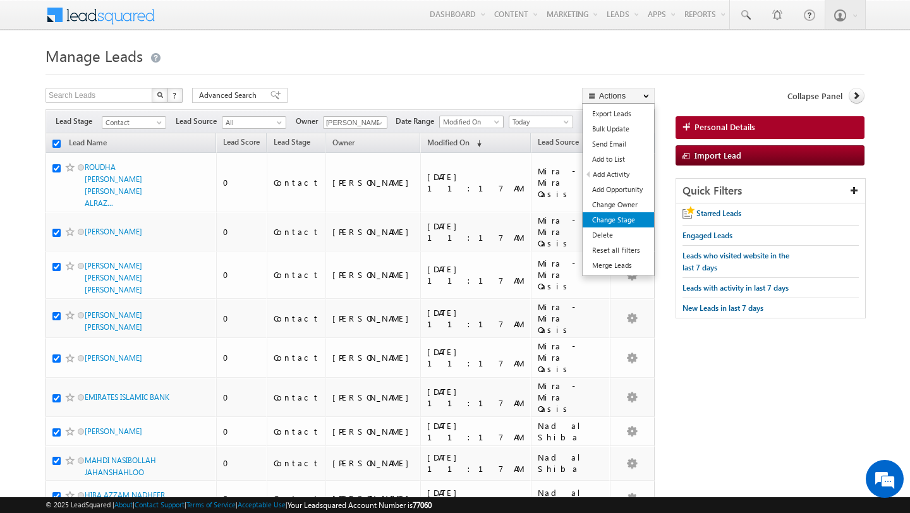
click at [631, 221] on link "Change Stage" at bounding box center [617, 219] width 71 height 15
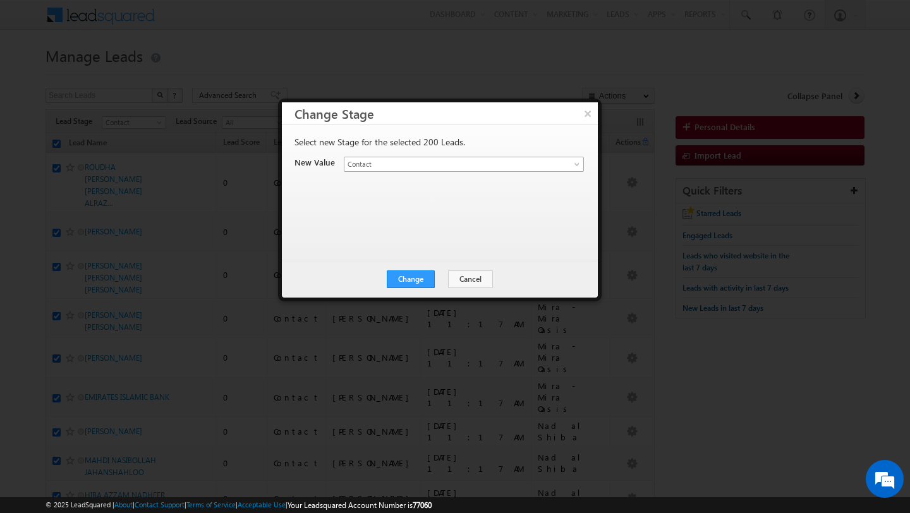
click at [428, 164] on span "Contact" at bounding box center [448, 164] width 209 height 11
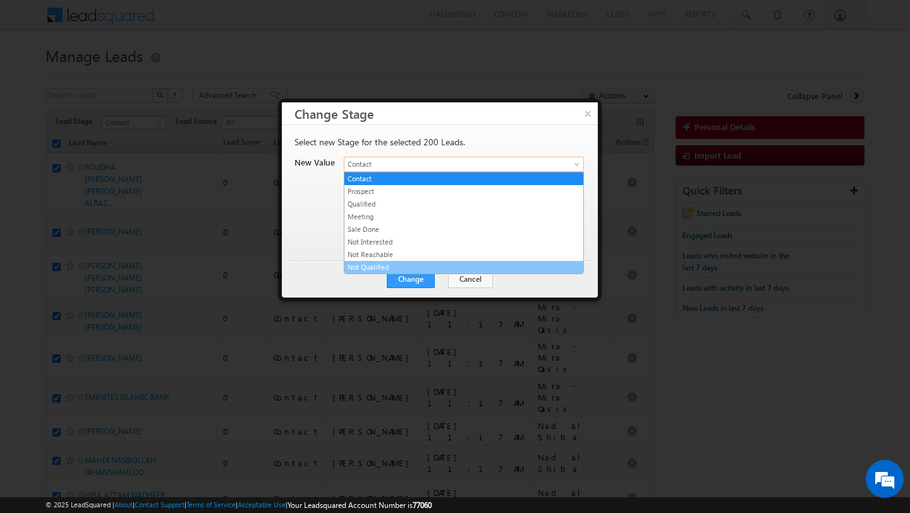
click at [389, 267] on link "Not Qualified" at bounding box center [463, 267] width 239 height 11
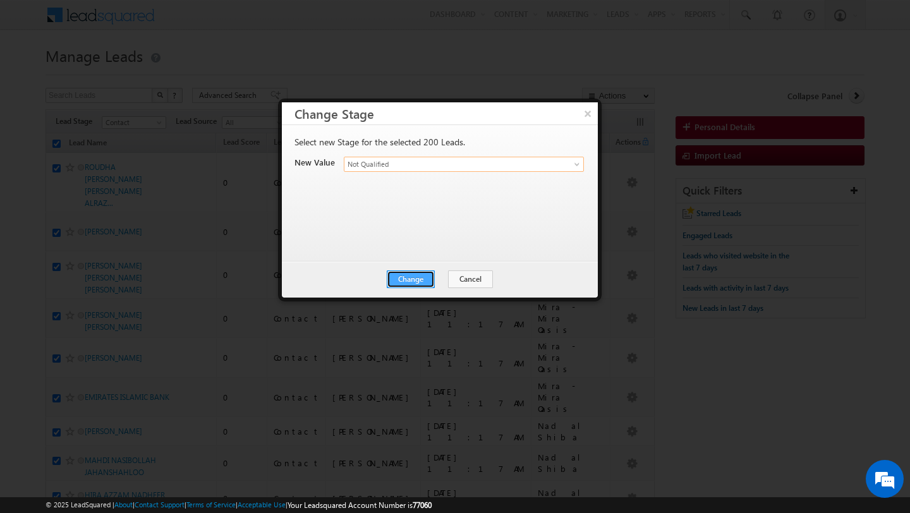
click at [414, 273] on button "Change" at bounding box center [411, 279] width 48 height 18
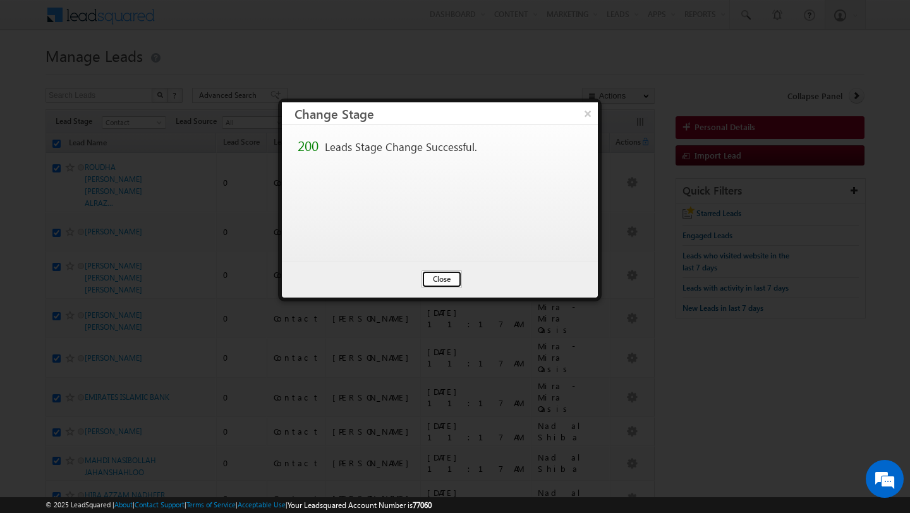
click at [440, 274] on button "Close" at bounding box center [441, 279] width 40 height 18
